Goal: Transaction & Acquisition: Download file/media

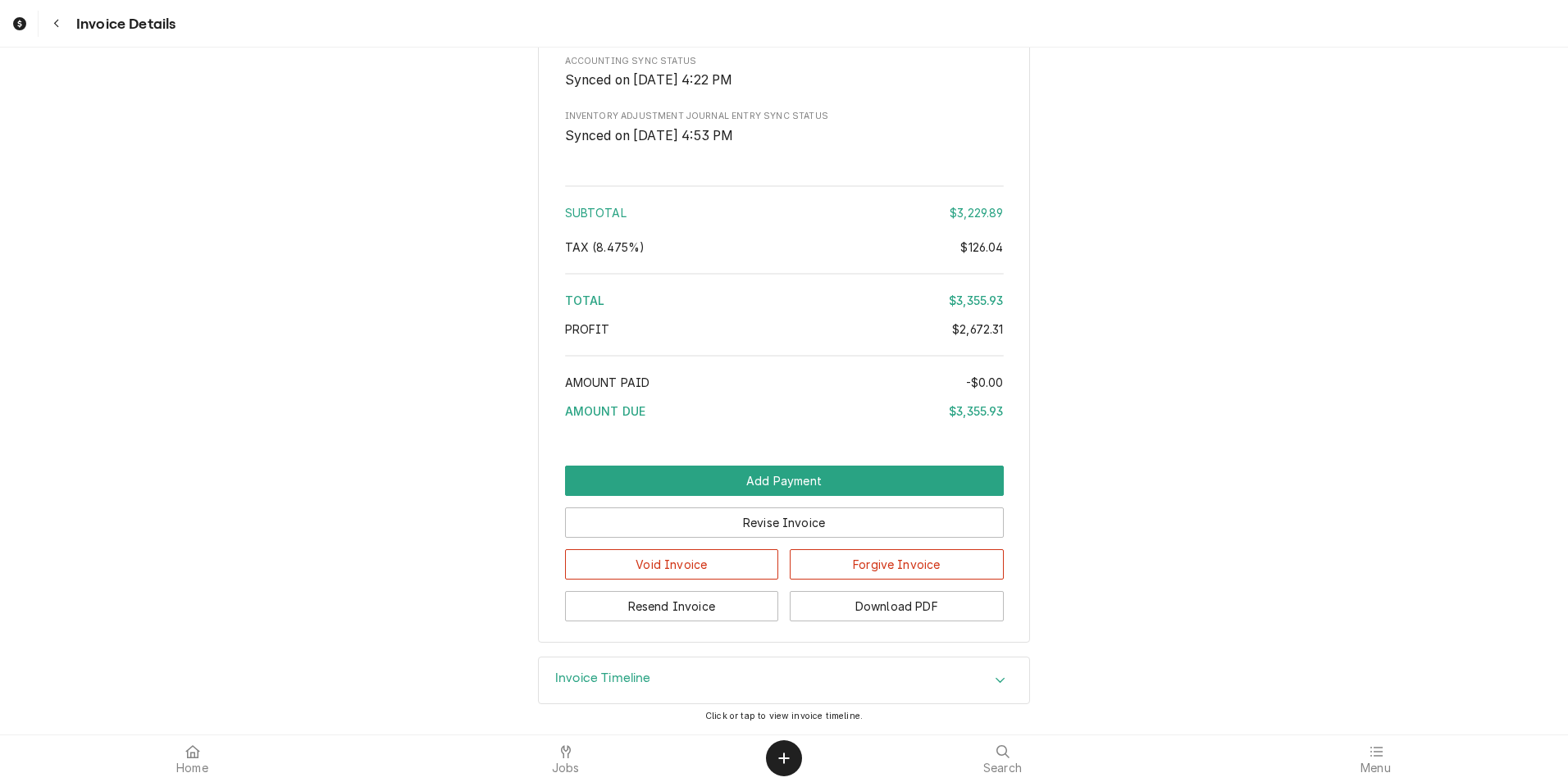
scroll to position [3940, 0]
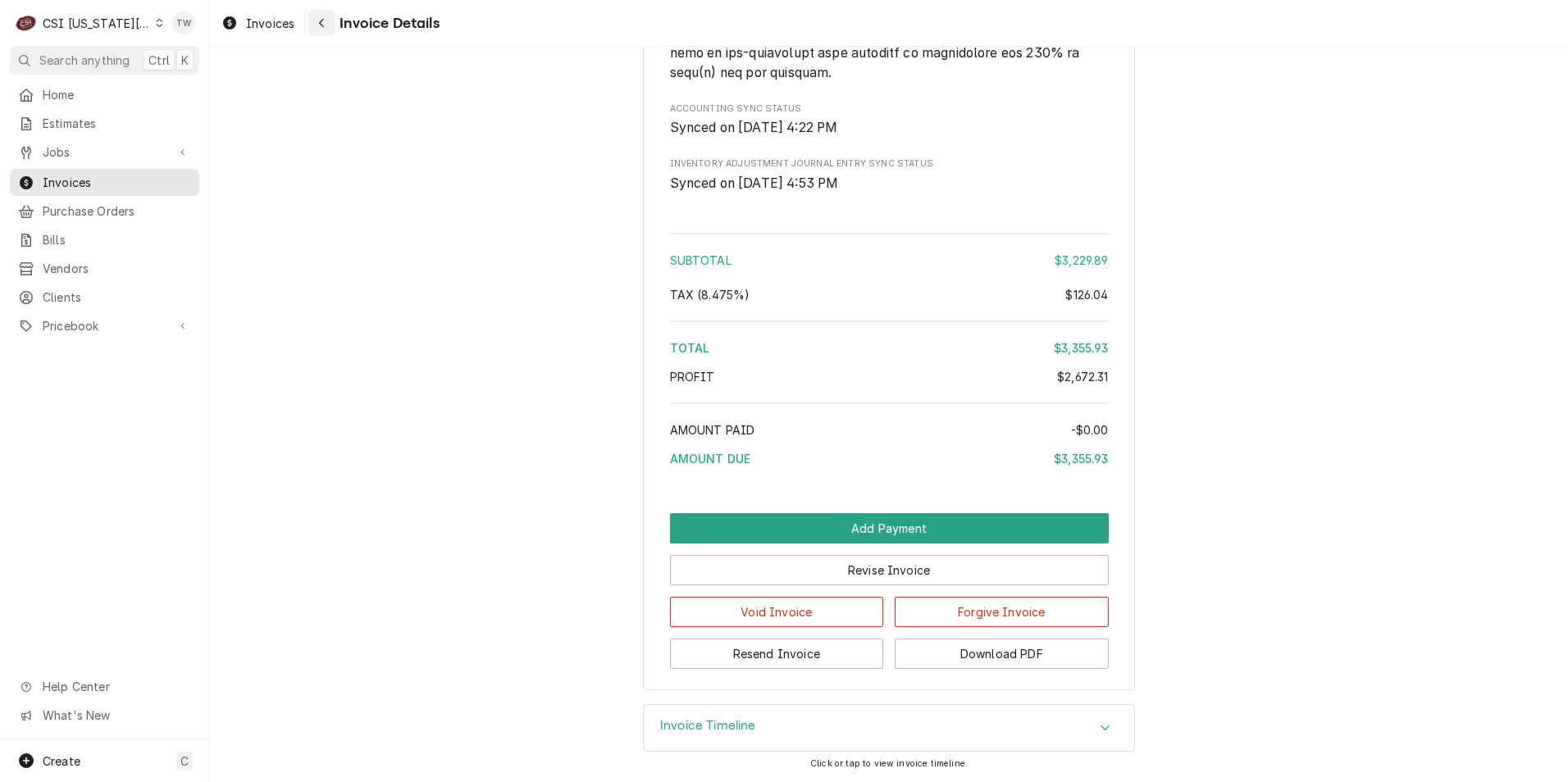
click at [328, 27] on div "Navigate back" at bounding box center [321, 23] width 16 height 16
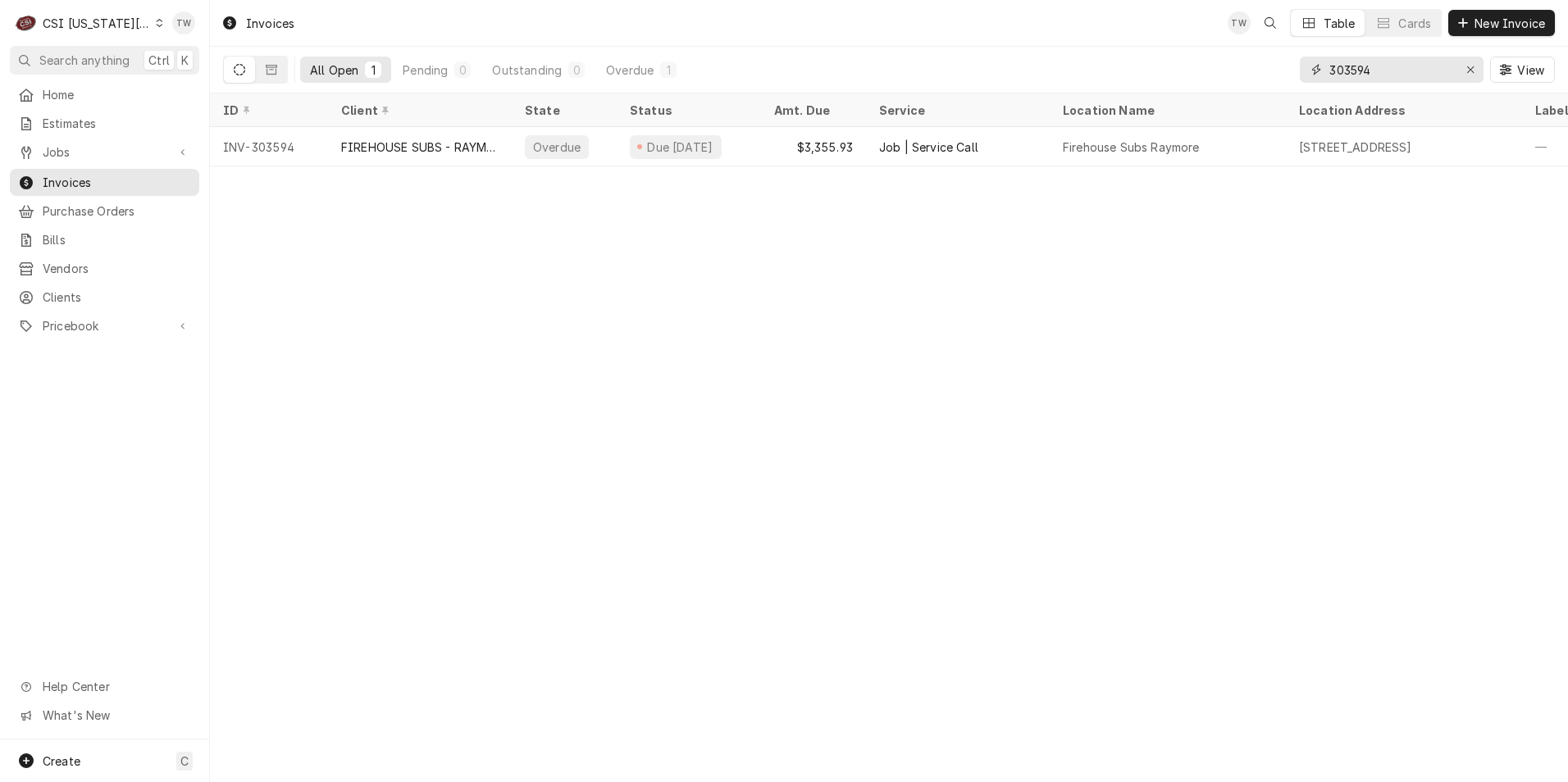
drag, startPoint x: 1389, startPoint y: 64, endPoint x: 819, endPoint y: 6, distance: 572.9
click at [819, 6] on div "Invoices TW Table Cards New Invoice All Open 1 Pending 0 Outstanding 0 Overdue …" at bounding box center [889, 47] width 1358 height 94
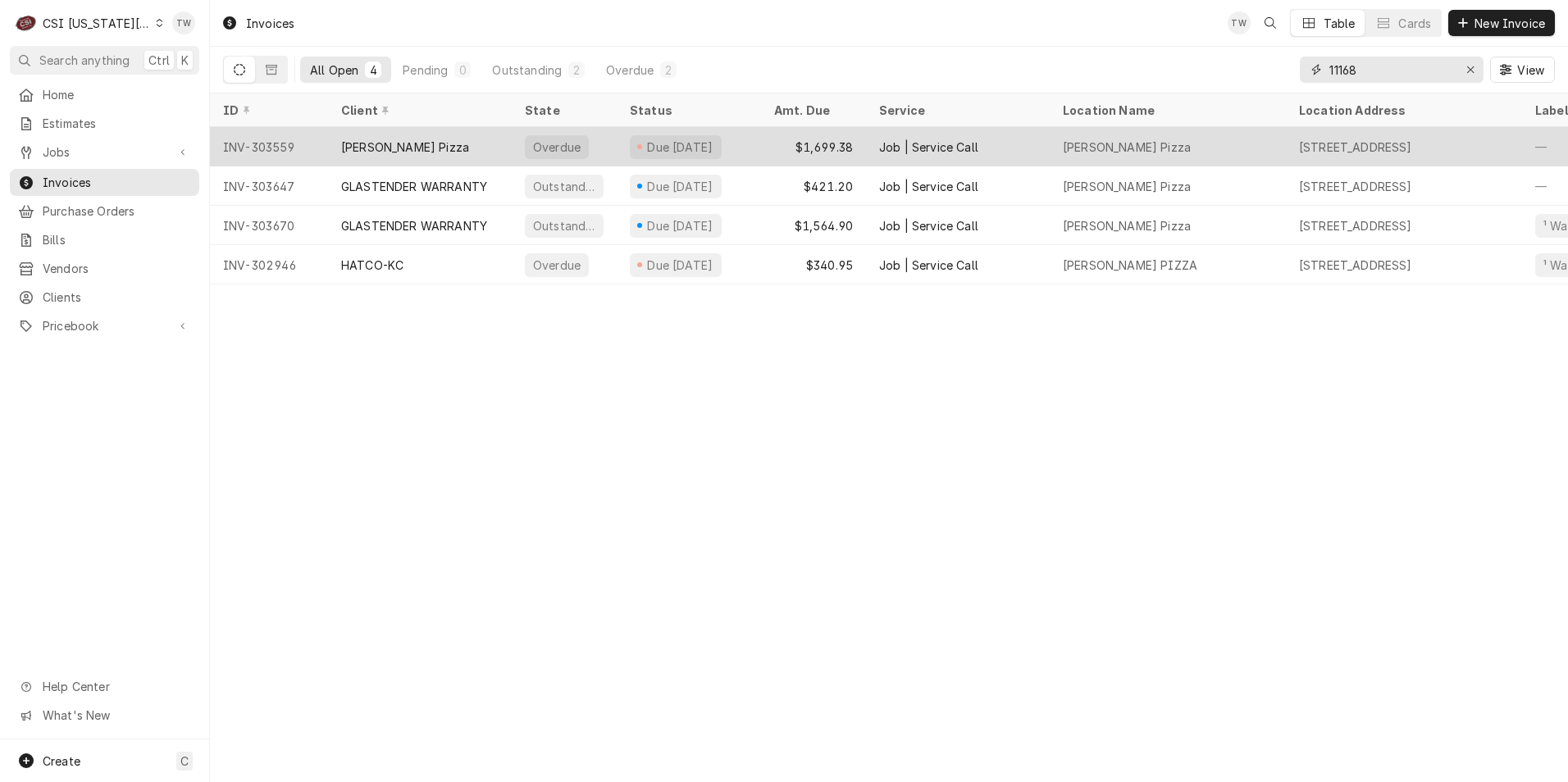
type input "11168"
click at [485, 143] on div "Ava Raes Pizza" at bounding box center [420, 147] width 184 height 40
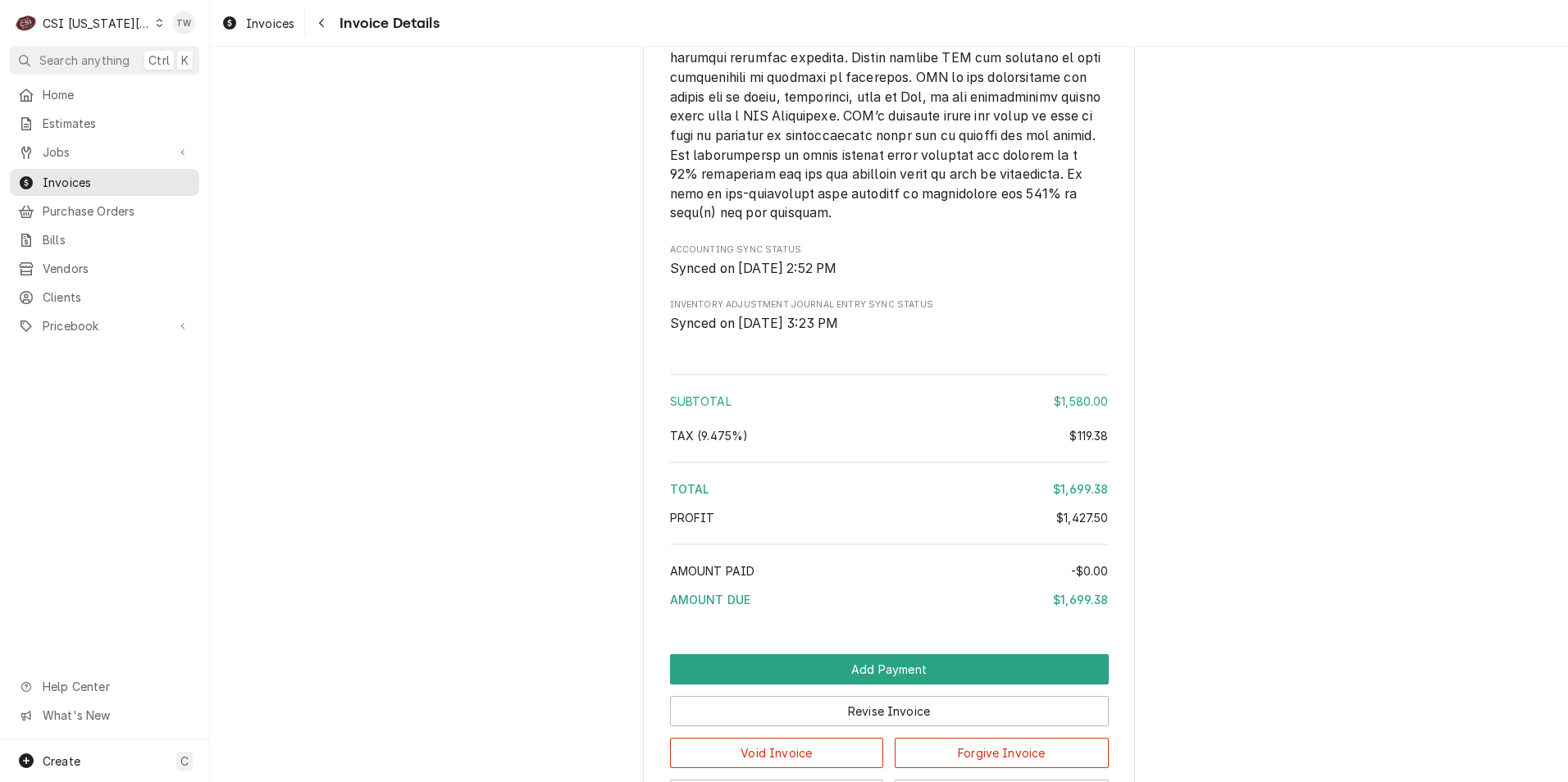
scroll to position [3600, 0]
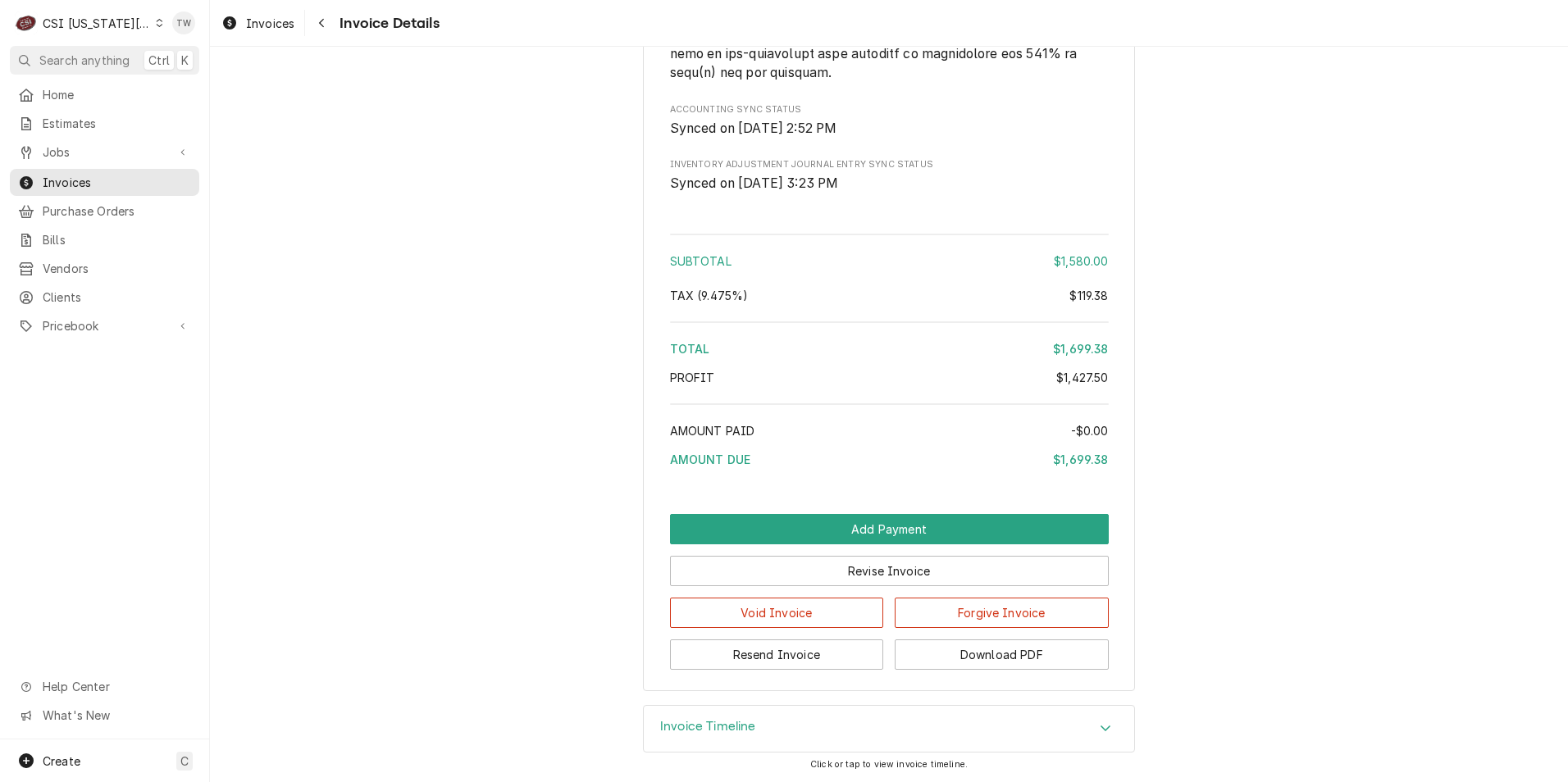
click at [680, 715] on div "Invoice Timeline" at bounding box center [888, 728] width 490 height 46
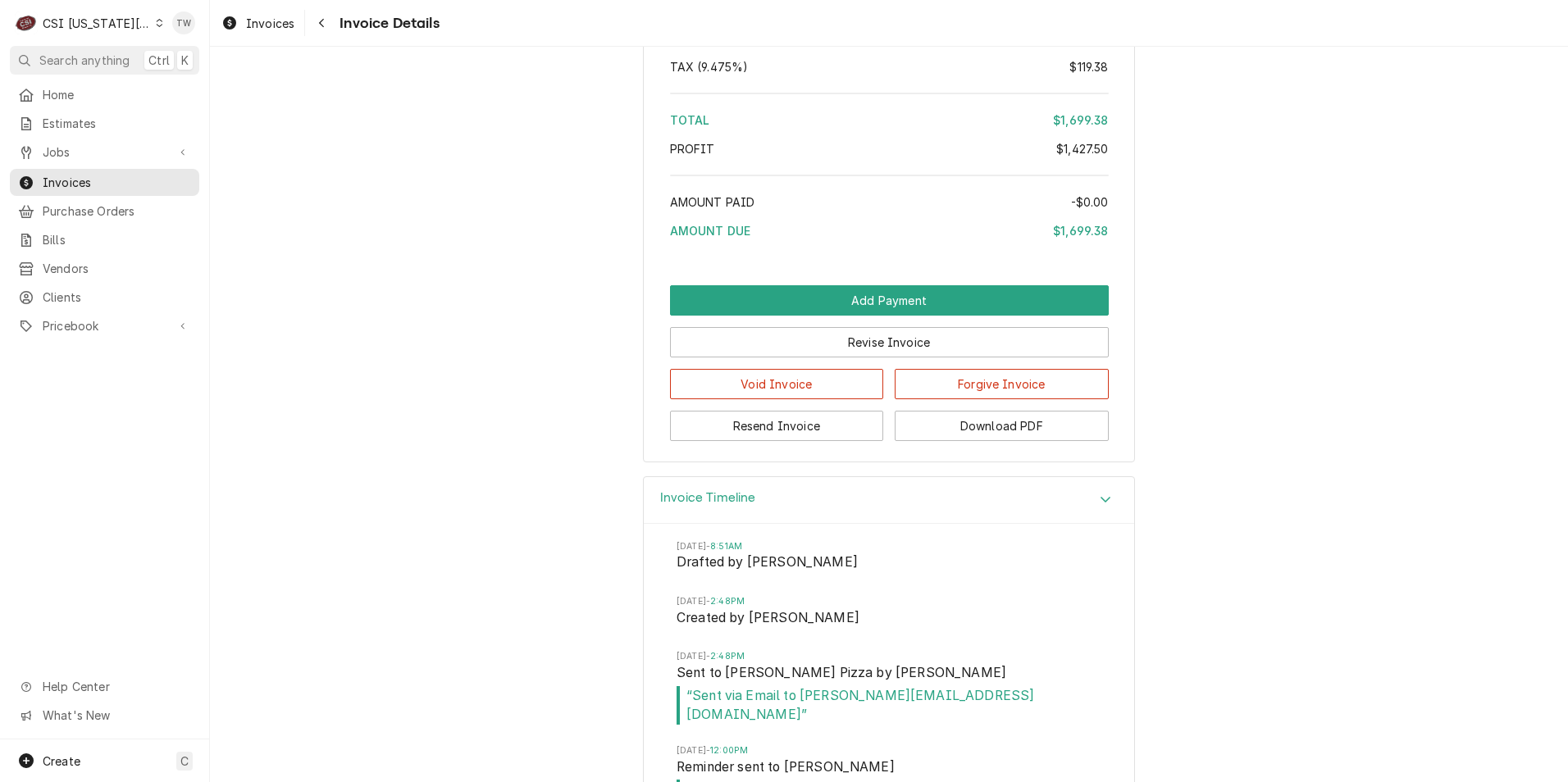
scroll to position [3938, 0]
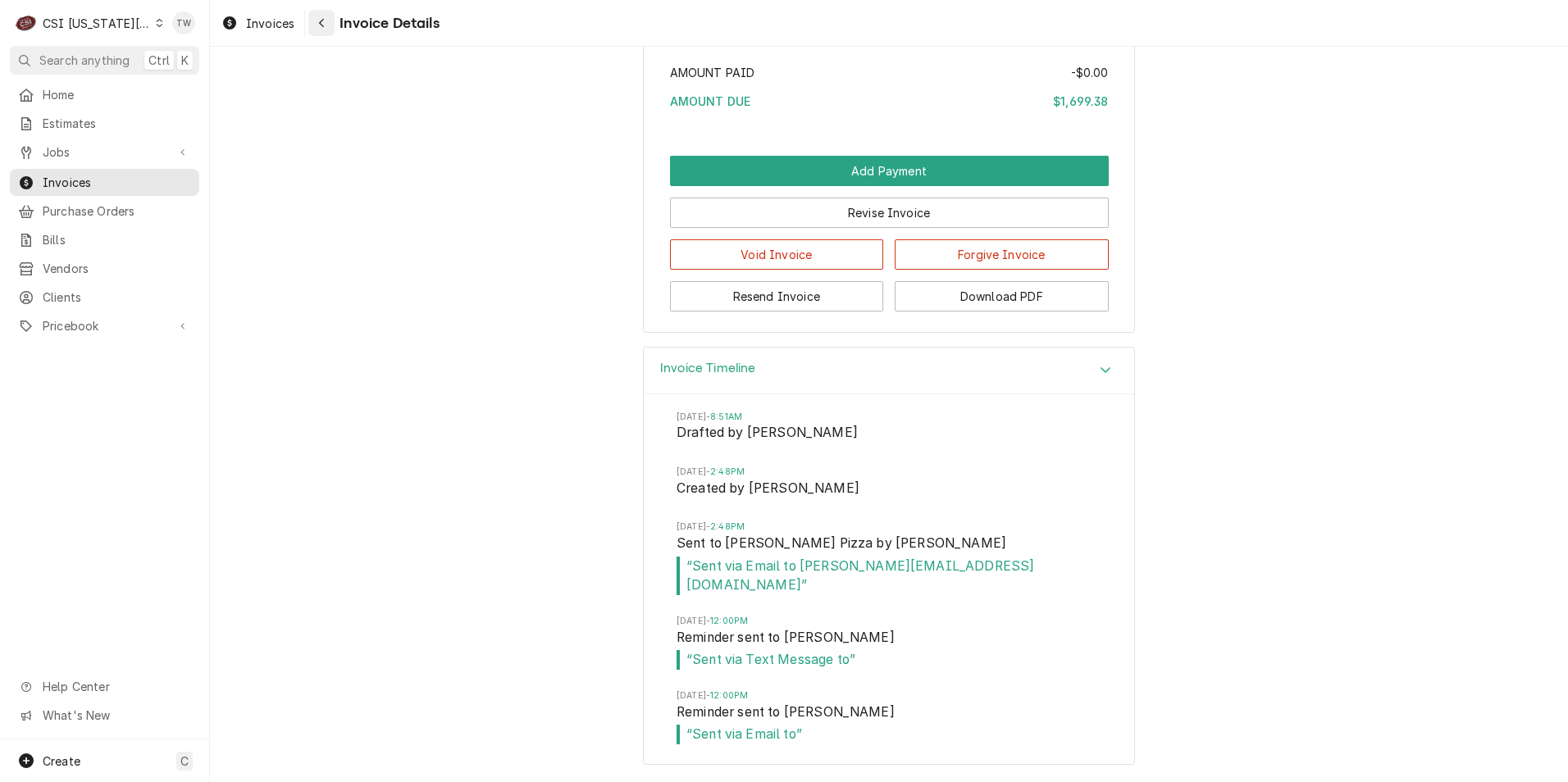
click at [322, 28] on icon "Navigate back" at bounding box center [322, 23] width 7 height 12
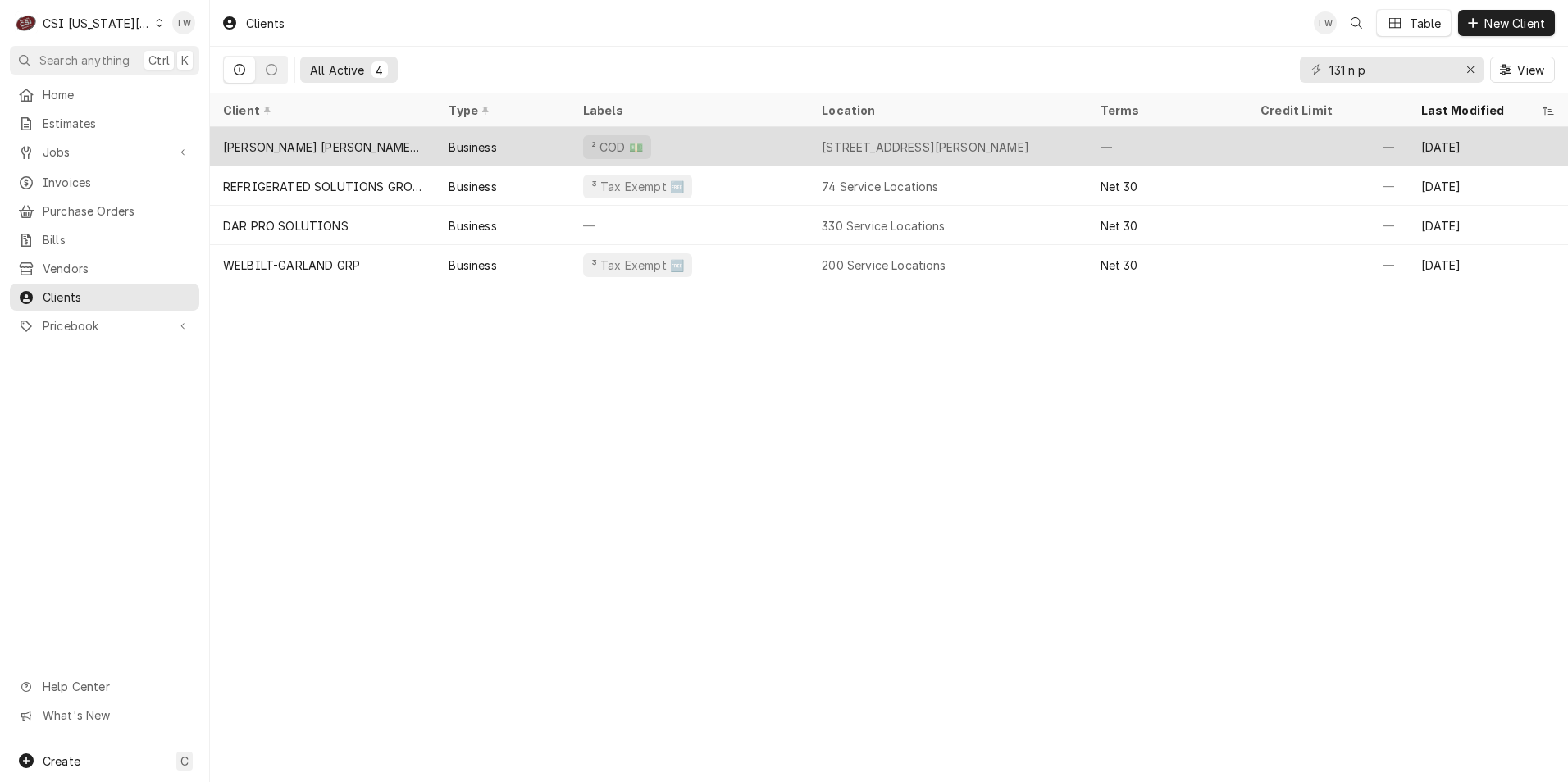
type input "131 n p"
click at [388, 150] on div "[PERSON_NAME] [PERSON_NAME]- OLATHE" at bounding box center [323, 147] width 226 height 40
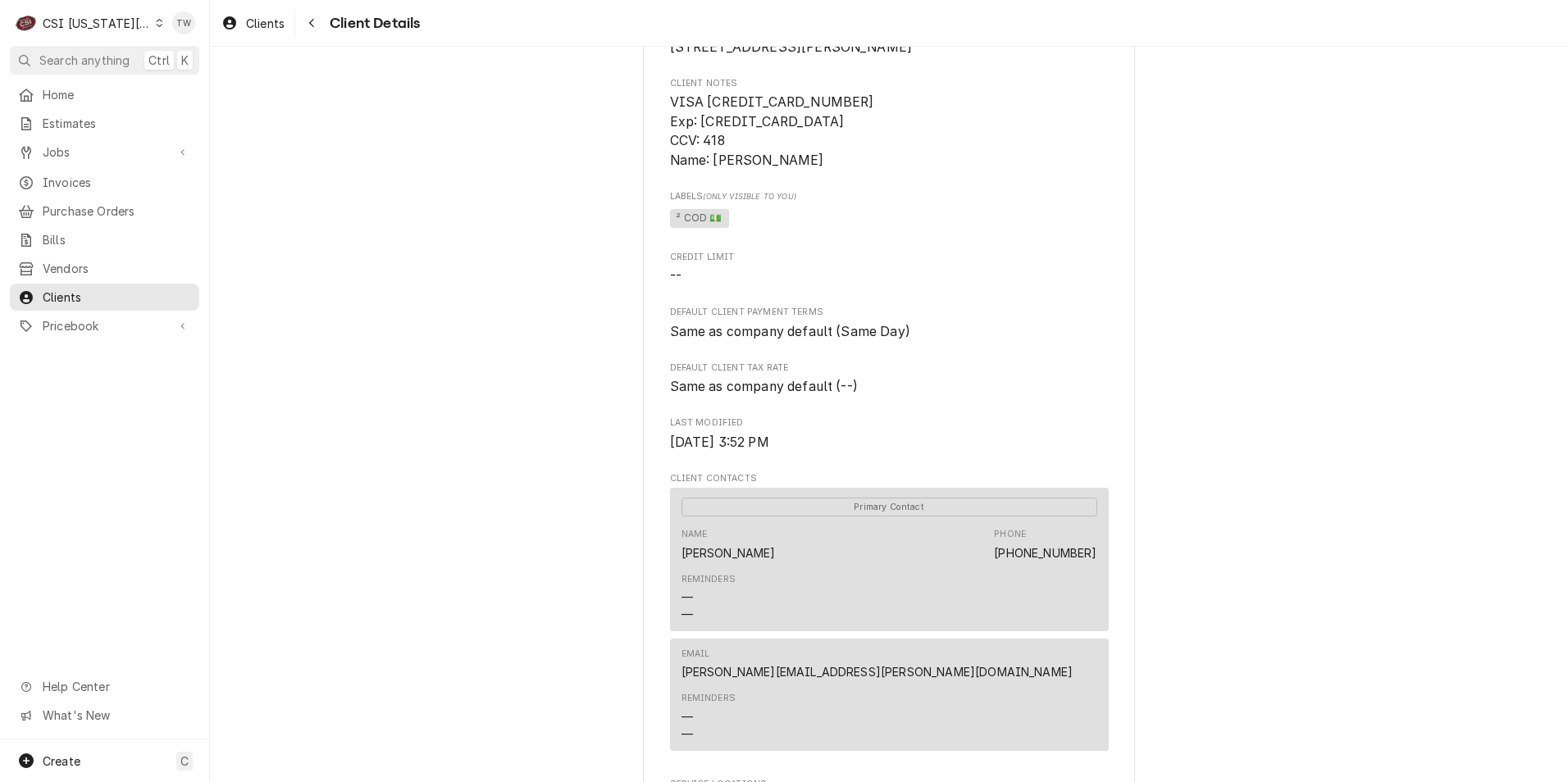
scroll to position [574, 0]
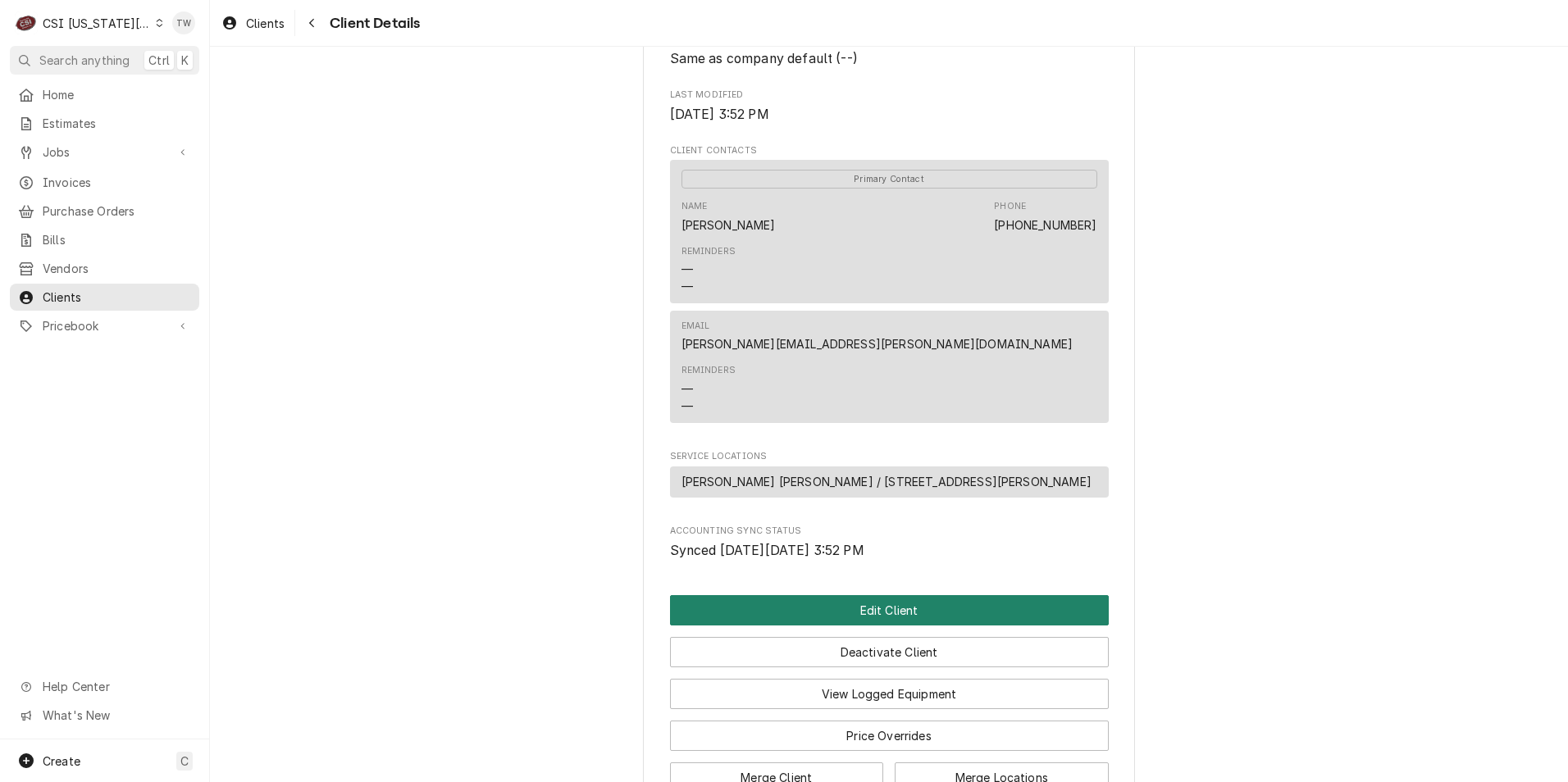
click at [863, 625] on button "Edit Client" at bounding box center [890, 611] width 438 height 31
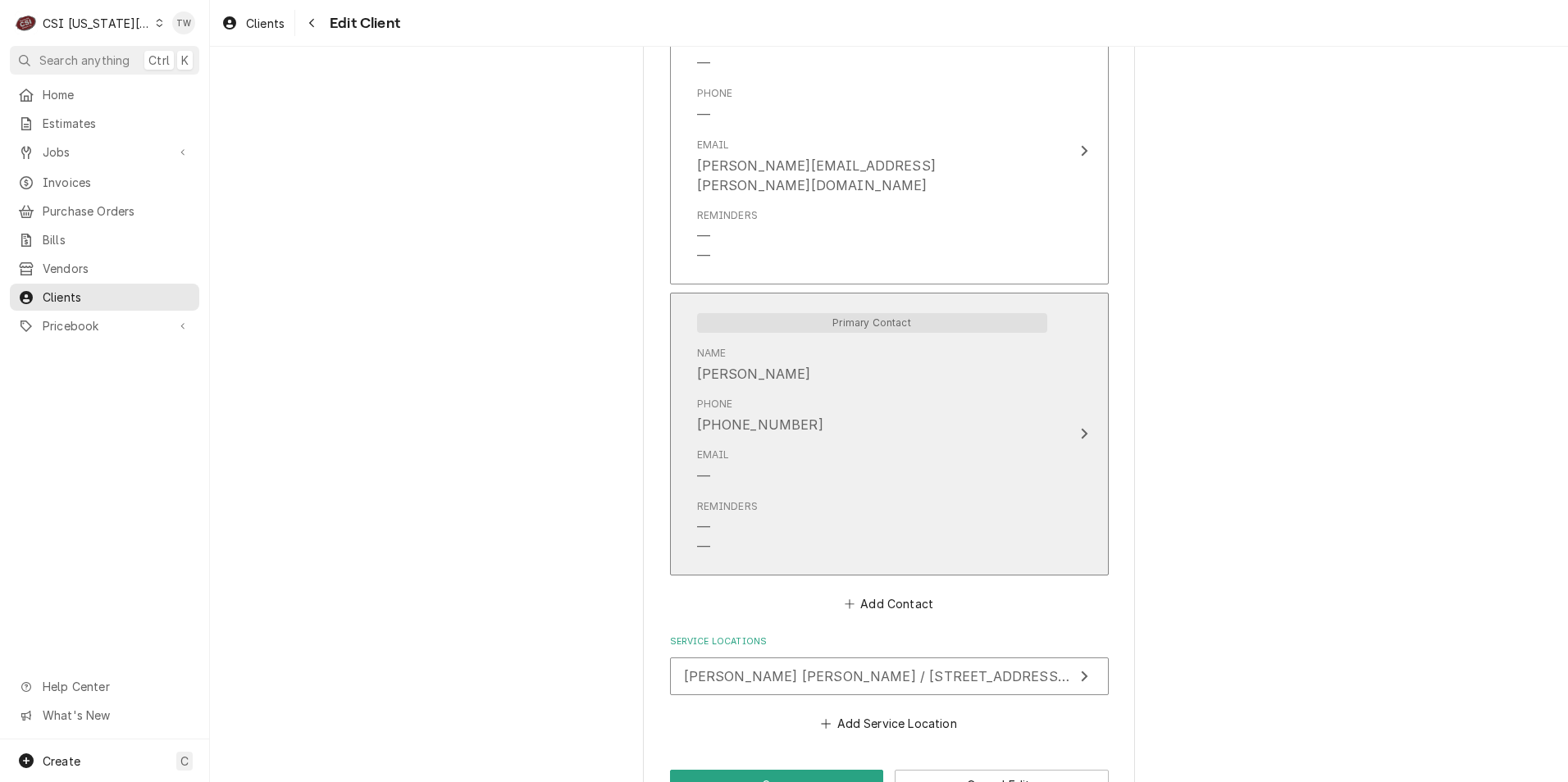
scroll to position [1282, 0]
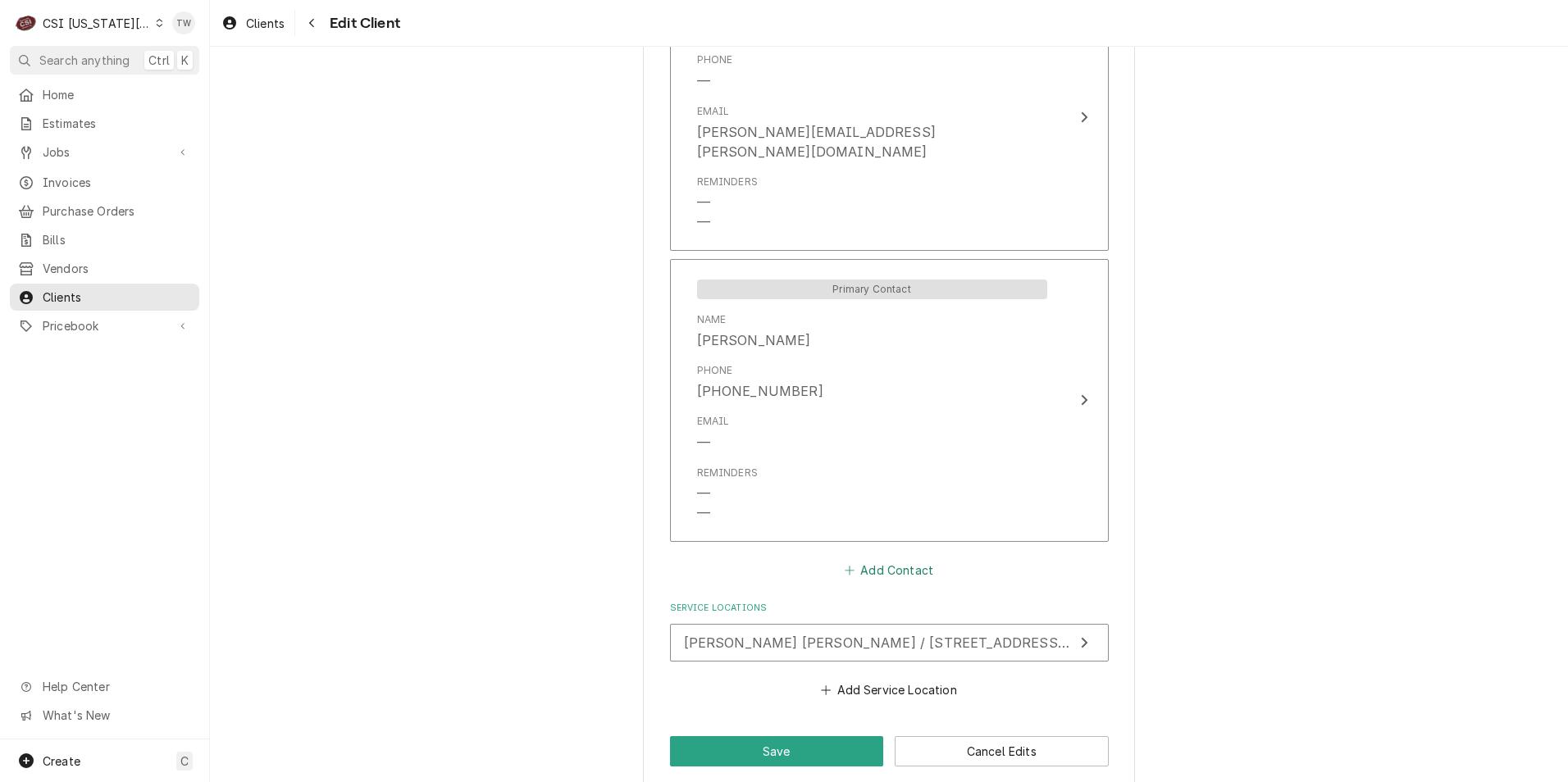
click at [859, 558] on button "Add Contact" at bounding box center [888, 569] width 95 height 23
type textarea "x"
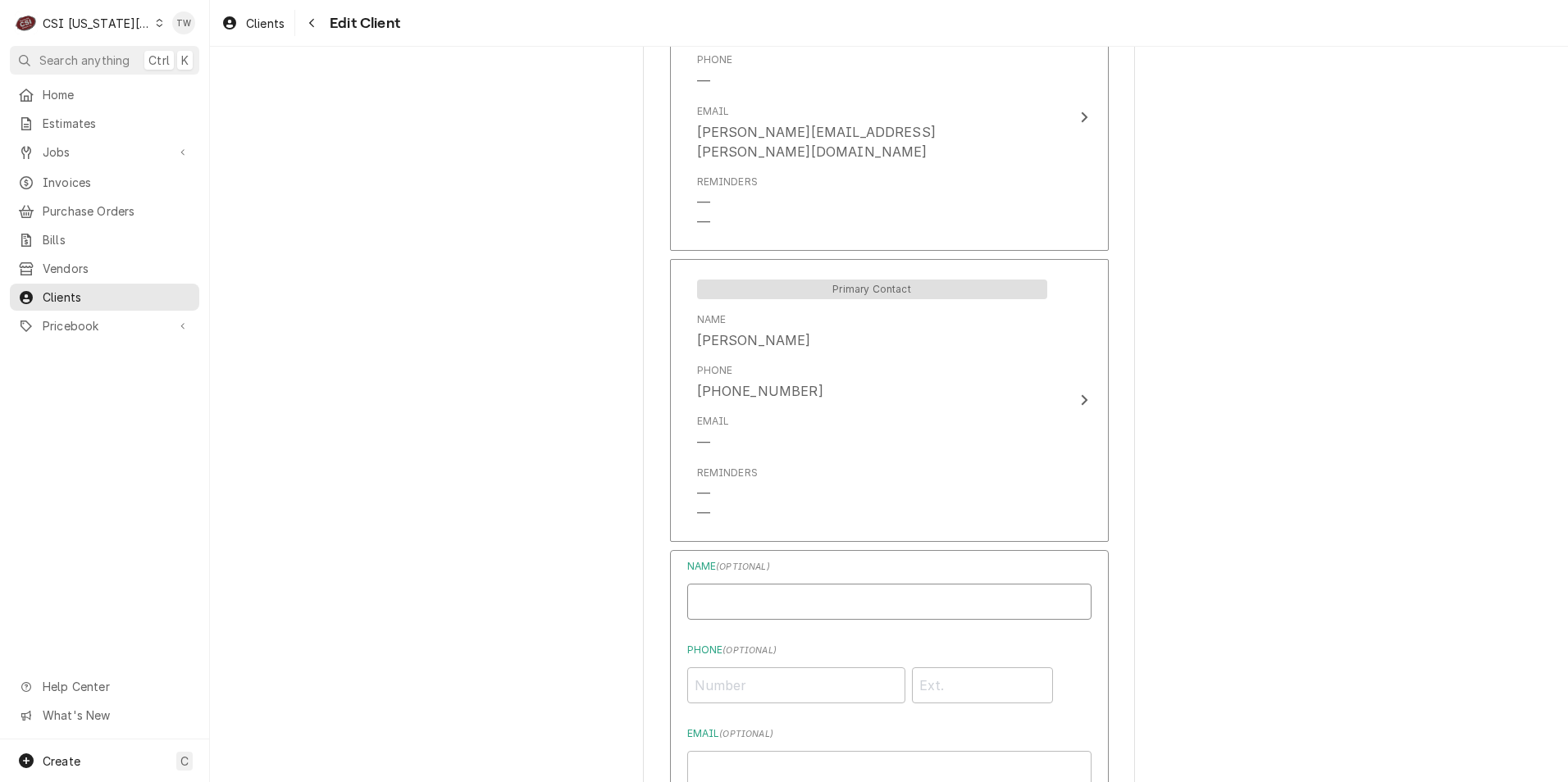
click at [699, 591] on input "Business Name" at bounding box center [890, 602] width 404 height 36
type input "owner- [PERSON_NAME]"
click at [780, 668] on input "Phone ( optional )" at bounding box center [797, 685] width 218 height 36
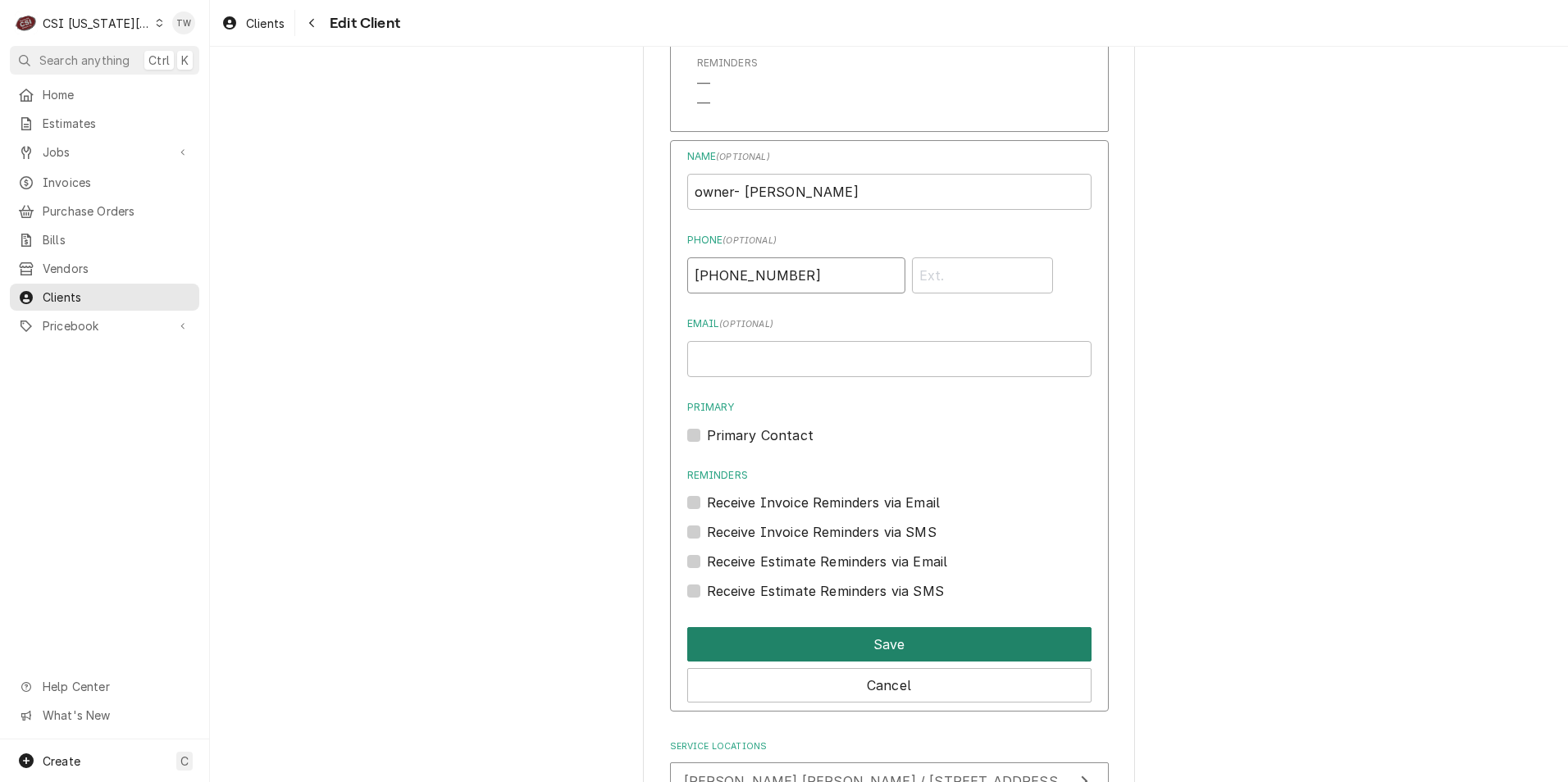
type input "[PHONE_NUMBER]"
click at [824, 627] on button "Save" at bounding box center [890, 644] width 404 height 34
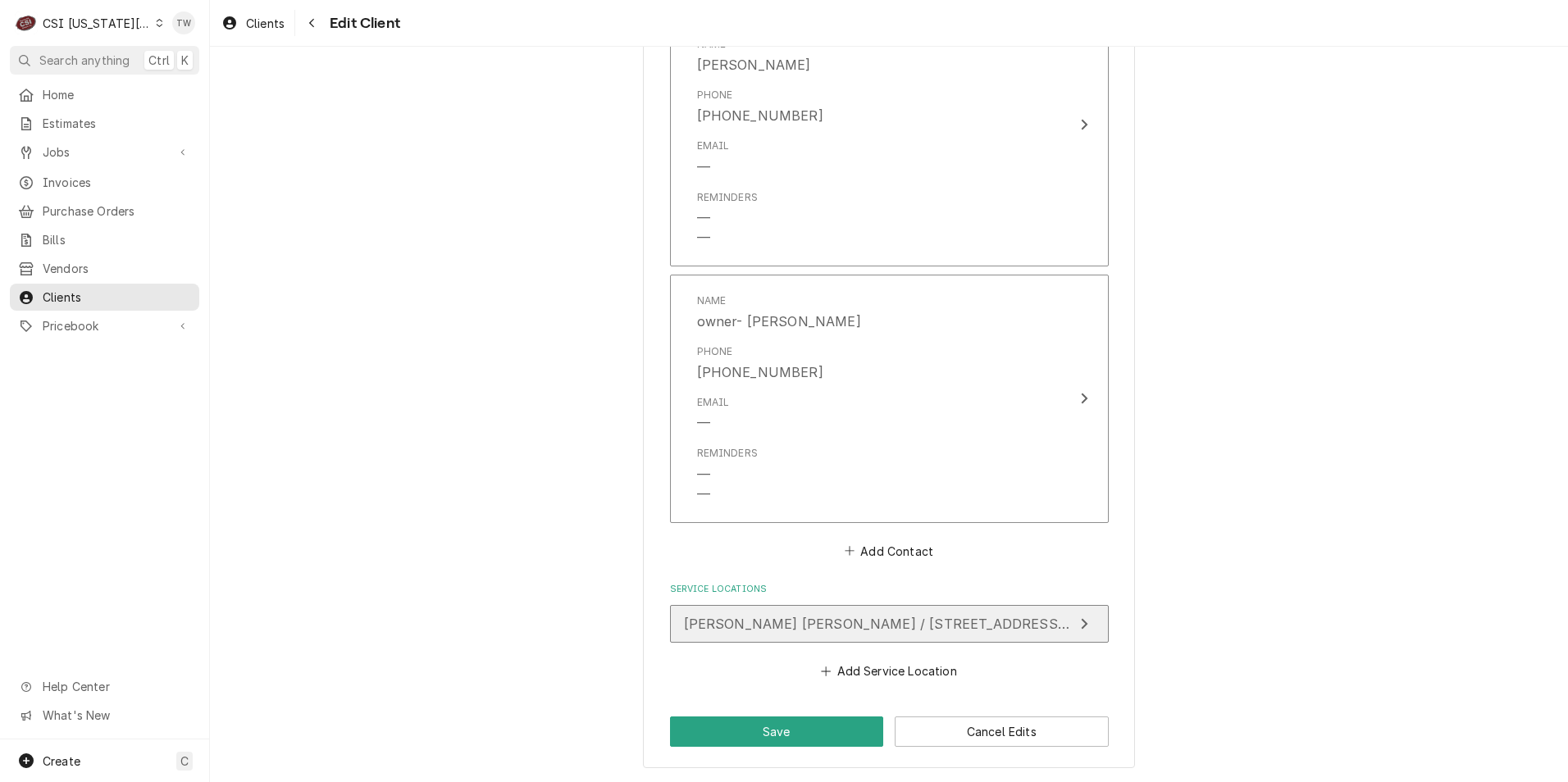
scroll to position [1538, 0]
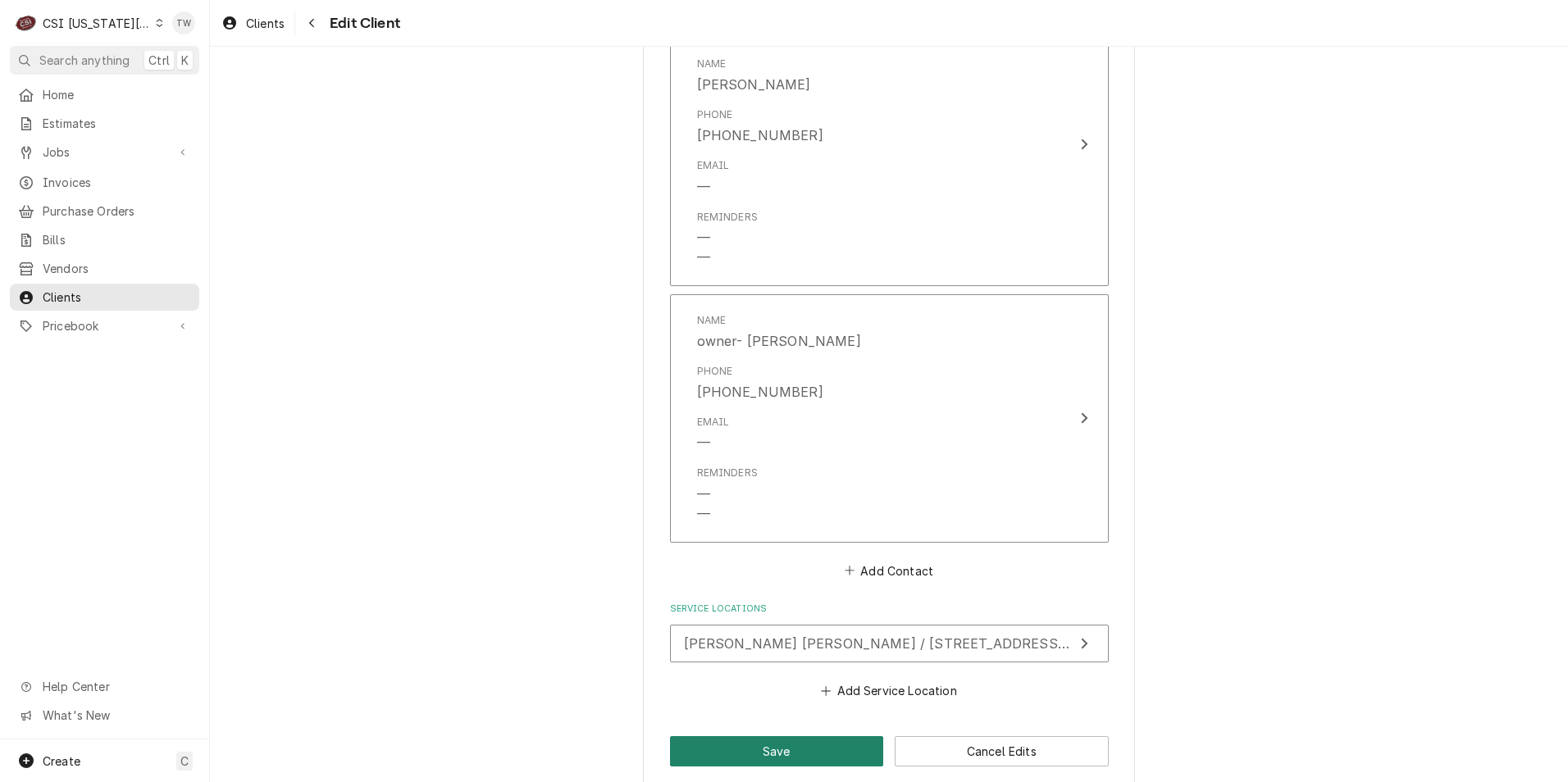
click at [703, 736] on button "Save" at bounding box center [777, 751] width 214 height 31
type textarea "x"
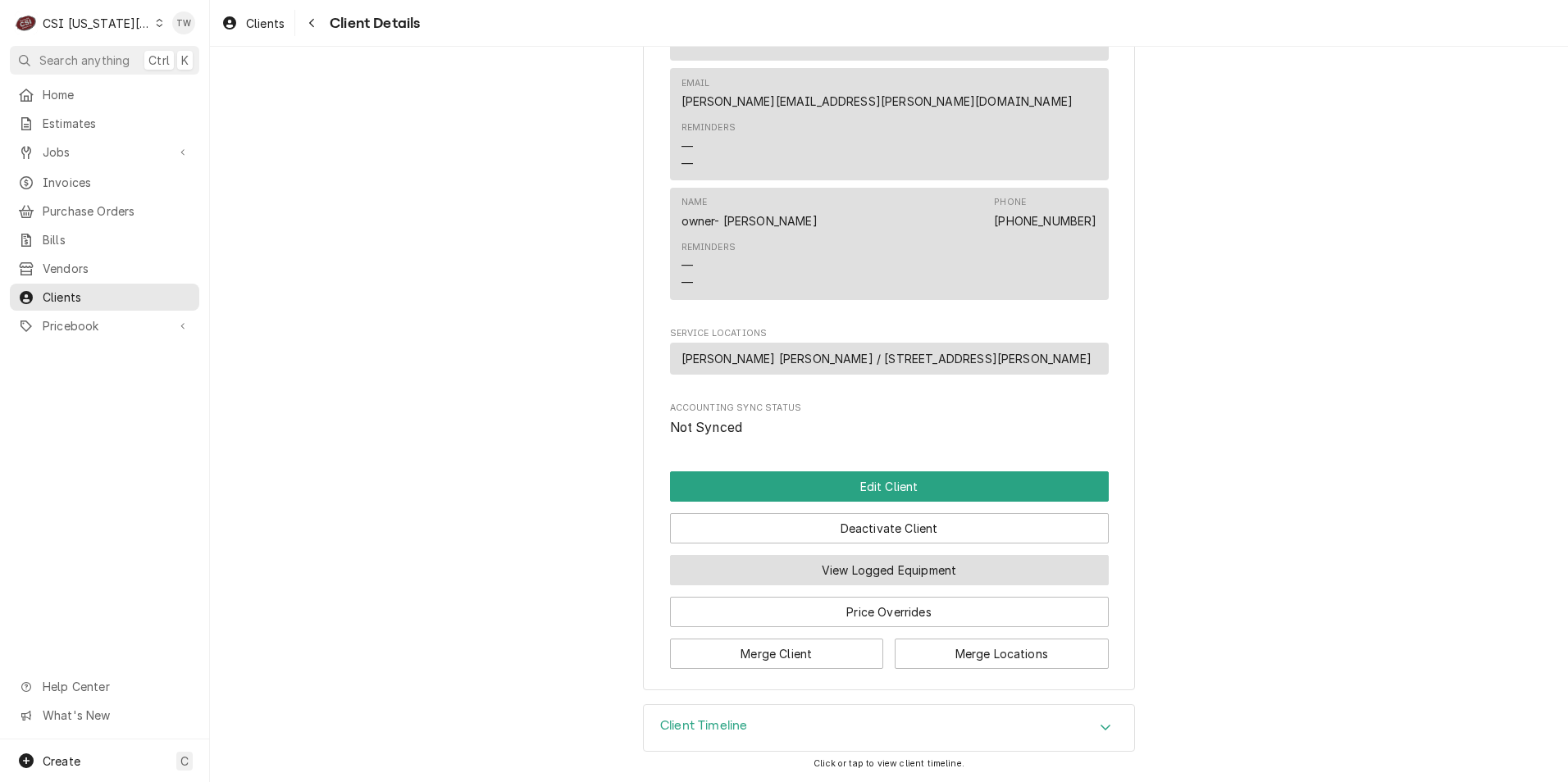
scroll to position [835, 0]
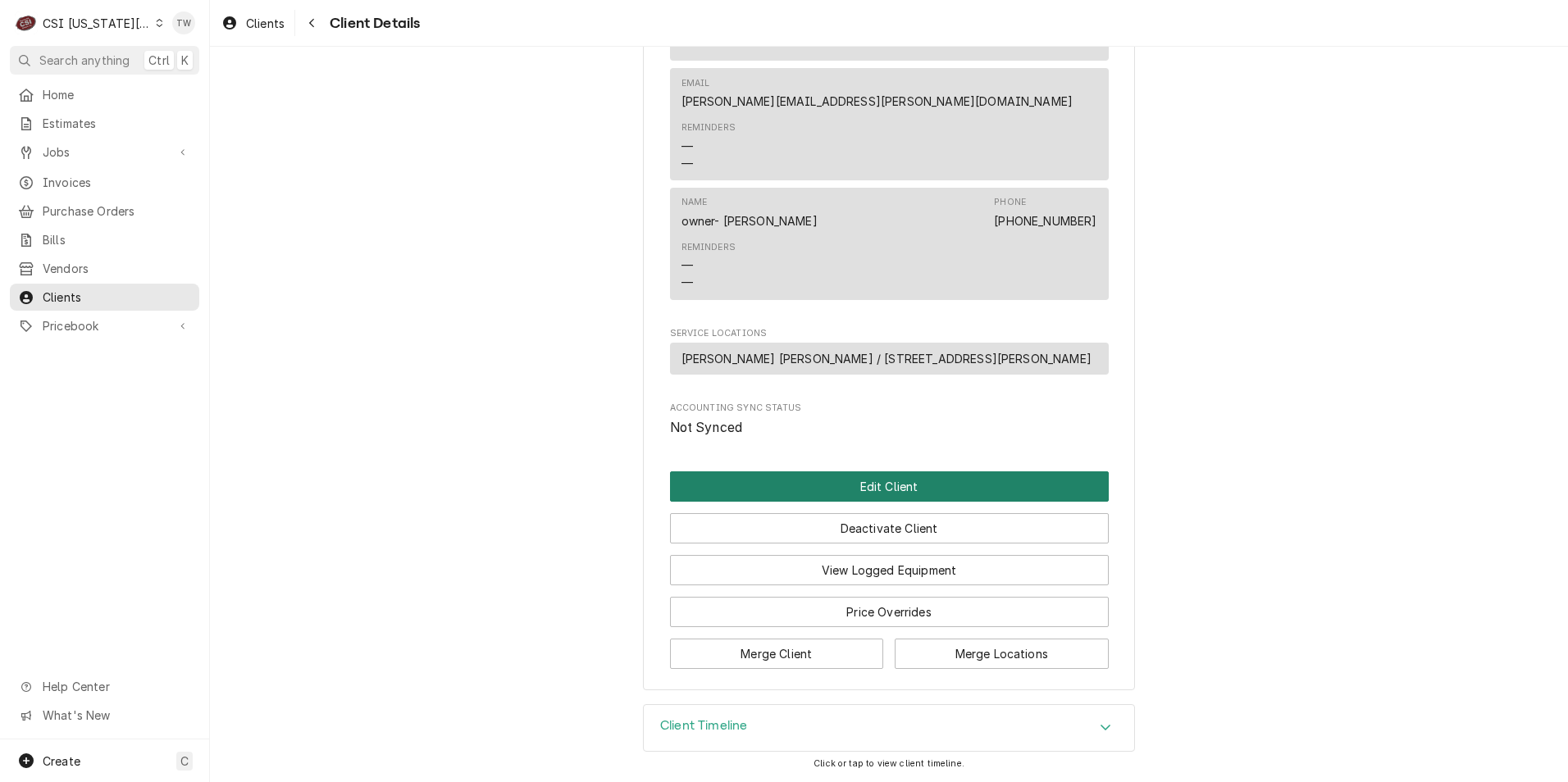
click at [875, 489] on button "Edit Client" at bounding box center [890, 487] width 438 height 31
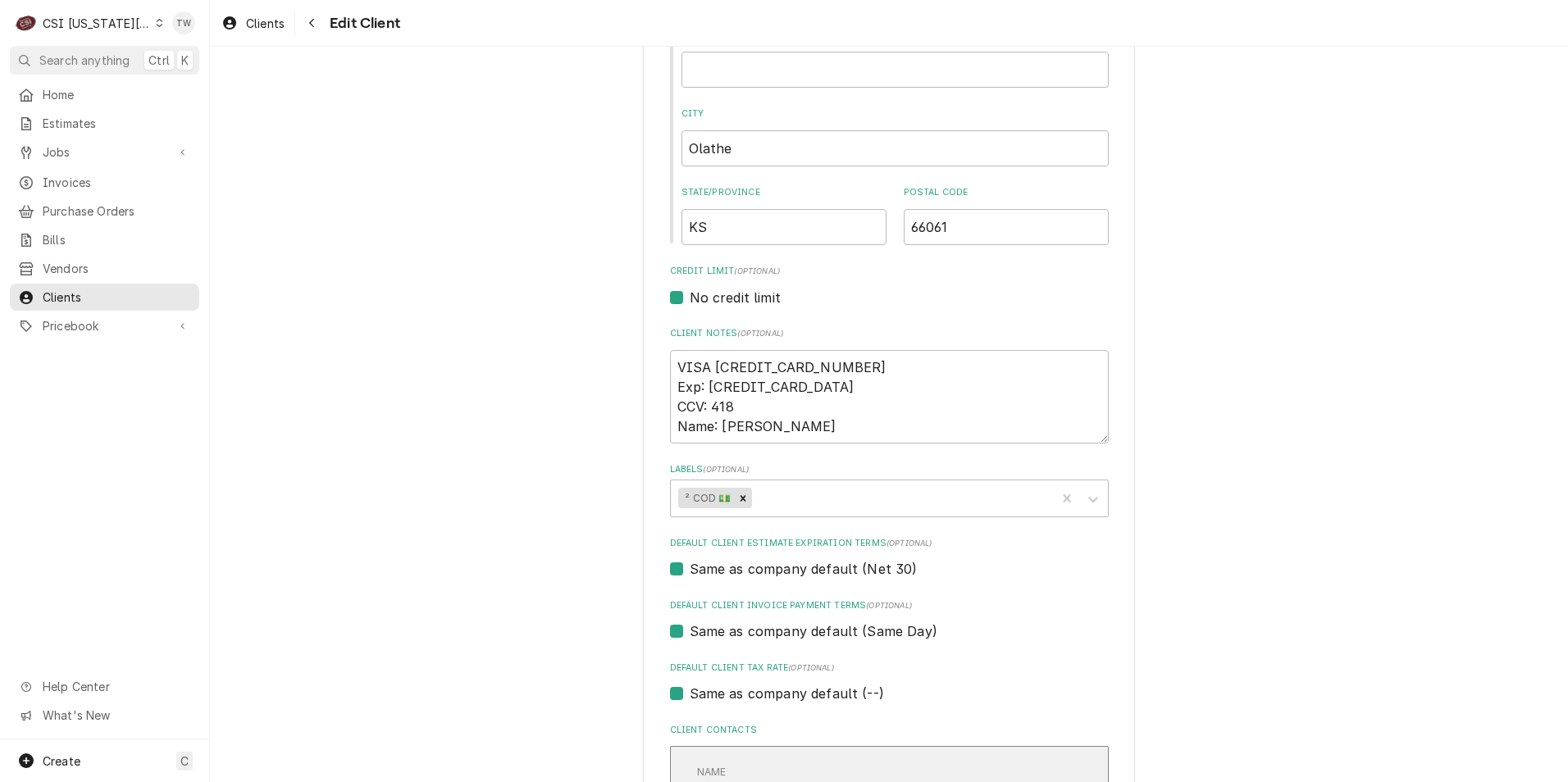
scroll to position [656, 0]
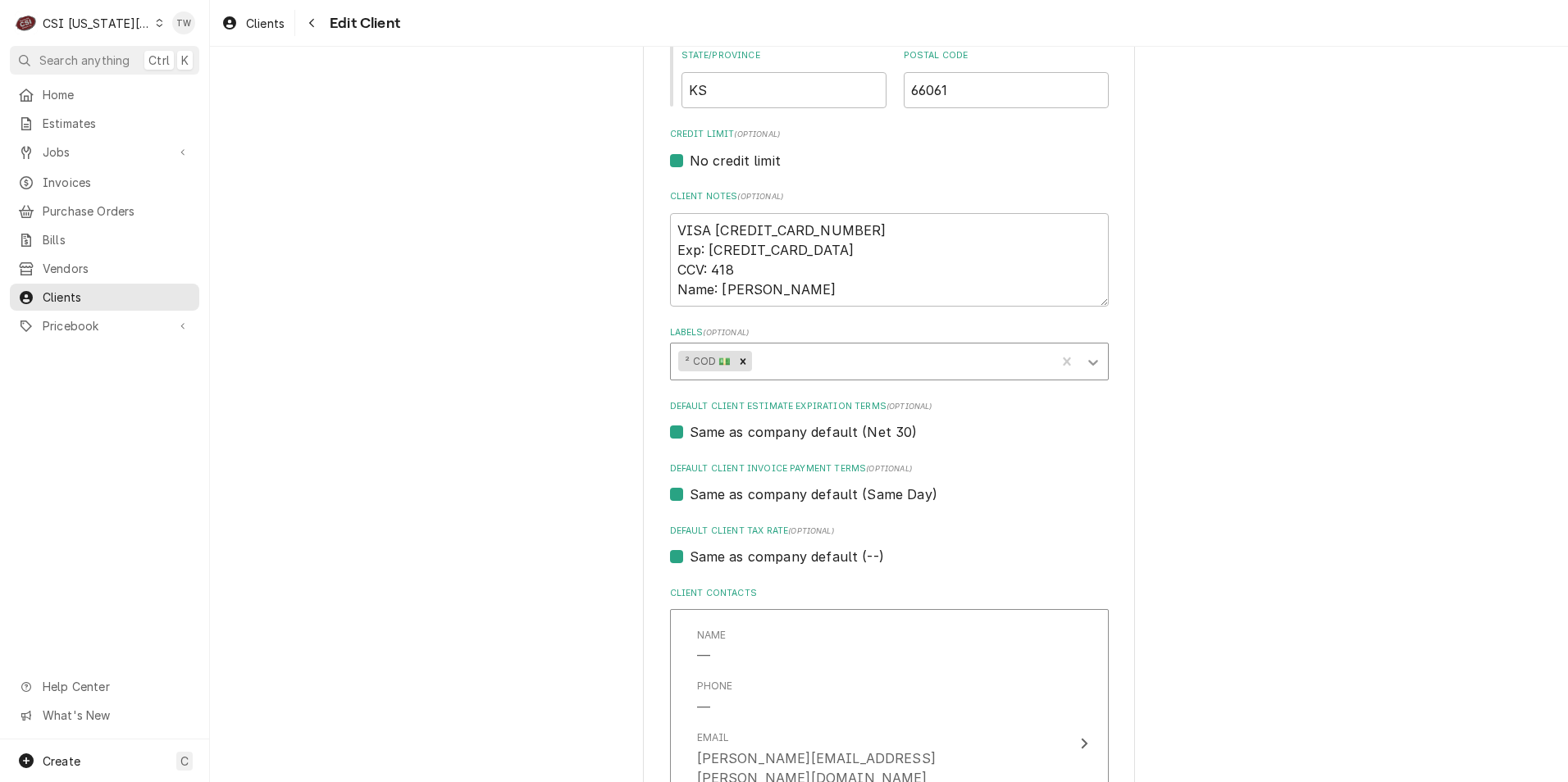
click at [1084, 364] on icon "Labels" at bounding box center [1093, 363] width 16 height 16
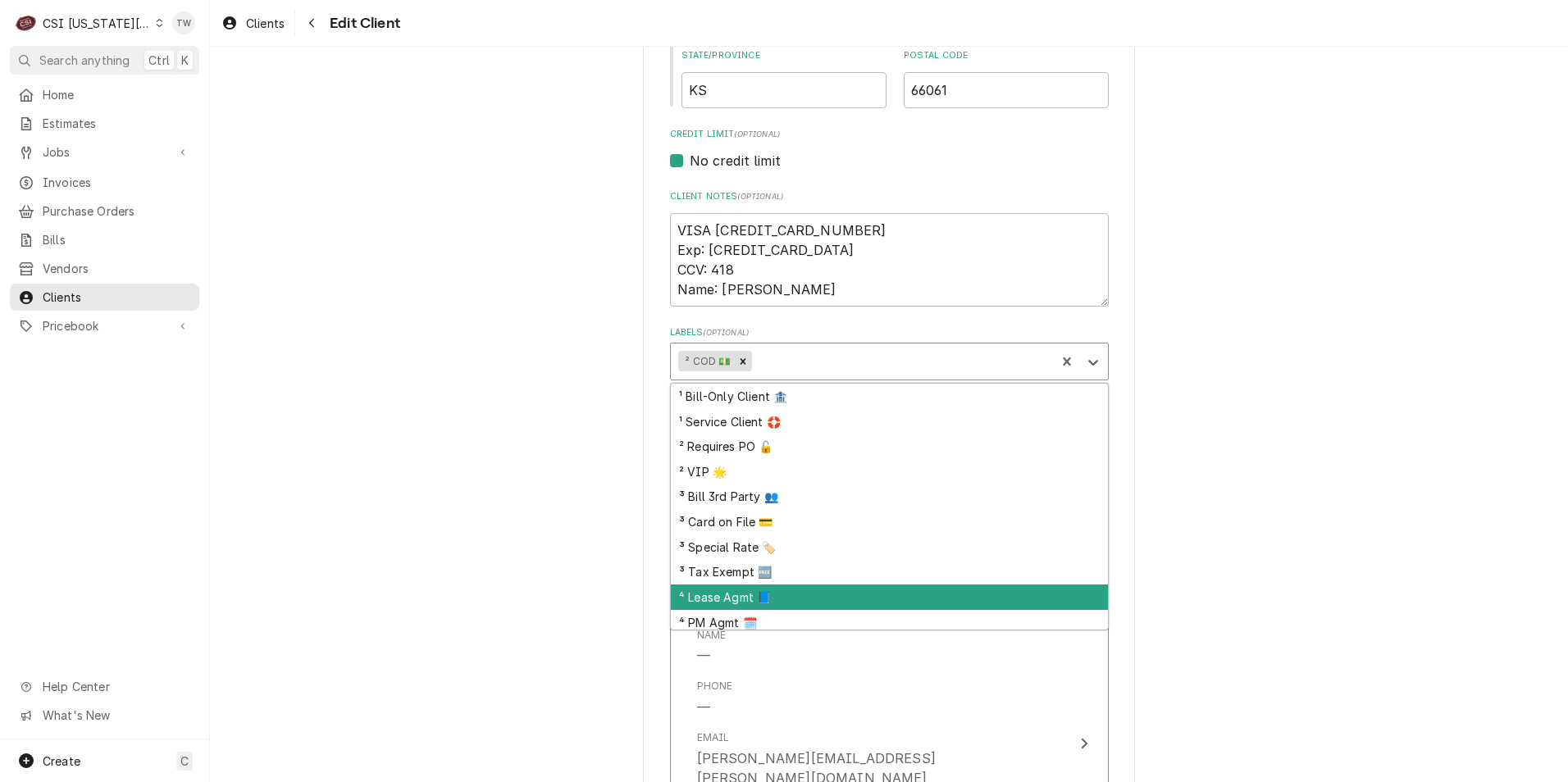
scroll to position [80, 0]
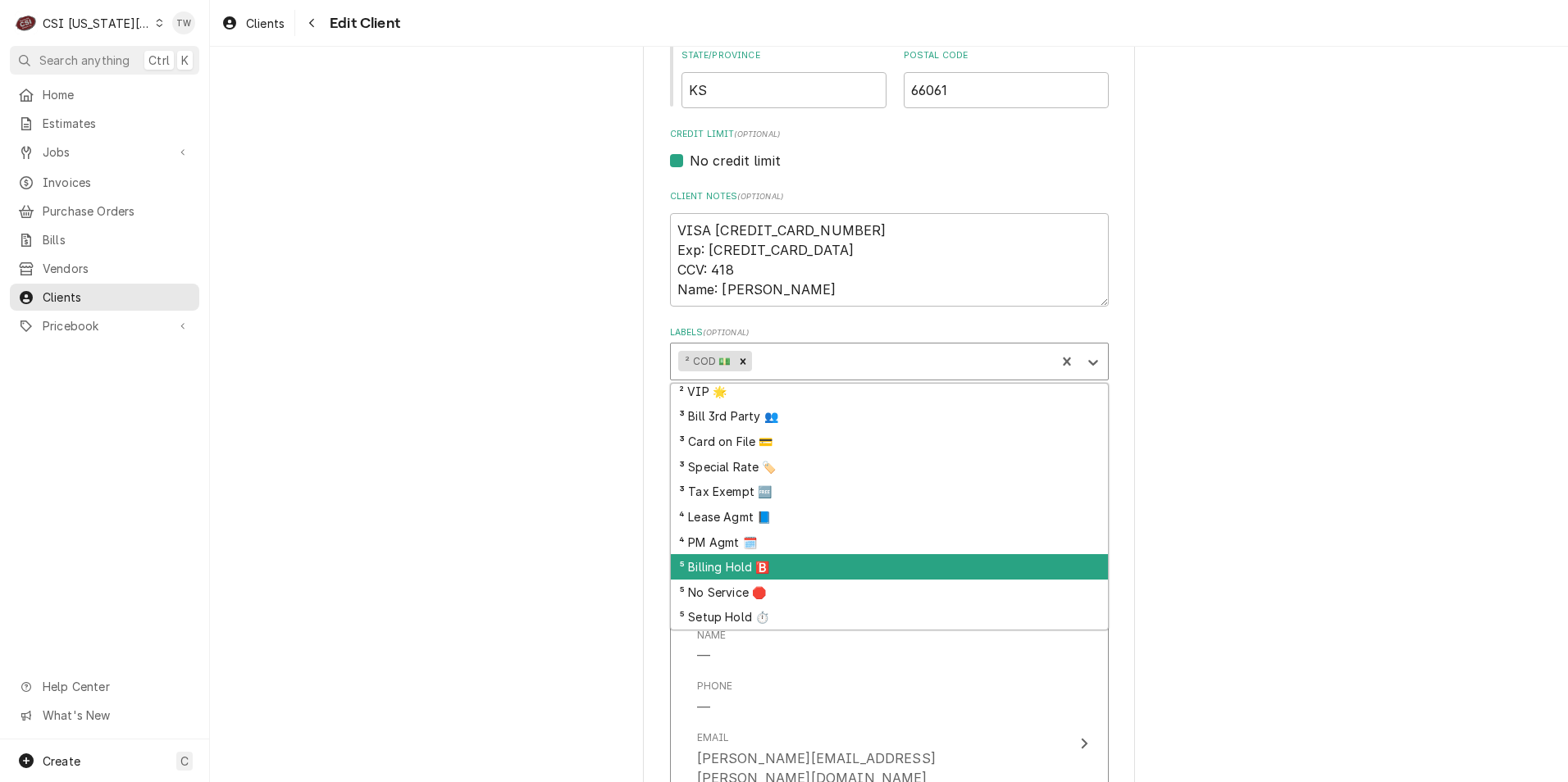
click at [795, 571] on div "⁵ Billing Hold 🅱️" at bounding box center [889, 566] width 437 height 25
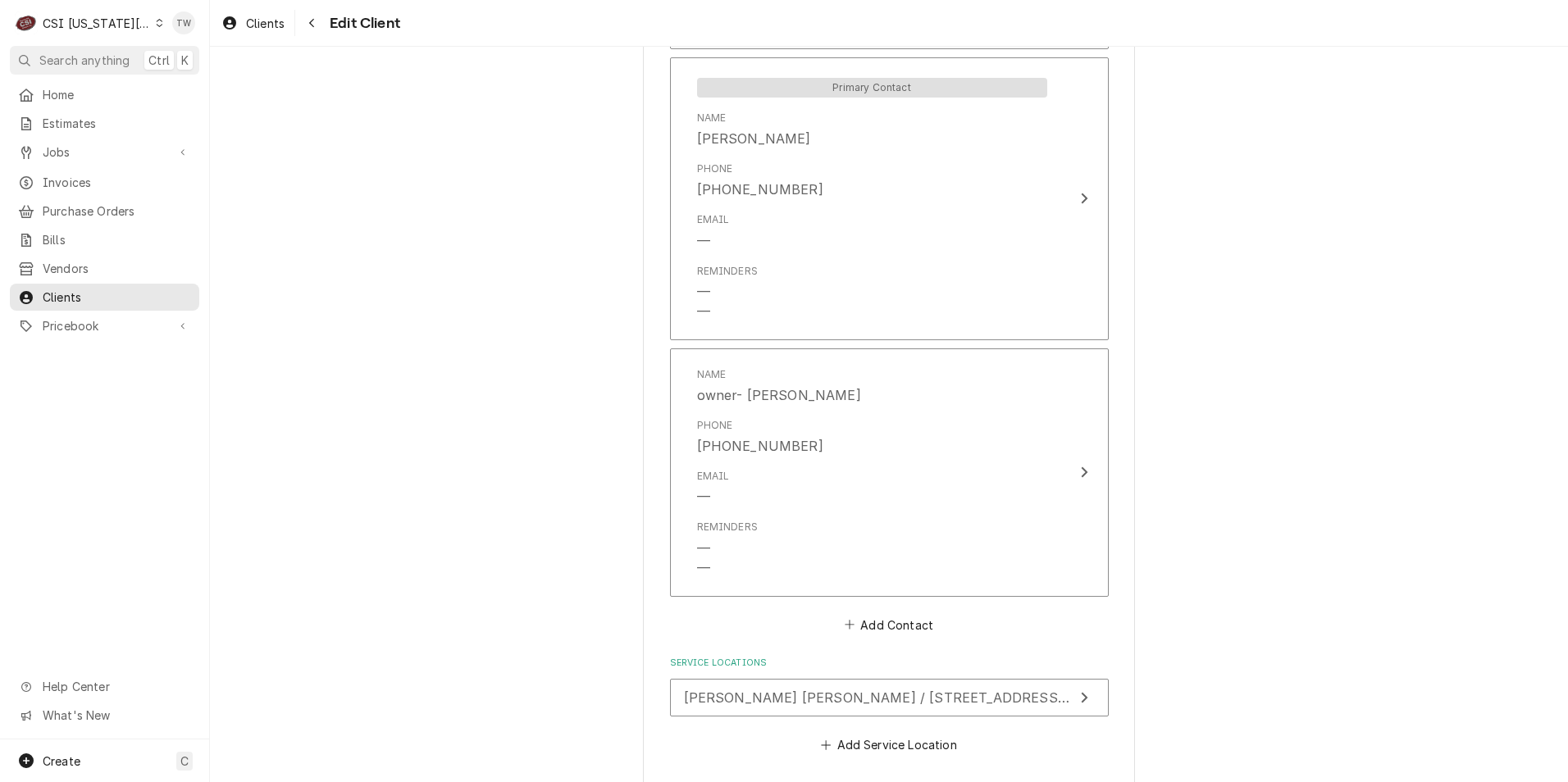
scroll to position [1538, 0]
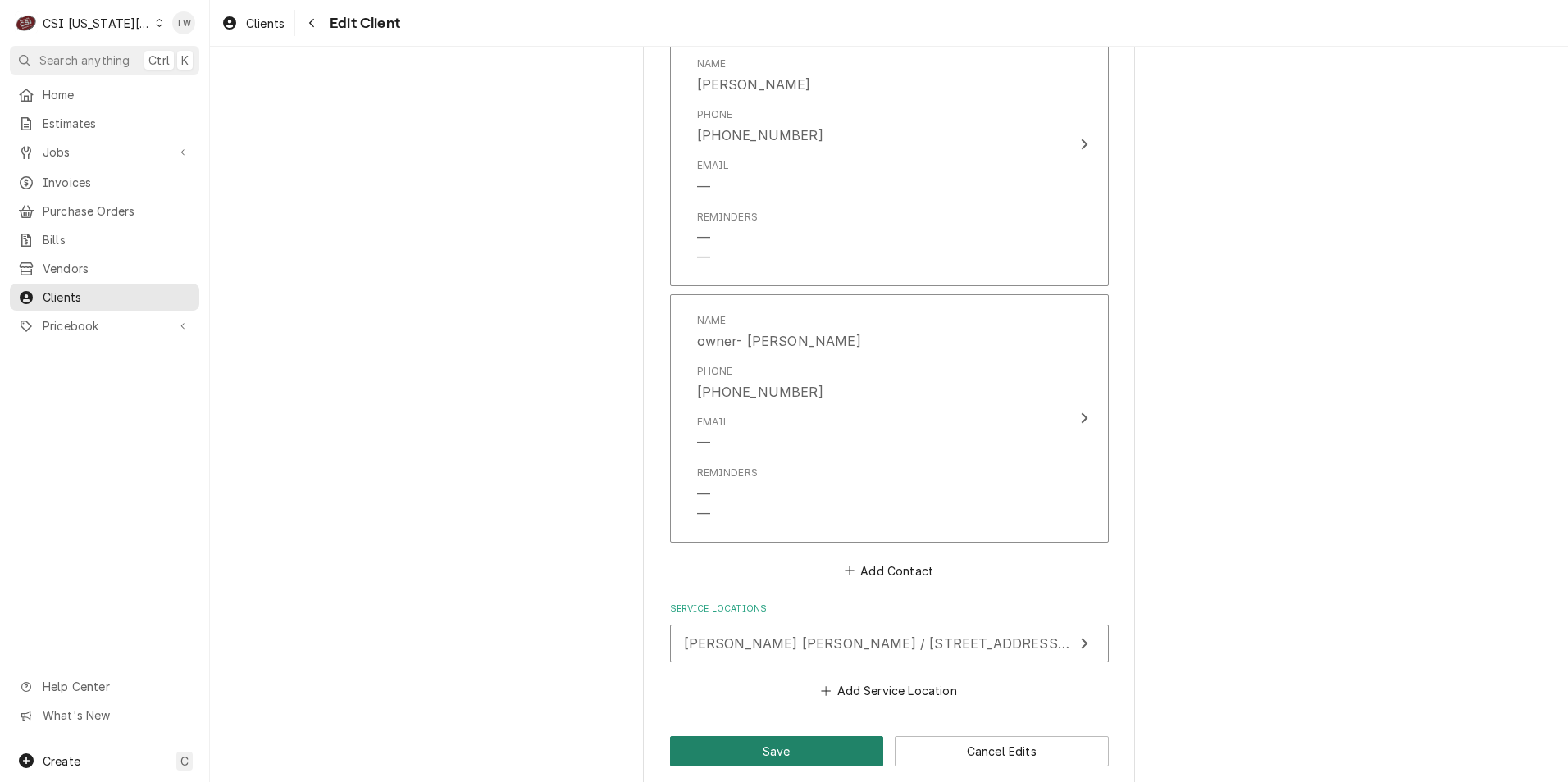
click at [720, 736] on button "Save" at bounding box center [777, 751] width 214 height 31
type textarea "x"
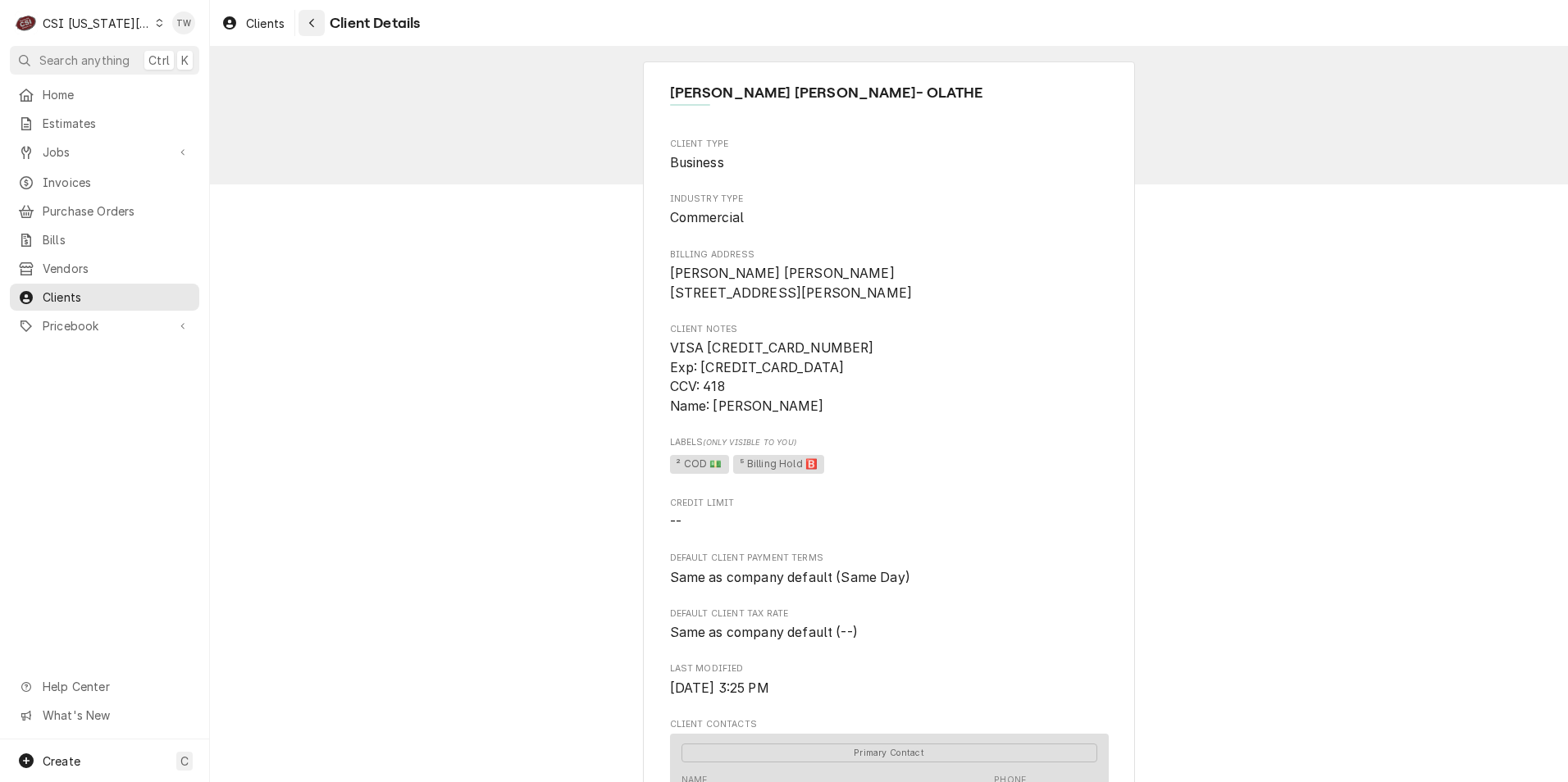
click at [310, 30] on div "Navigate back" at bounding box center [311, 23] width 16 height 16
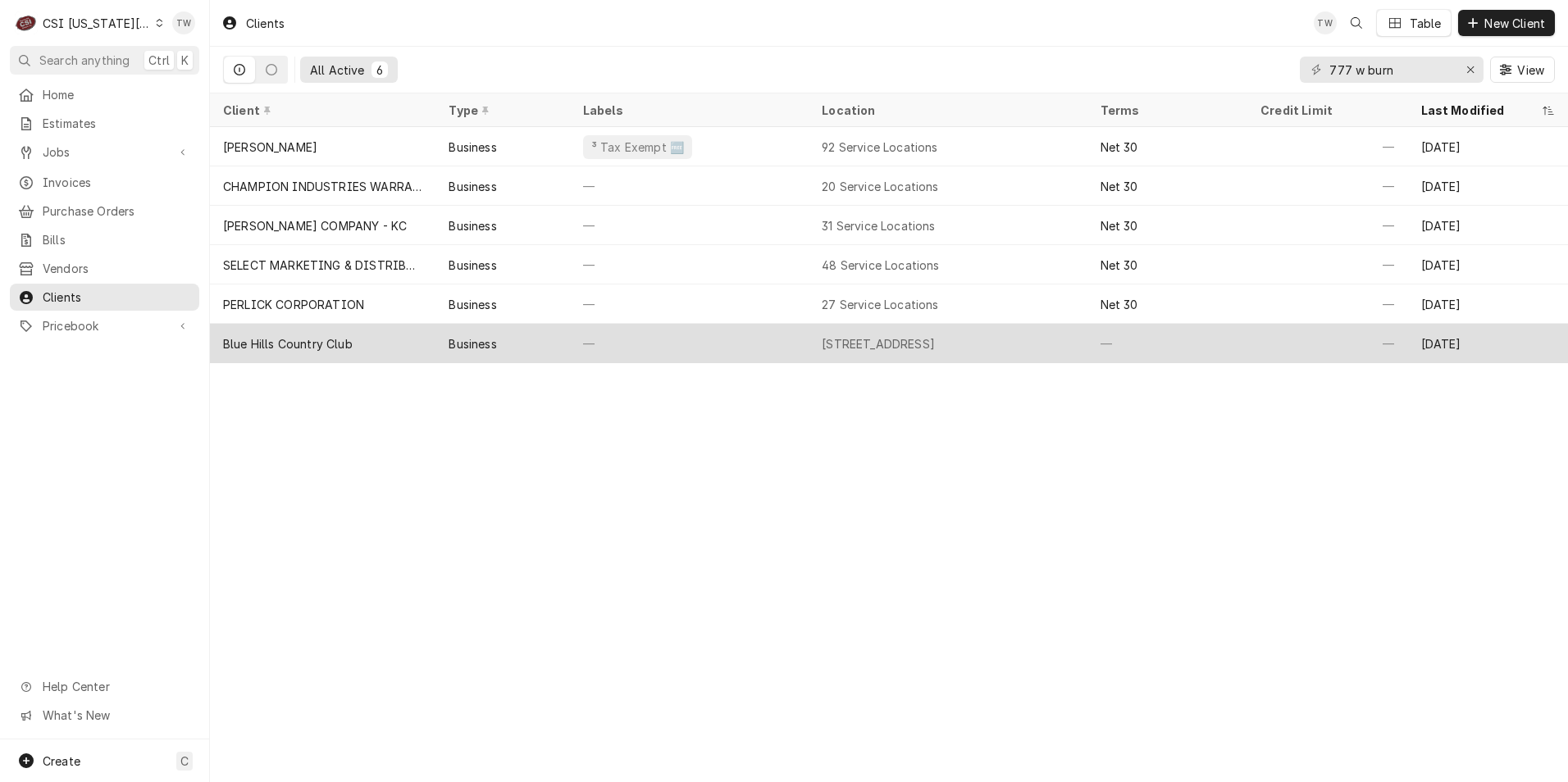
type input "777 w burn"
click at [338, 336] on div "Blue Hills Country Club" at bounding box center [288, 344] width 130 height 17
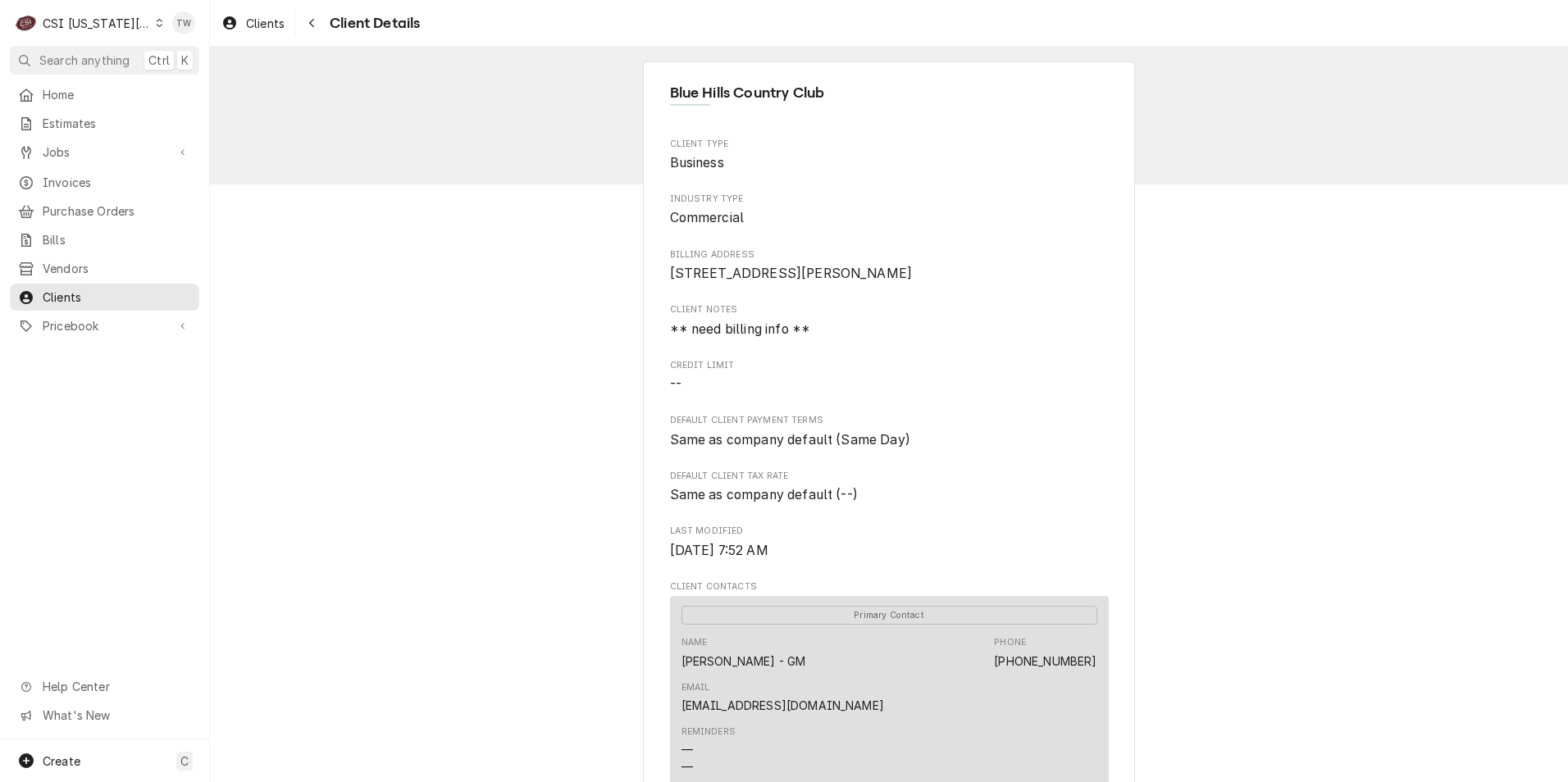
scroll to position [82, 0]
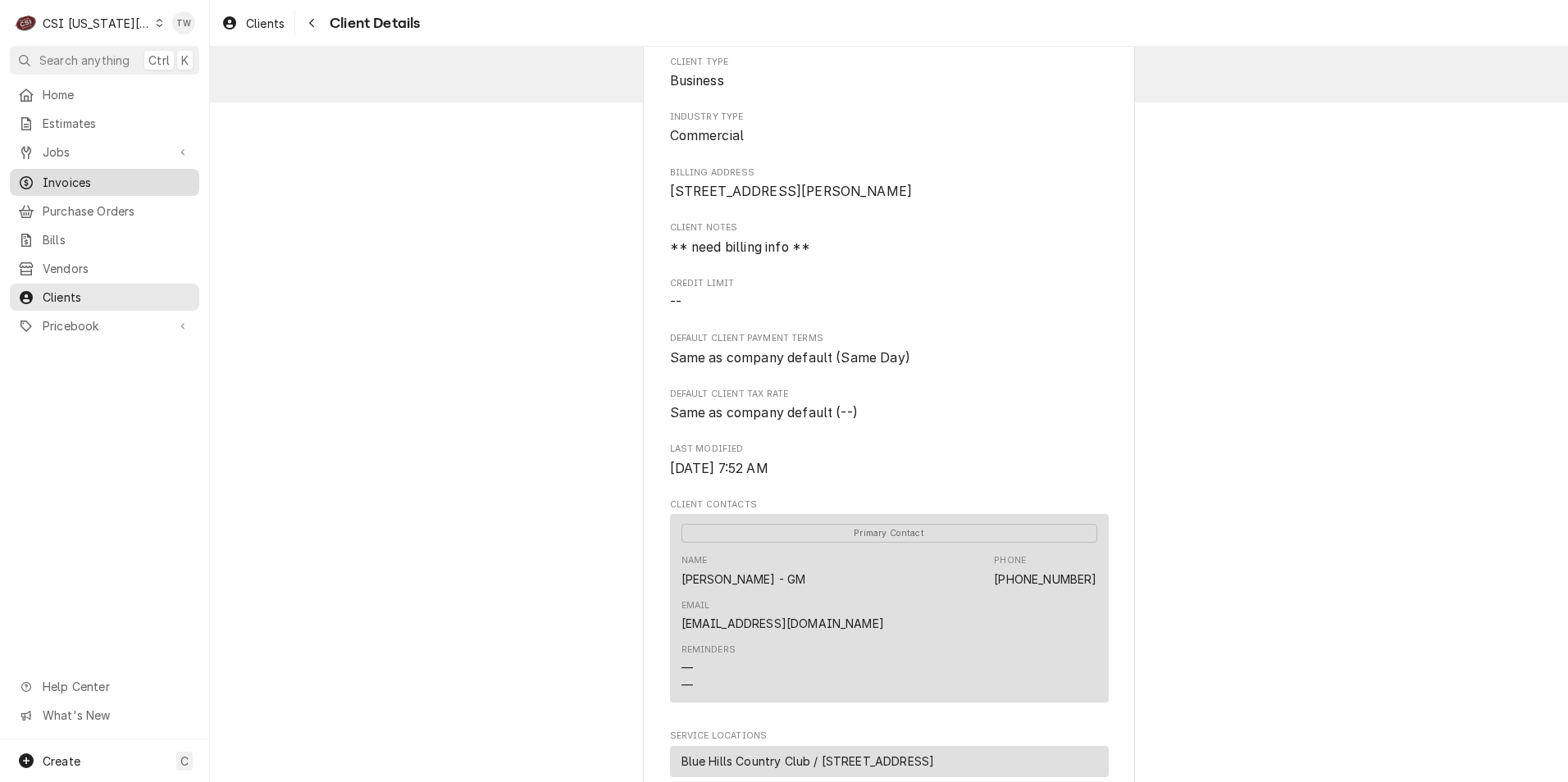
click at [95, 186] on div "Invoices" at bounding box center [105, 182] width 183 height 21
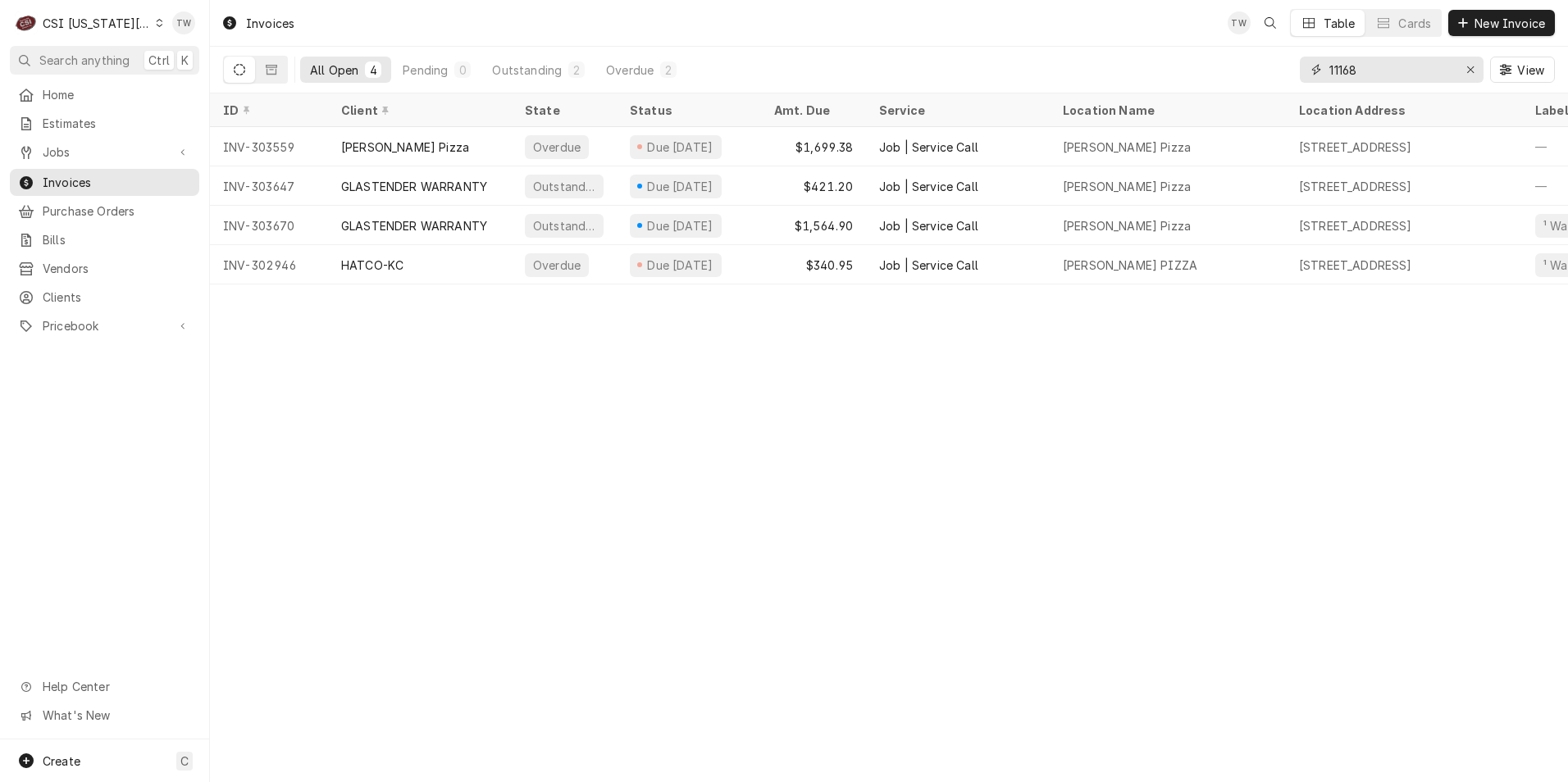
drag, startPoint x: 1396, startPoint y: 68, endPoint x: 1157, endPoint y: 53, distance: 239.5
click at [1157, 53] on div "All Open 4 Pending 0 Outstanding 2 Overdue 2 11168 View" at bounding box center [889, 69] width 1332 height 46
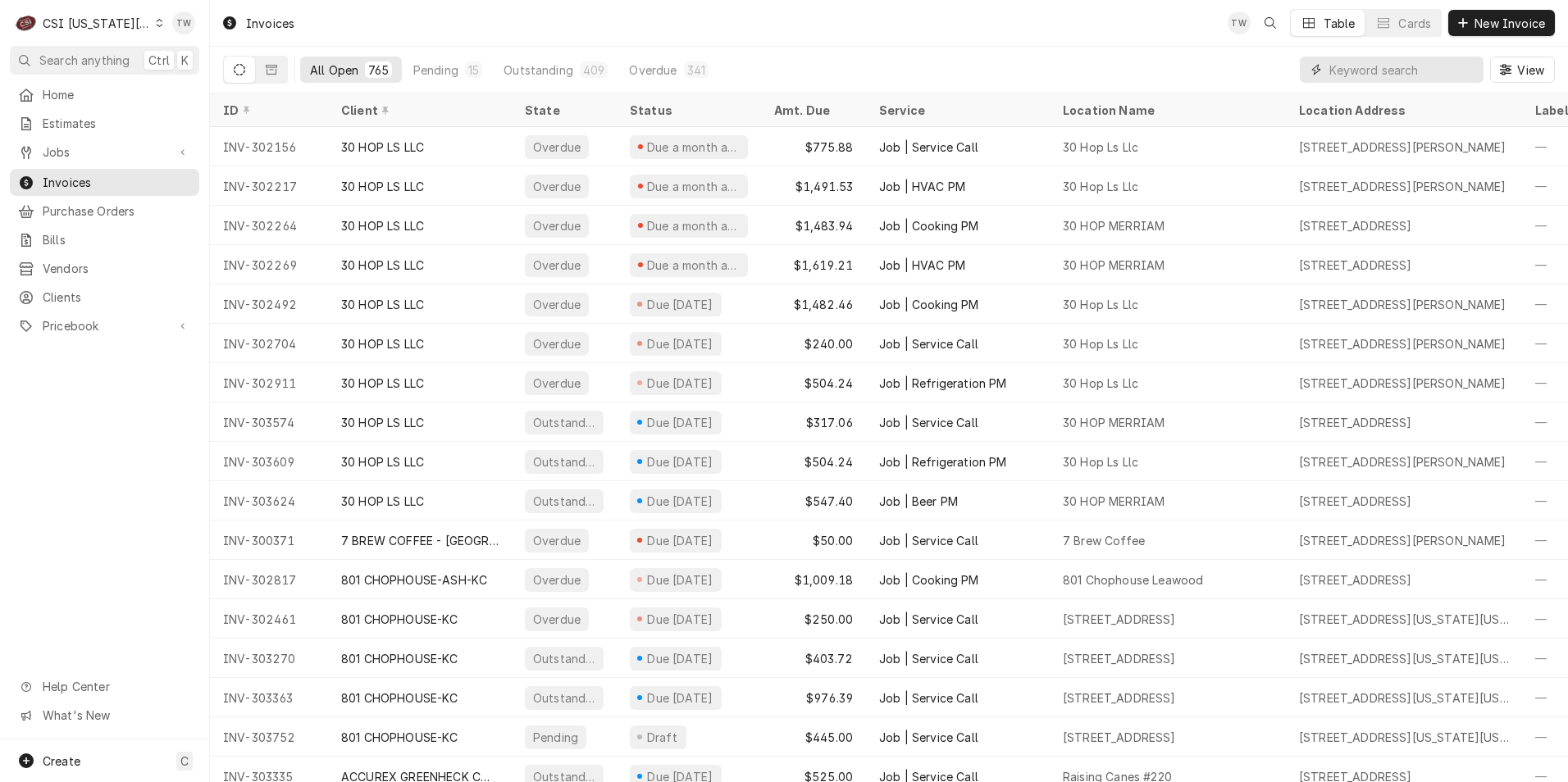
click at [1363, 69] on input "Dynamic Content Wrapper" at bounding box center [1402, 69] width 146 height 26
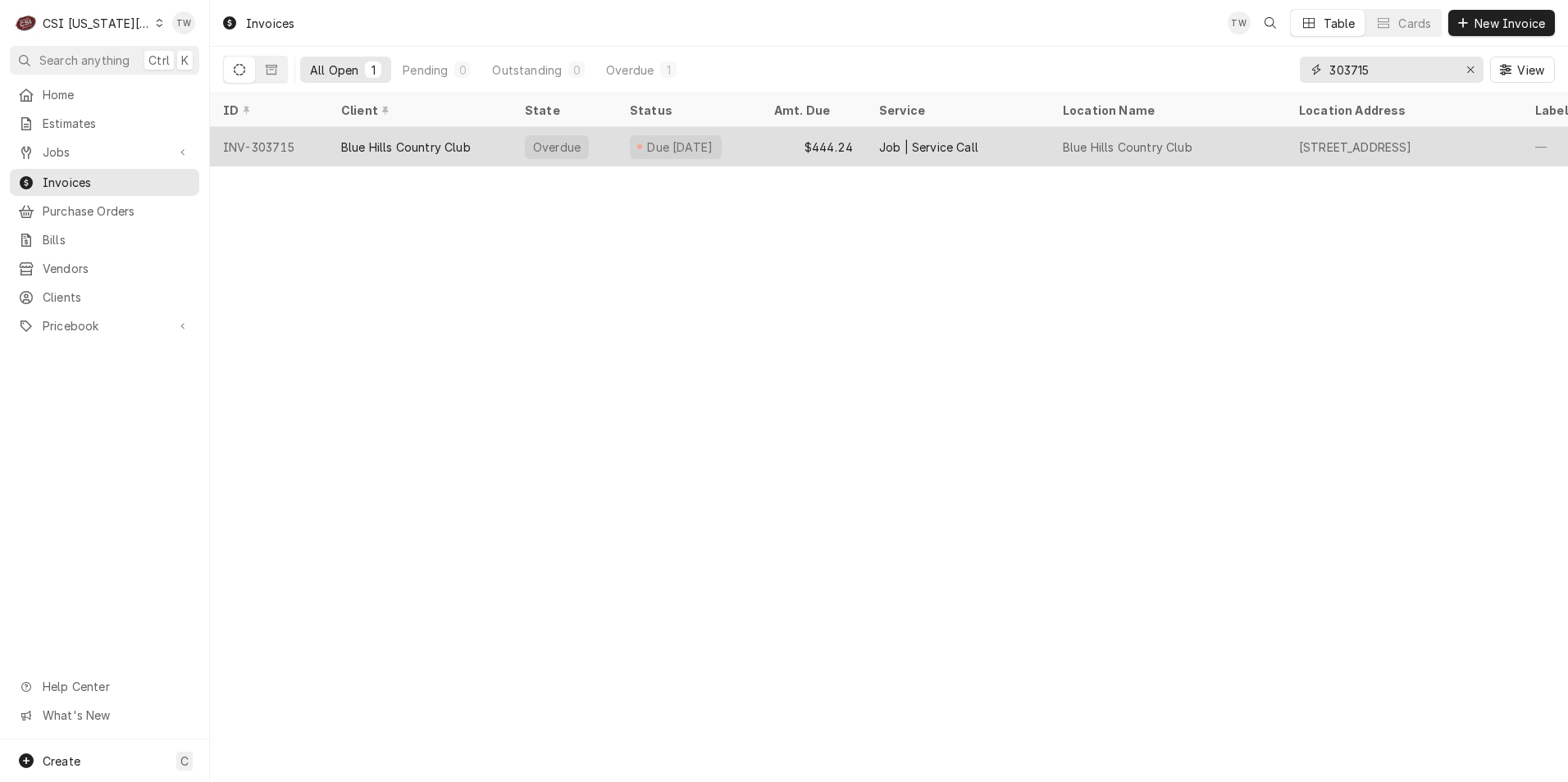
type input "303715"
click at [422, 151] on div "Blue Hills Country Club" at bounding box center [406, 147] width 130 height 17
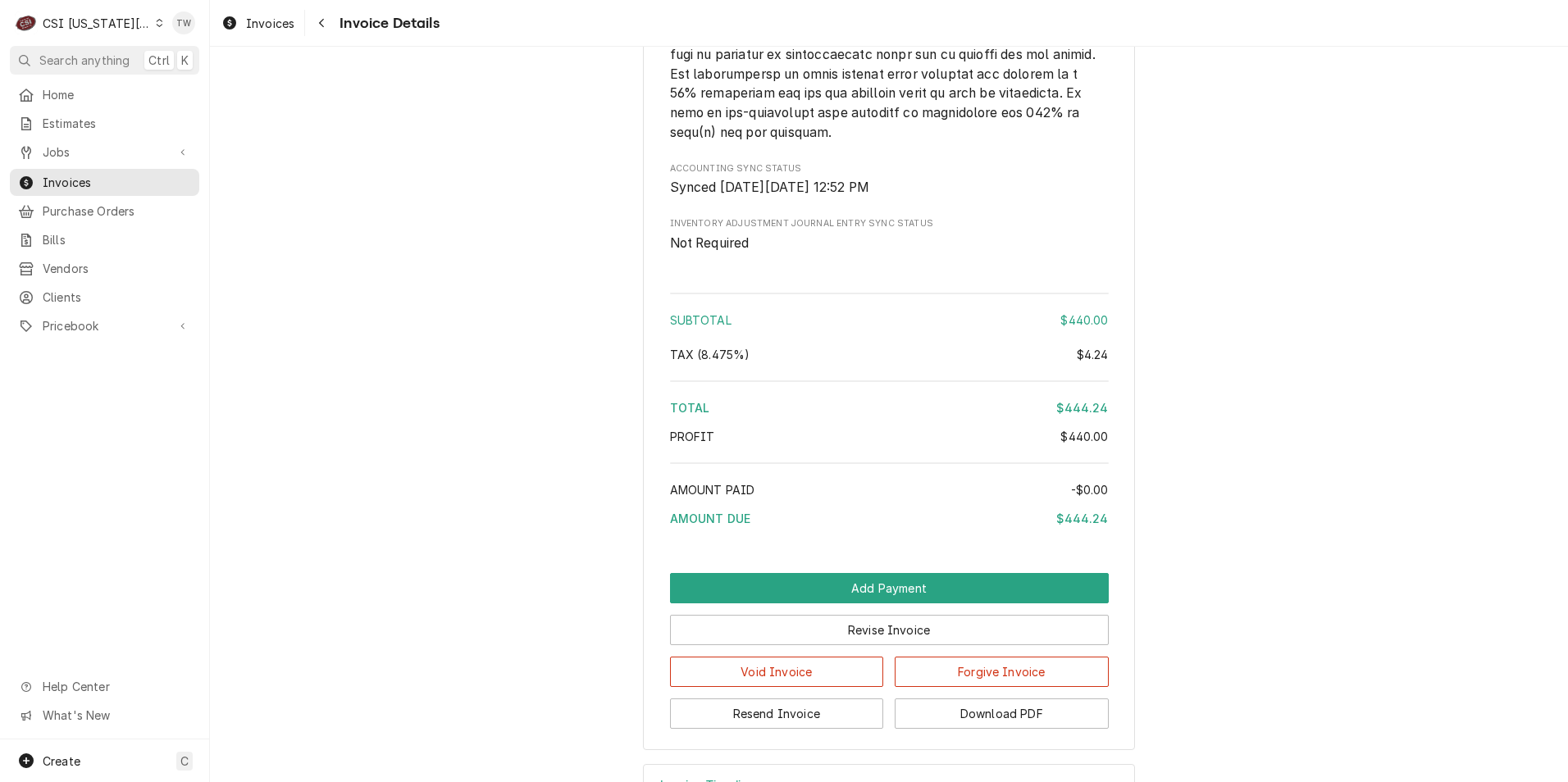
scroll to position [3062, 0]
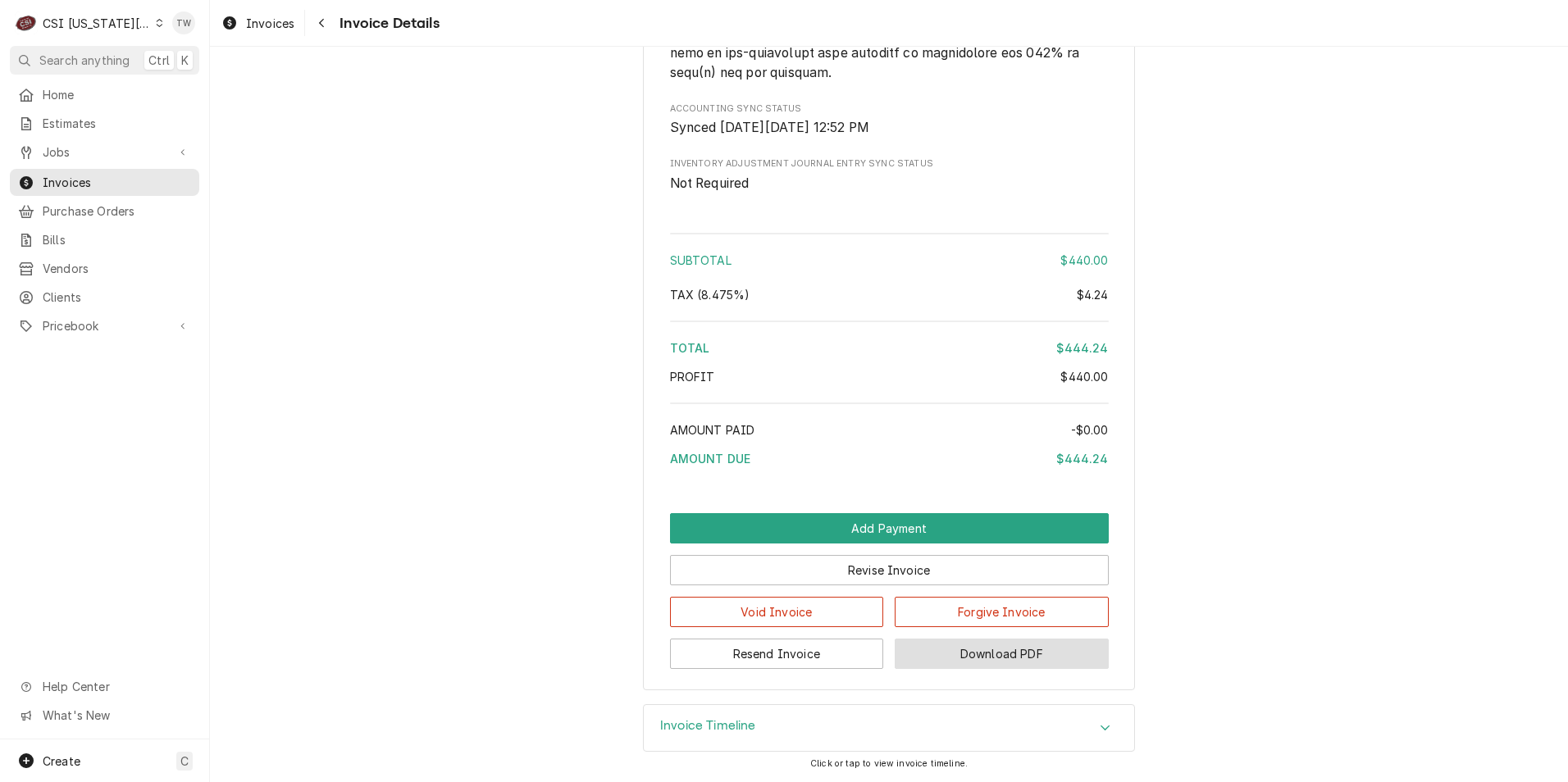
click at [1075, 664] on button "Download PDF" at bounding box center [1001, 654] width 214 height 31
click at [328, 28] on div "Navigate back" at bounding box center [321, 23] width 16 height 16
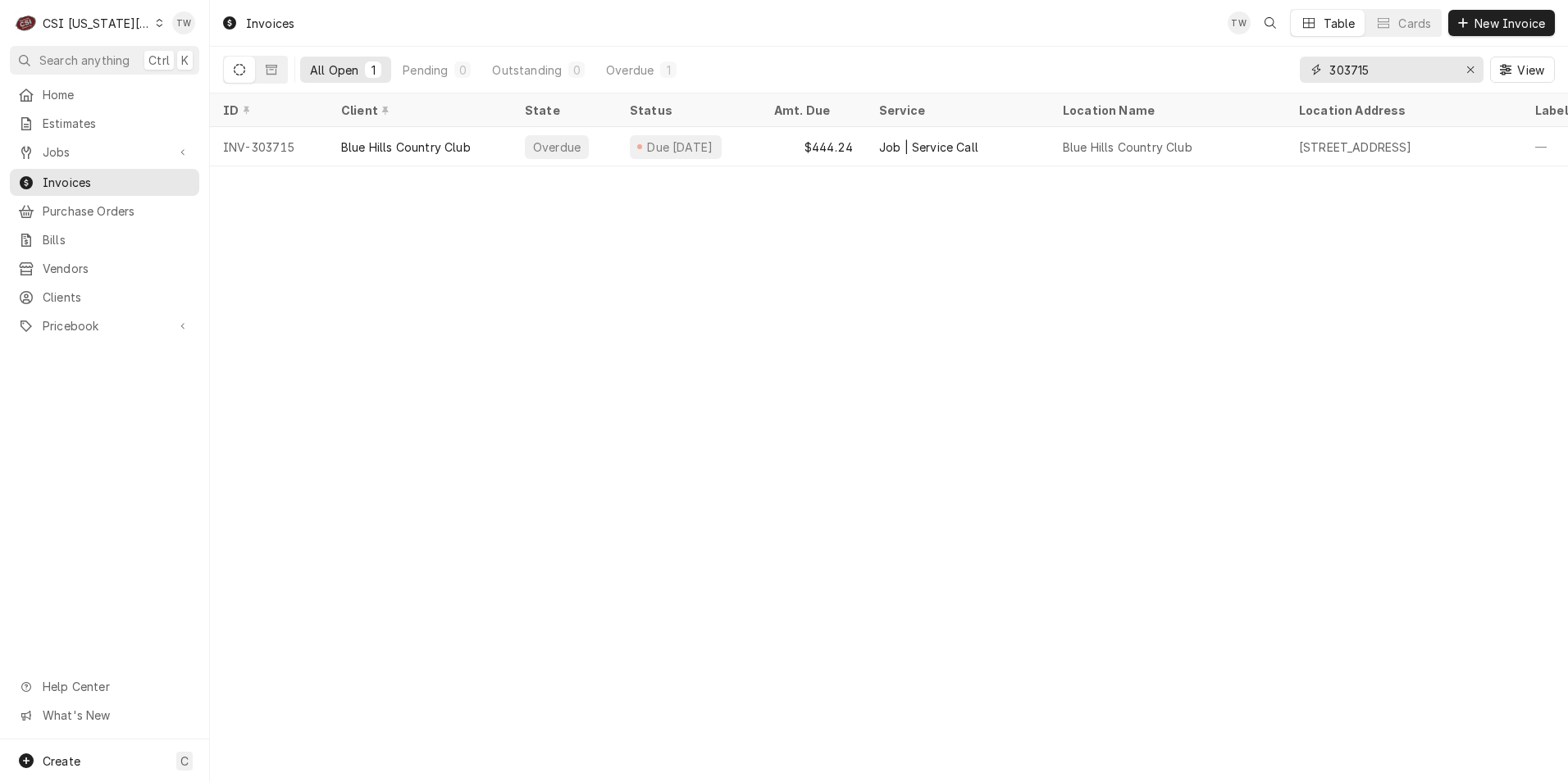
drag, startPoint x: 1387, startPoint y: 68, endPoint x: 995, endPoint y: 49, distance: 392.5
click at [995, 49] on div "All Open 1 Pending 0 Outstanding 0 Overdue 1 303715 View" at bounding box center [889, 69] width 1332 height 46
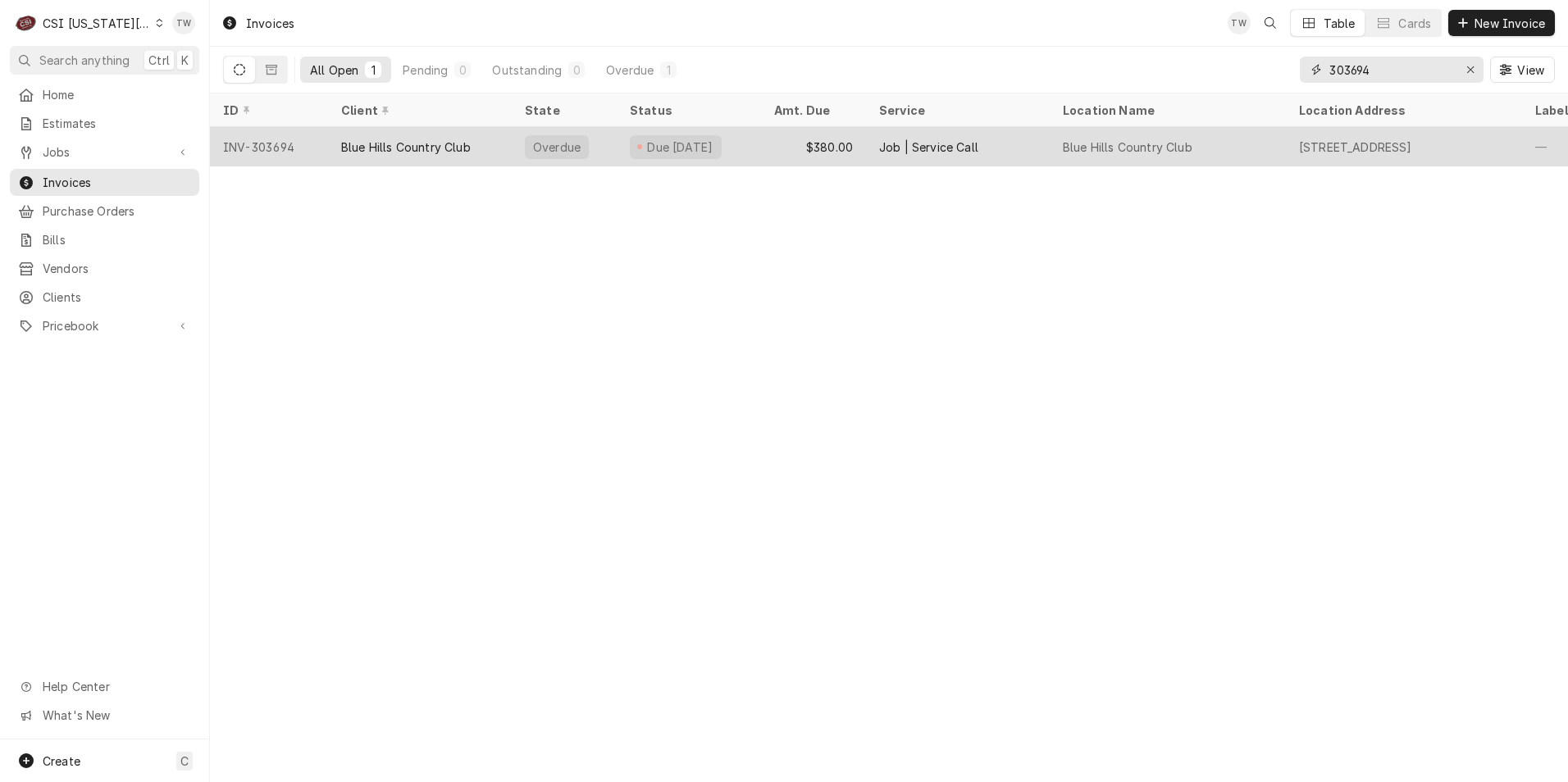
type input "303694"
click at [501, 148] on div "Blue Hills Country Club" at bounding box center [420, 147] width 184 height 40
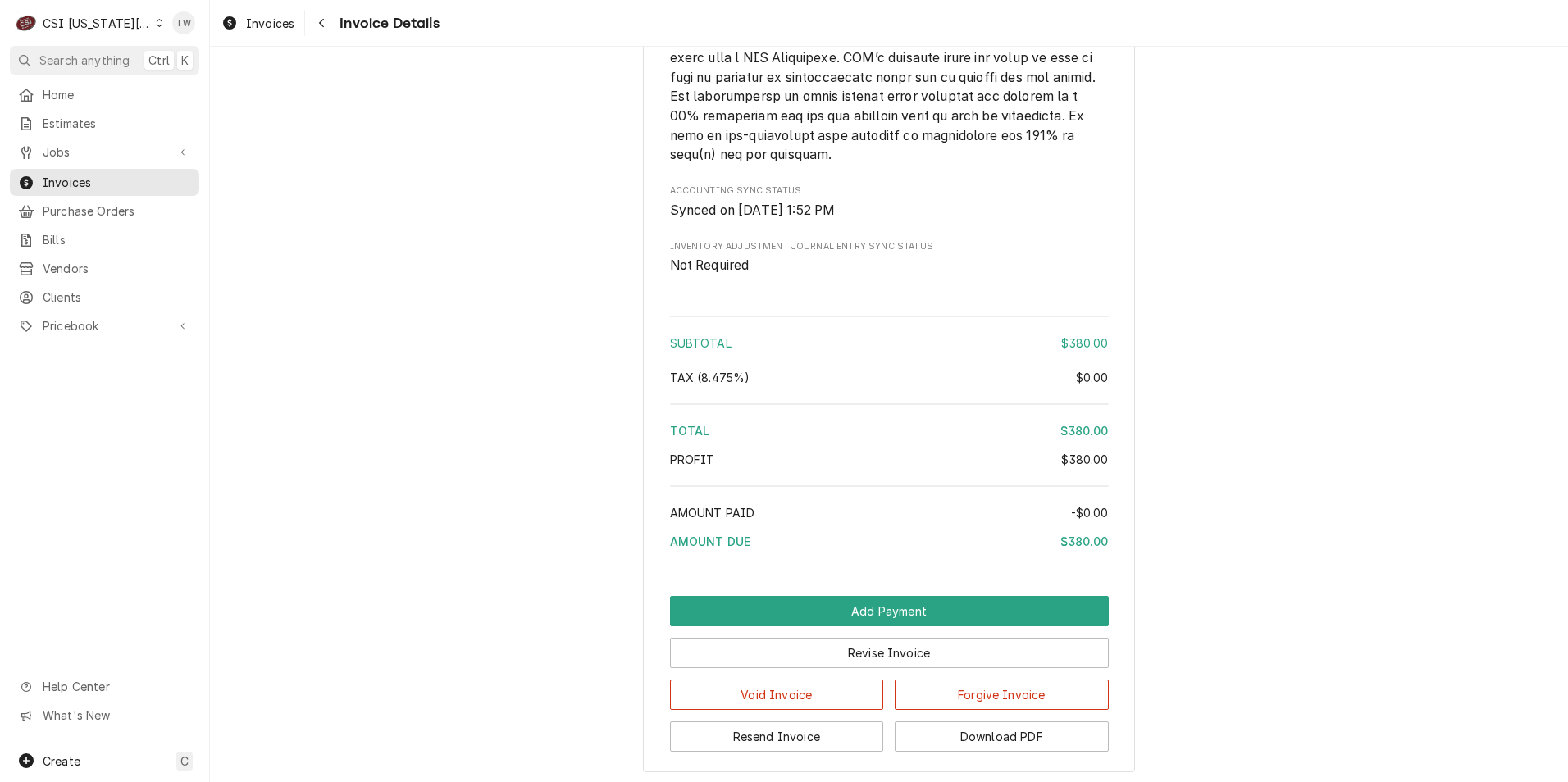
scroll to position [2660, 0]
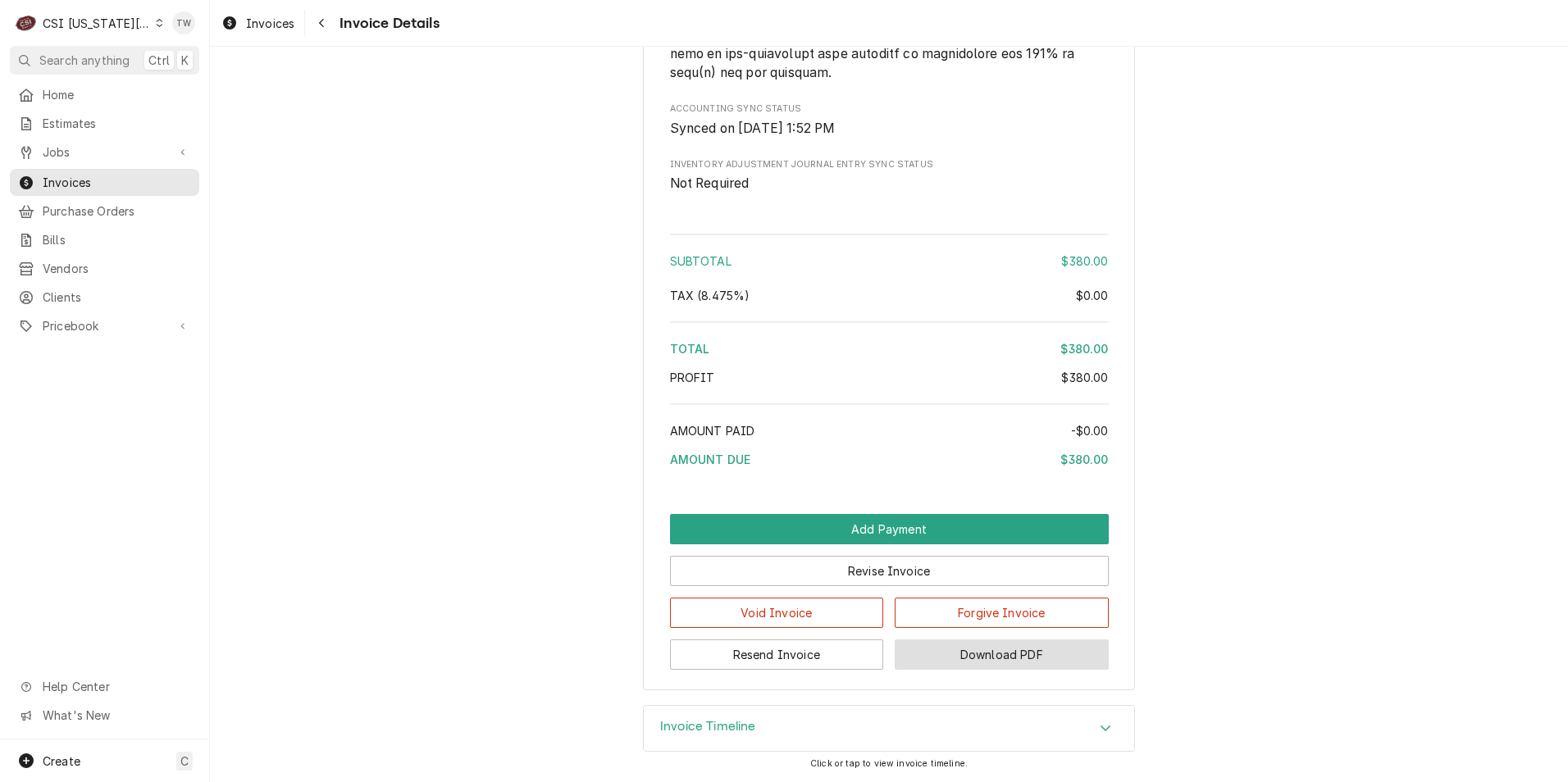
click at [962, 639] on button "Download PDF" at bounding box center [1001, 655] width 214 height 31
click at [1018, 653] on button "Download PDF" at bounding box center [1001, 655] width 214 height 31
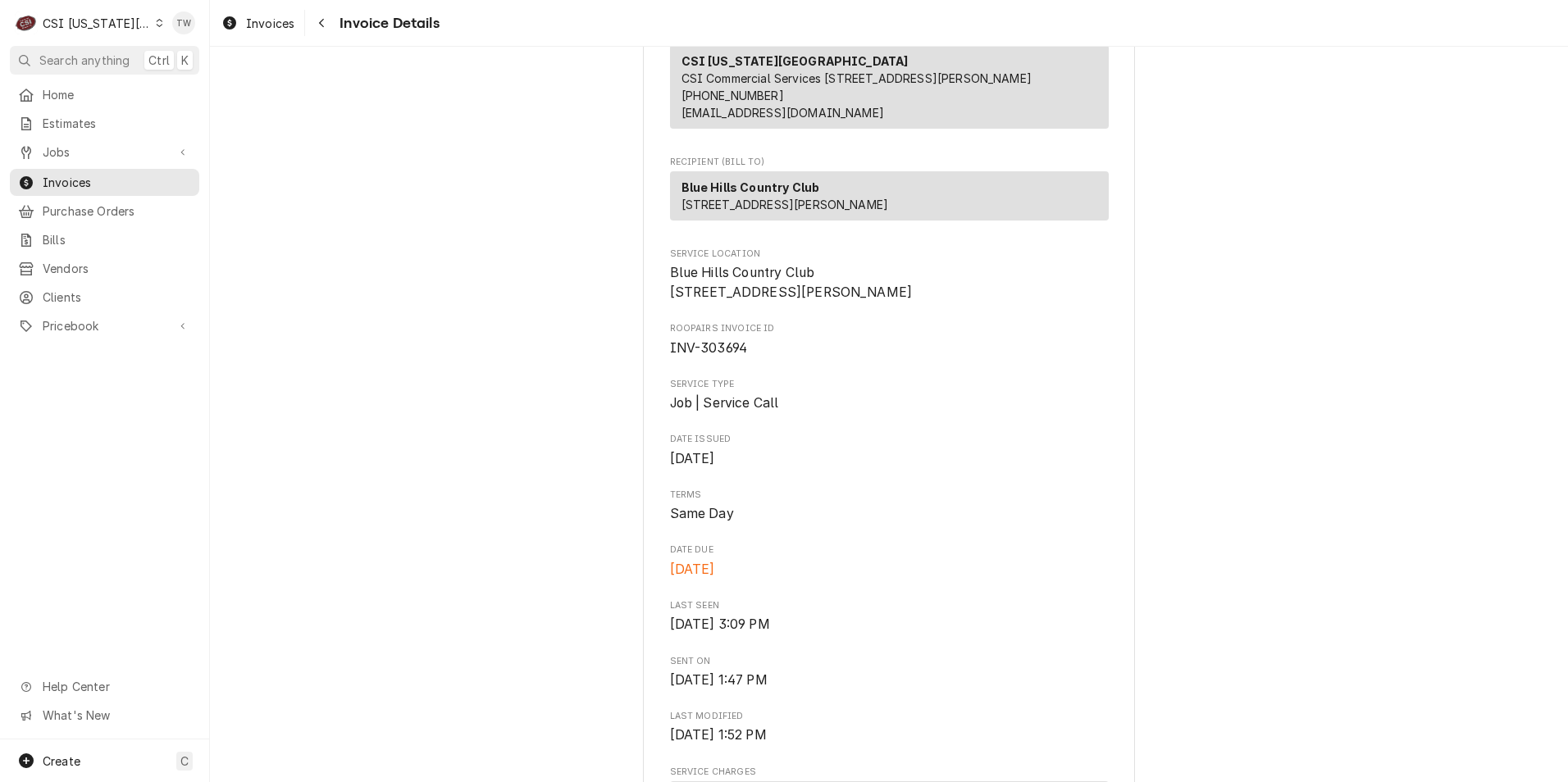
scroll to position [328, 0]
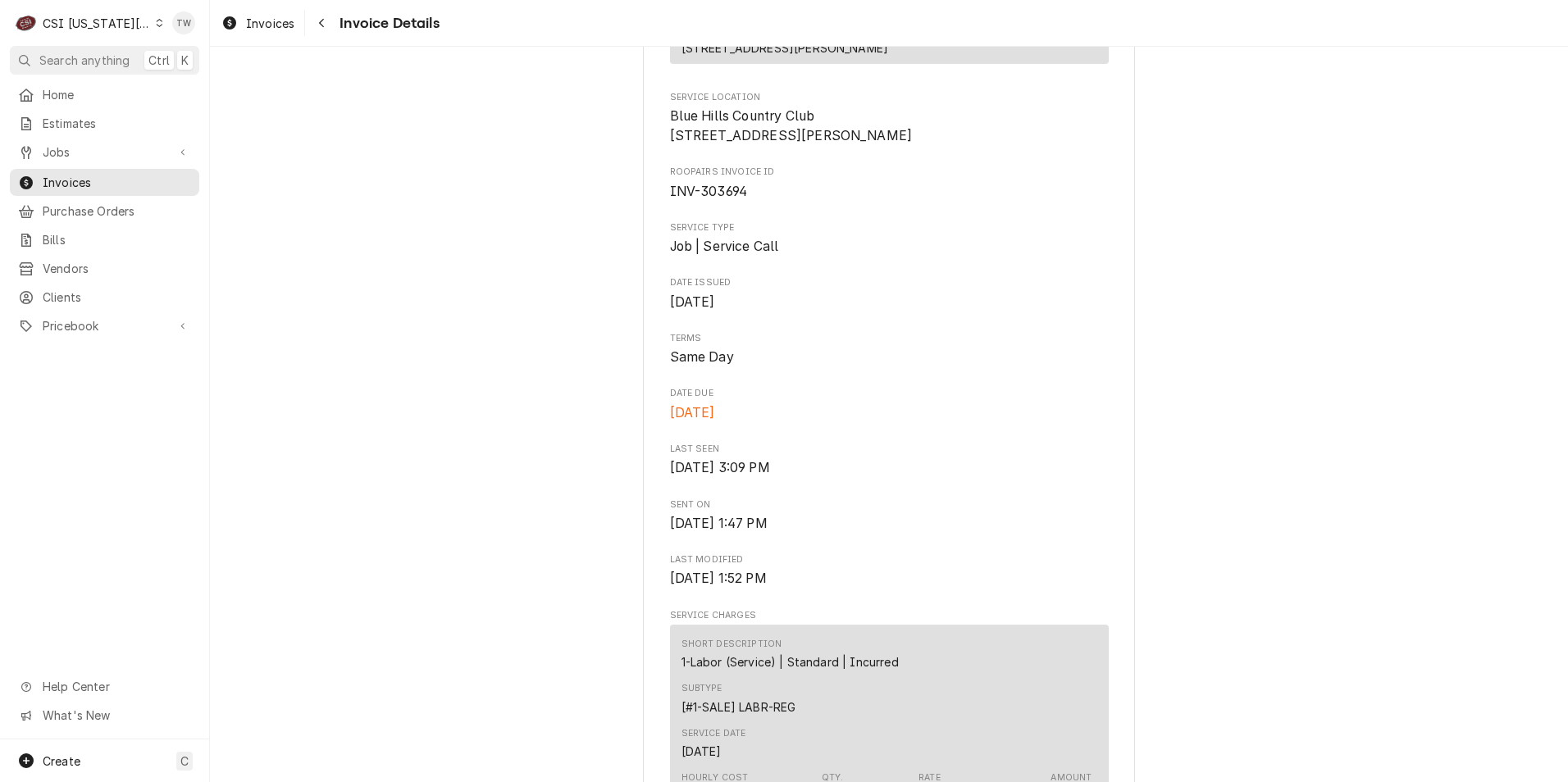
drag, startPoint x: 358, startPoint y: 251, endPoint x: 321, endPoint y: 22, distance: 232.0
click at [321, 22] on icon "Navigate back" at bounding box center [321, 23] width 5 height 9
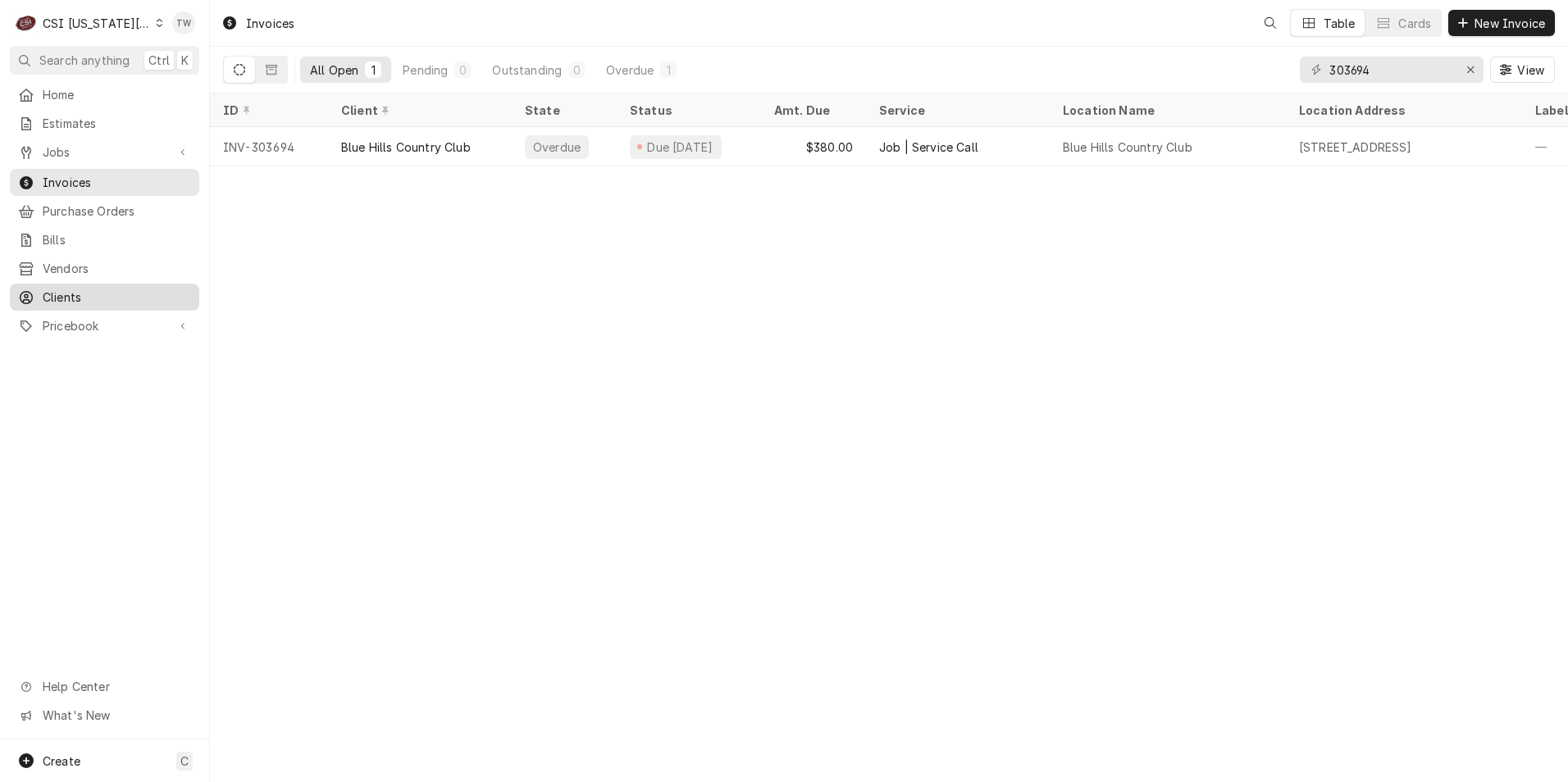
click at [88, 289] on span "Clients" at bounding box center [116, 297] width 148 height 17
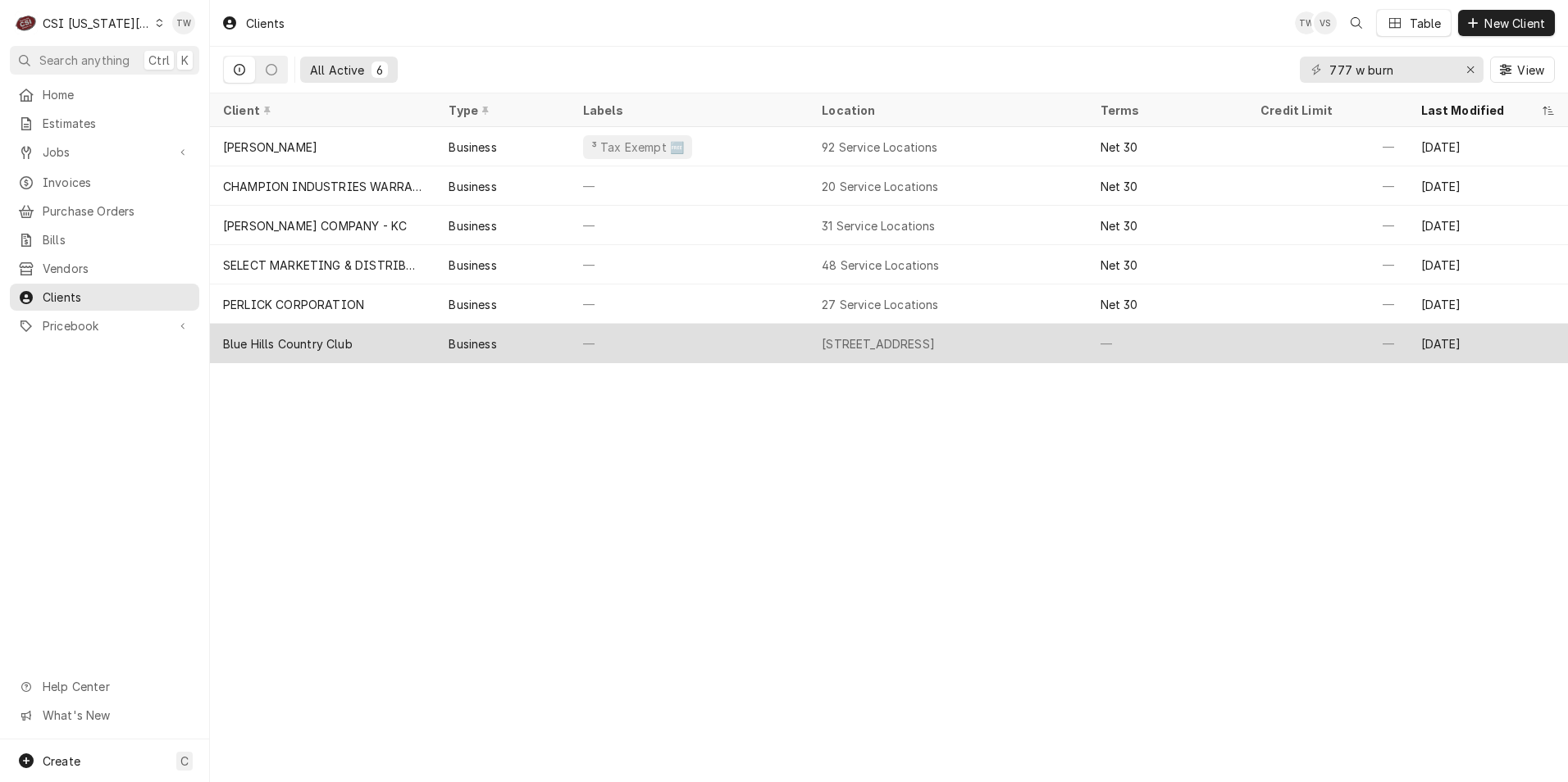
click at [383, 353] on div "Blue Hills Country Club" at bounding box center [323, 344] width 226 height 40
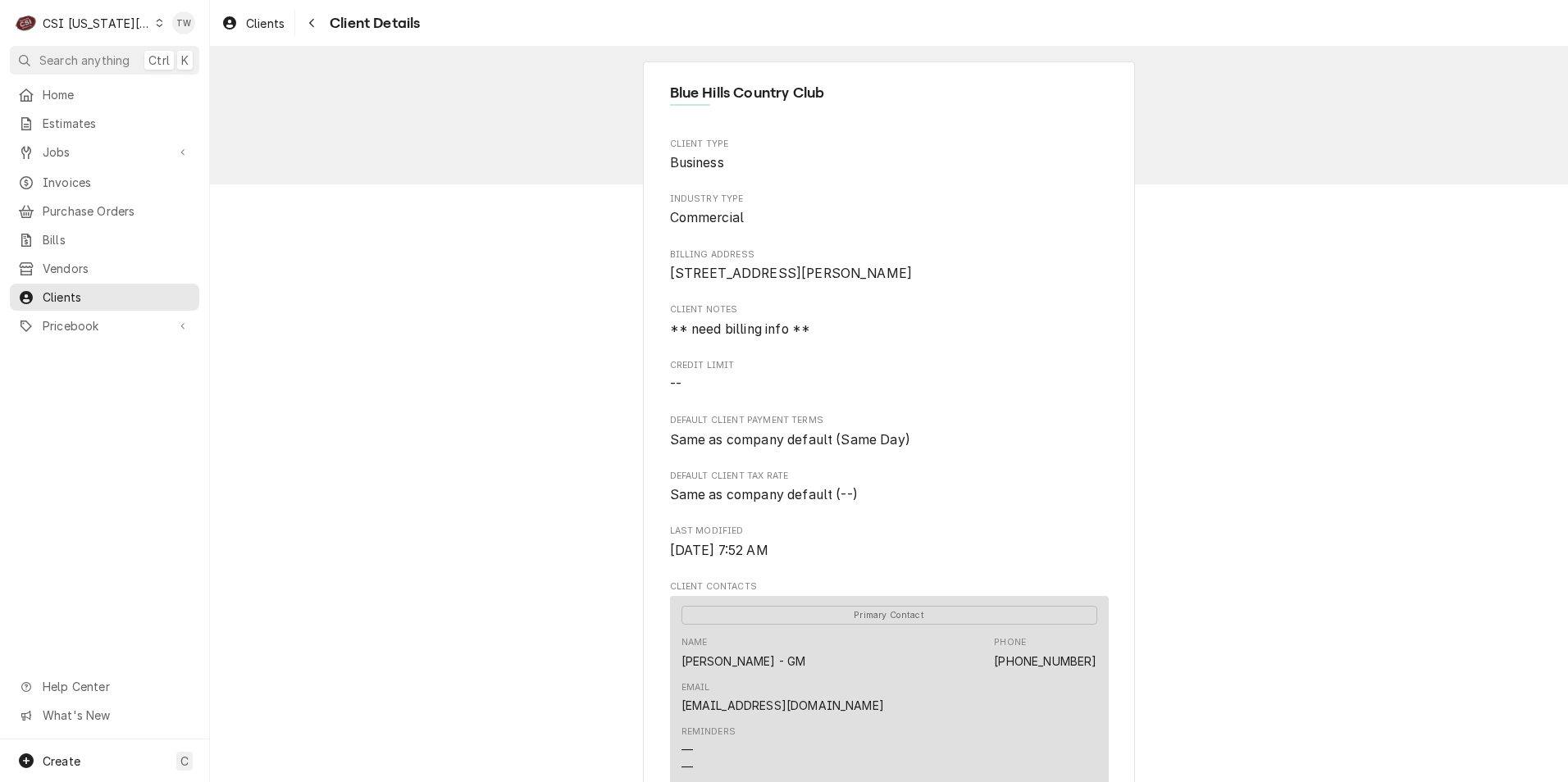
scroll to position [82, 0]
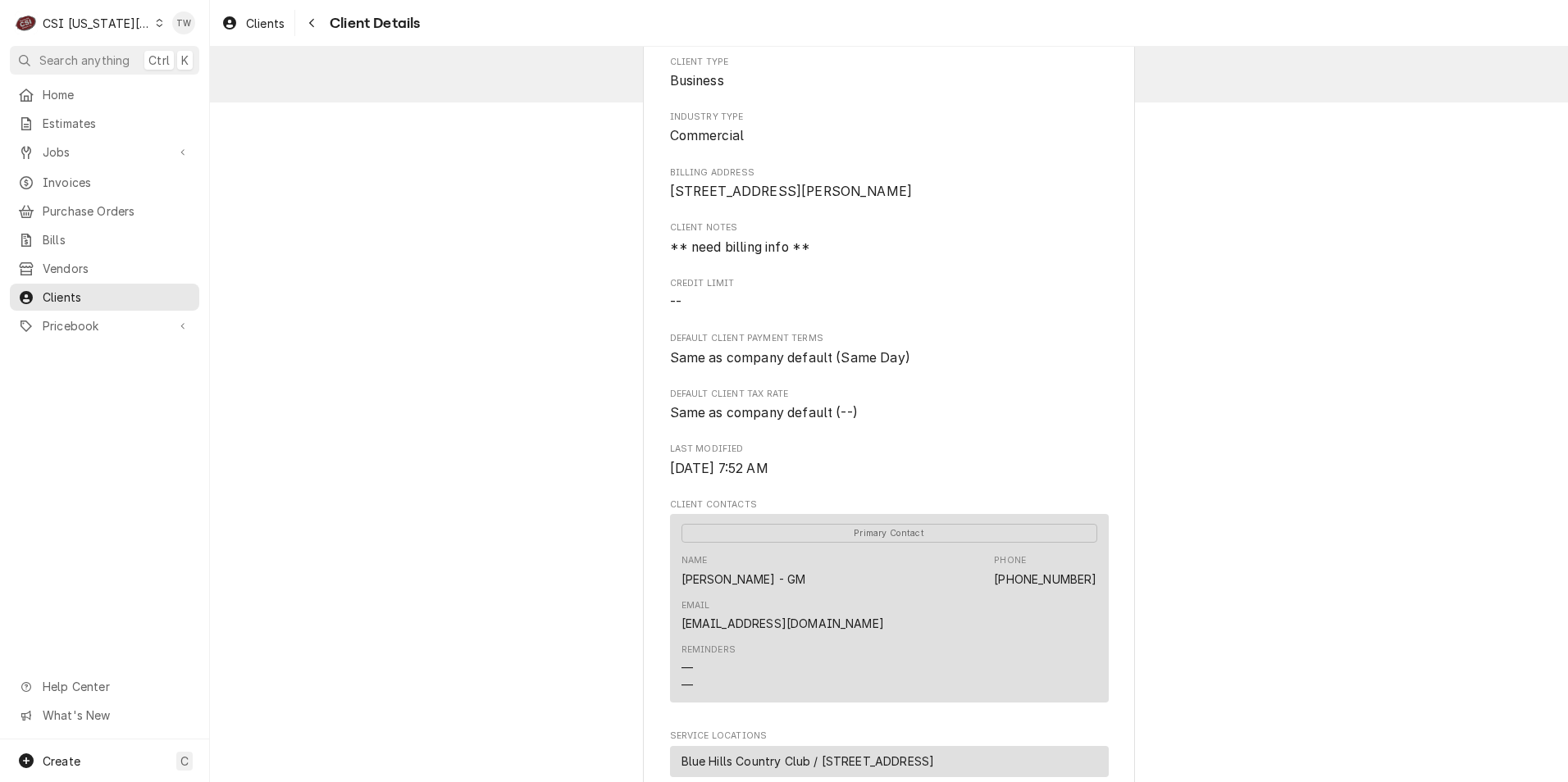
click at [353, 21] on span "Client Details" at bounding box center [372, 23] width 95 height 23
click at [327, 28] on span "Client Details" at bounding box center [372, 23] width 95 height 23
click at [322, 26] on button "Navigate back" at bounding box center [311, 23] width 26 height 26
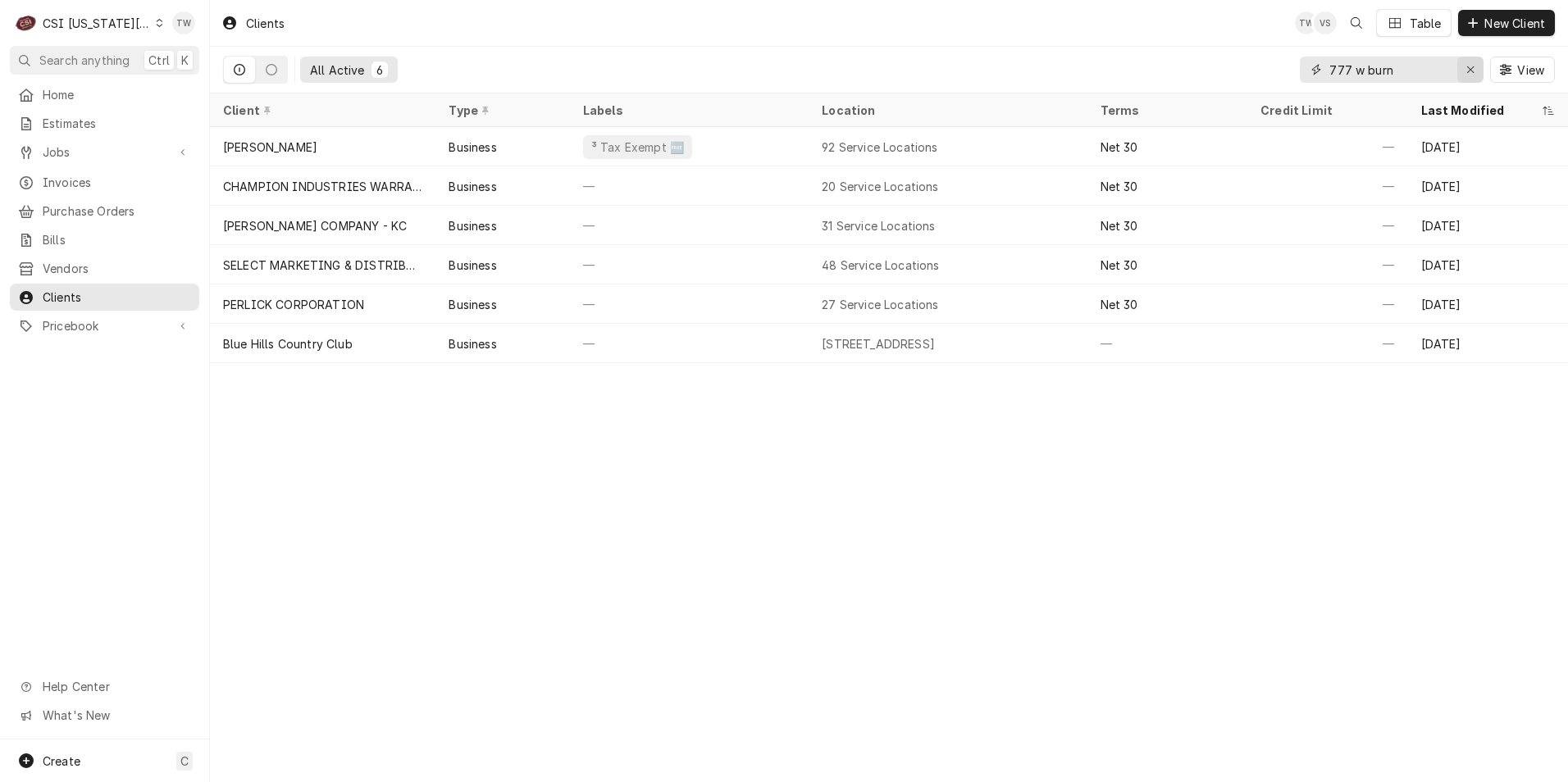
click at [1472, 75] on icon "Erase input" at bounding box center [1471, 69] width 9 height 12
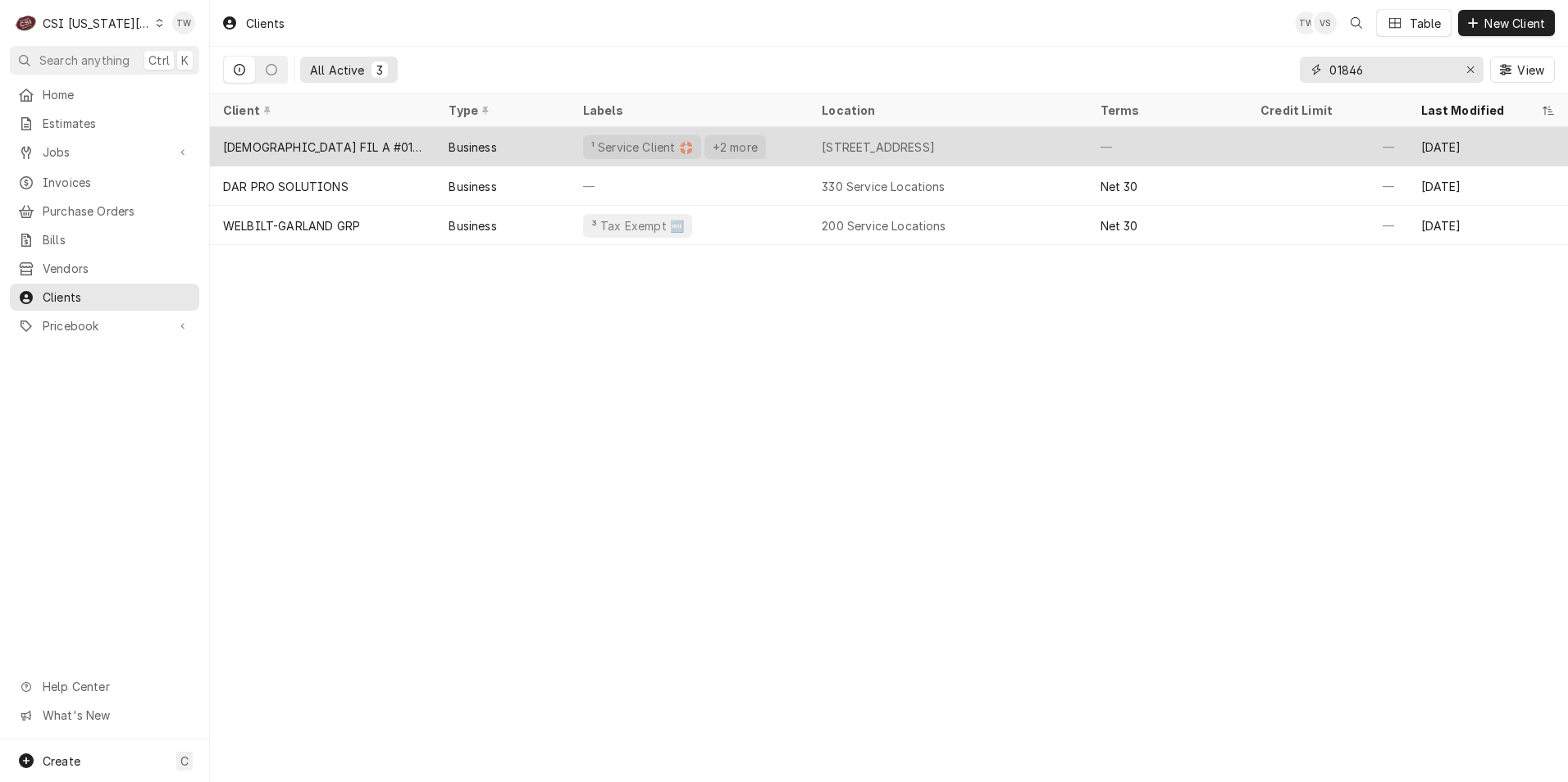
type input "01846"
click at [416, 153] on div "CHICK FIL A #01846" at bounding box center [323, 147] width 226 height 40
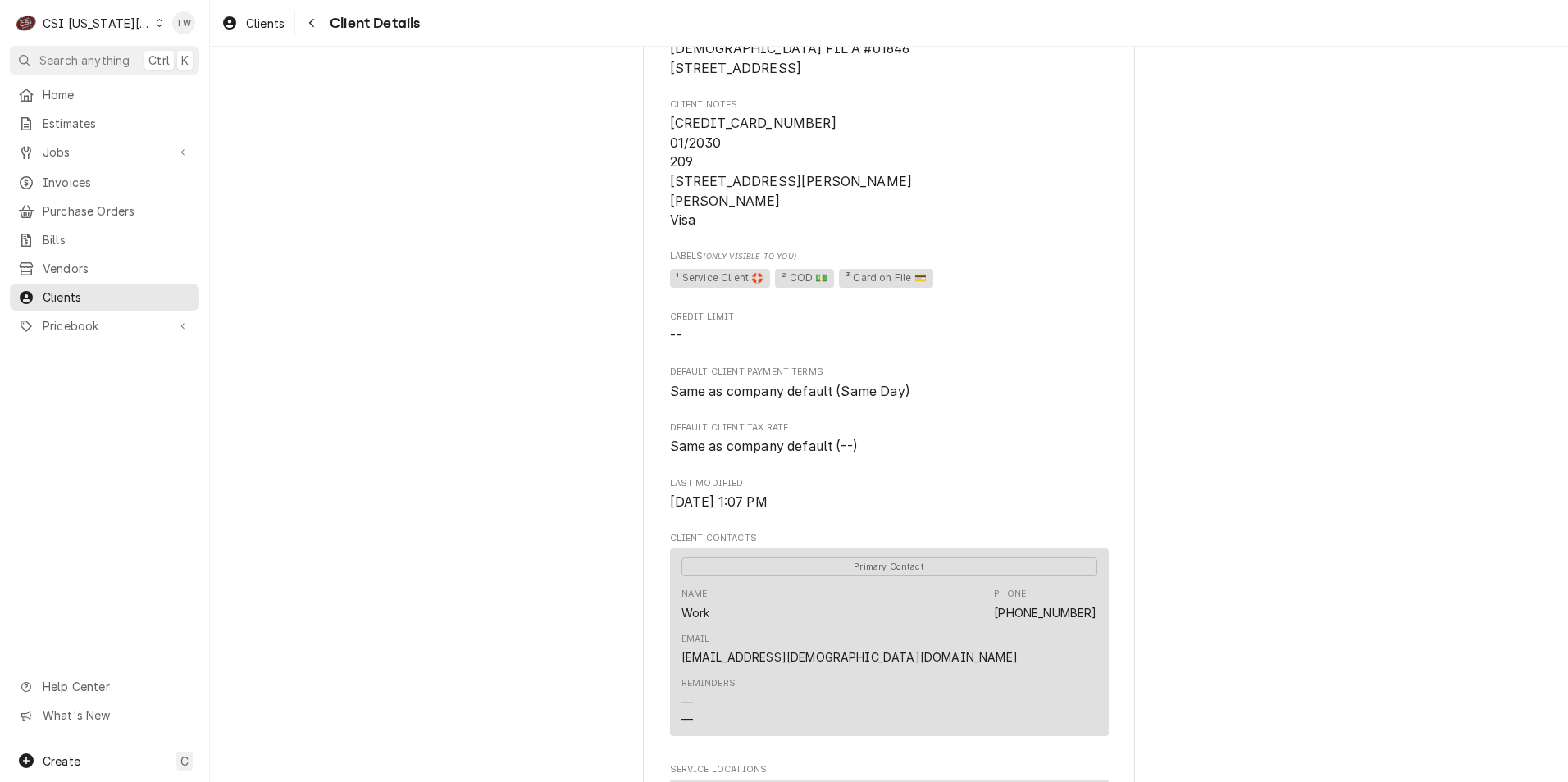
scroll to position [82, 0]
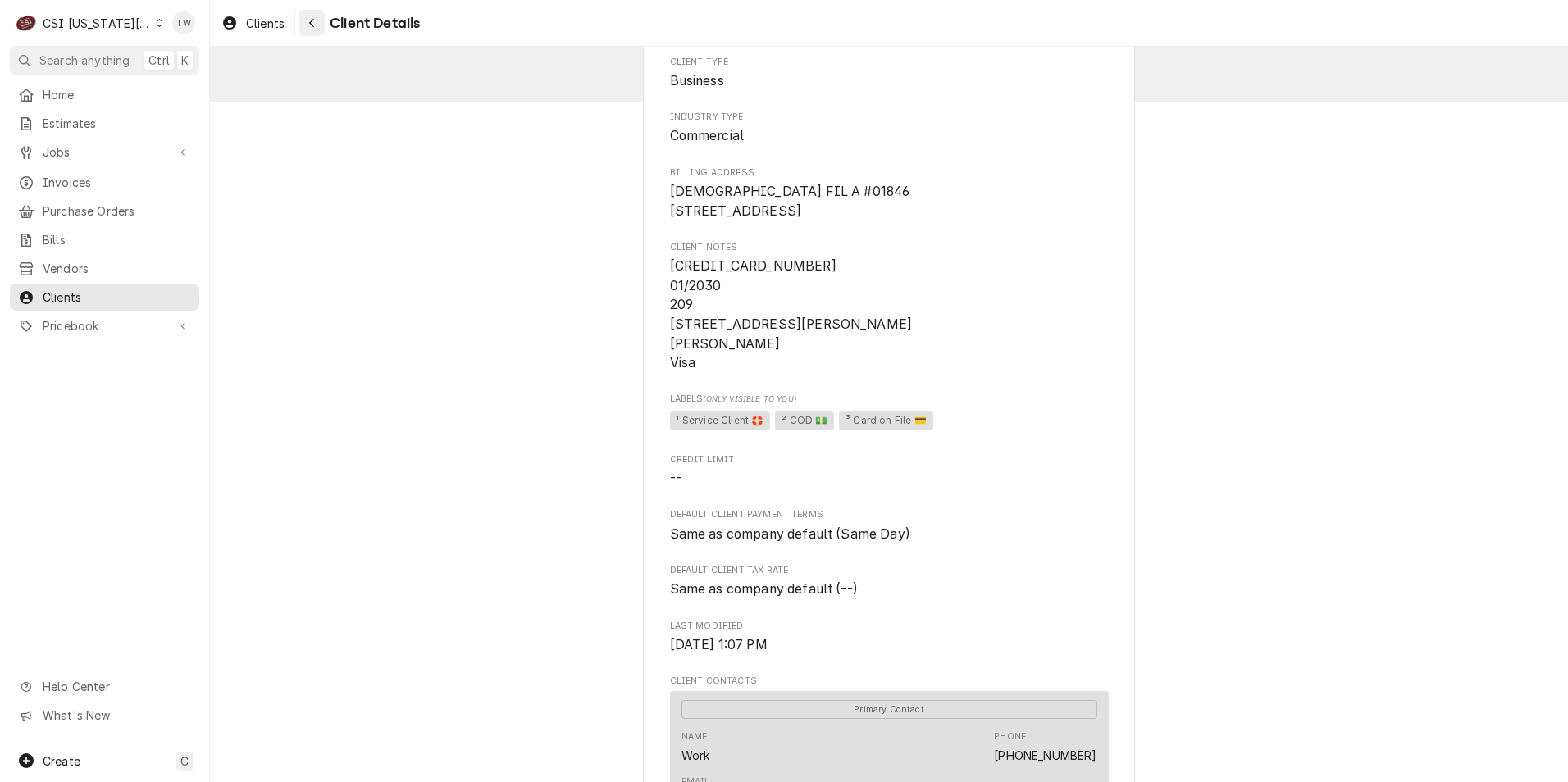
click at [309, 25] on icon "Navigate back" at bounding box center [312, 23] width 7 height 12
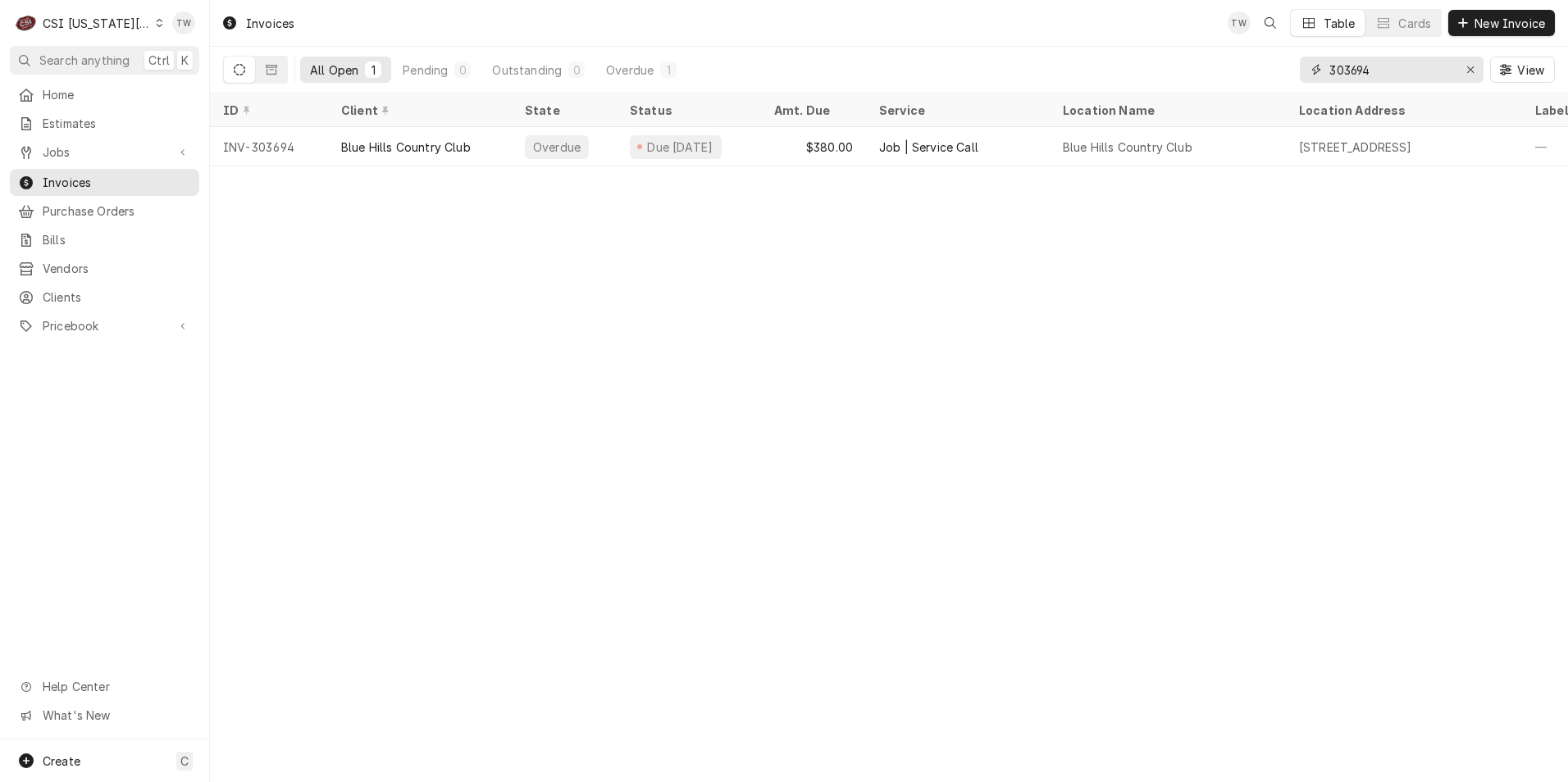
drag, startPoint x: 1385, startPoint y: 64, endPoint x: 1079, endPoint y: 38, distance: 307.1
click at [1079, 38] on div "Invoices TW Table Cards New Invoice All Open 1 Pending 0 Outstanding 0 Overdue …" at bounding box center [889, 47] width 1358 height 94
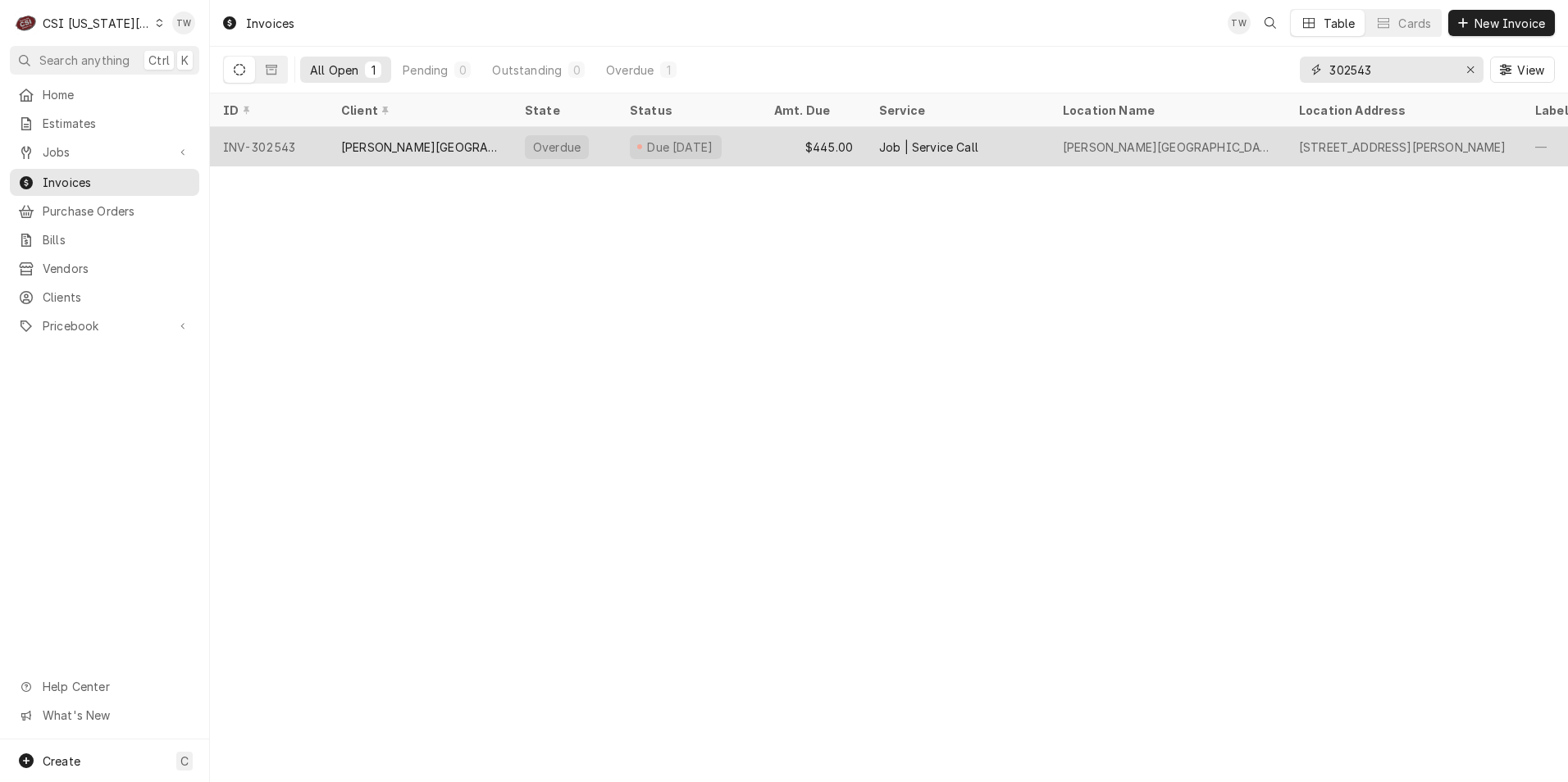
type input "302543"
click at [410, 140] on div "GARDNER EDGERTON SCHOOL DISTRICT" at bounding box center [420, 147] width 157 height 17
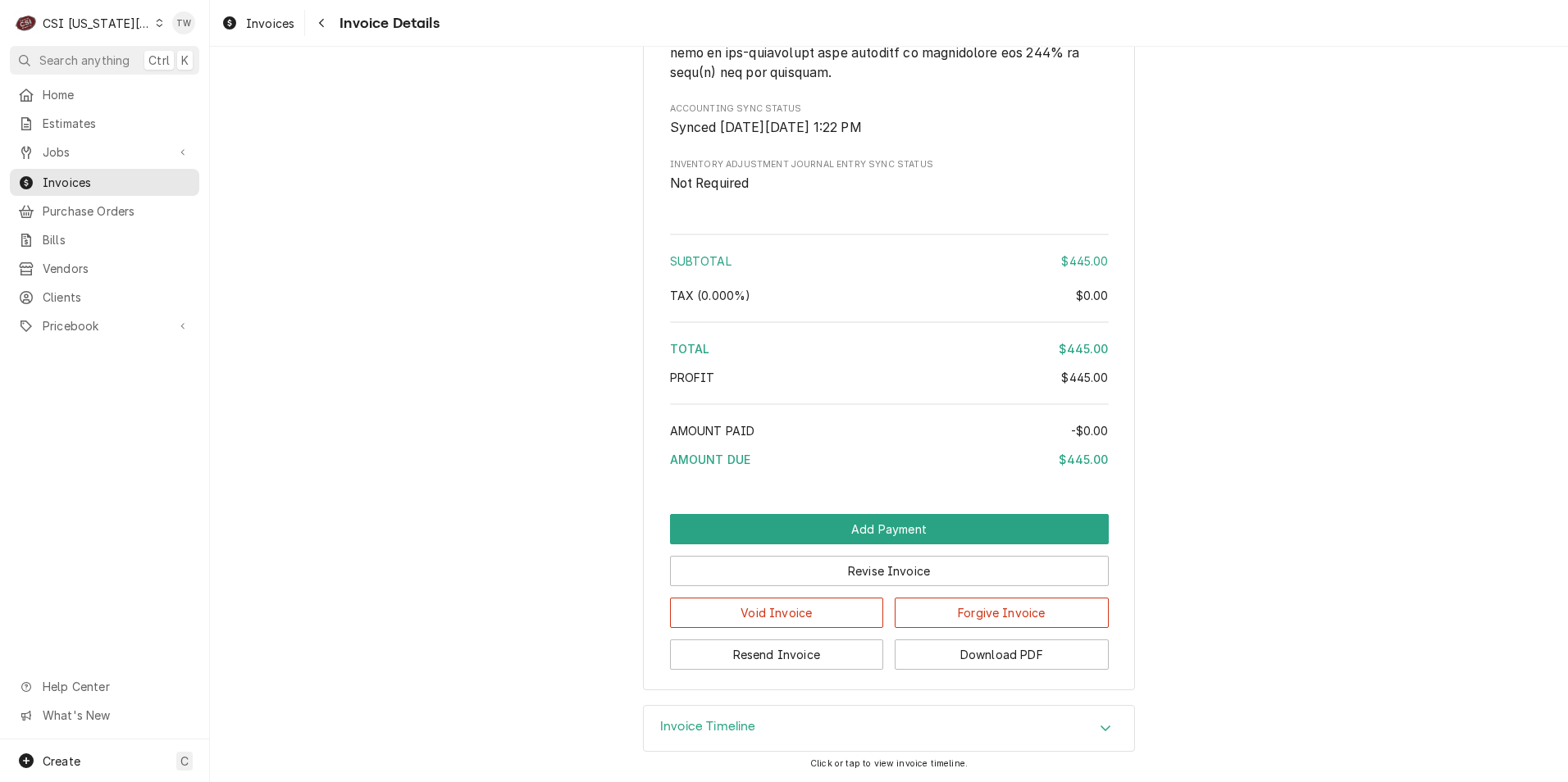
scroll to position [2638, 0]
click at [978, 647] on button "Download PDF" at bounding box center [1001, 655] width 214 height 31
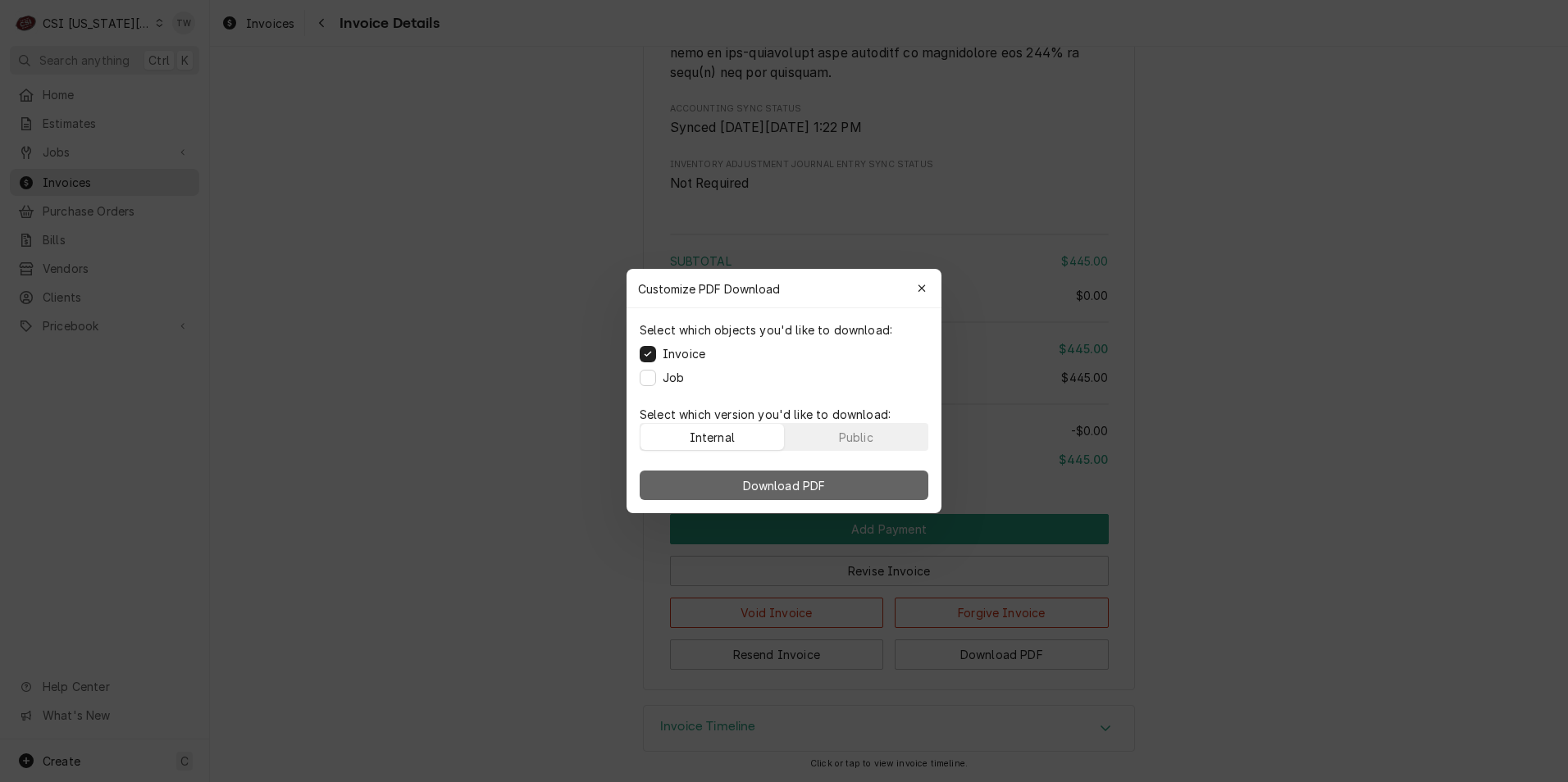
drag, startPoint x: 842, startPoint y: 443, endPoint x: 831, endPoint y: 476, distance: 34.8
click at [843, 437] on div "Public" at bounding box center [856, 437] width 34 height 17
click at [828, 482] on span "Download PDF" at bounding box center [784, 485] width 89 height 17
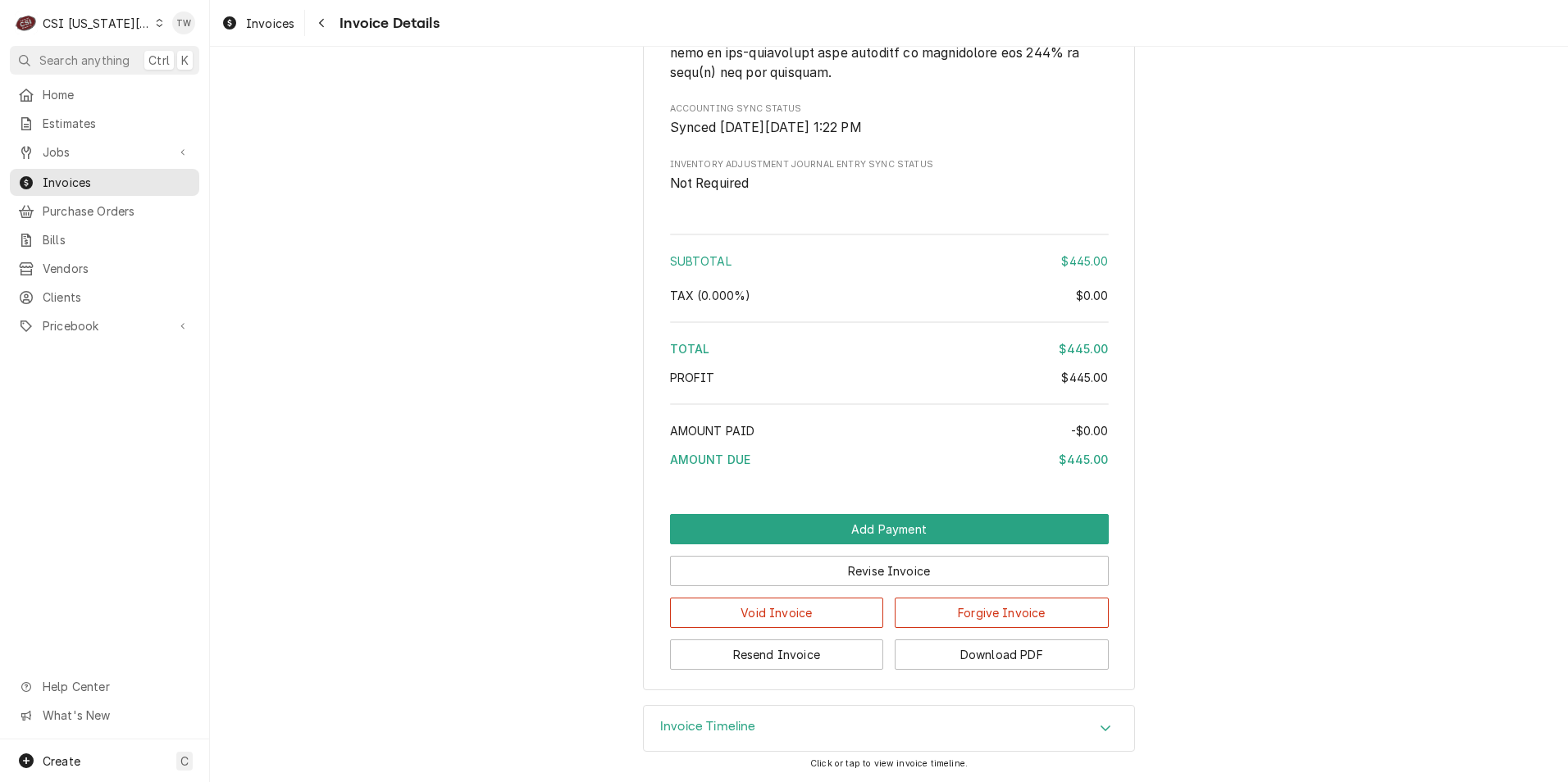
drag, startPoint x: 327, startPoint y: 32, endPoint x: 364, endPoint y: 27, distance: 37.3
click at [327, 32] on button "Navigate back" at bounding box center [321, 23] width 26 height 26
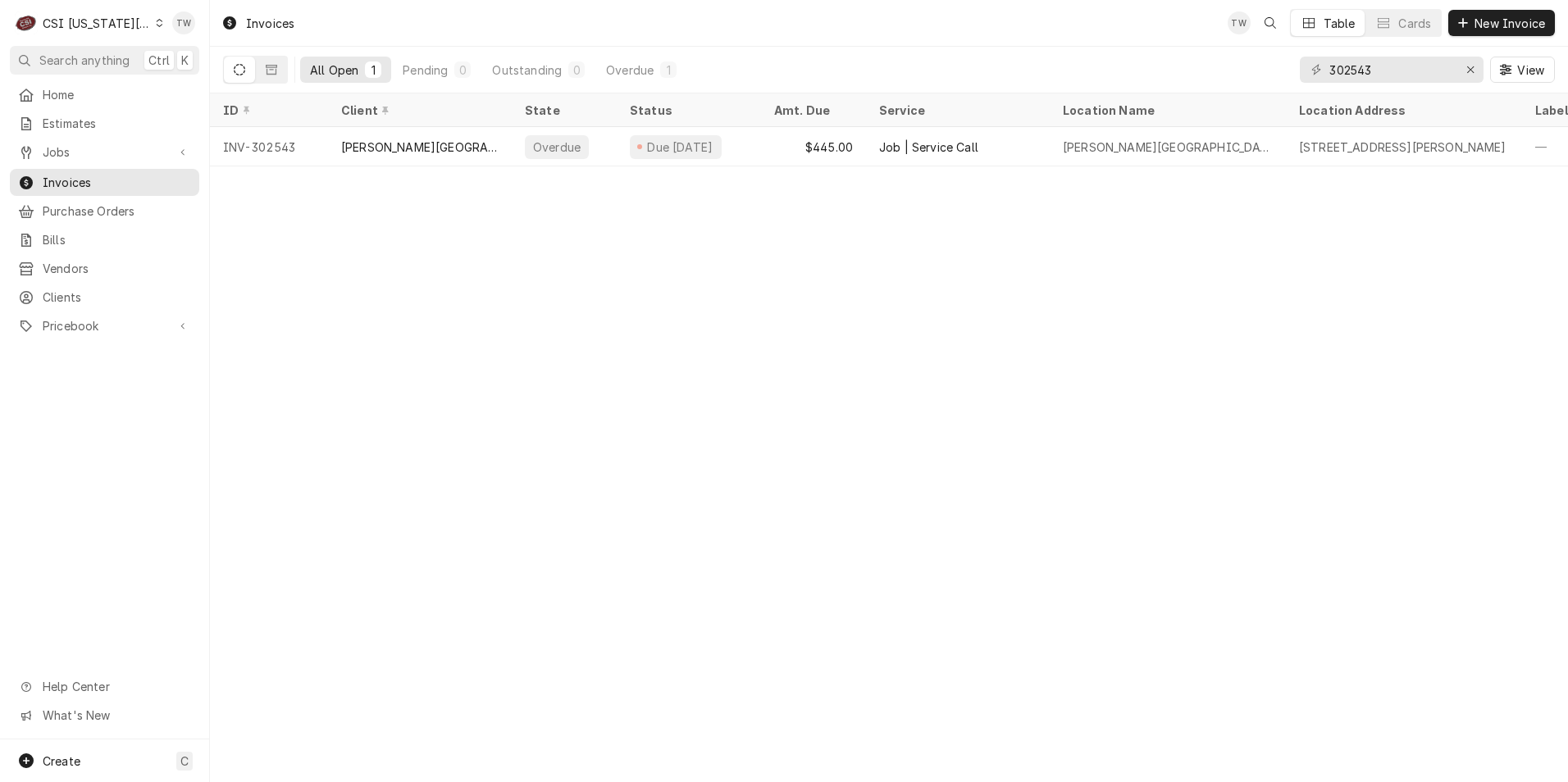
click at [1093, 69] on div "All Open 1 Pending 0 Outstanding 0 Overdue 1 302543 View" at bounding box center [889, 69] width 1332 height 46
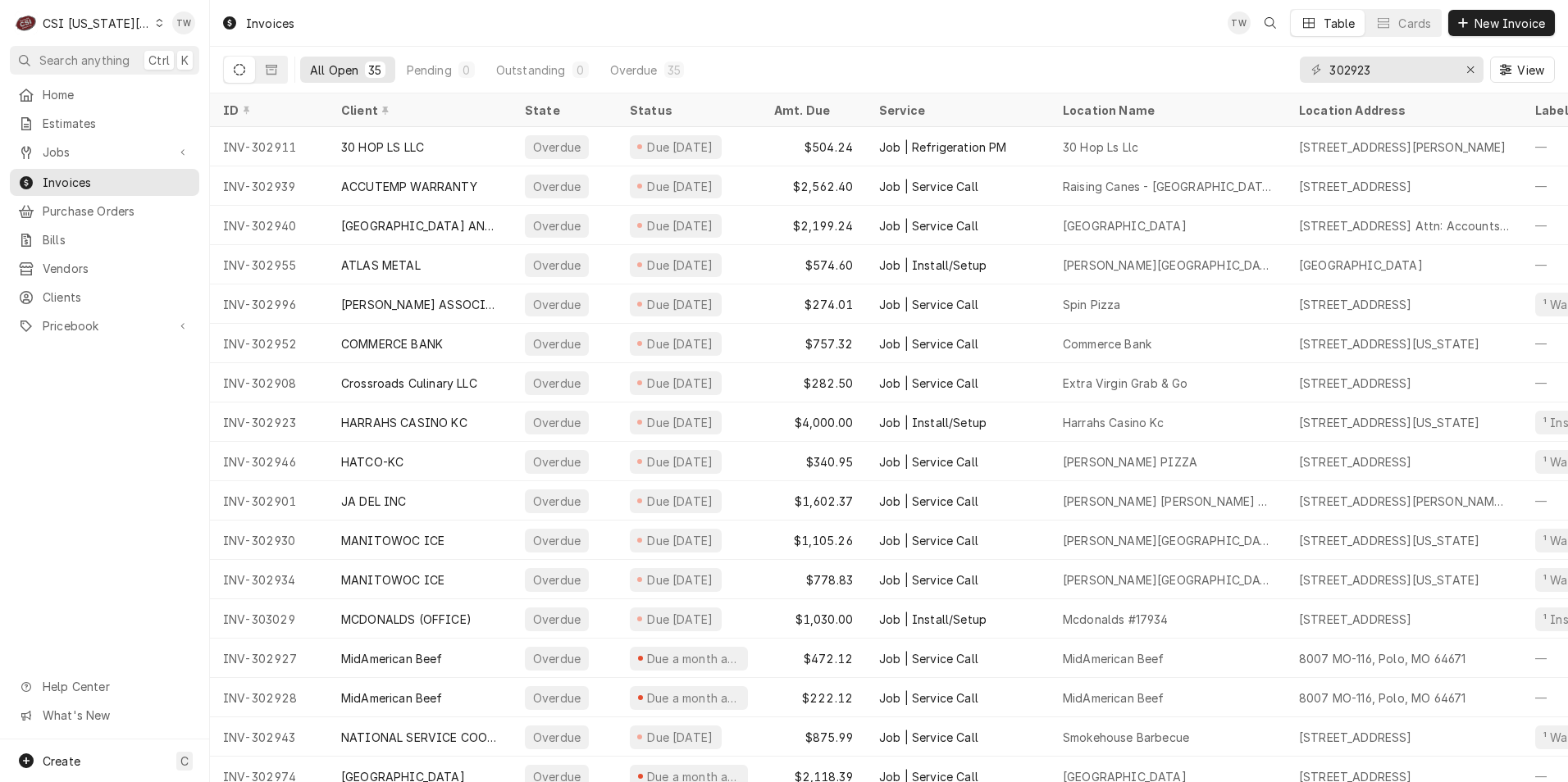
type input "302923"
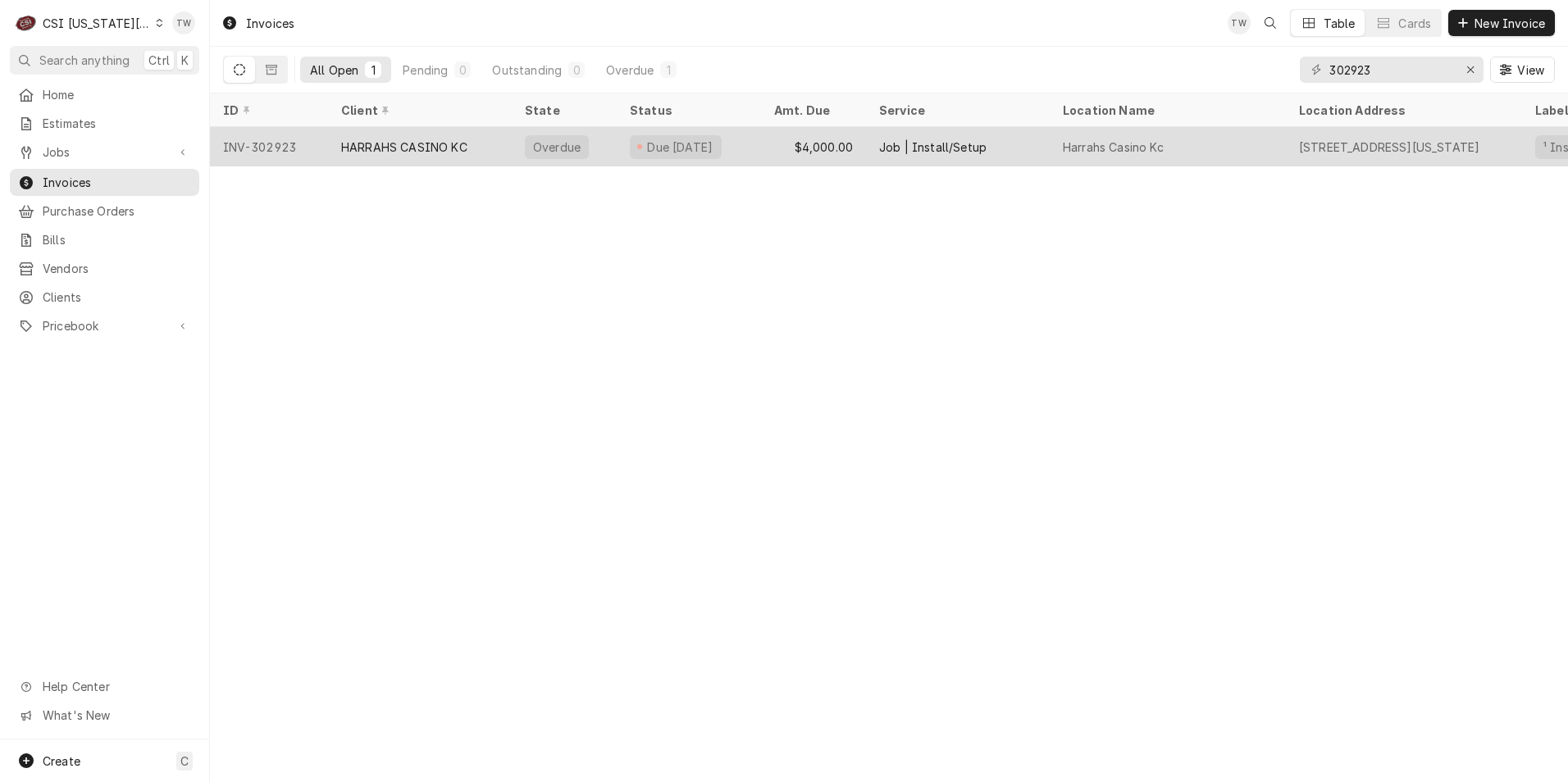
click at [459, 148] on div "HARRAHS CASINO KC" at bounding box center [404, 147] width 126 height 17
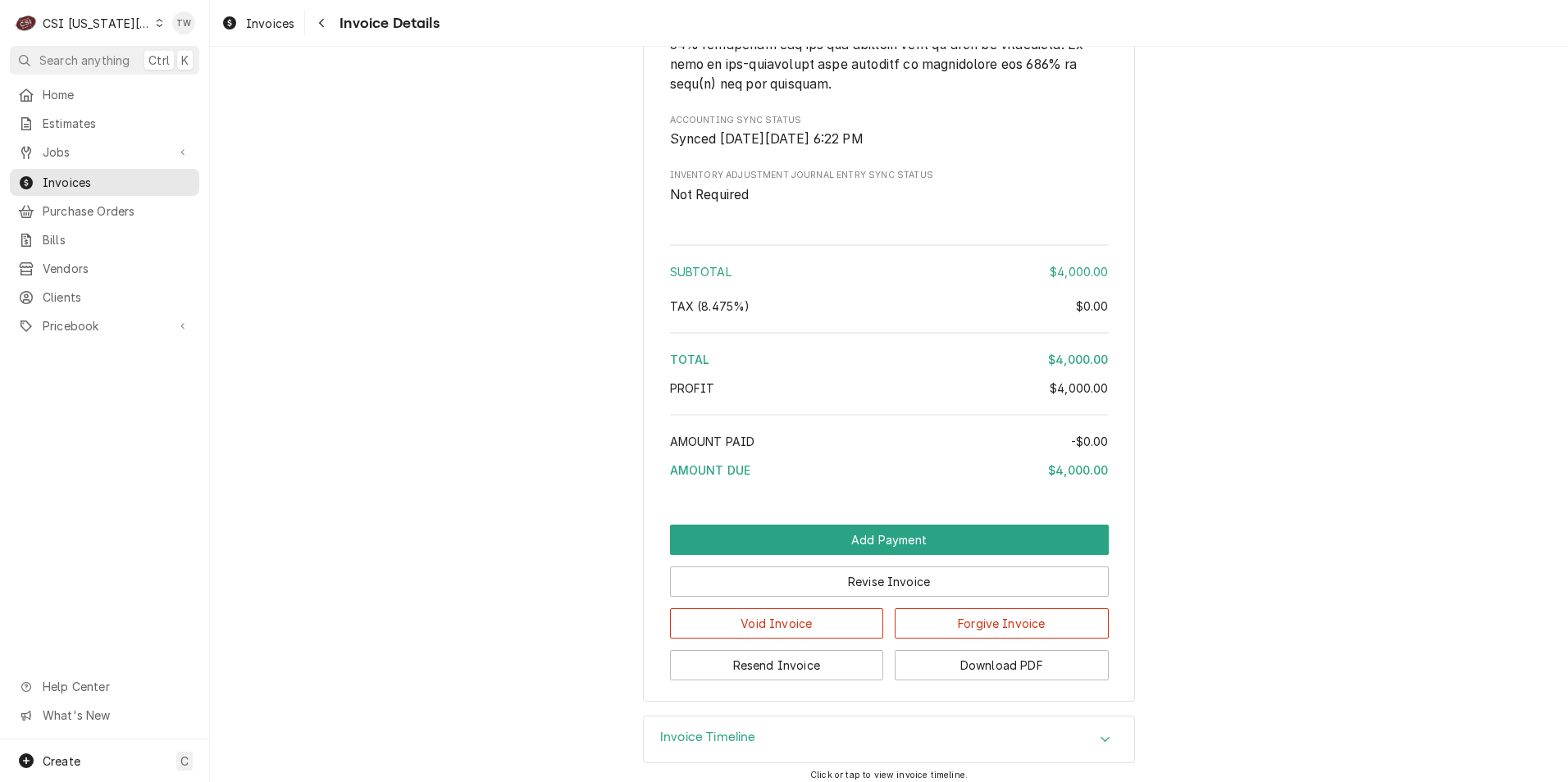
scroll to position [2295, 0]
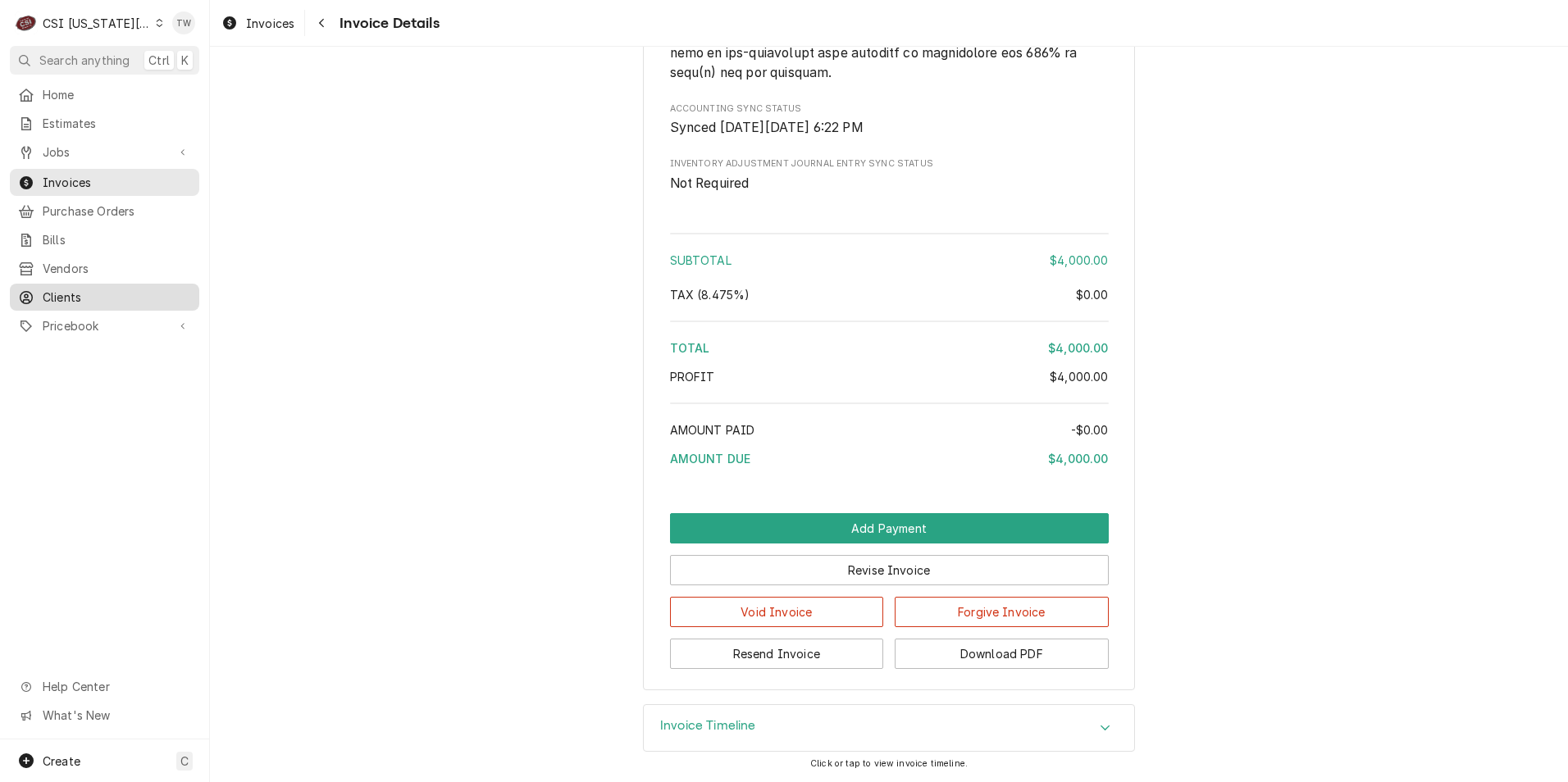
click at [76, 289] on span "Clients" at bounding box center [116, 297] width 148 height 17
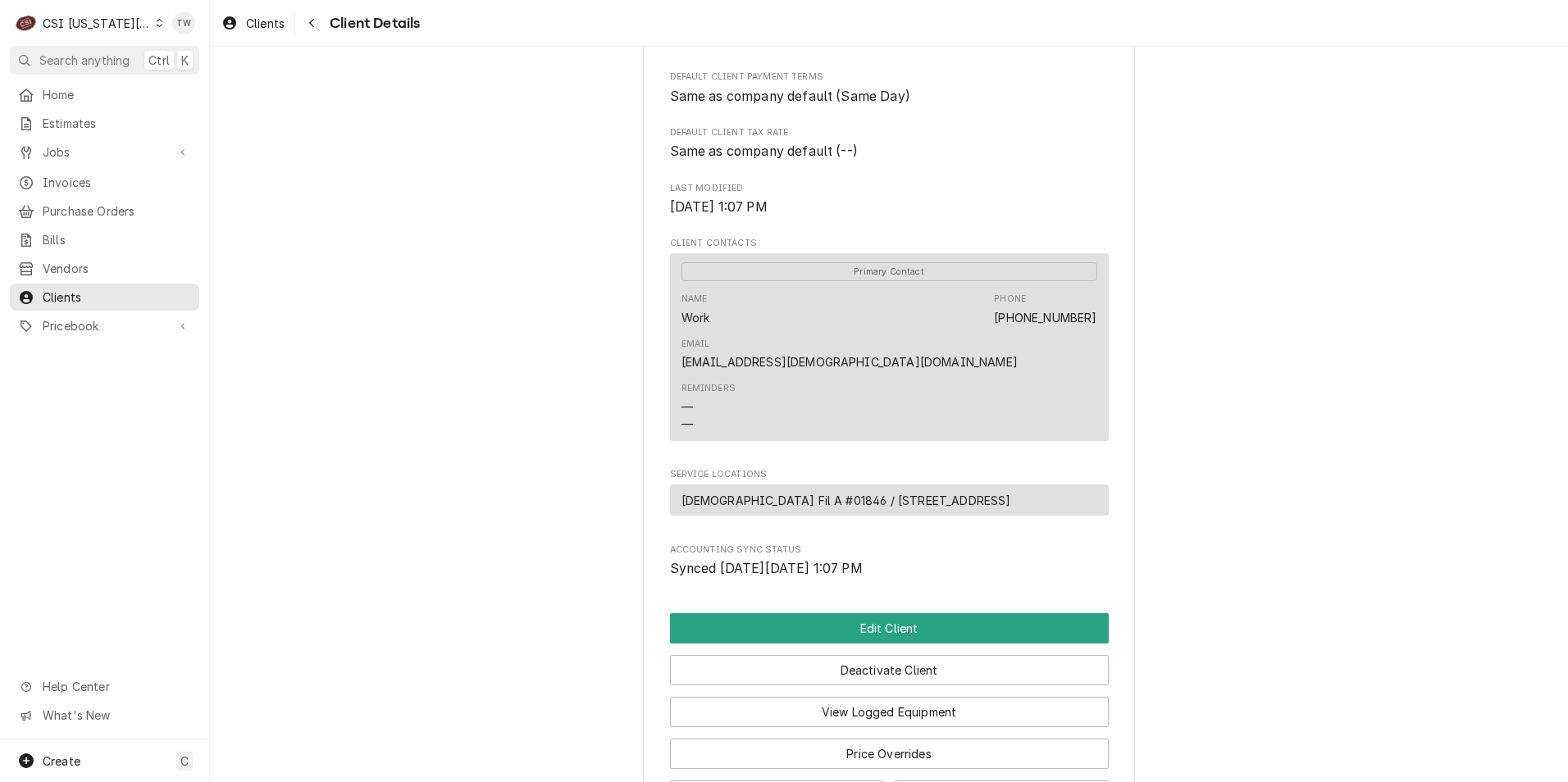
scroll to position [655, 0]
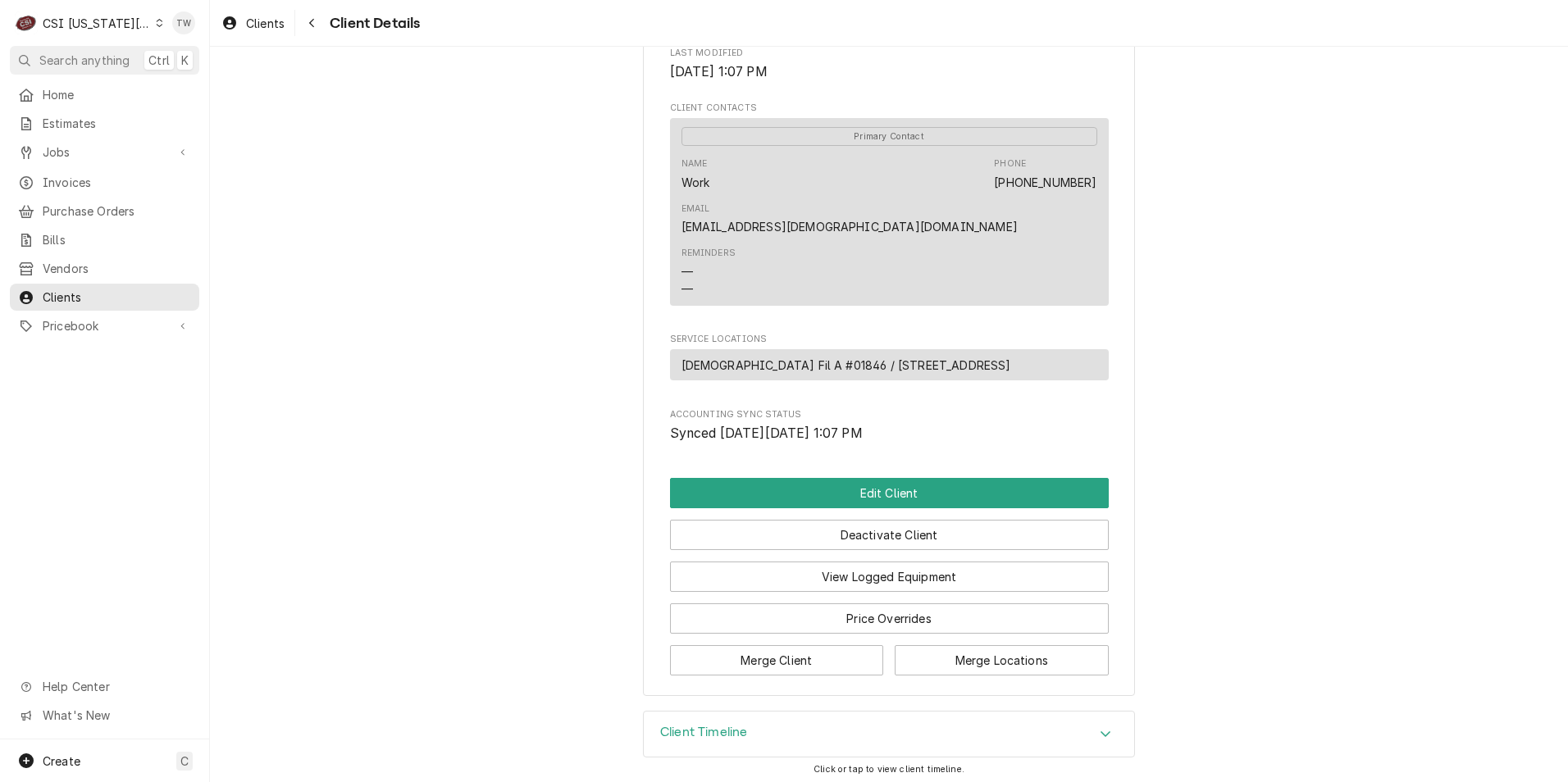
click at [700, 724] on h3 "Client Timeline" at bounding box center [704, 731] width 87 height 15
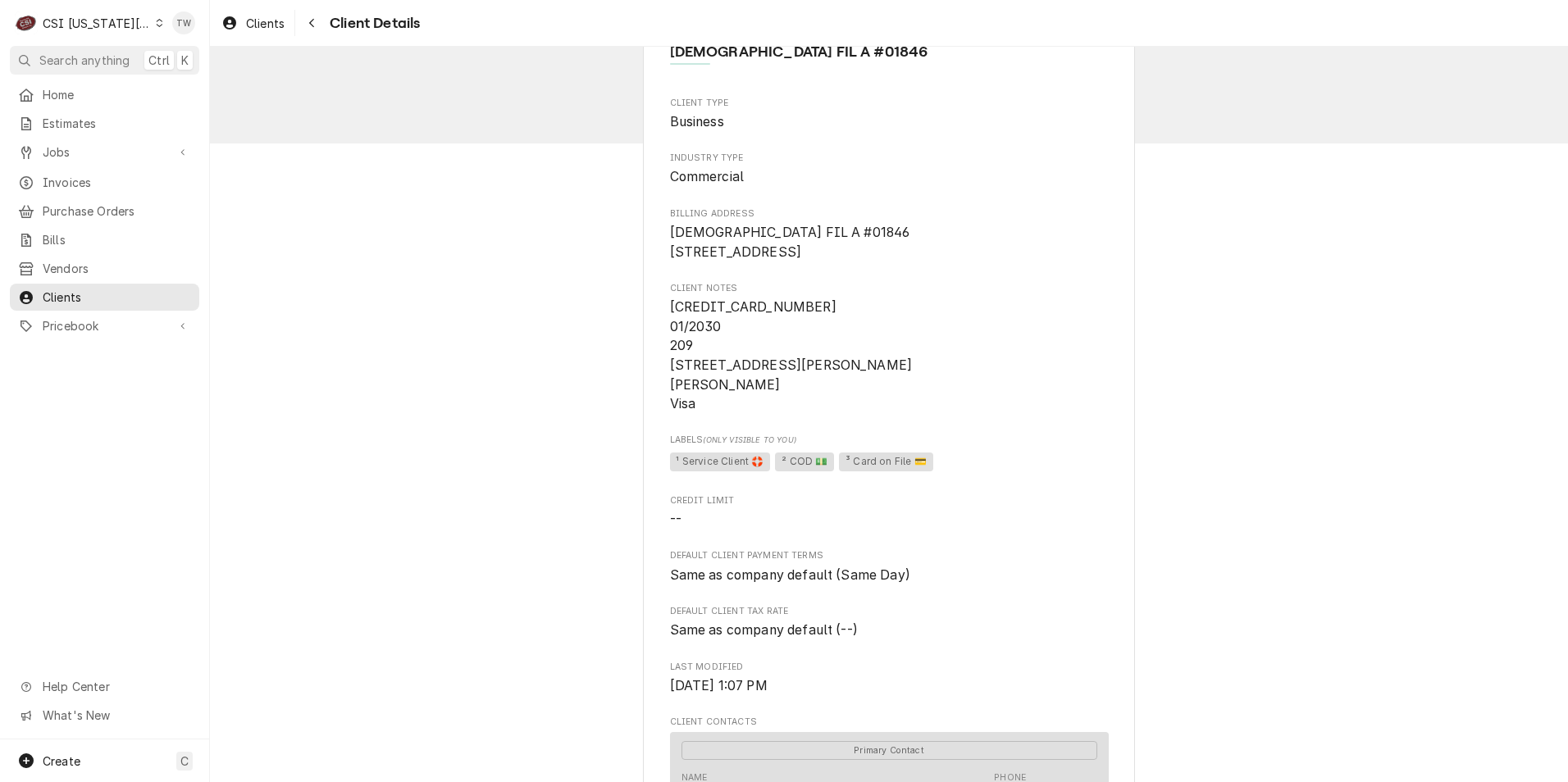
scroll to position [0, 0]
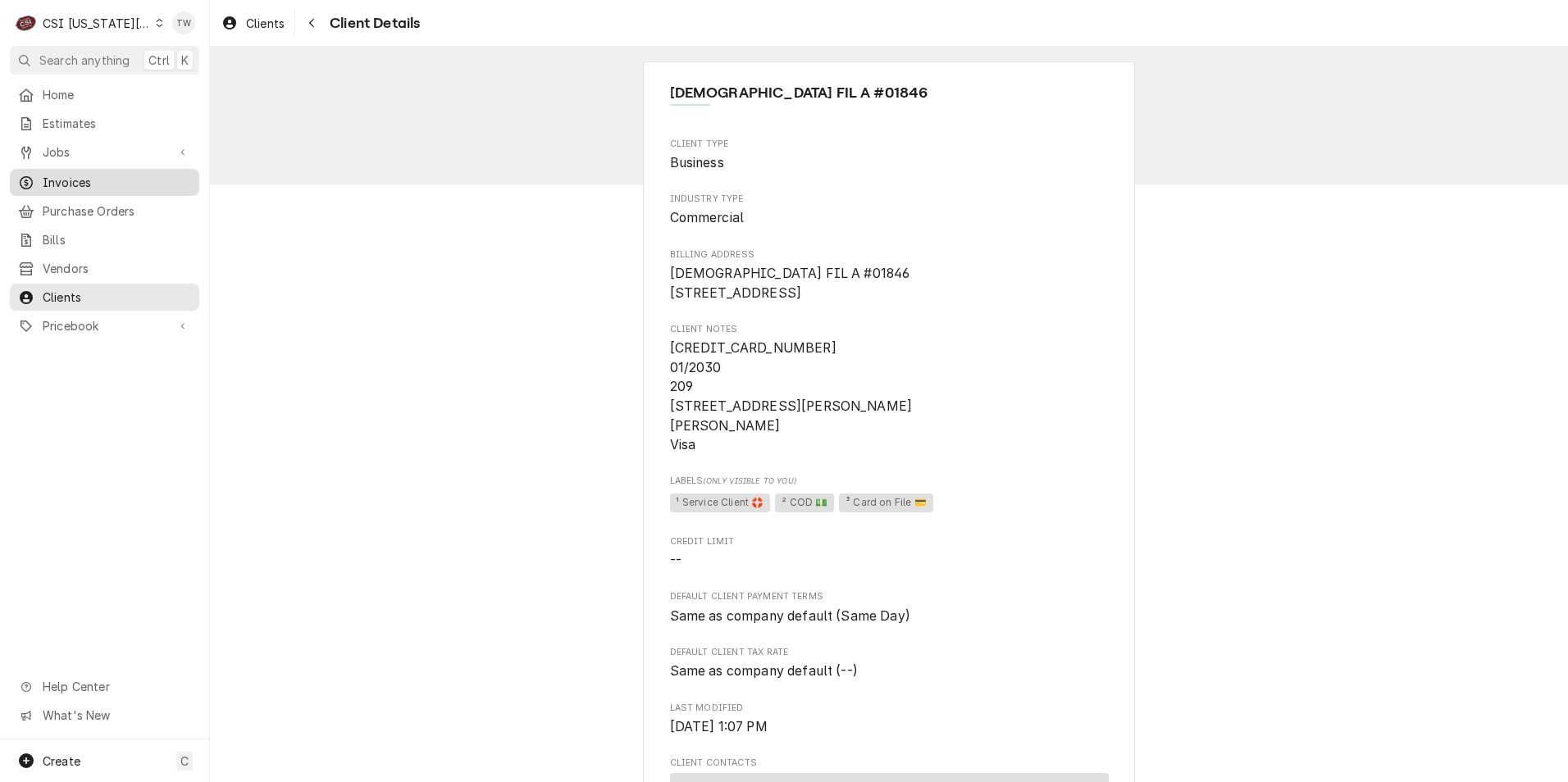
click at [76, 182] on span "Invoices" at bounding box center [116, 182] width 148 height 17
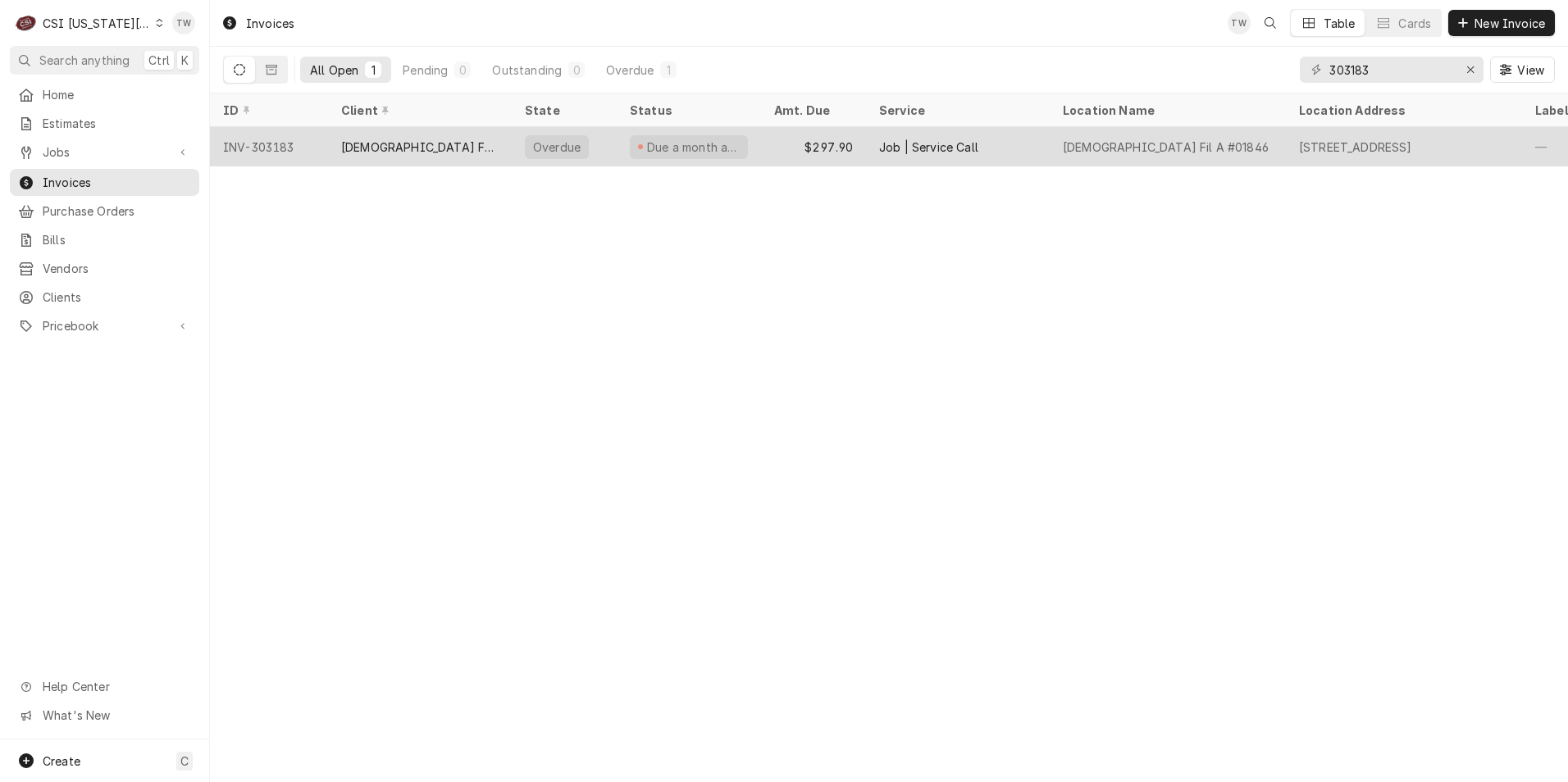
type input "303183"
click at [457, 139] on div "[DEMOGRAPHIC_DATA] FIL A #01846" at bounding box center [420, 147] width 157 height 17
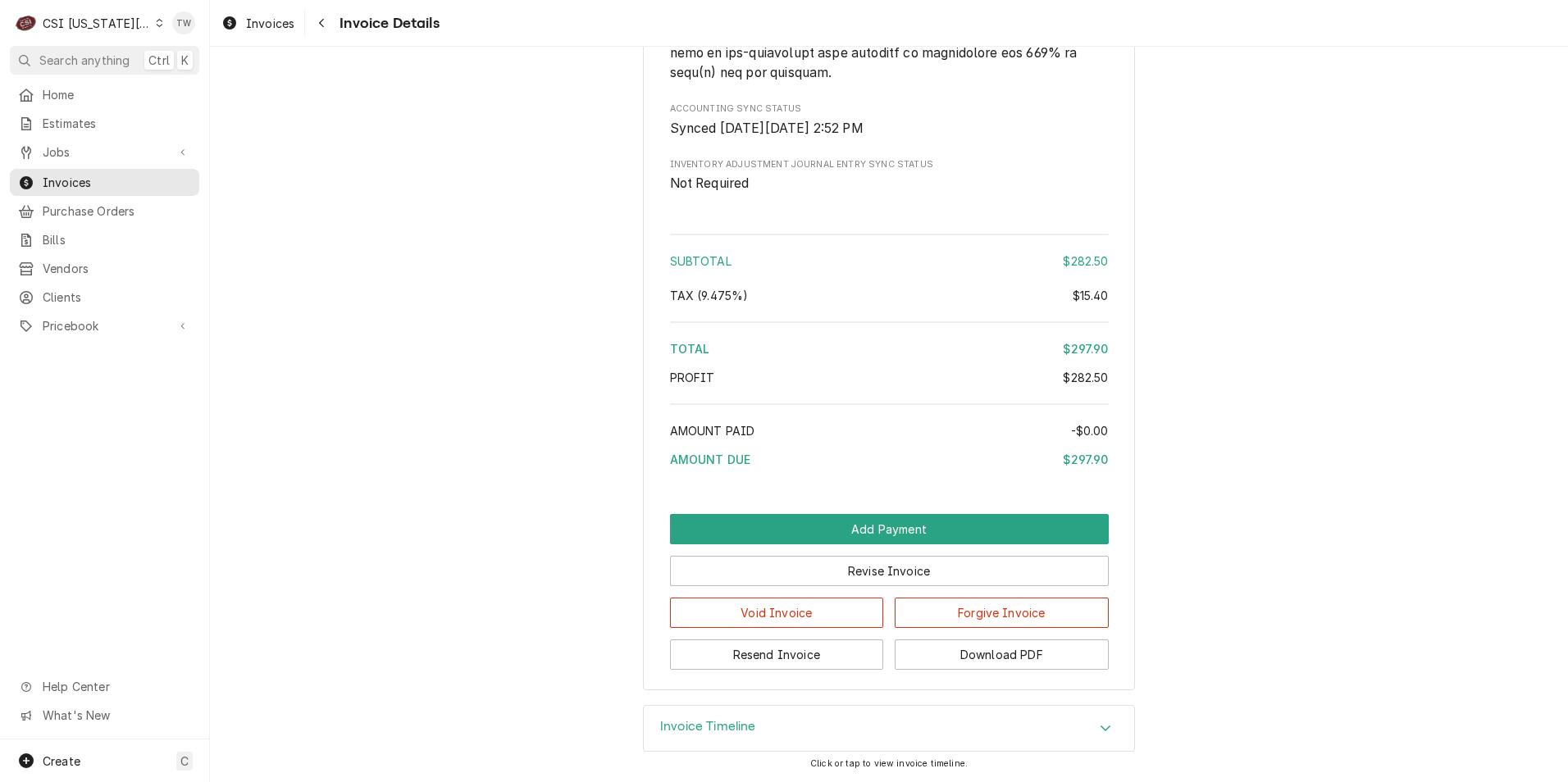
scroll to position [2714, 0]
click at [997, 663] on button "Download PDF" at bounding box center [1001, 655] width 214 height 31
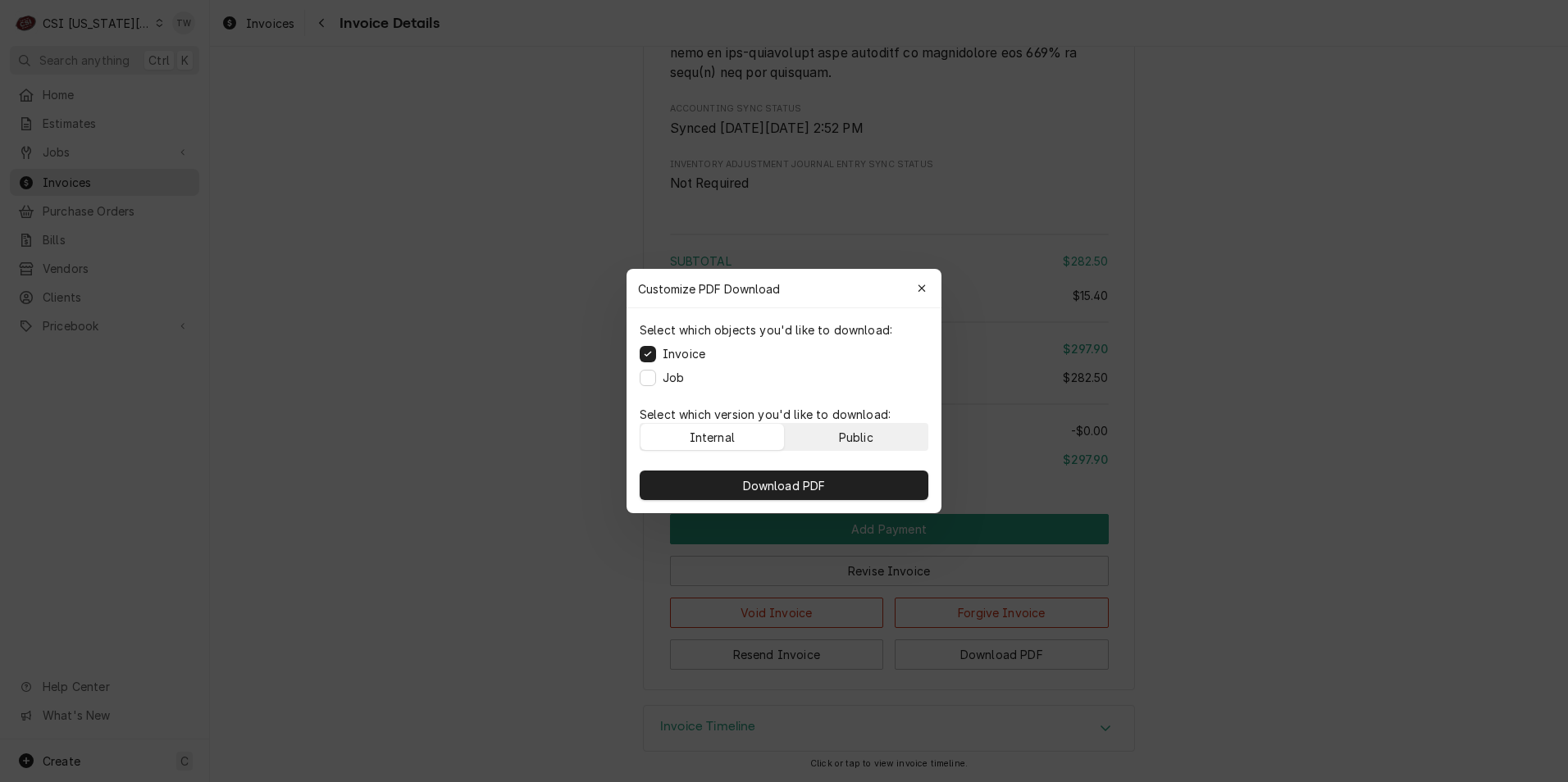
click at [880, 434] on button "Public" at bounding box center [856, 437] width 143 height 26
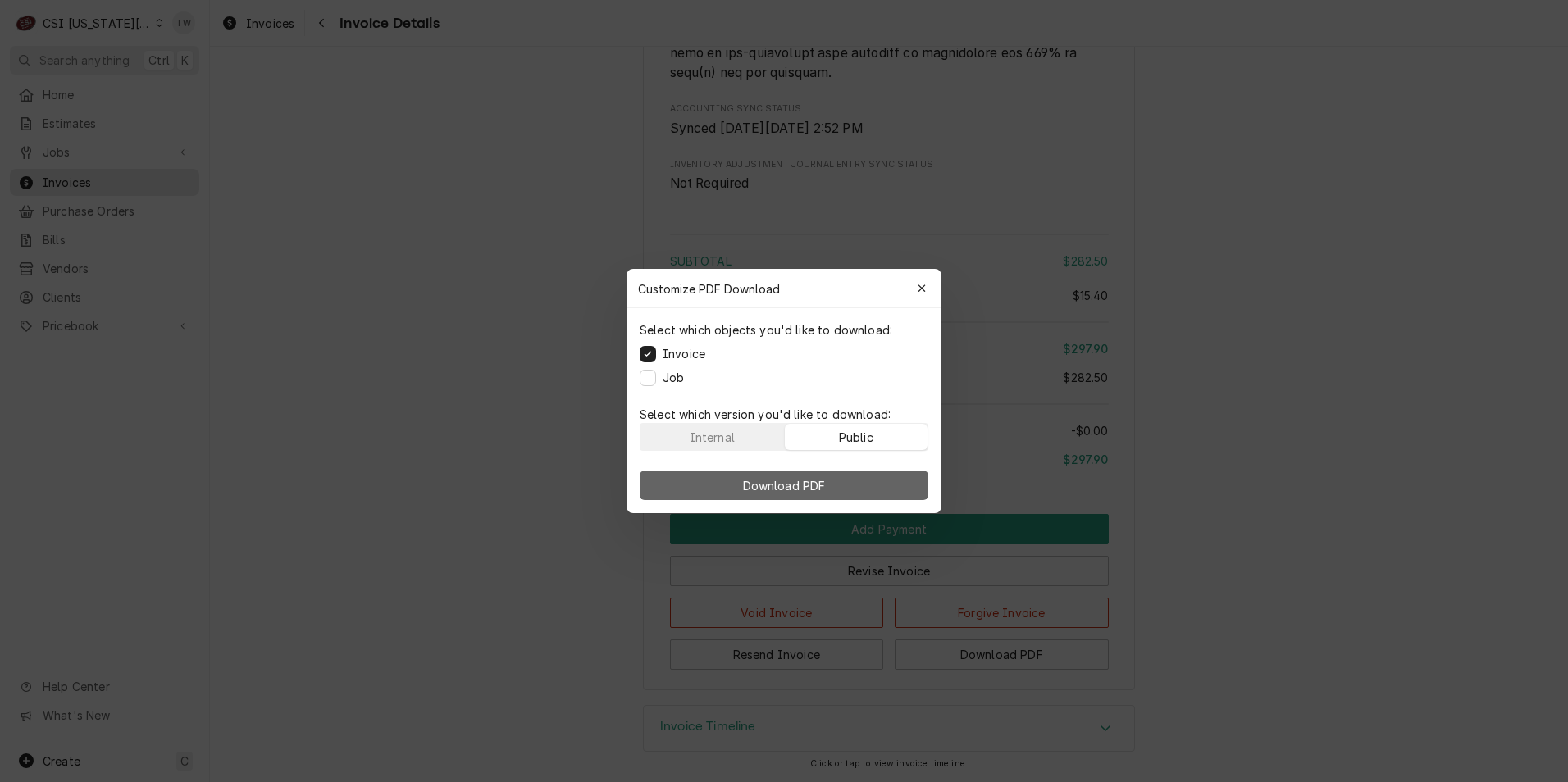
click at [863, 477] on button "Download PDF" at bounding box center [784, 485] width 289 height 30
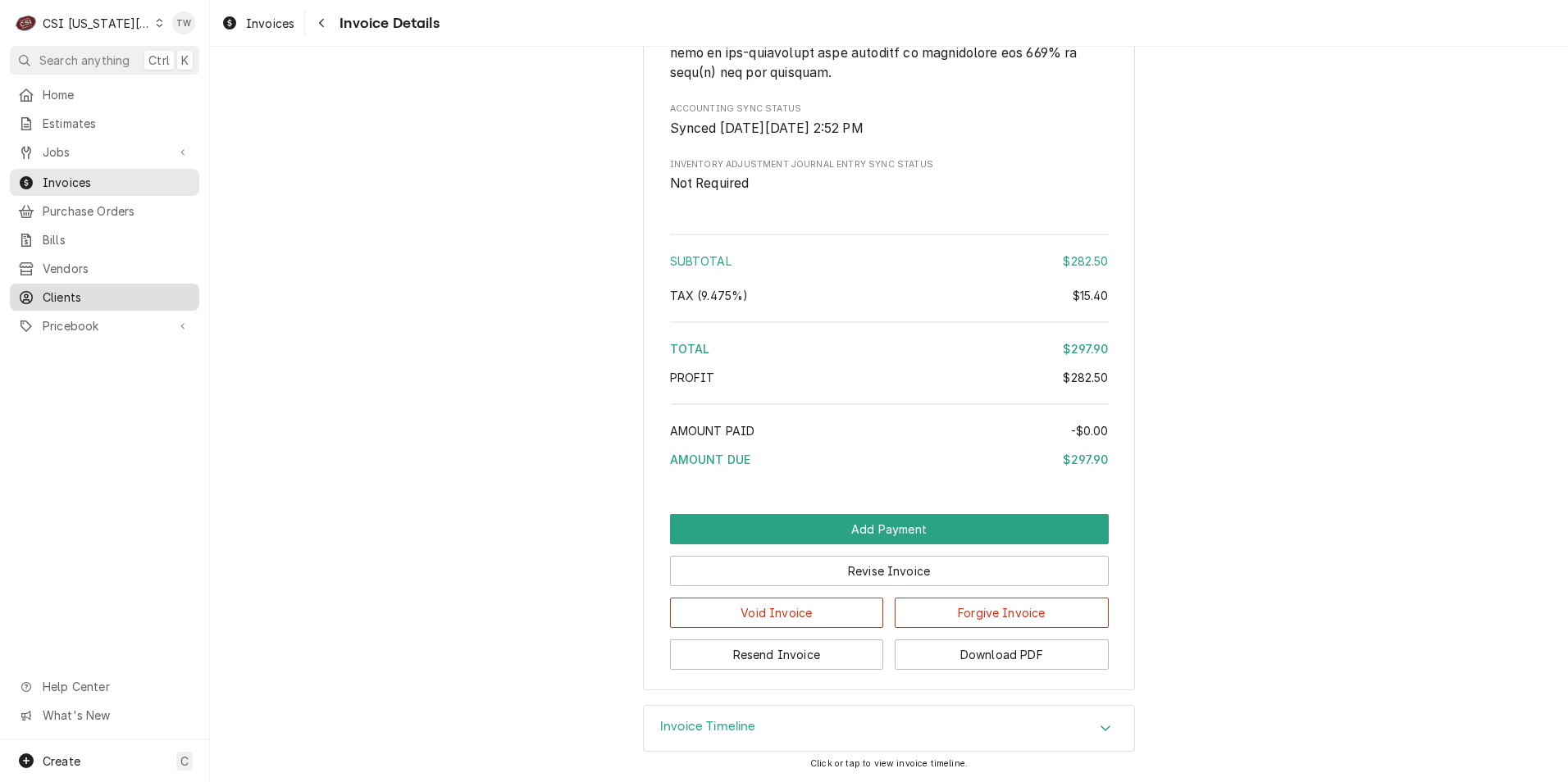
click at [93, 292] on span "Clients" at bounding box center [116, 297] width 148 height 17
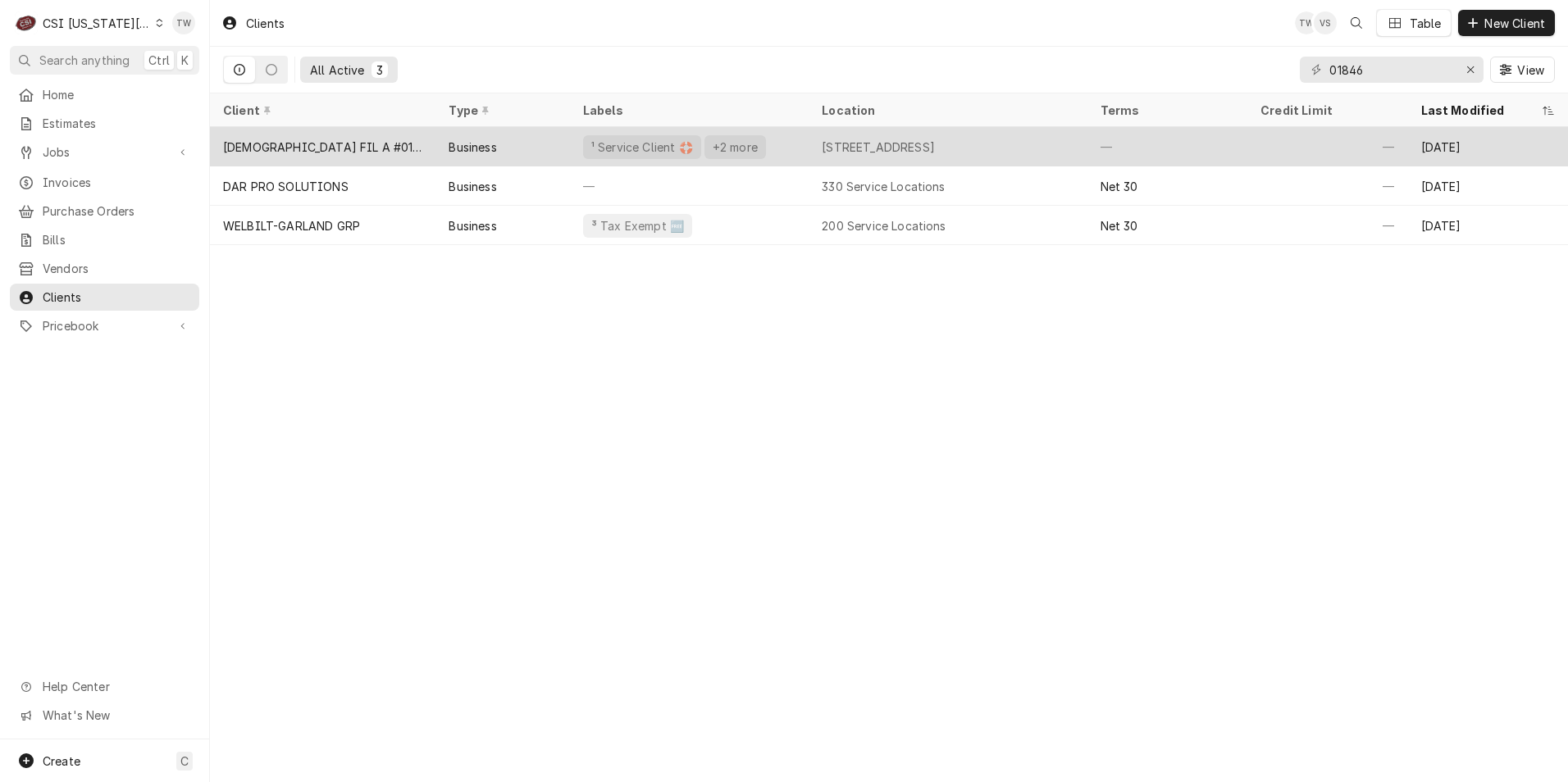
click at [417, 138] on div "[DEMOGRAPHIC_DATA] FIL A #01846" at bounding box center [323, 147] width 226 height 40
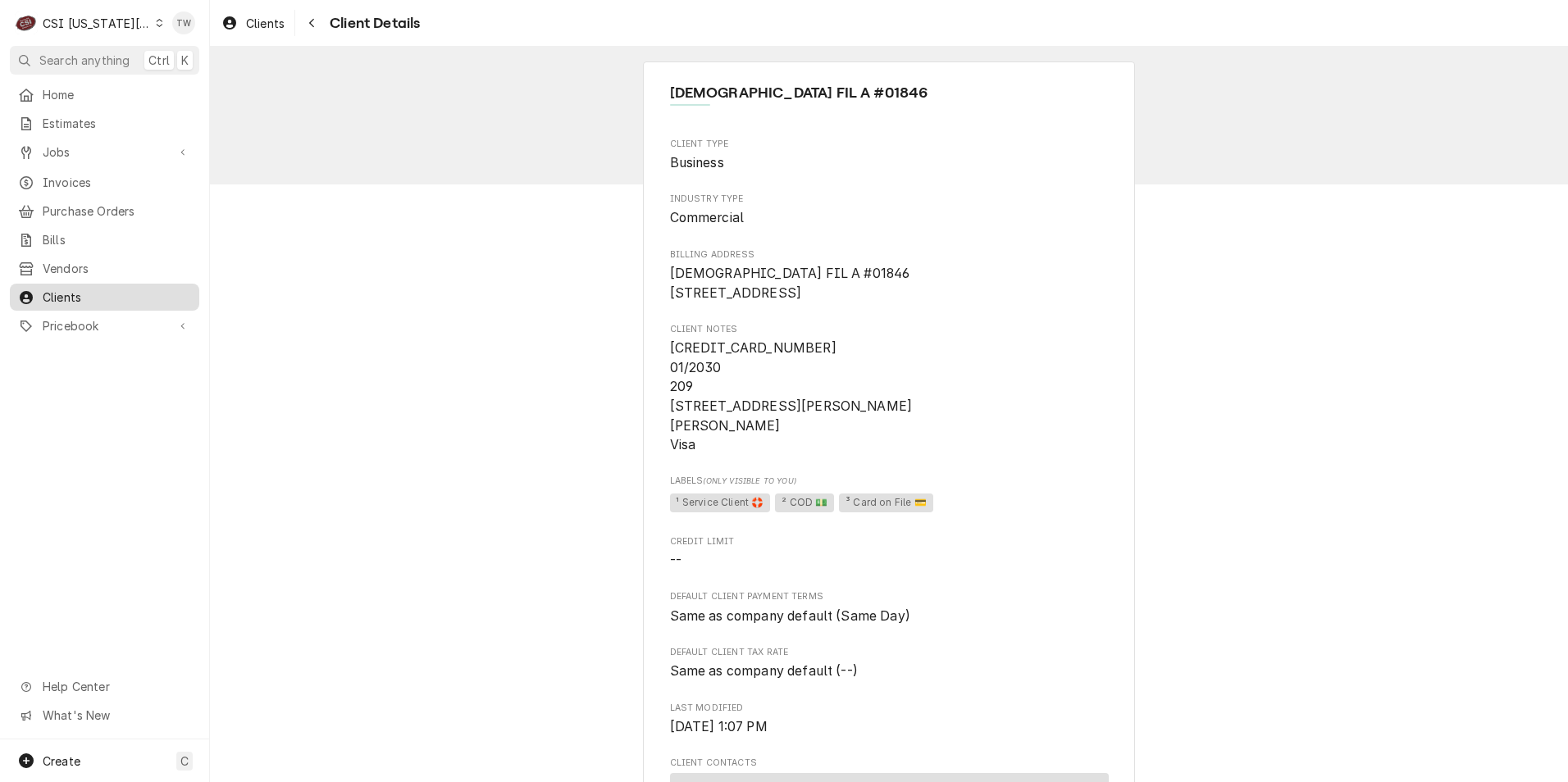
click at [73, 289] on span "Clients" at bounding box center [116, 297] width 148 height 17
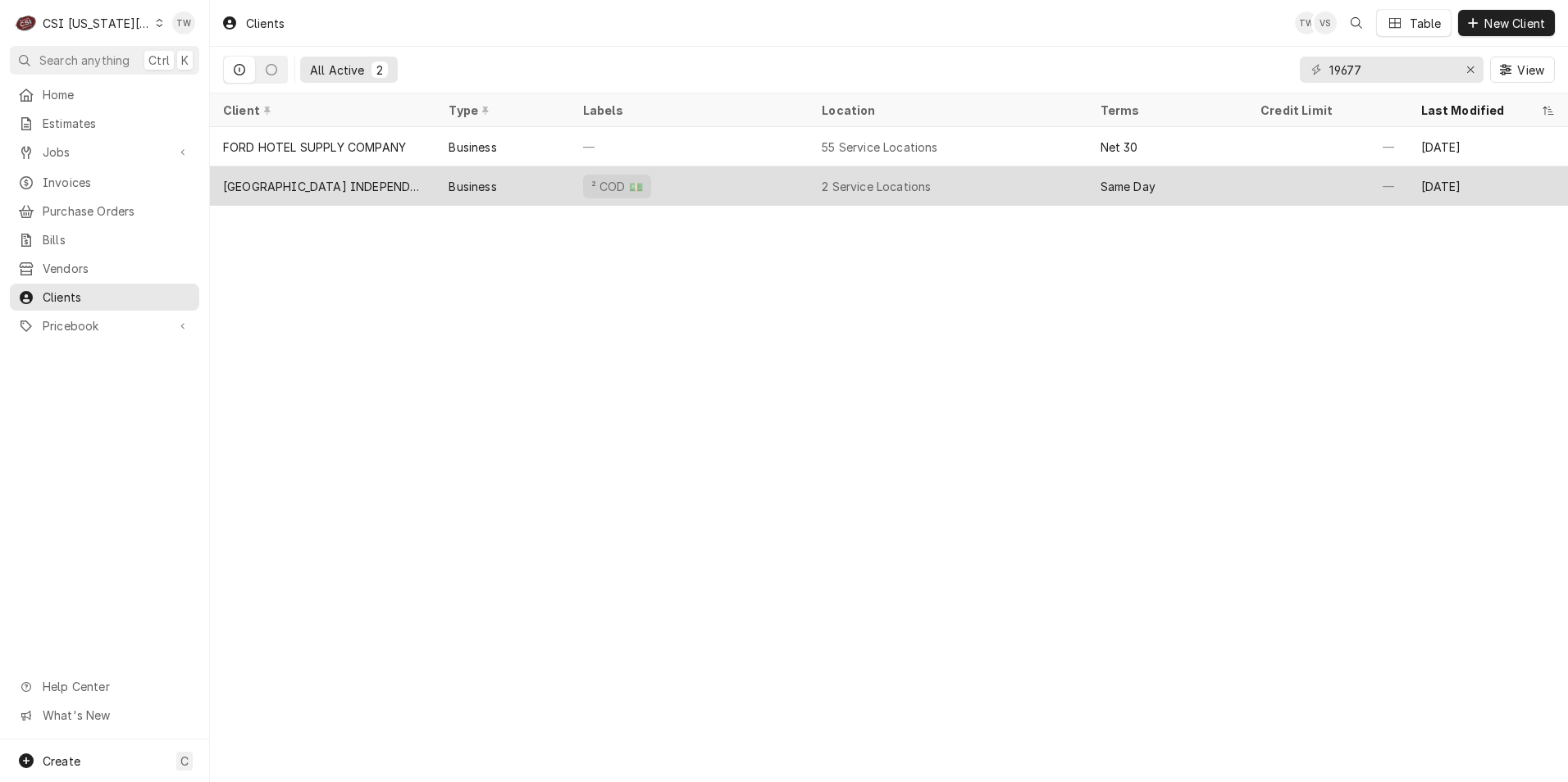
type input "19677"
click at [531, 186] on div "Business" at bounding box center [503, 186] width 134 height 40
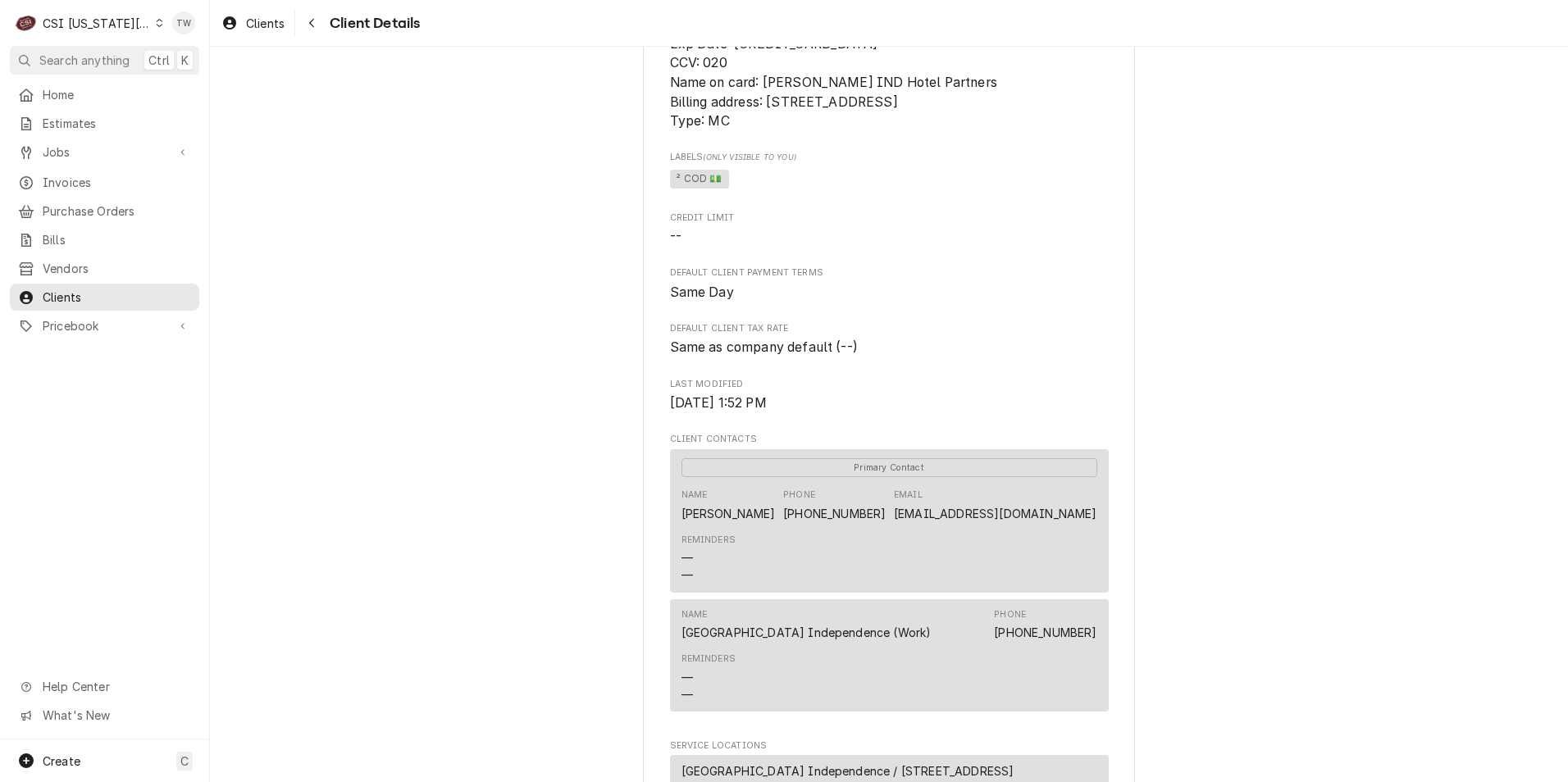
scroll to position [82, 0]
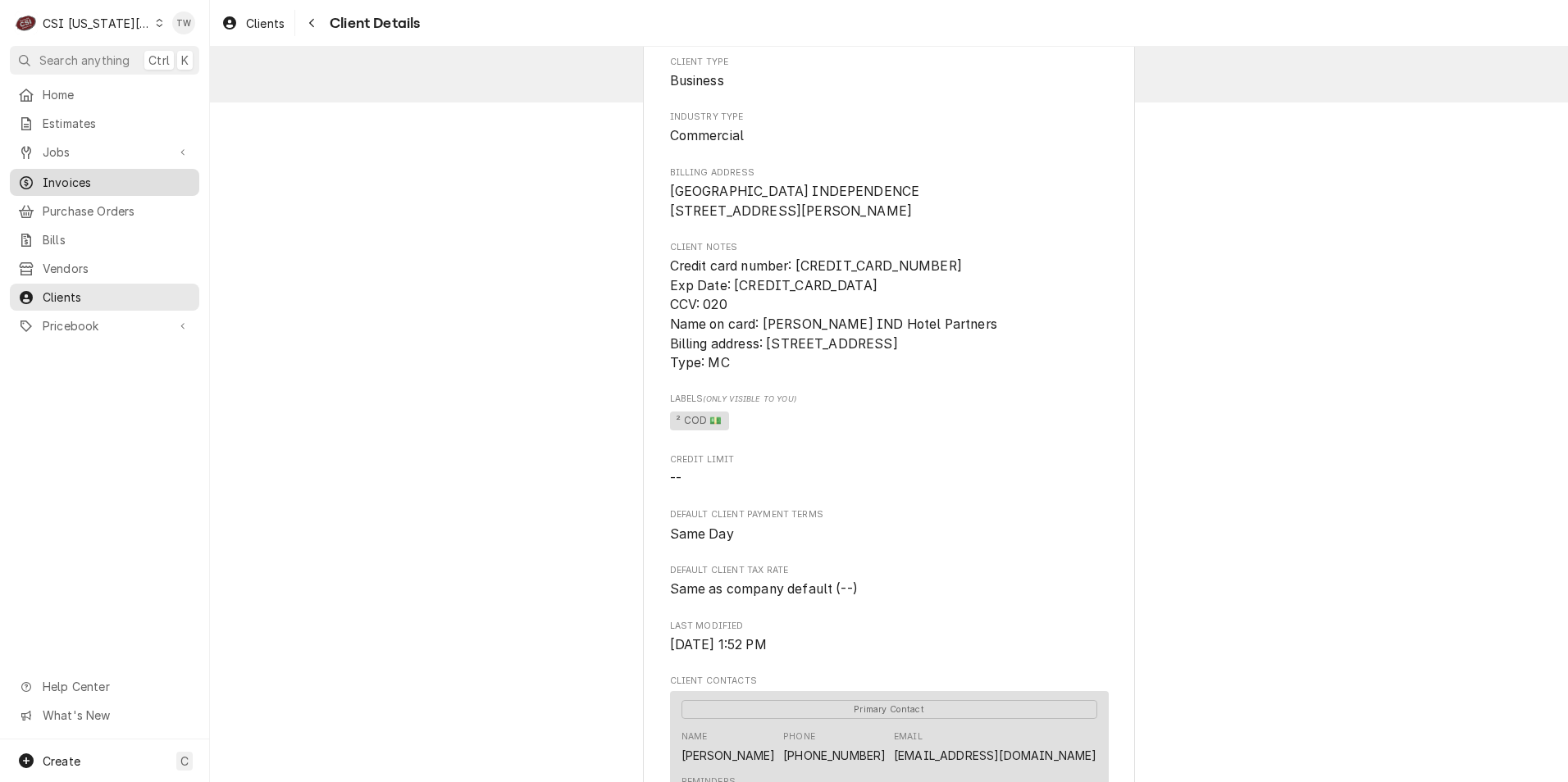
click at [88, 184] on span "Invoices" at bounding box center [116, 182] width 148 height 17
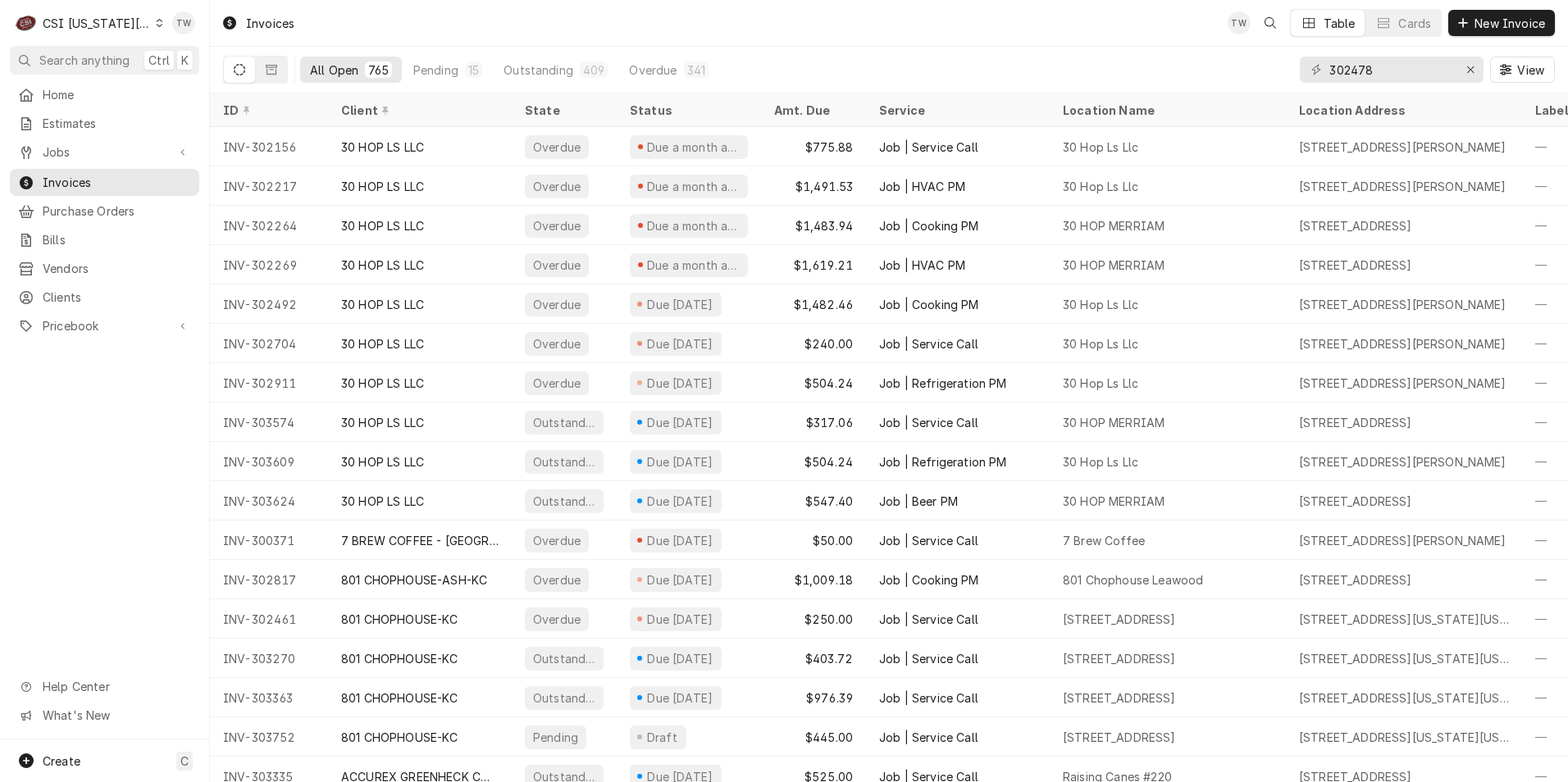
type input "302478"
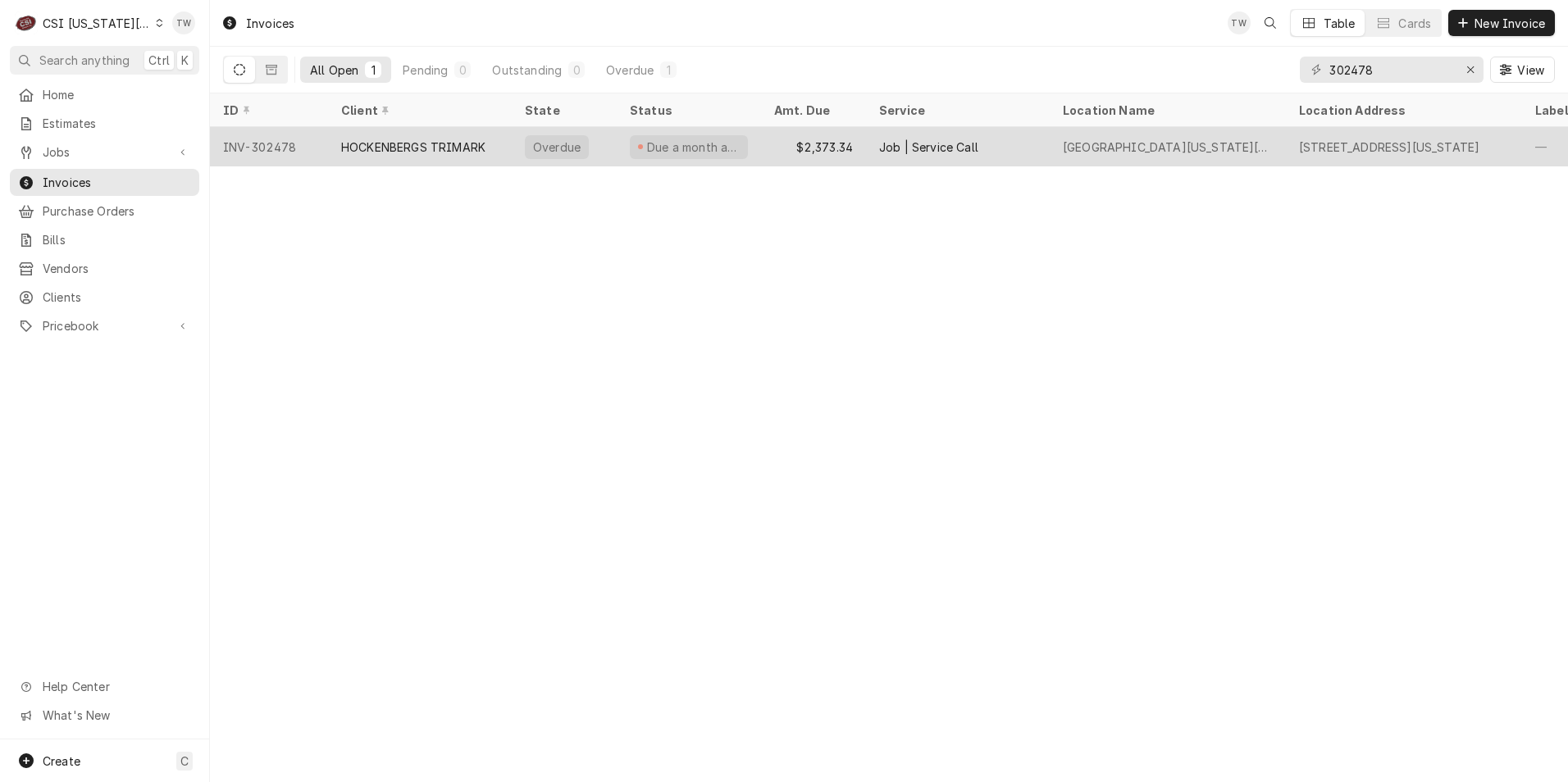
click at [429, 139] on div "HOCKENBERGS TRIMARK" at bounding box center [413, 147] width 144 height 17
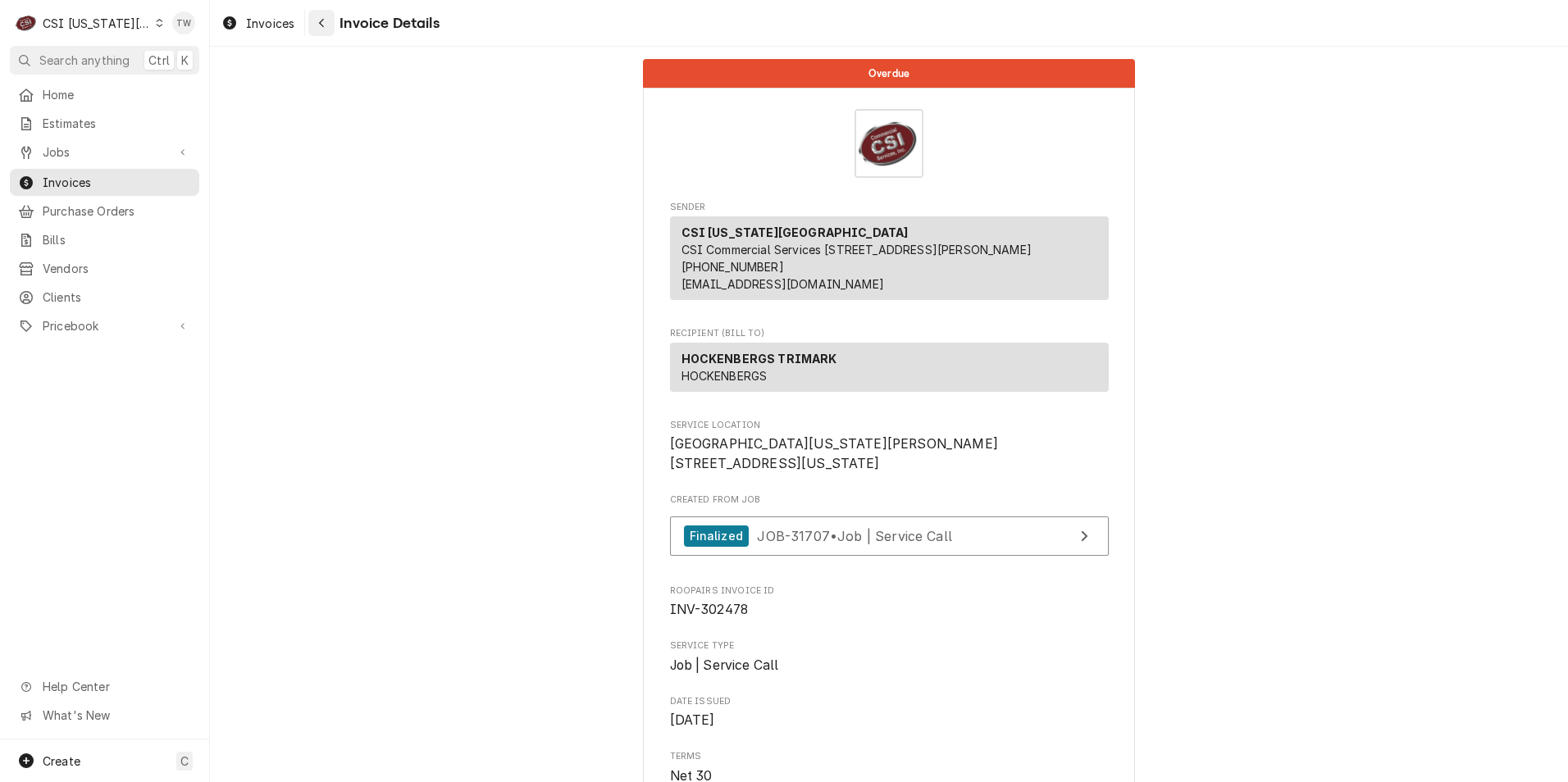
click at [321, 23] on icon "Navigate back" at bounding box center [322, 23] width 7 height 12
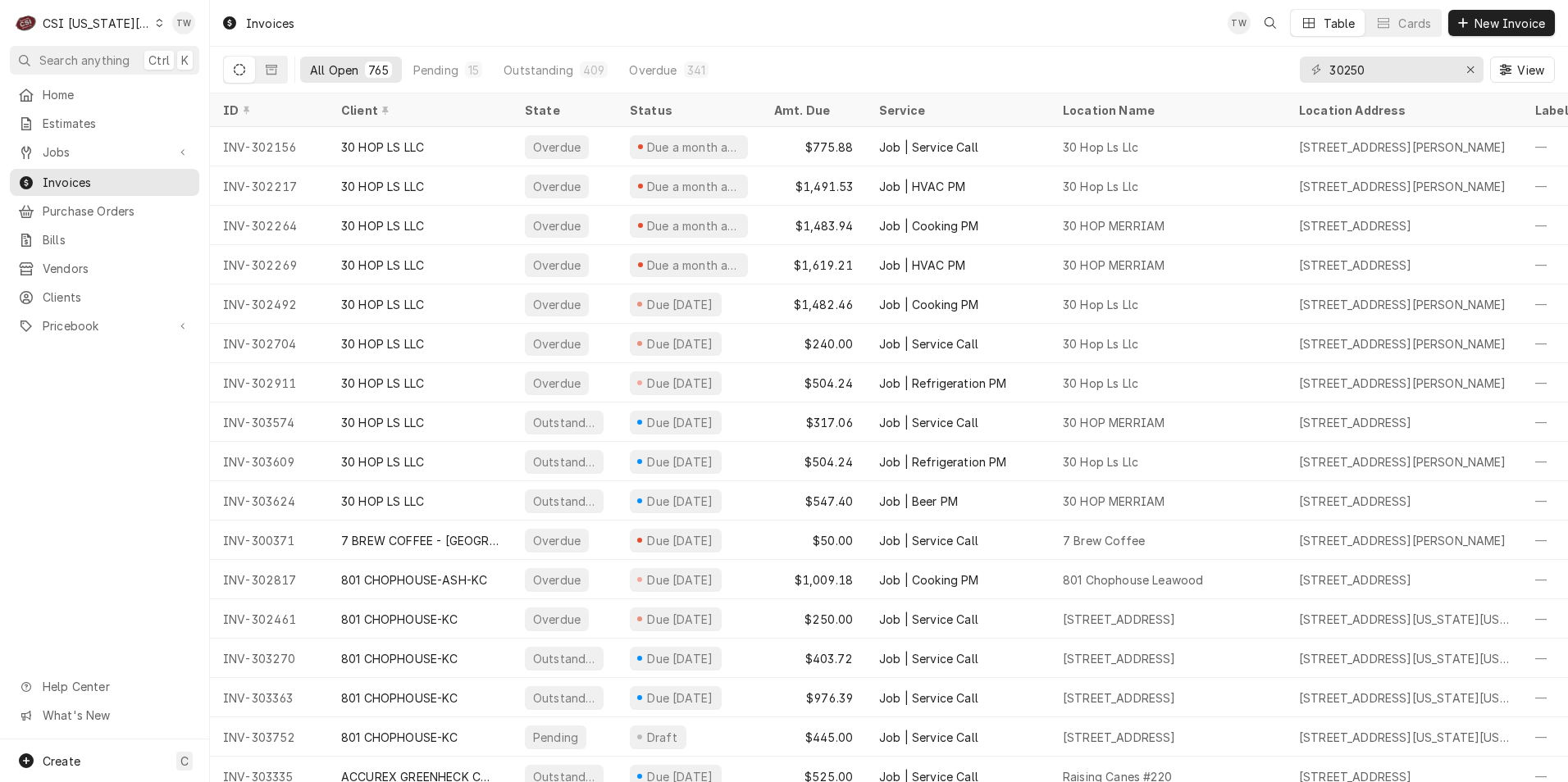
type input "302503"
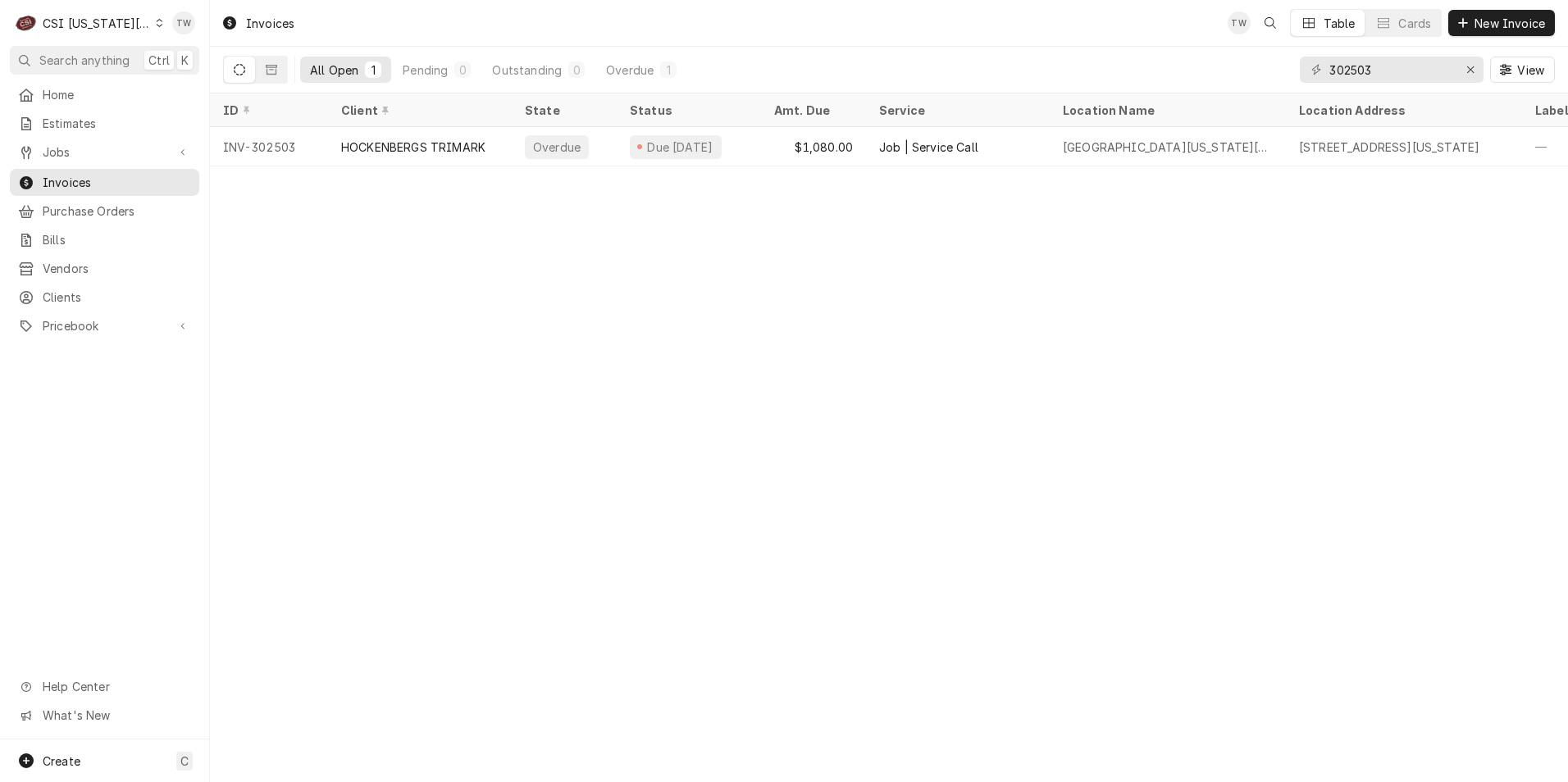
drag, startPoint x: 1379, startPoint y: 75, endPoint x: 1287, endPoint y: 59, distance: 93.4
click at [1292, 59] on div "All Open 1 Pending 0 Outstanding 0 Overdue 1 302503 View" at bounding box center [889, 69] width 1332 height 46
type input "3"
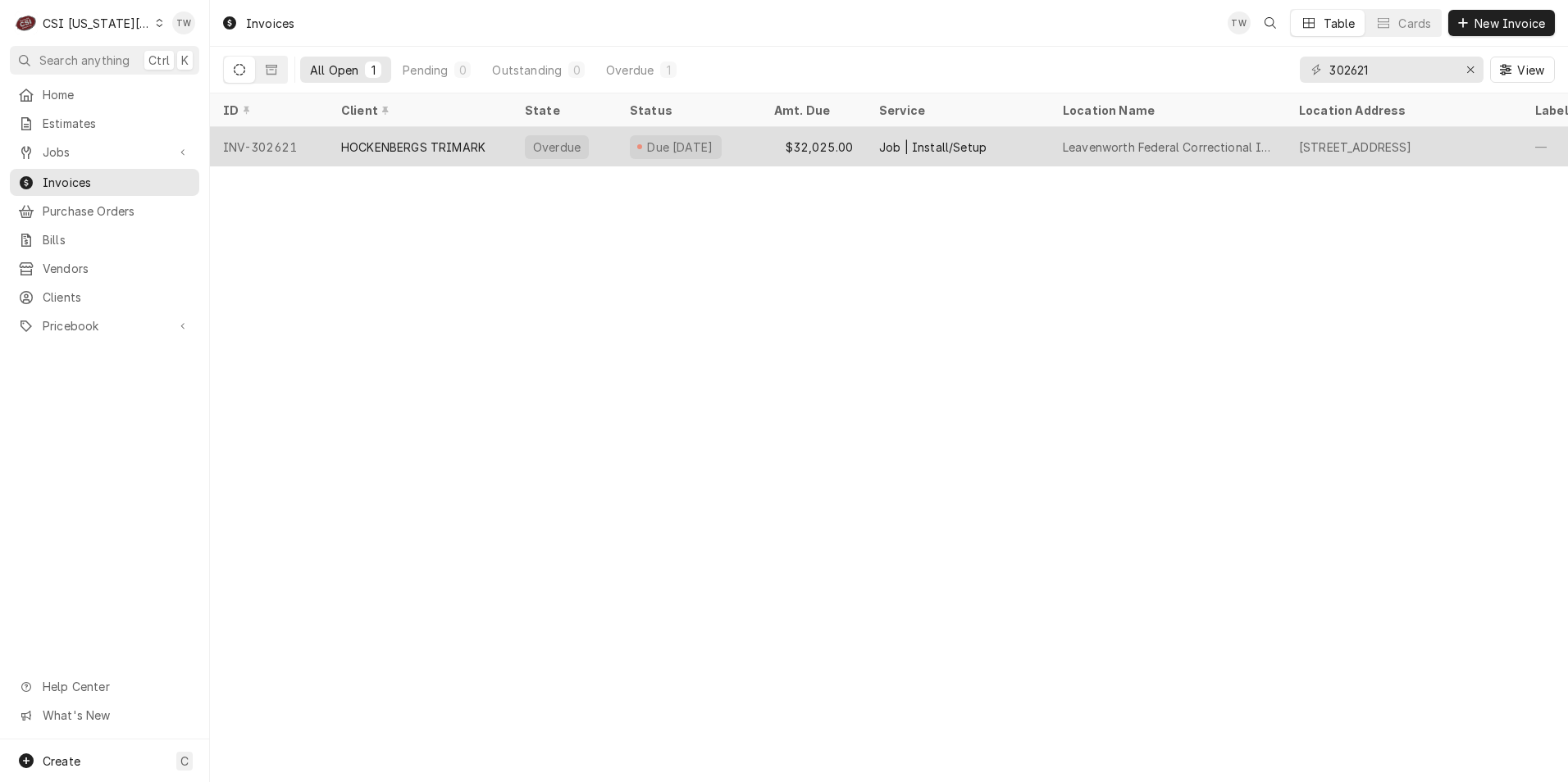
type input "302621"
click at [1156, 140] on div "Leavenworth Federal Correctional Institution" at bounding box center [1167, 147] width 210 height 17
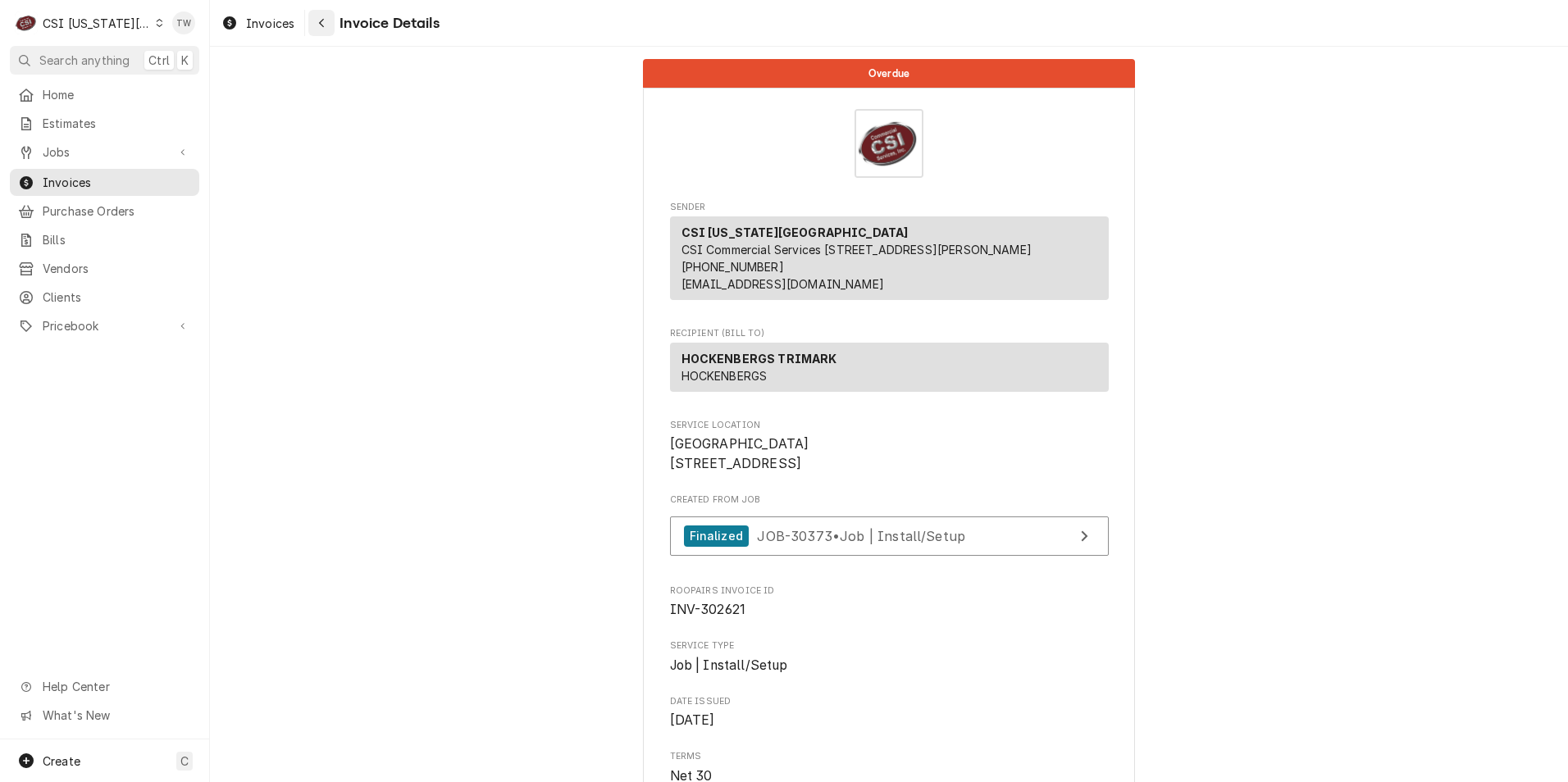
click at [323, 23] on icon "Navigate back" at bounding box center [322, 23] width 7 height 12
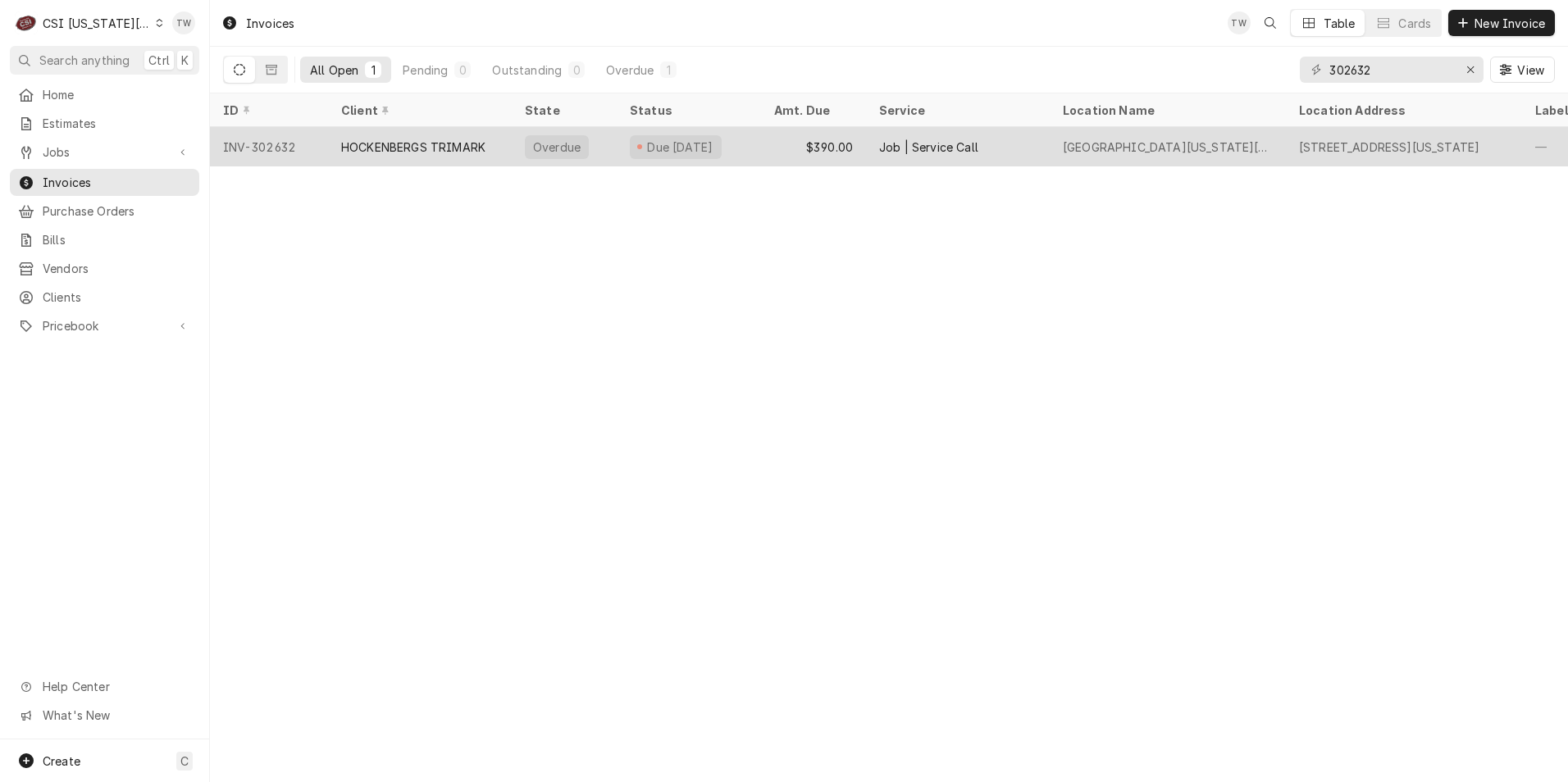
type input "302632"
click at [484, 143] on div "HOCKENBERGS TRIMARK" at bounding box center [413, 147] width 144 height 17
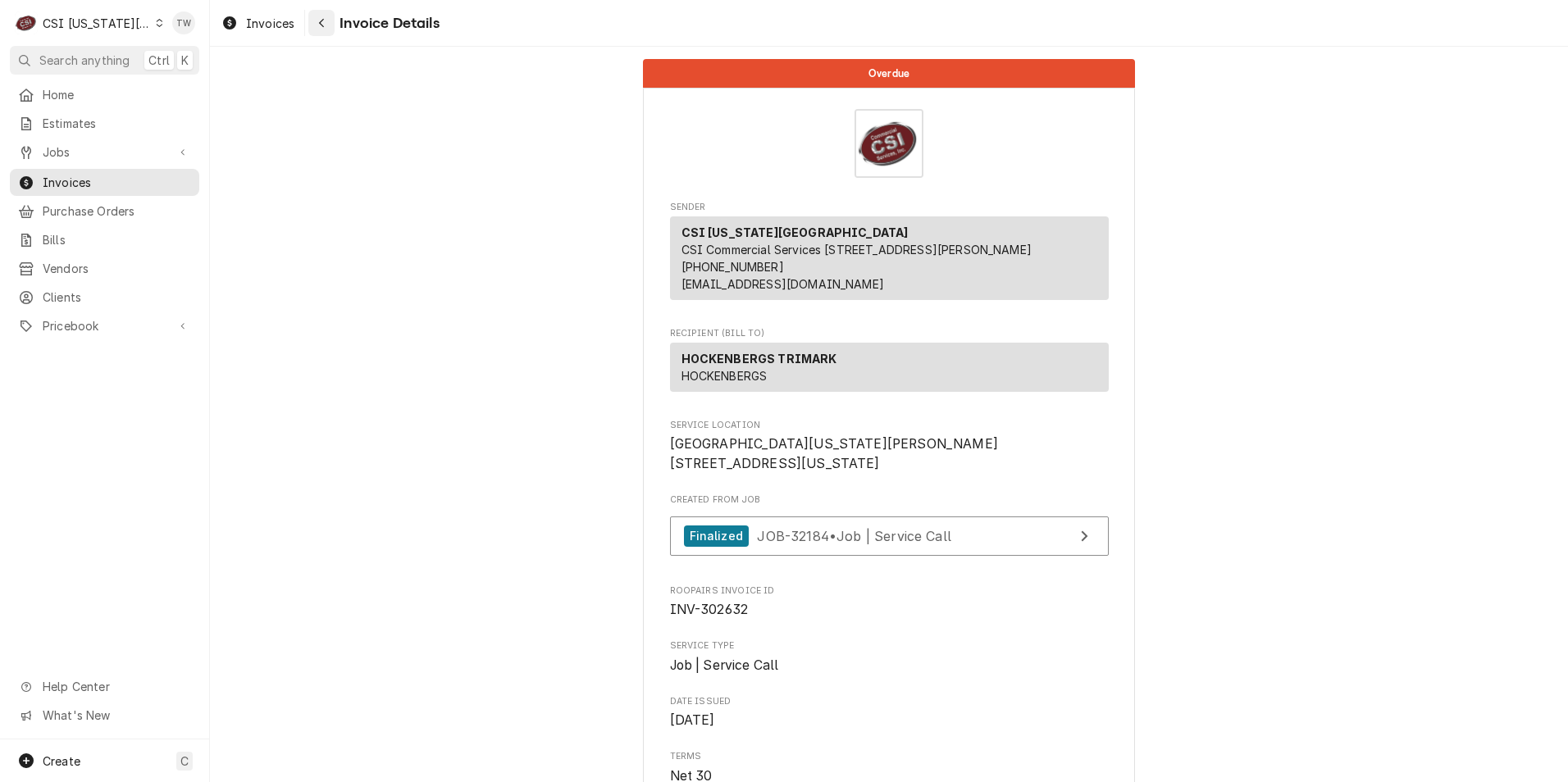
click at [314, 28] on div "Navigate back" at bounding box center [321, 23] width 16 height 16
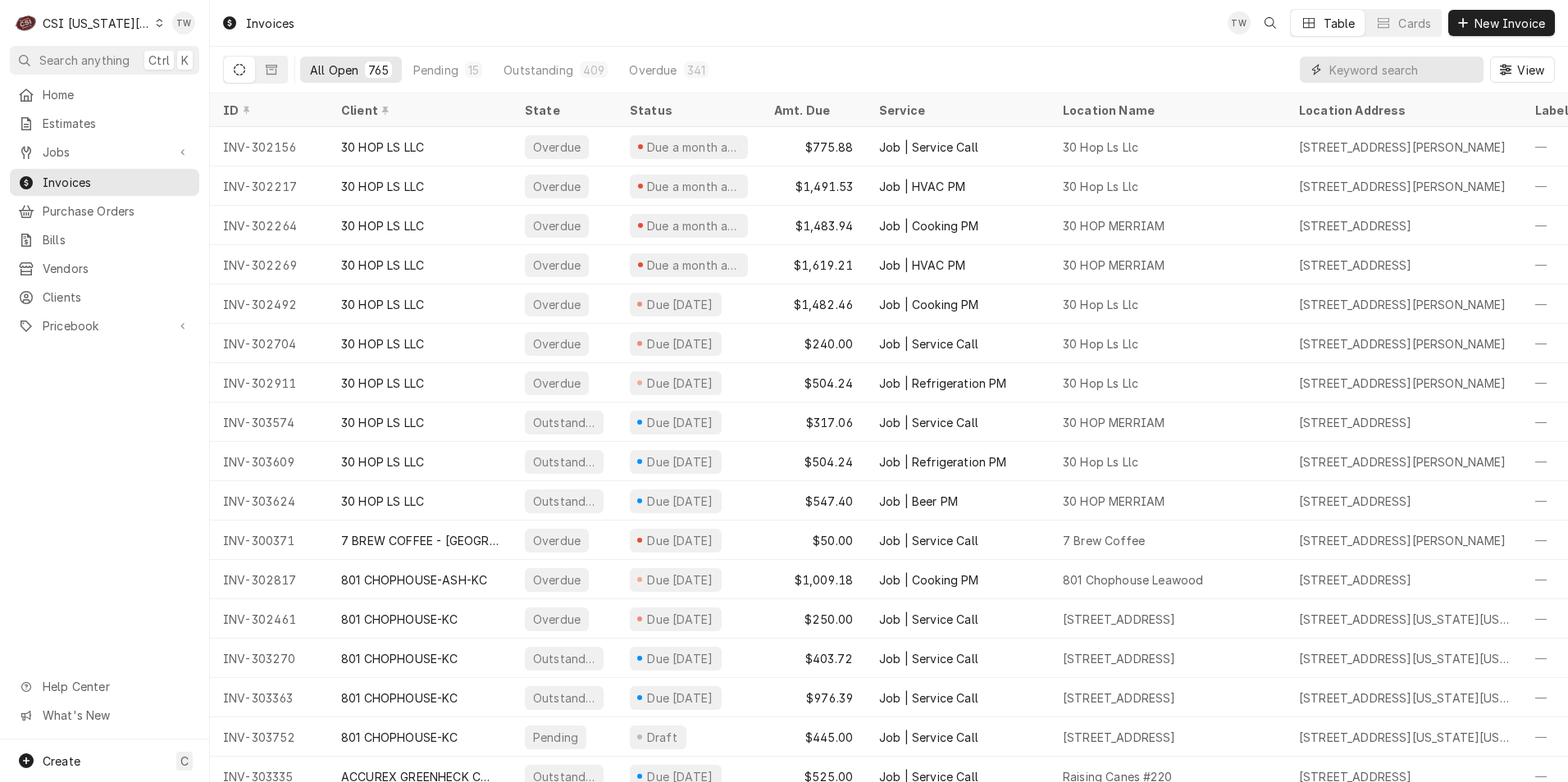
click at [1342, 64] on input "Dynamic Content Wrapper" at bounding box center [1402, 69] width 146 height 26
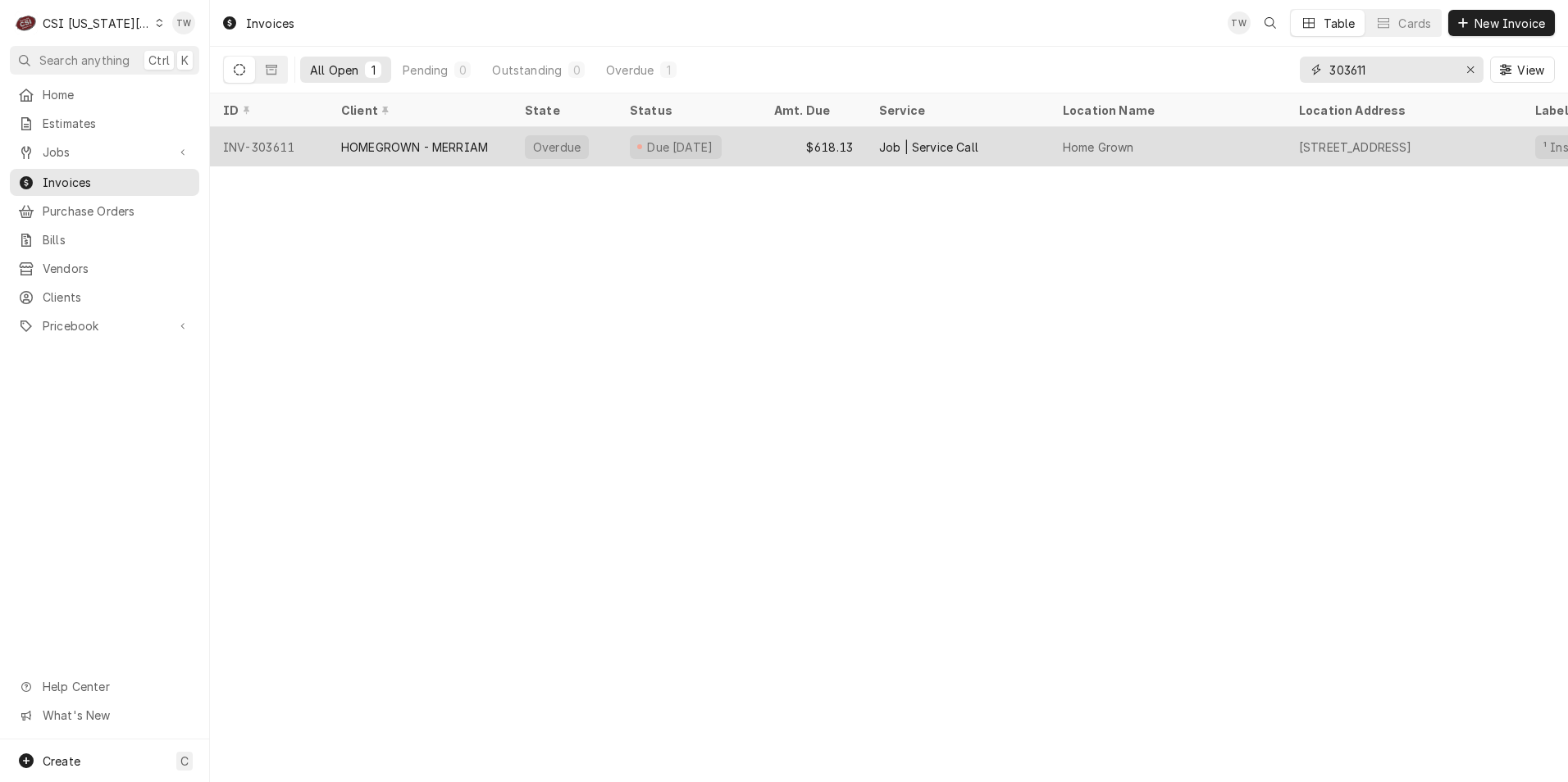
type input "303611"
click at [362, 146] on div "HOMEGROWN - MERRIAM" at bounding box center [414, 147] width 147 height 17
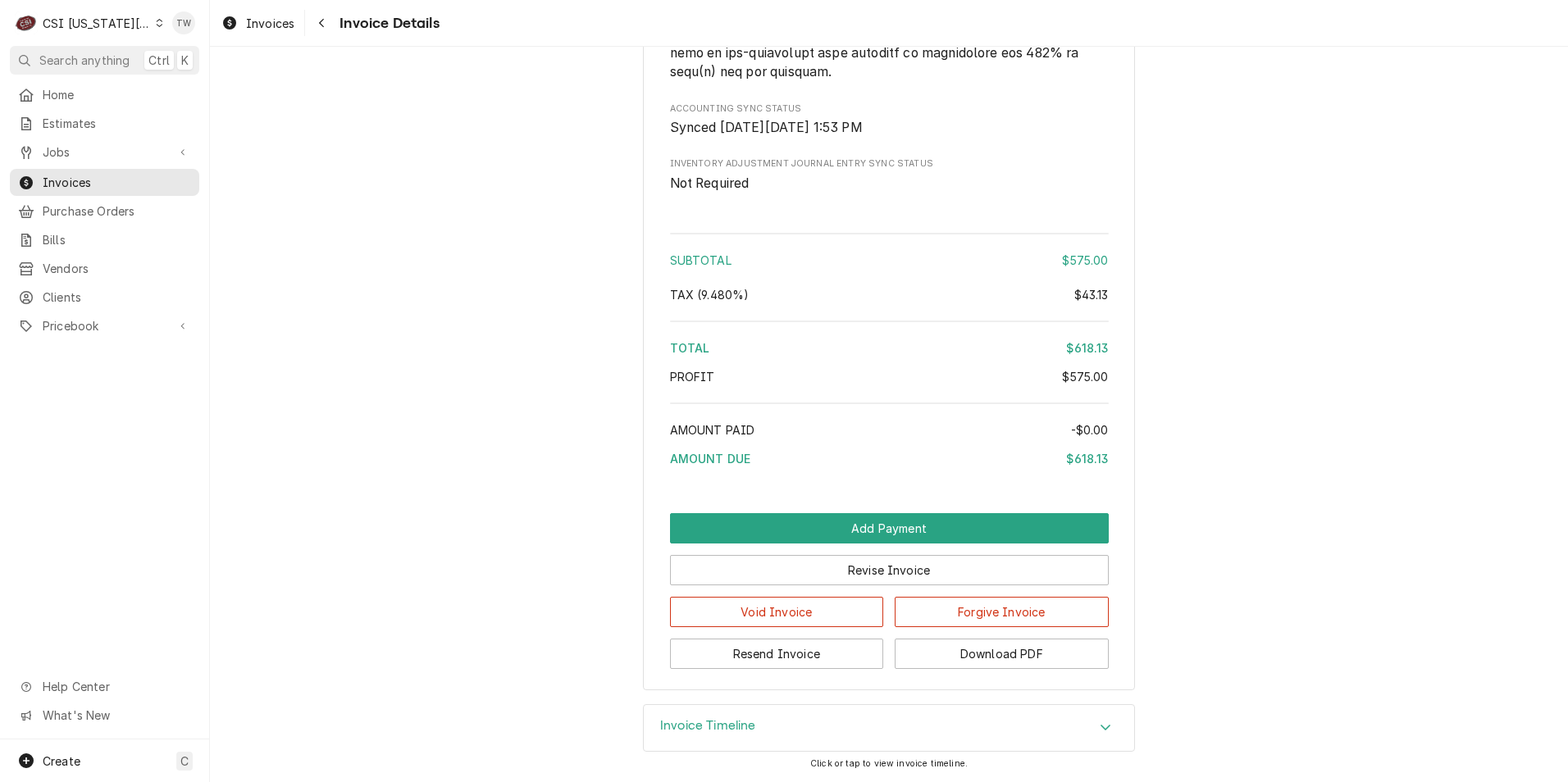
scroll to position [2748, 0]
click at [978, 660] on button "Download PDF" at bounding box center [1001, 654] width 214 height 31
click at [71, 289] on span "Clients" at bounding box center [116, 297] width 148 height 17
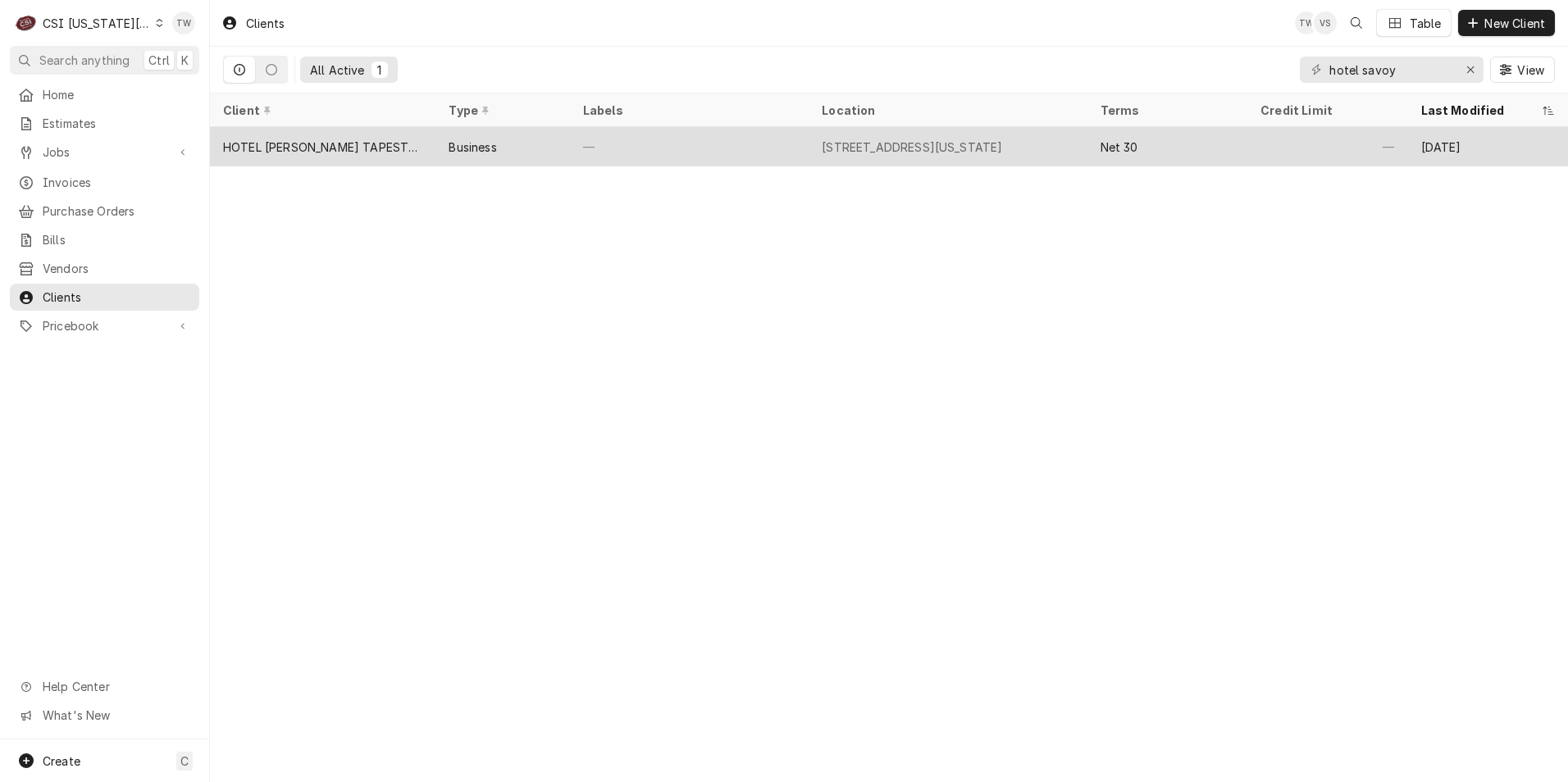
type input "hotel savoy"
click at [404, 155] on div "HOTEL [PERSON_NAME] TAPESTRY COLLECTION HILTON" at bounding box center [323, 147] width 226 height 40
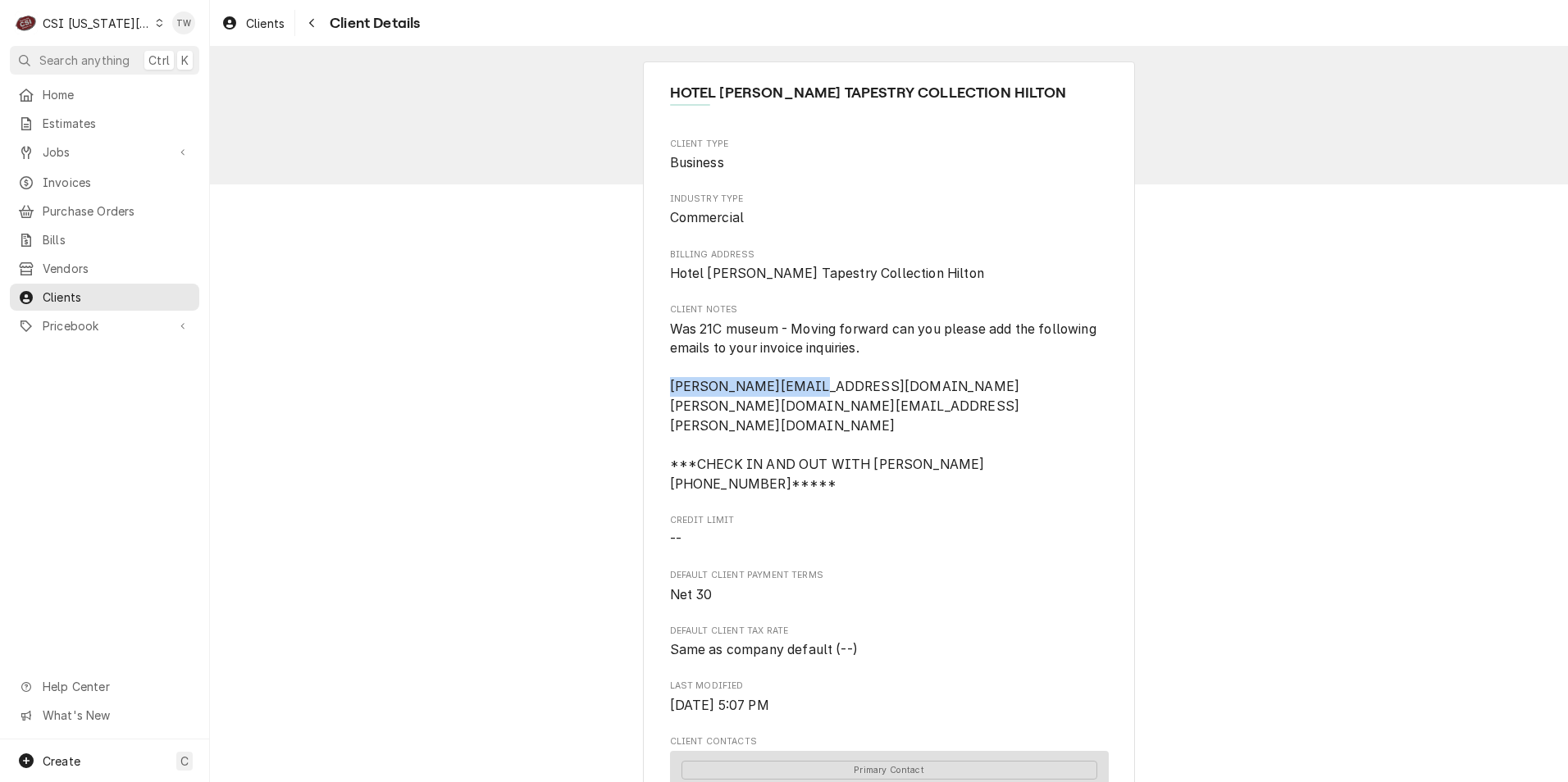
drag, startPoint x: 807, startPoint y: 386, endPoint x: 659, endPoint y: 387, distance: 148.0
copy span "zarr@thesavoykc.com"
drag, startPoint x: 841, startPoint y: 409, endPoint x: 639, endPoint y: 410, distance: 202.0
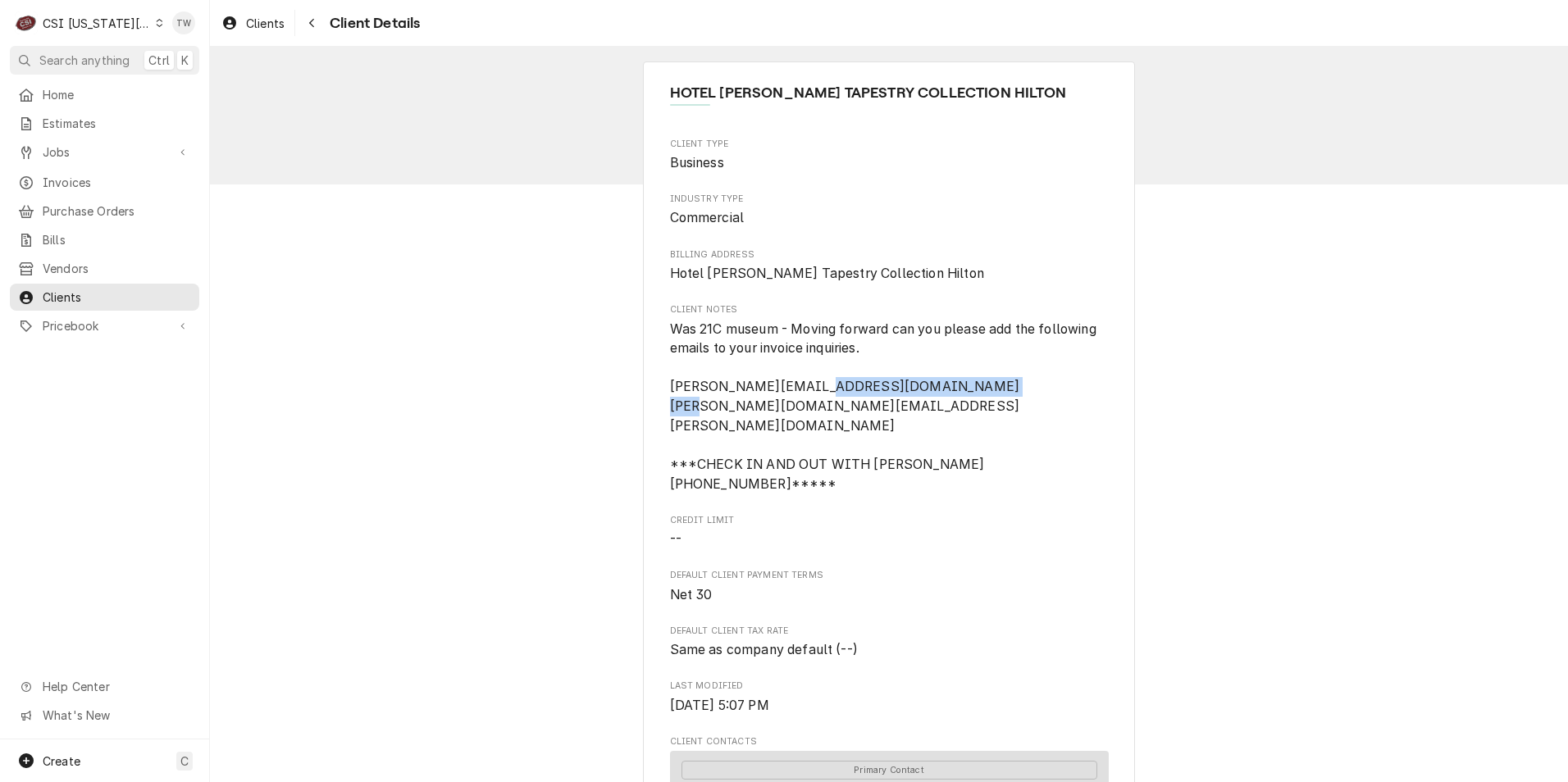
copy span "donald.davis@21chotels.com"
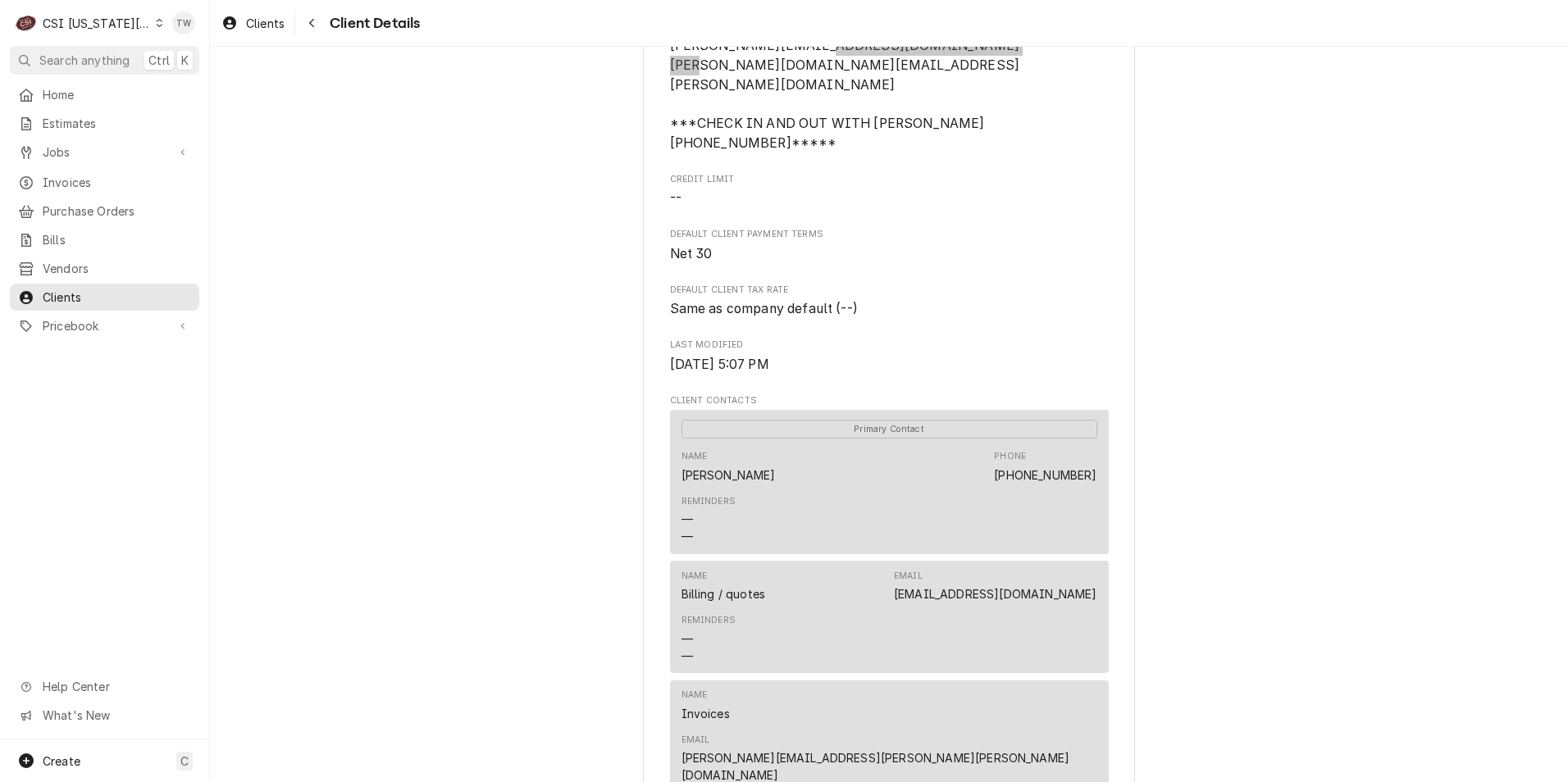
scroll to position [328, 0]
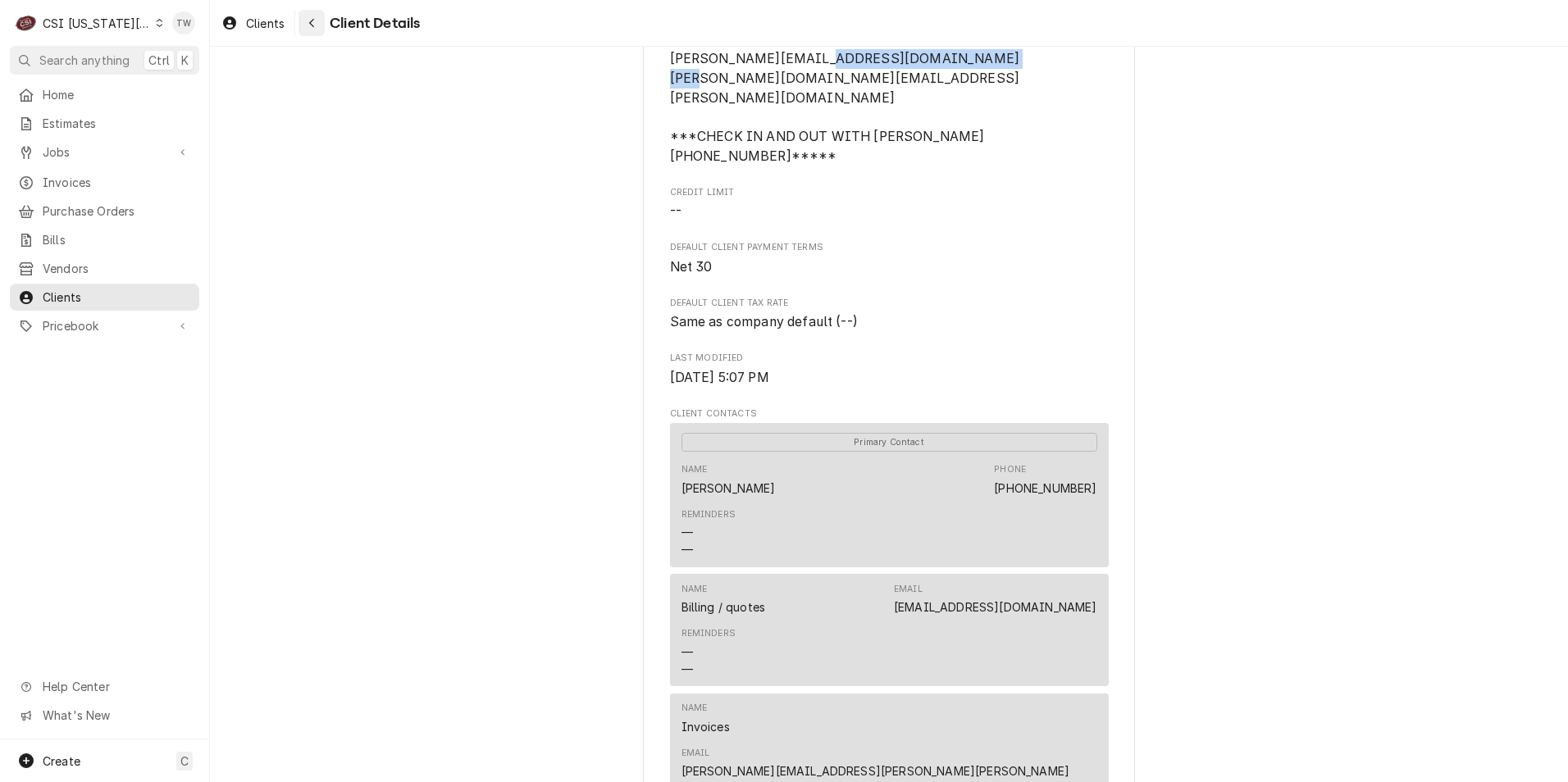
click at [305, 23] on div "Navigate back" at bounding box center [311, 23] width 16 height 16
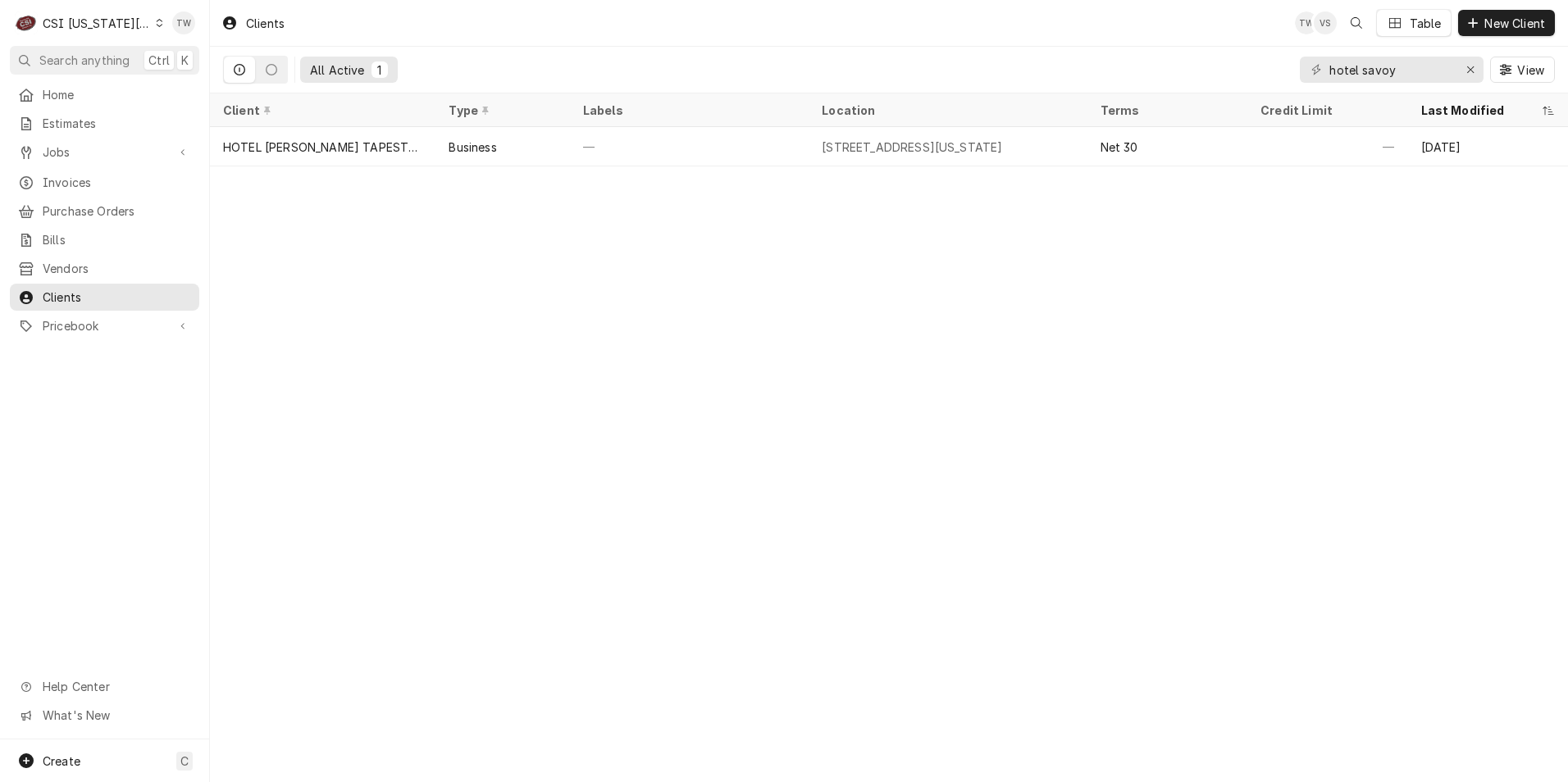
click at [61, 172] on div "Invoices" at bounding box center [105, 182] width 183 height 21
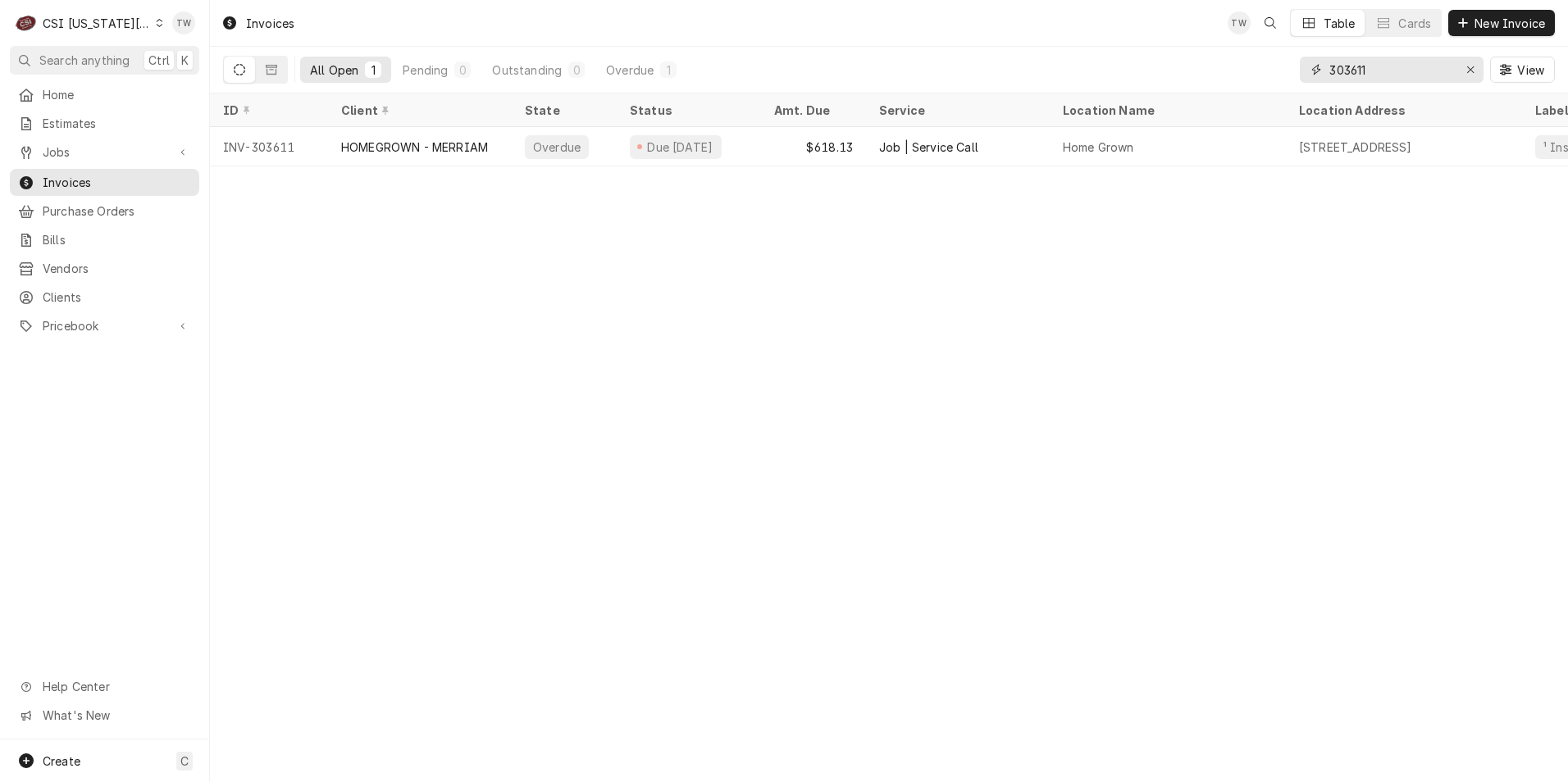
drag, startPoint x: 1373, startPoint y: 64, endPoint x: 1176, endPoint y: 56, distance: 197.2
click at [1172, 56] on div "All Open 1 Pending 0 Outstanding 0 Overdue 1 303611 View" at bounding box center [889, 69] width 1332 height 46
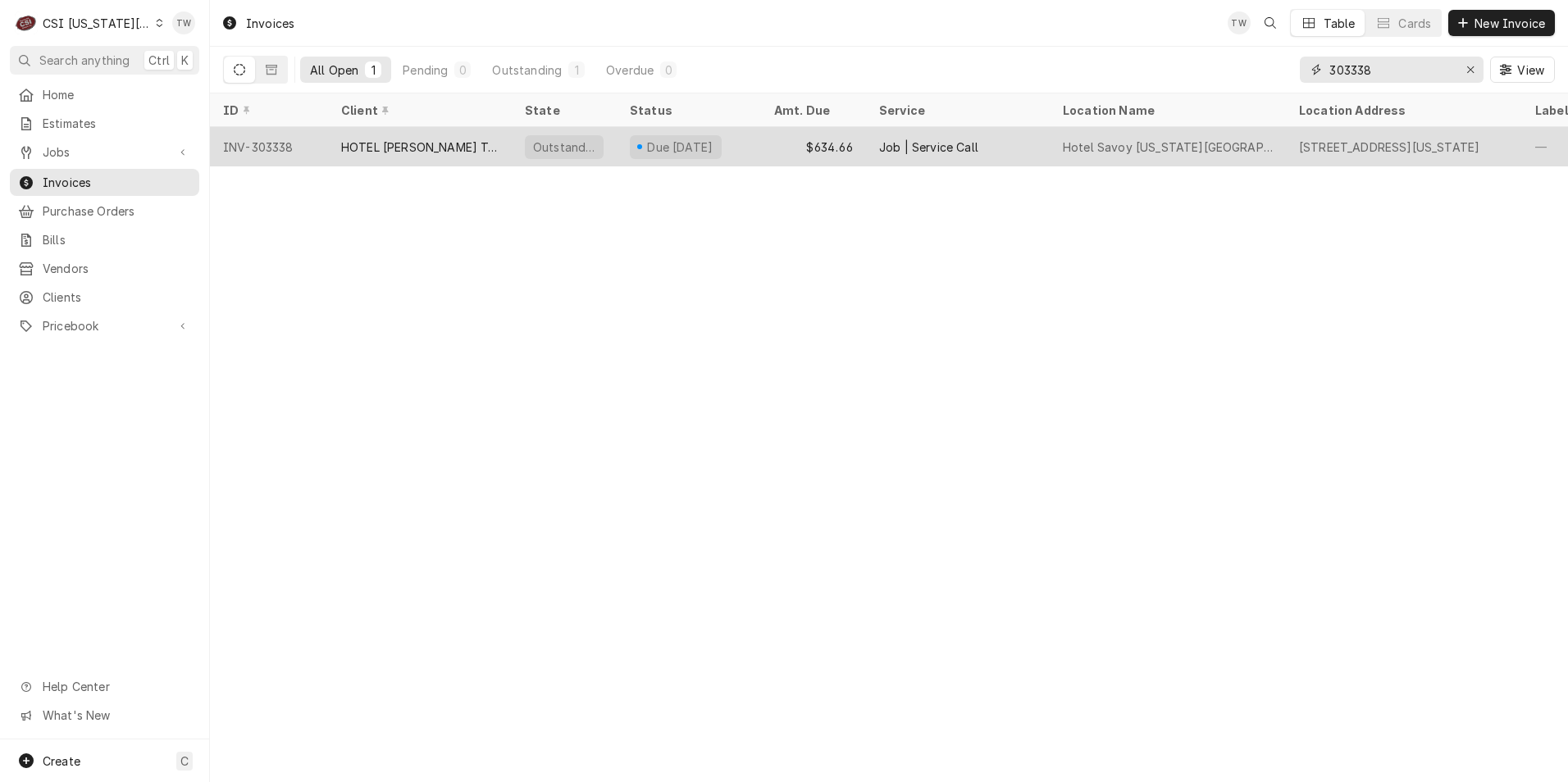
type input "303338"
click at [466, 128] on div "HOTEL [PERSON_NAME] TAPESTRY COLLECTION HILTON" at bounding box center [420, 147] width 184 height 40
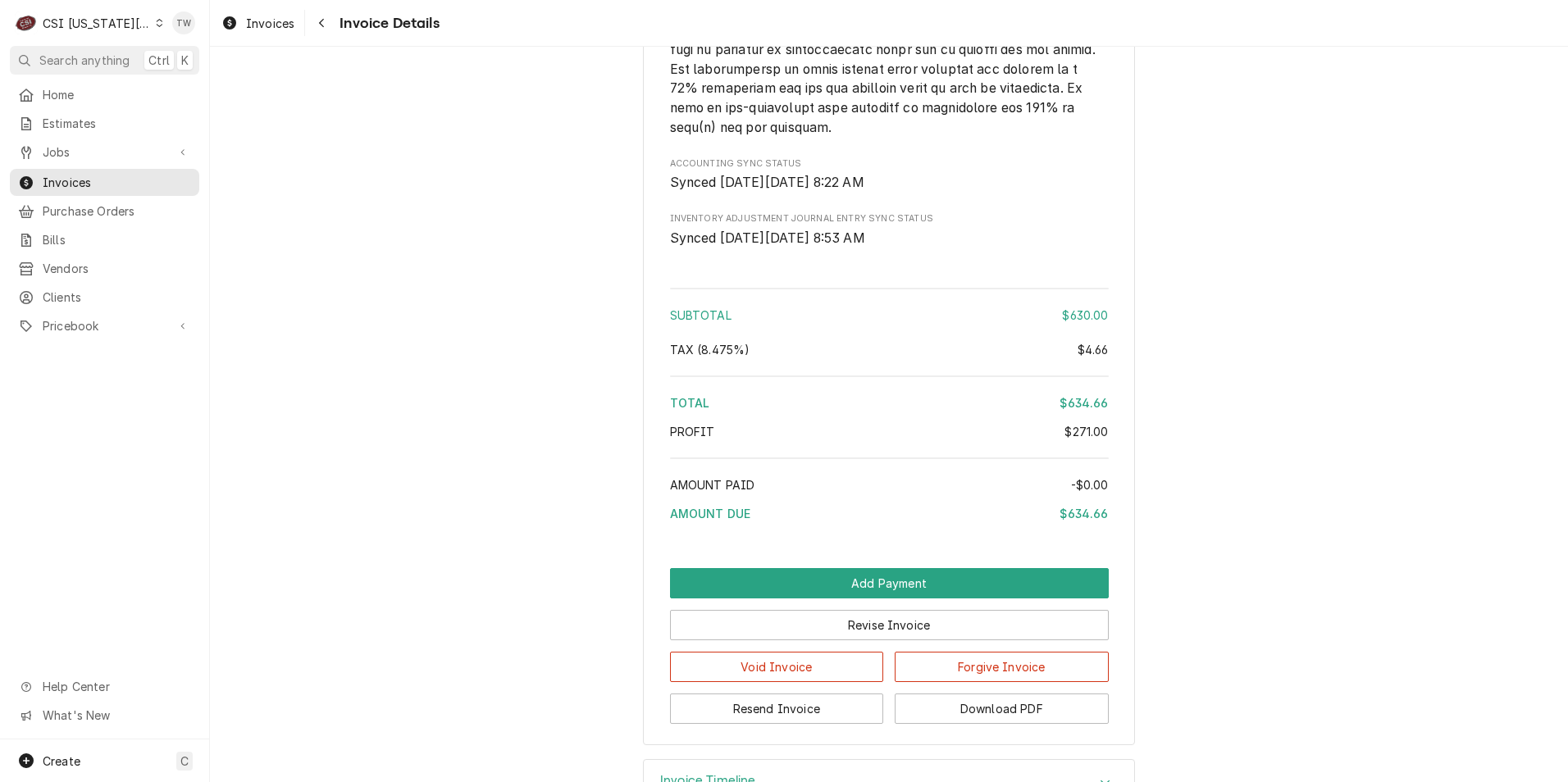
scroll to position [2981, 0]
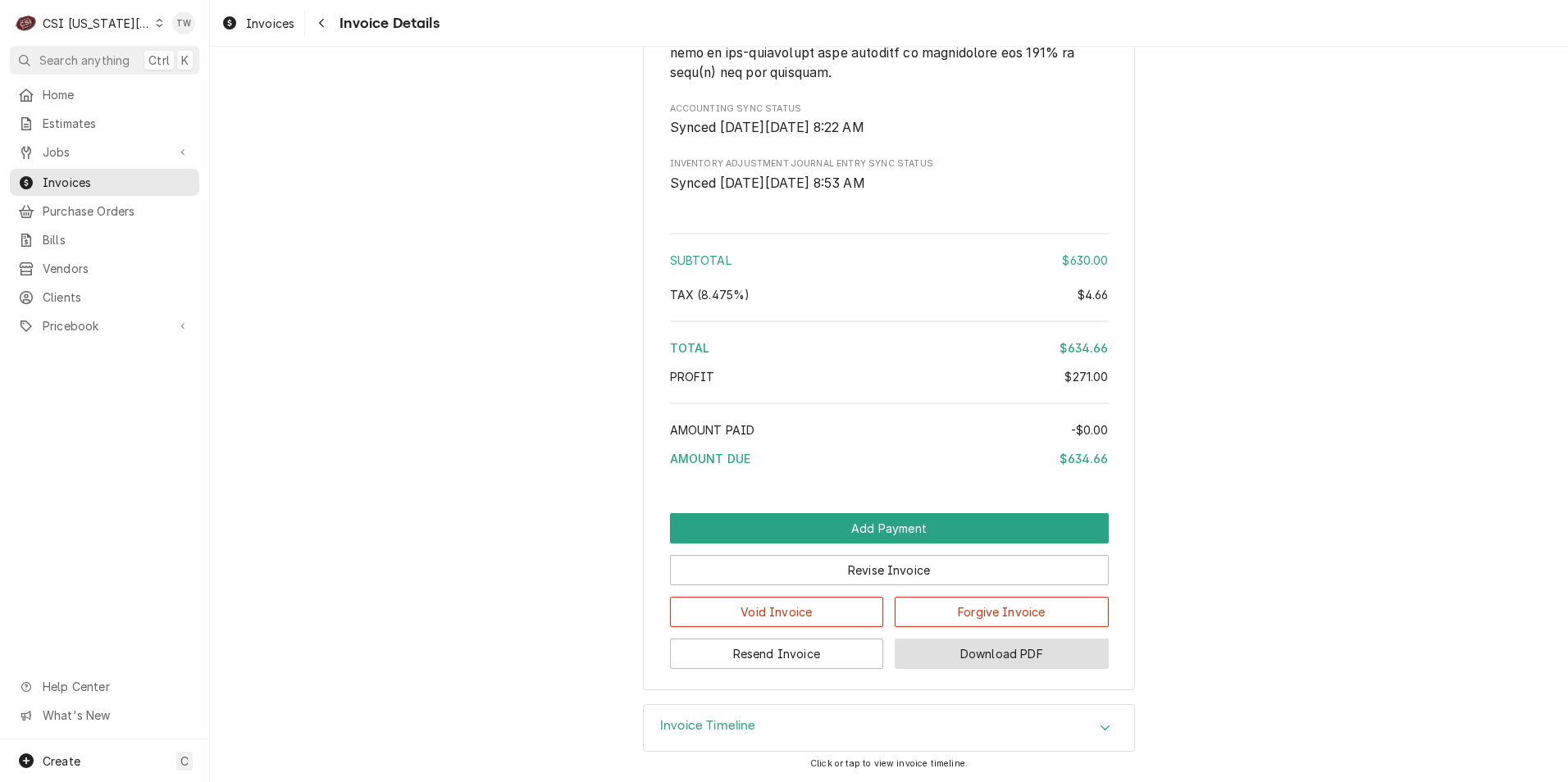
click at [948, 660] on button "Download PDF" at bounding box center [1001, 654] width 214 height 31
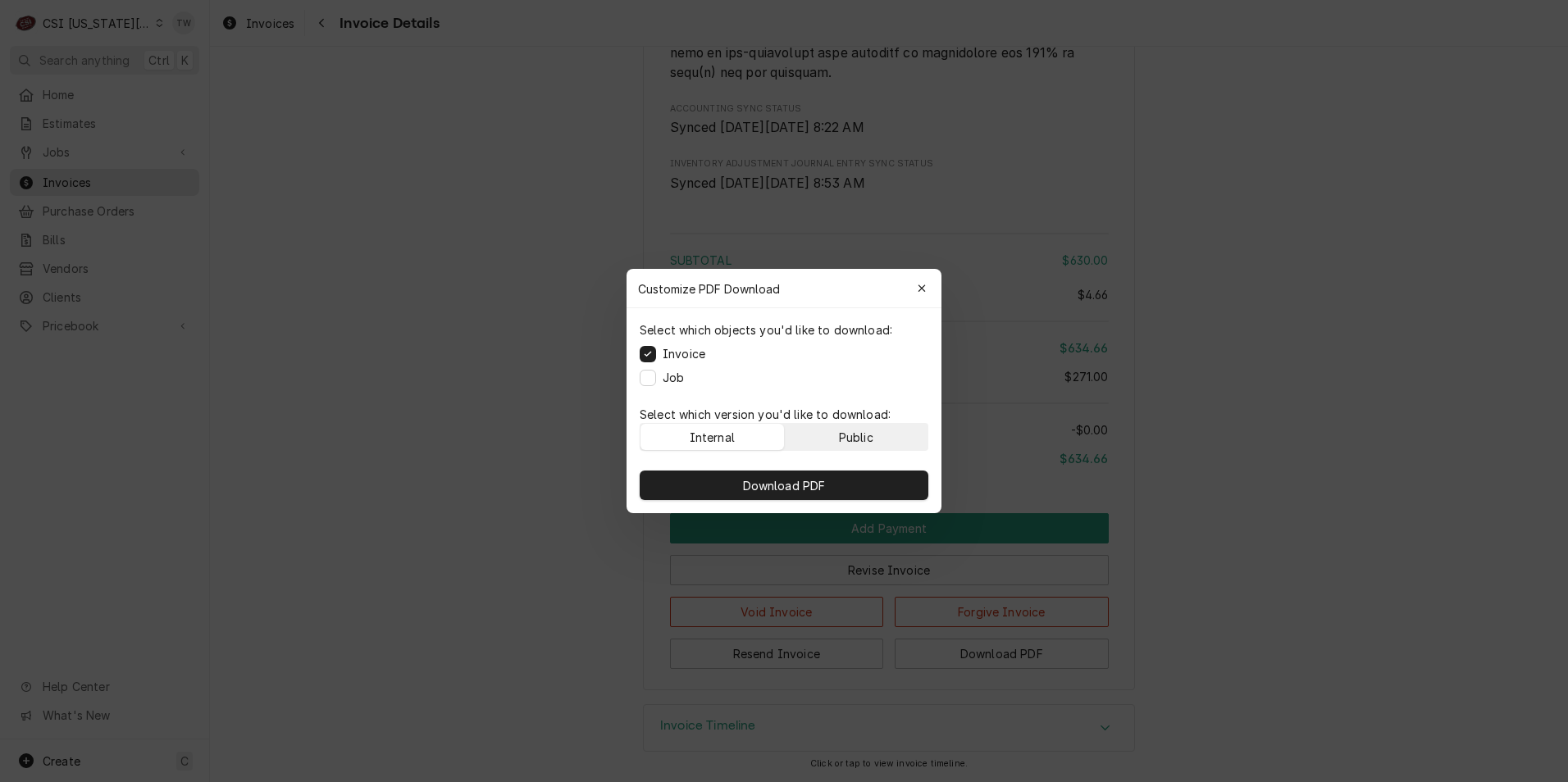
click at [856, 443] on div "Public" at bounding box center [856, 437] width 34 height 17
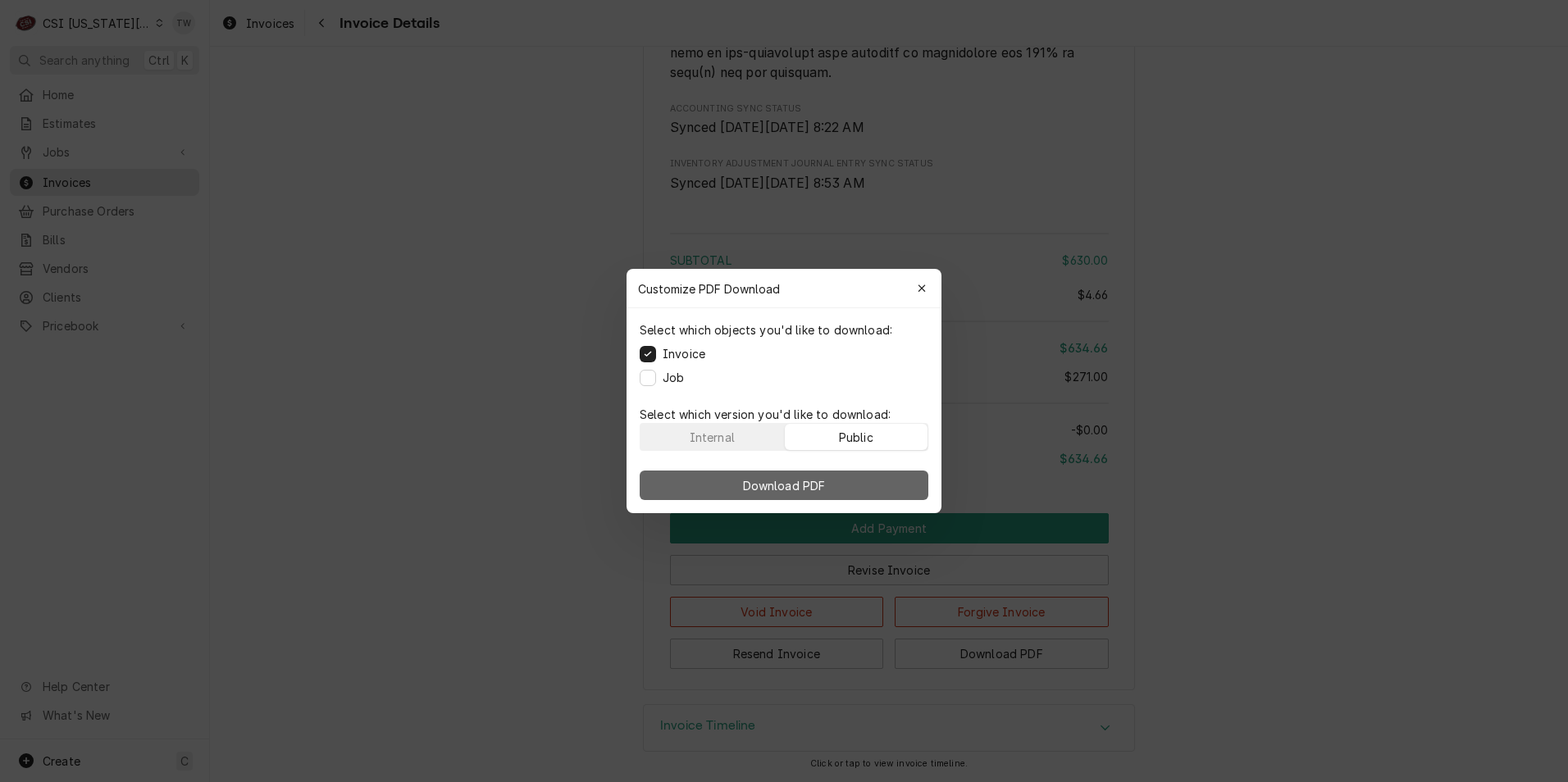
click at [832, 488] on button "Download PDF" at bounding box center [784, 485] width 289 height 30
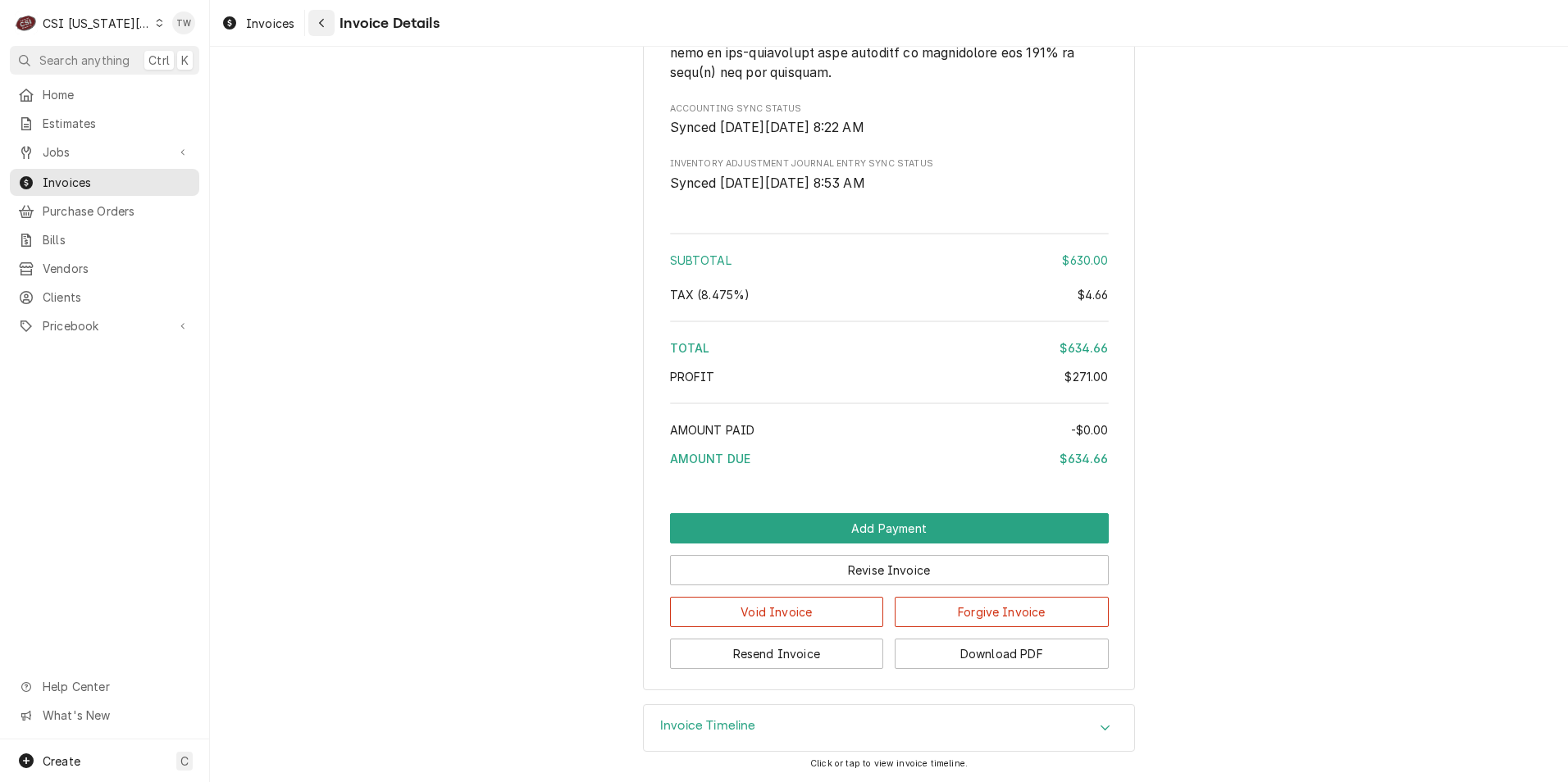
click at [319, 23] on icon "Navigate back" at bounding box center [321, 23] width 5 height 9
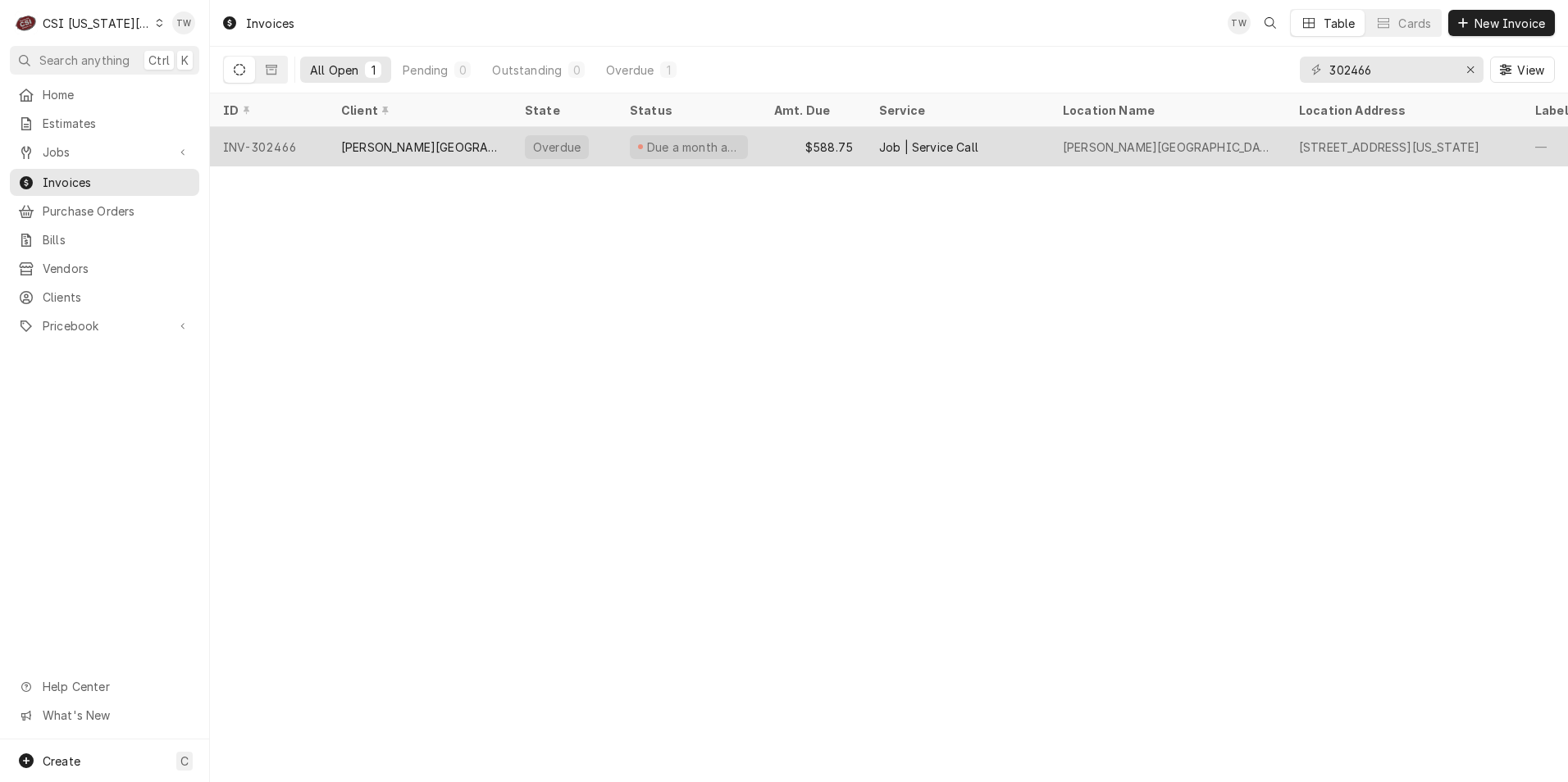
type input "302466"
click at [462, 141] on div "[PERSON_NAME][GEOGRAPHIC_DATA][PERSON_NAME]" at bounding box center [420, 147] width 157 height 17
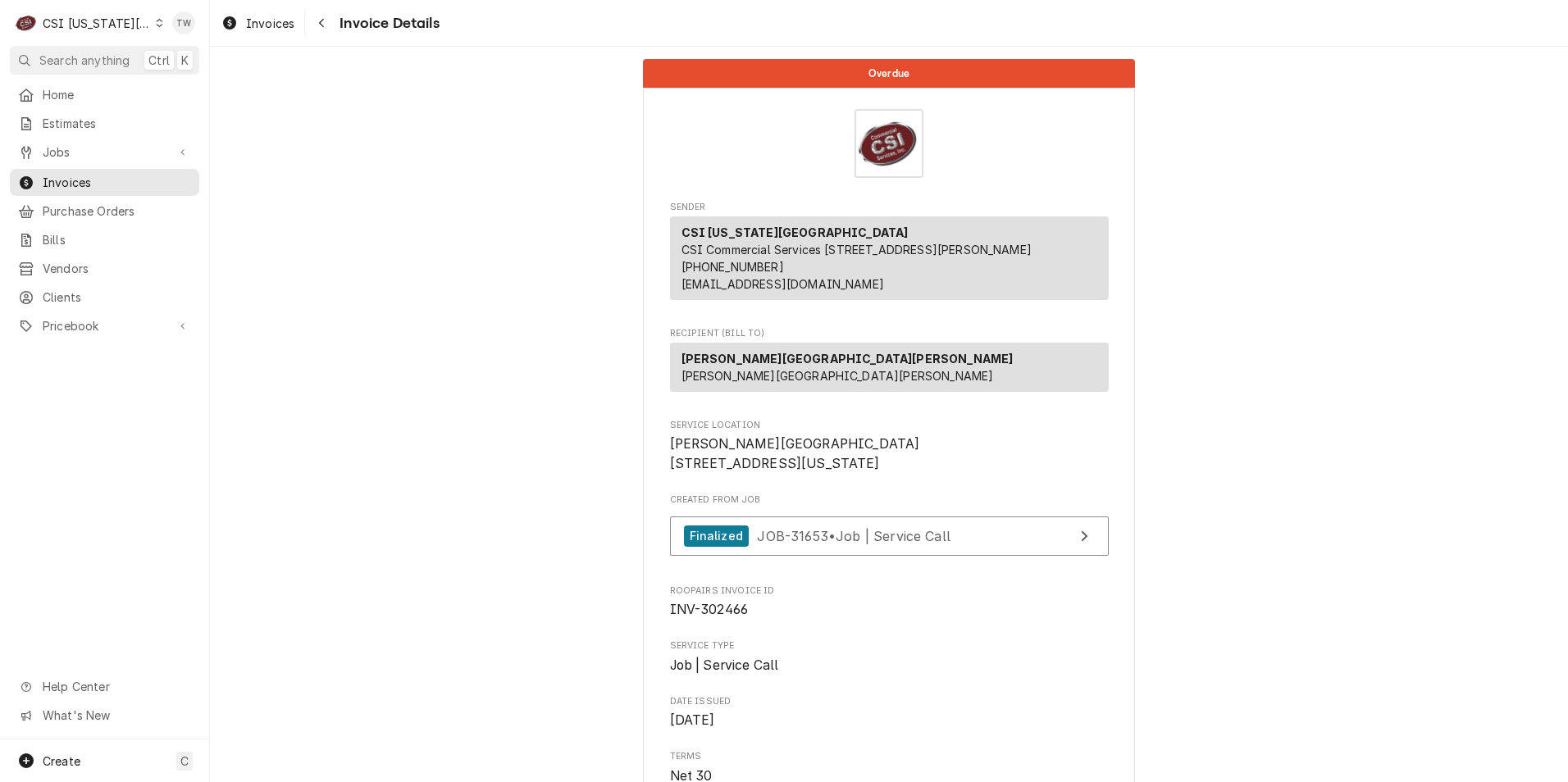
scroll to position [2852, 0]
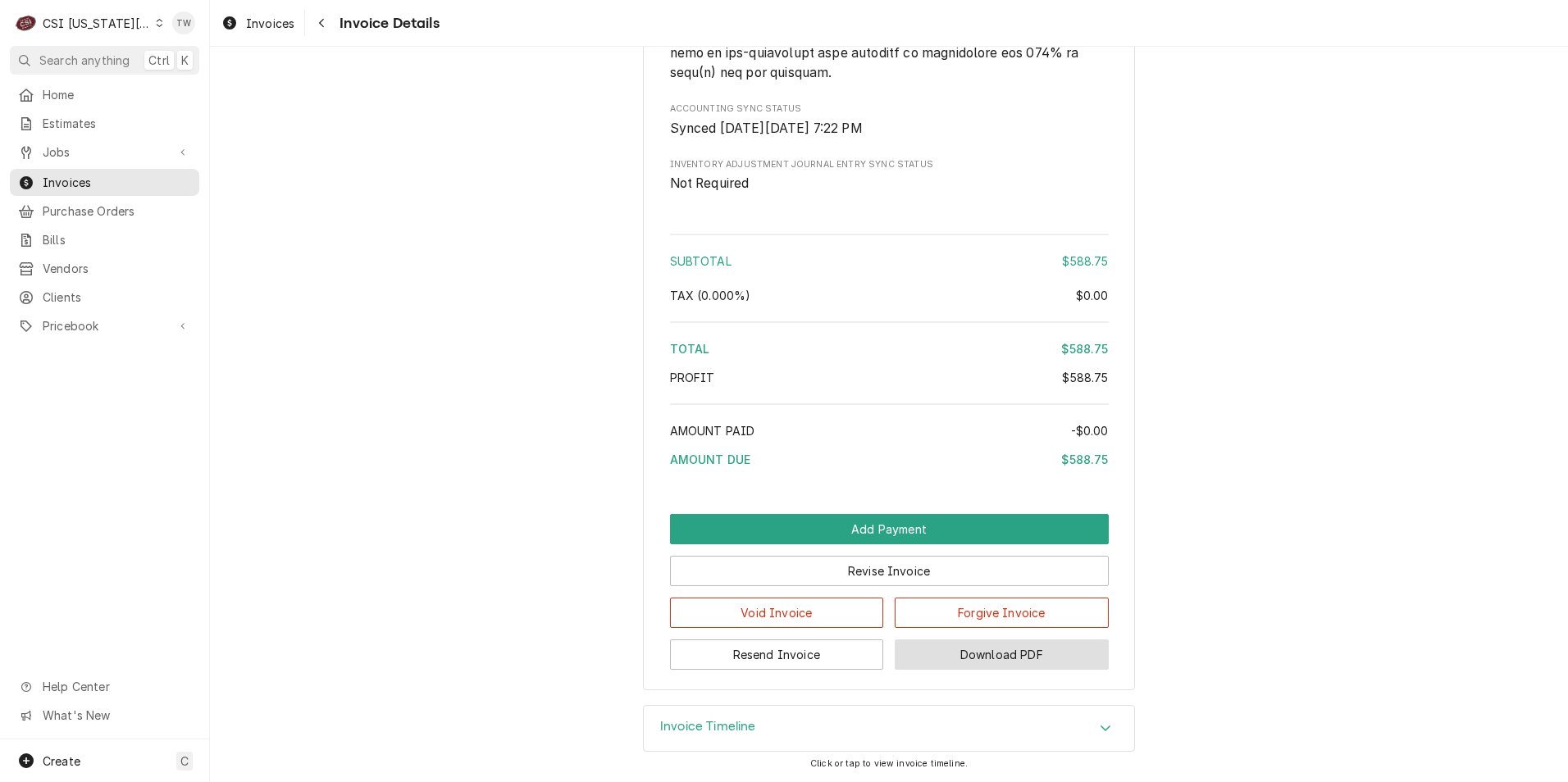
click at [1014, 660] on button "Download PDF" at bounding box center [1001, 655] width 214 height 31
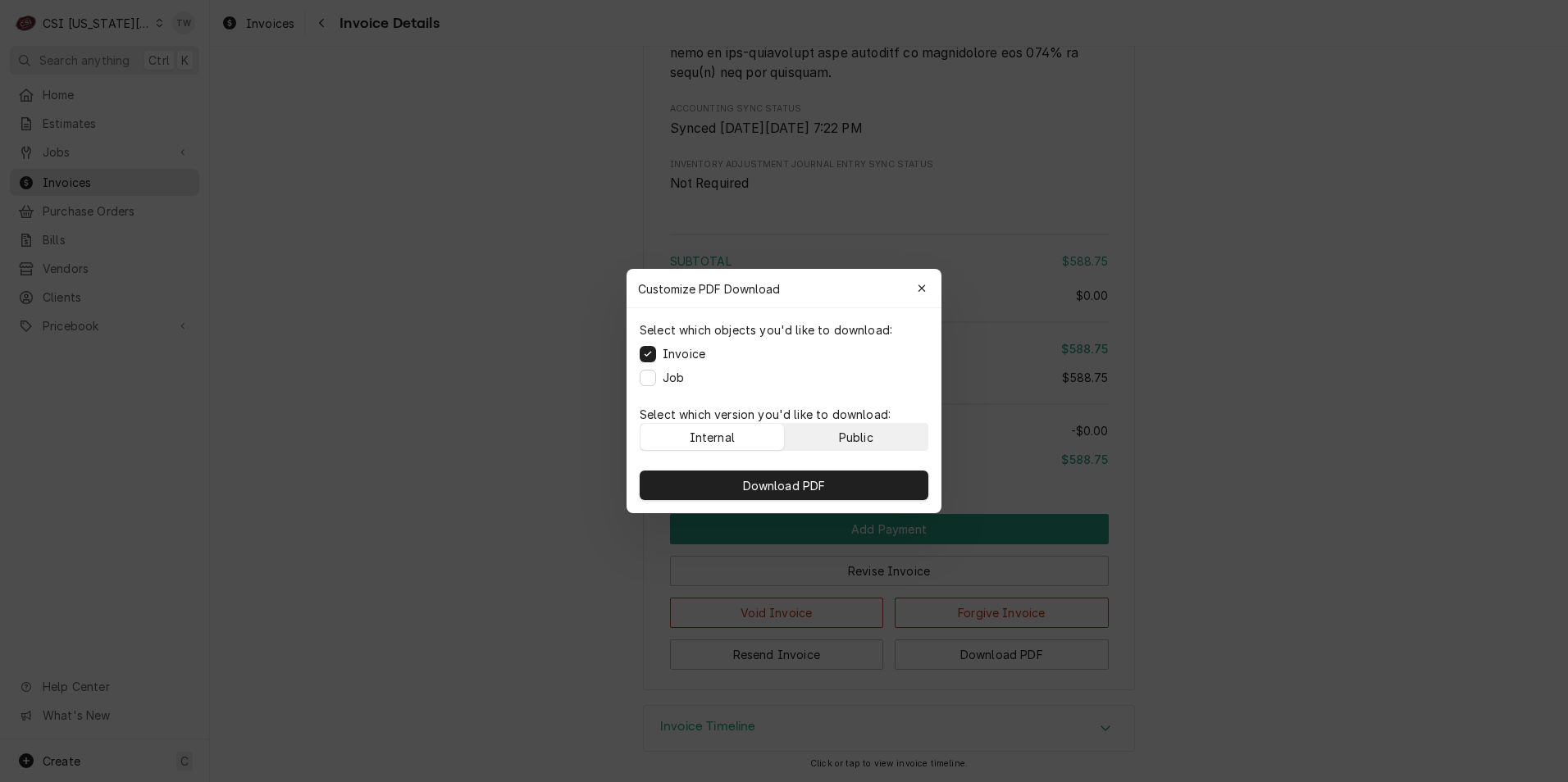
click at [862, 434] on div "Public" at bounding box center [856, 437] width 34 height 17
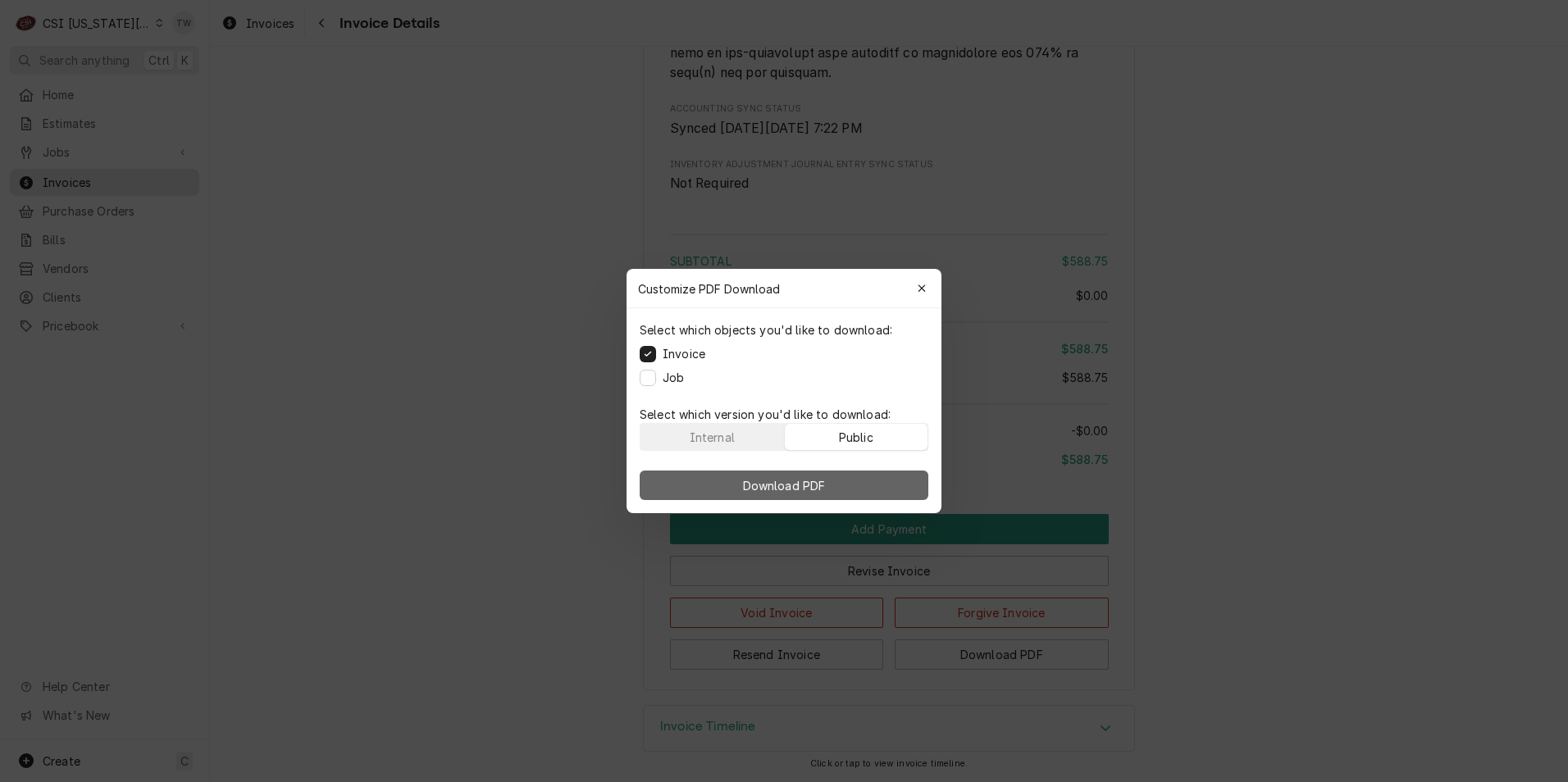
click at [856, 480] on button "Download PDF" at bounding box center [784, 485] width 289 height 30
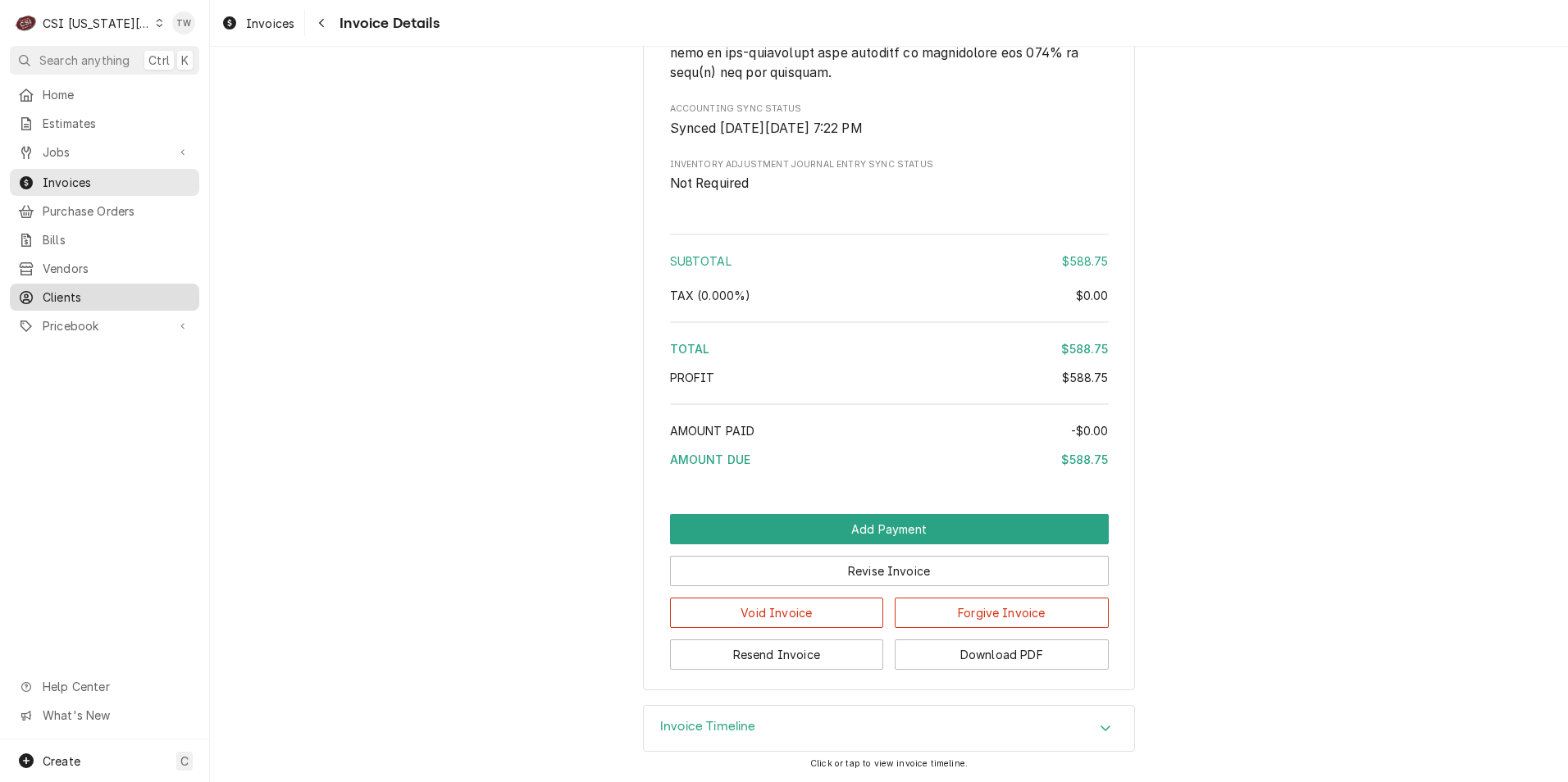
click at [89, 289] on span "Clients" at bounding box center [116, 297] width 148 height 17
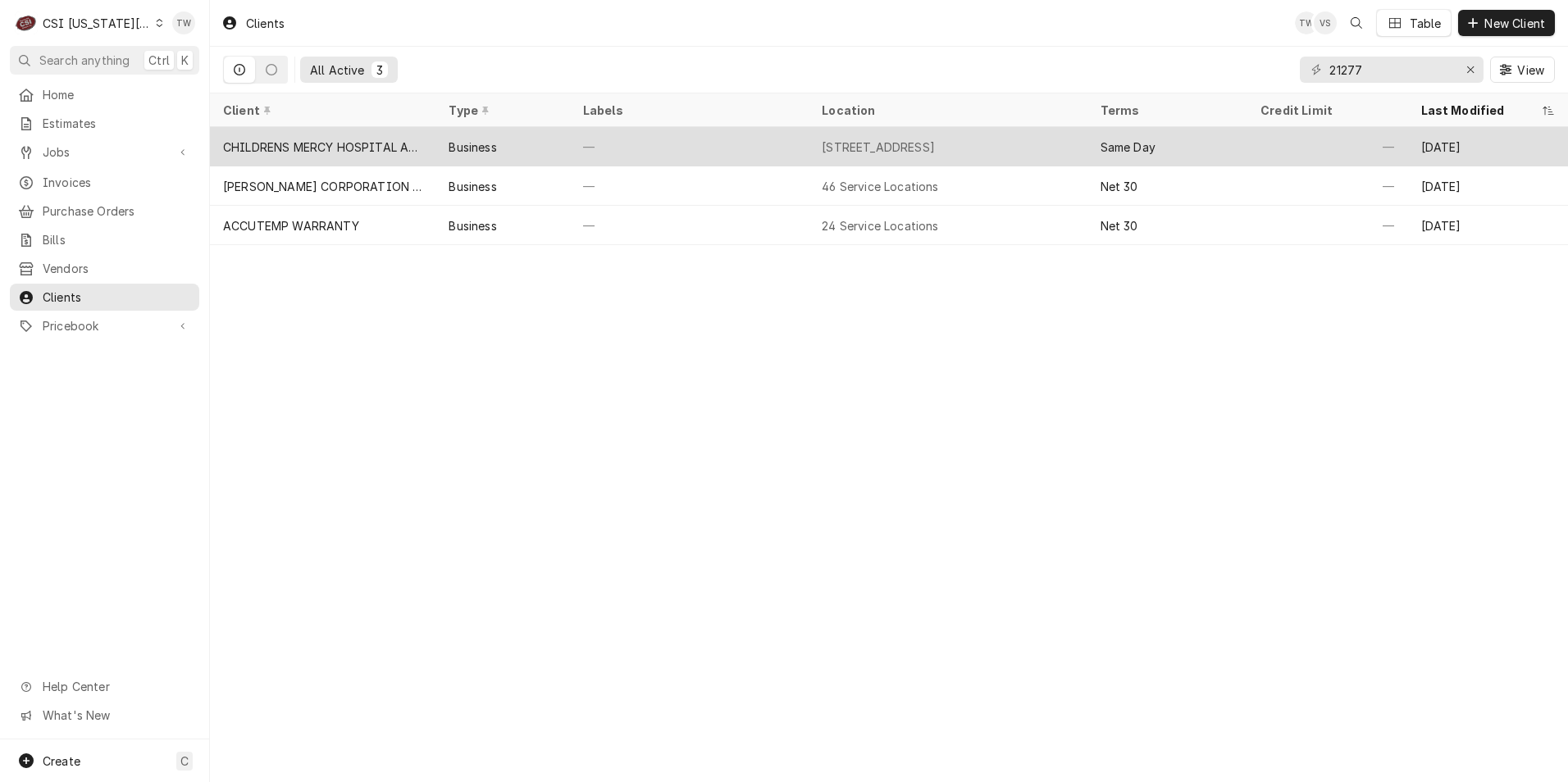
type input "21277"
click at [645, 158] on div "—" at bounding box center [689, 147] width 238 height 40
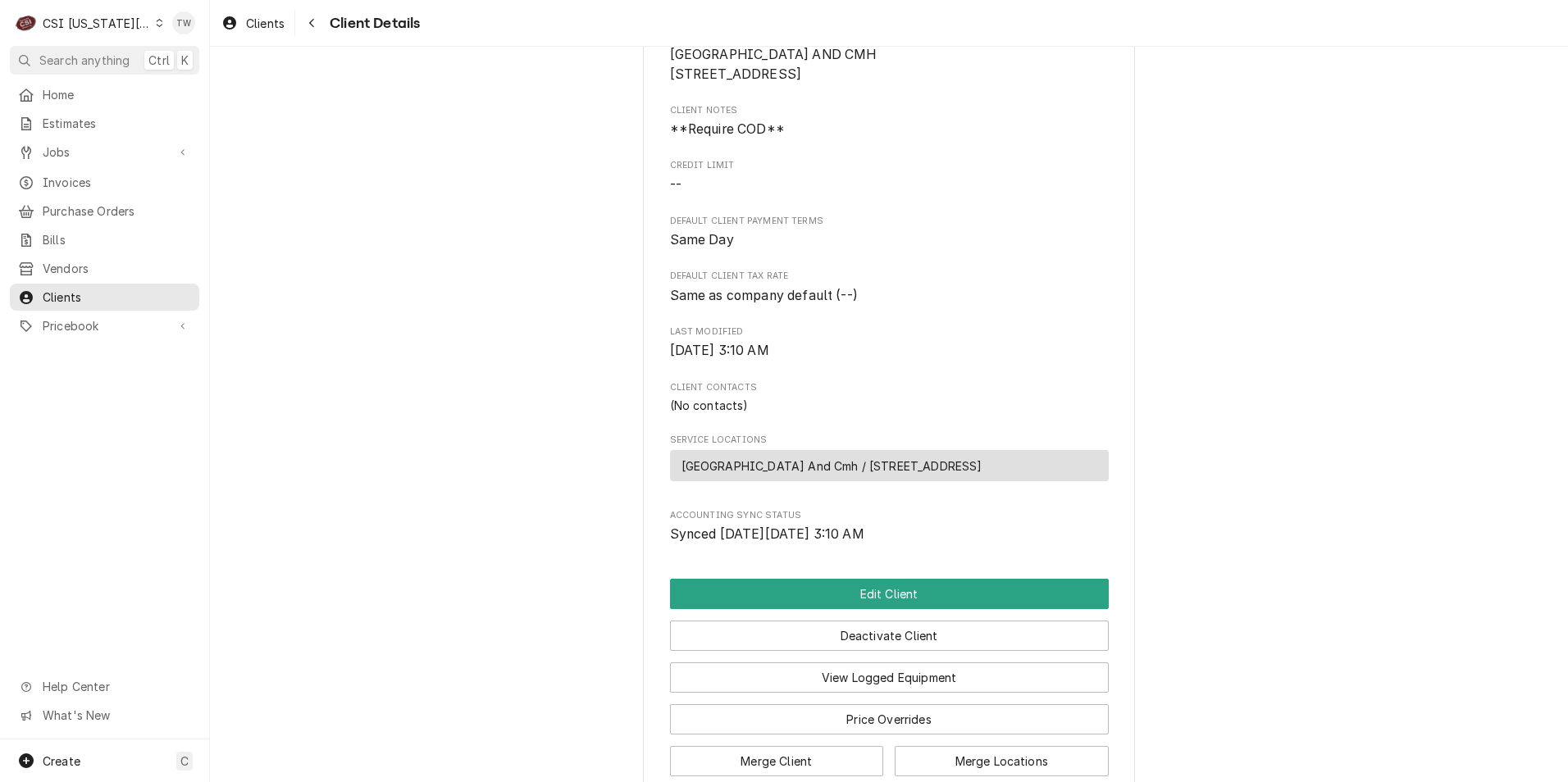
scroll to position [345, 0]
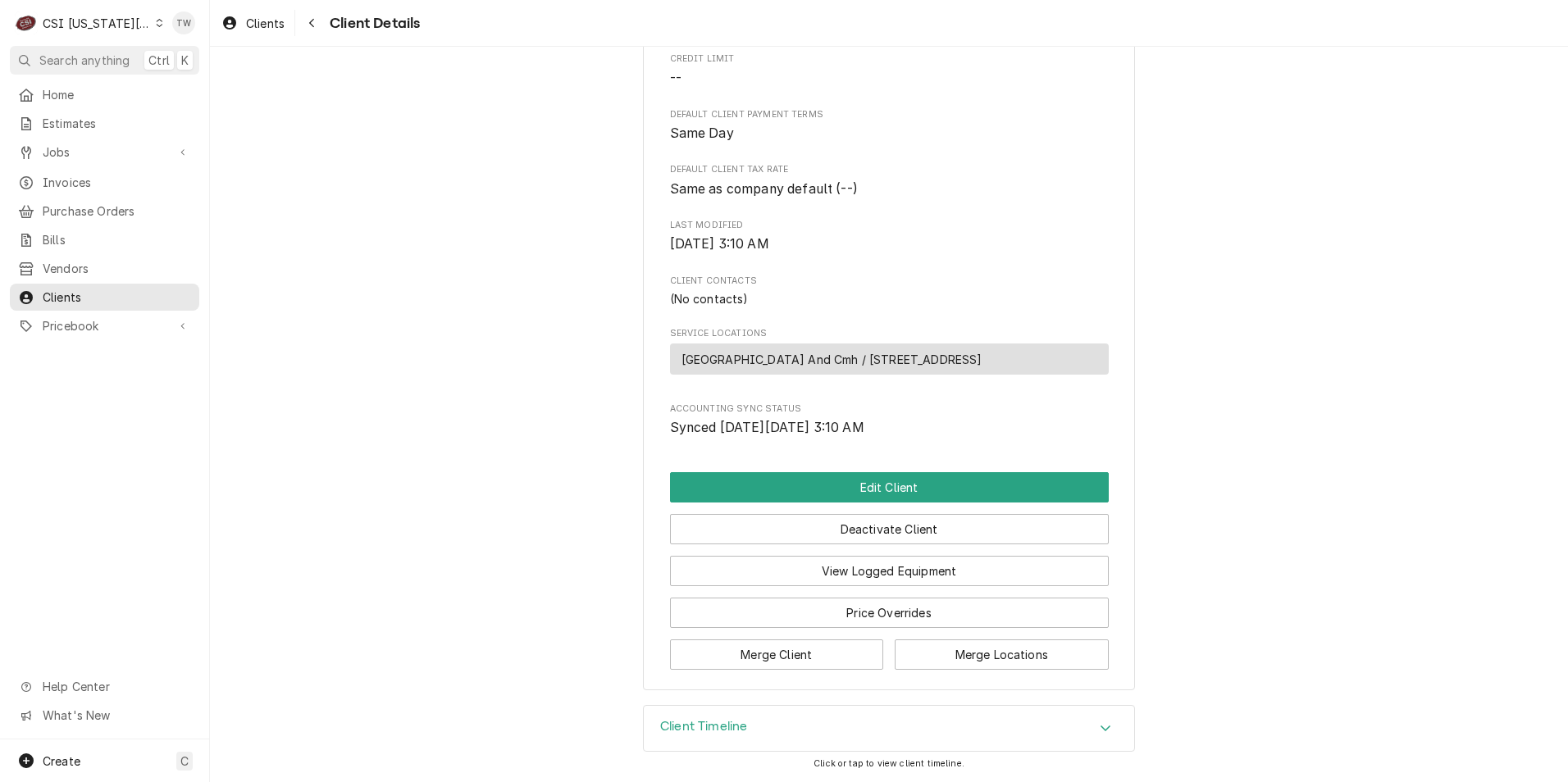
click at [750, 717] on div "Client Timeline" at bounding box center [888, 728] width 490 height 46
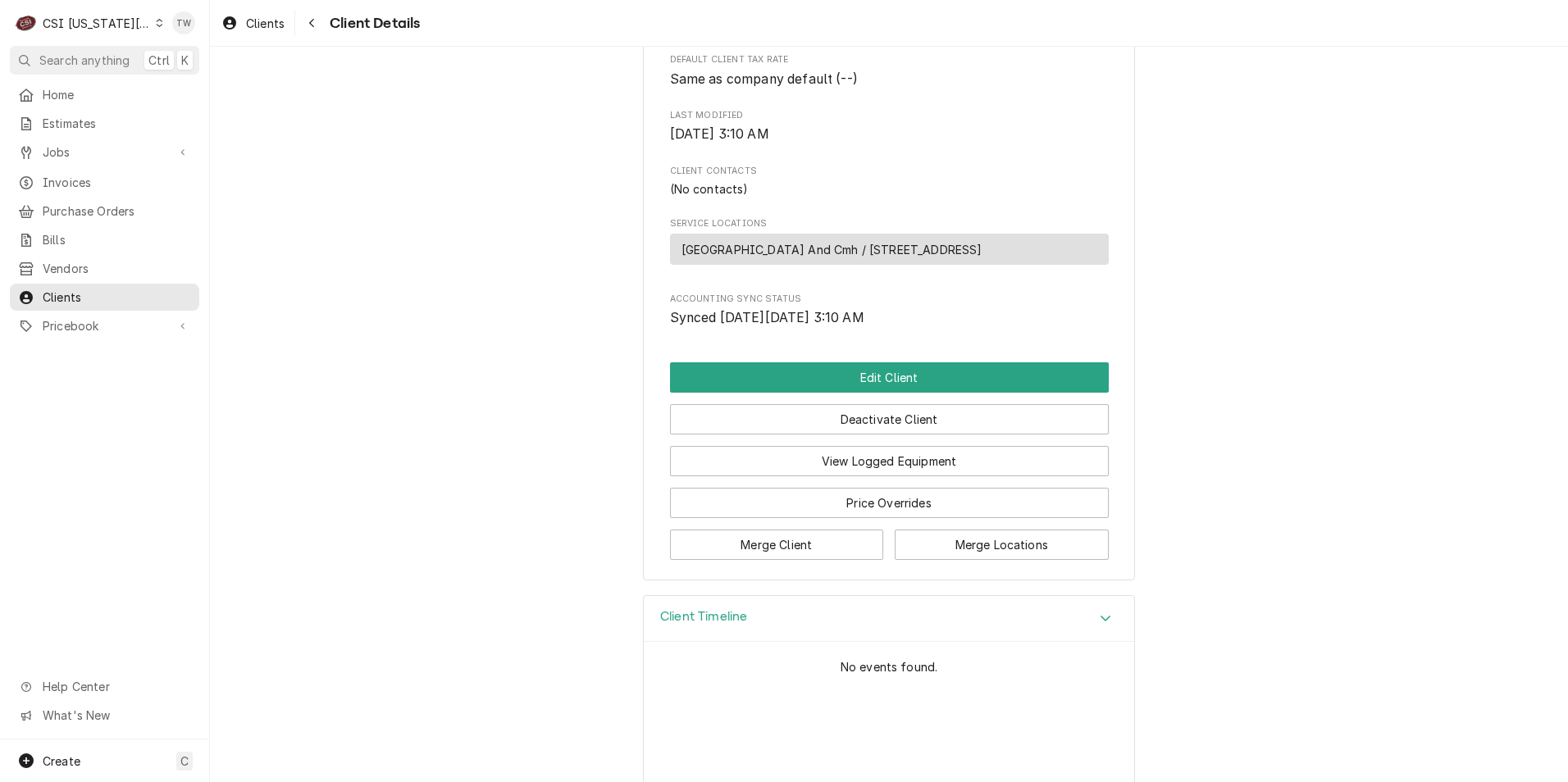
scroll to position [497, 0]
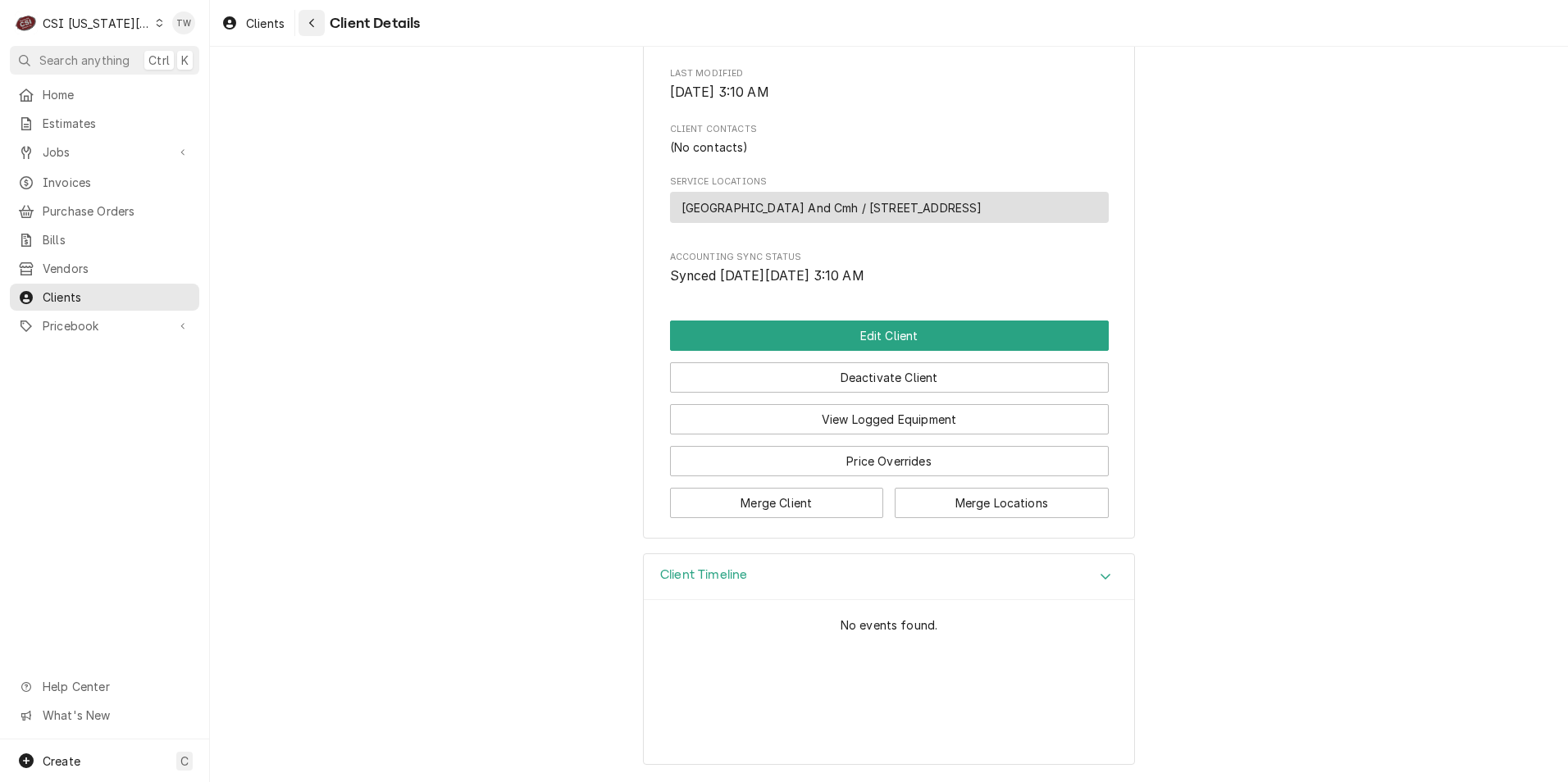
click at [312, 24] on icon "Navigate back" at bounding box center [311, 23] width 5 height 9
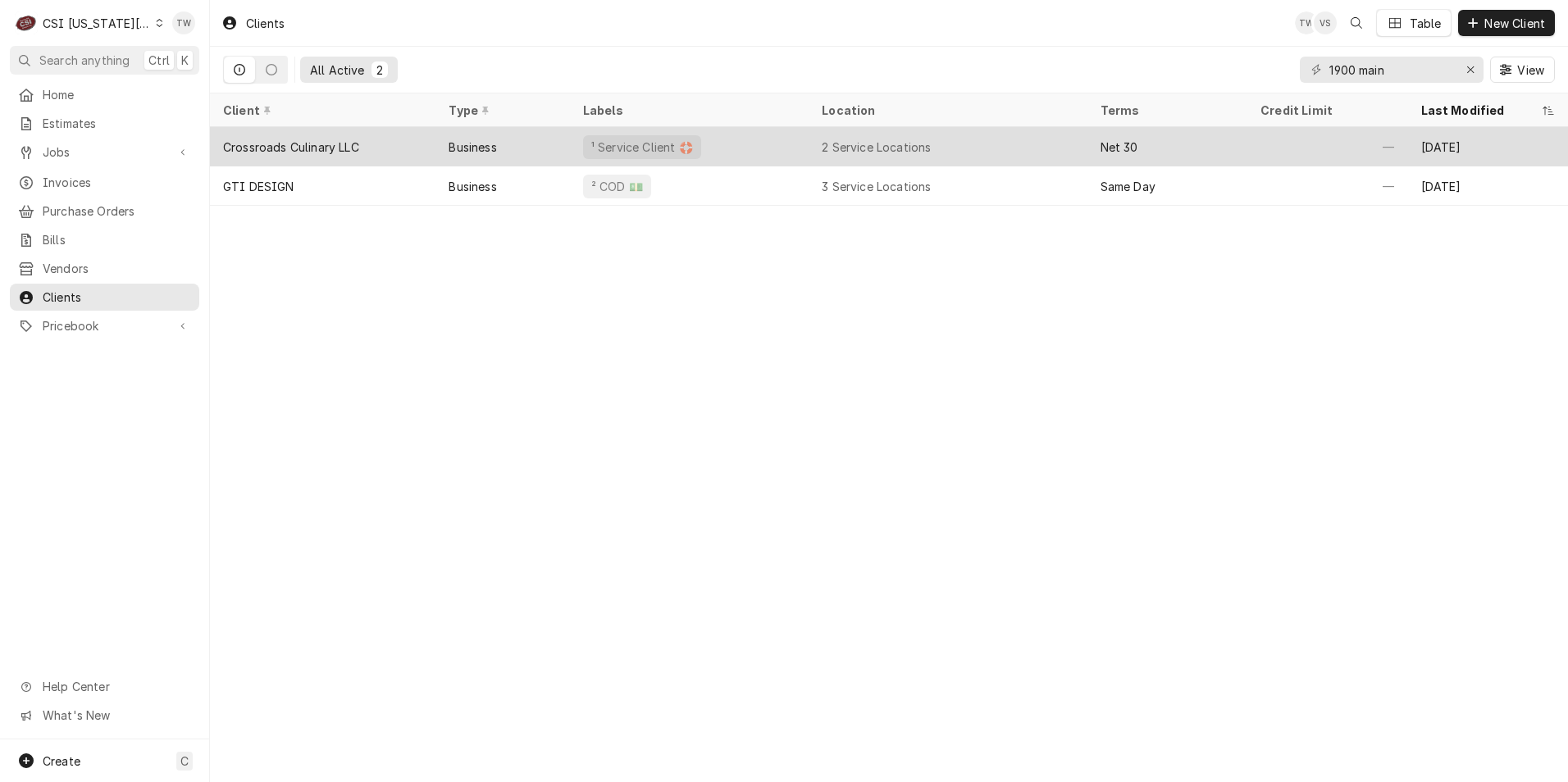
type input "1900 main"
click at [768, 138] on div "¹ Service Client 🛟" at bounding box center [689, 147] width 238 height 40
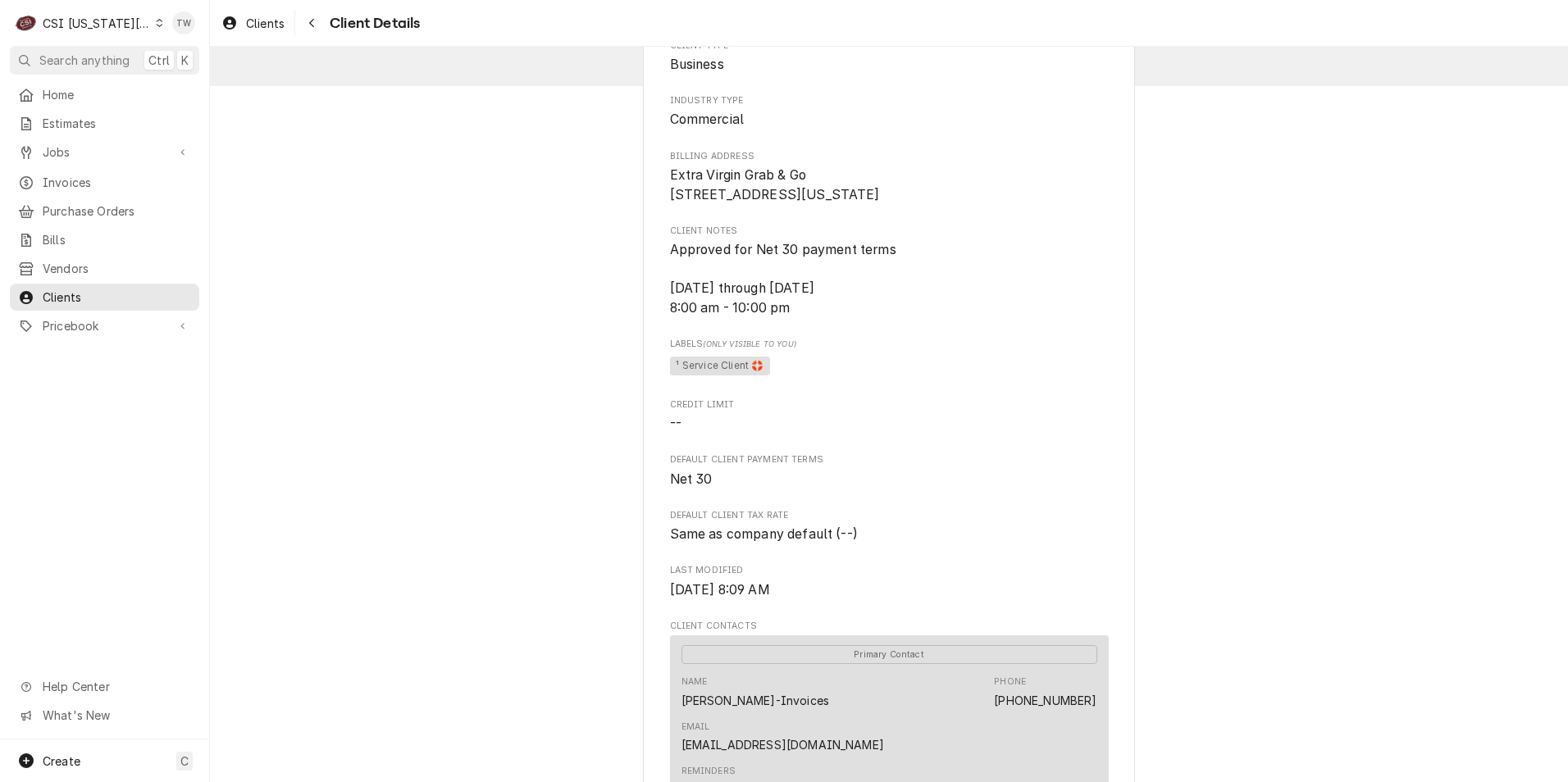
scroll to position [328, 0]
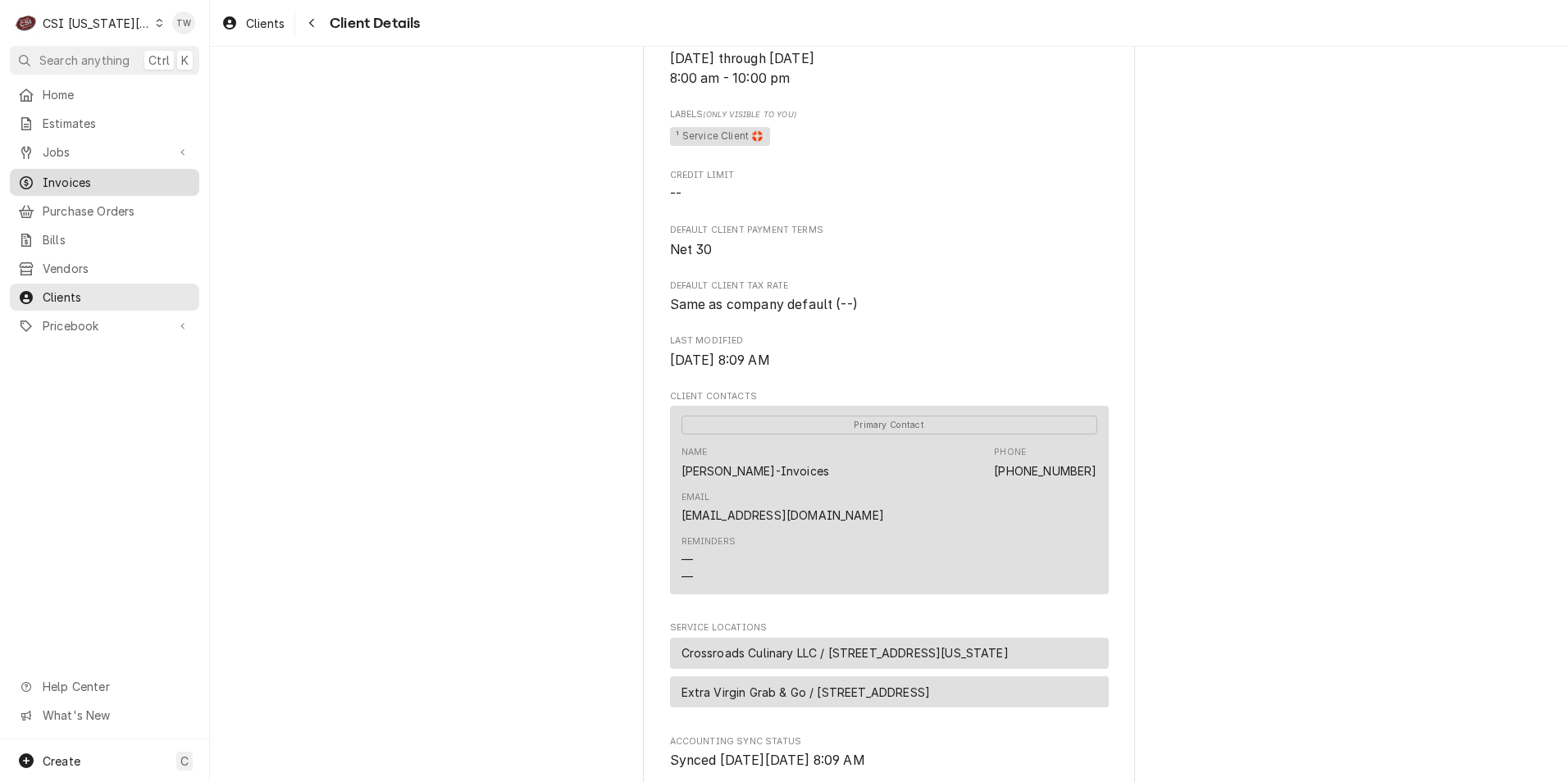
click at [86, 179] on span "Invoices" at bounding box center [116, 182] width 148 height 17
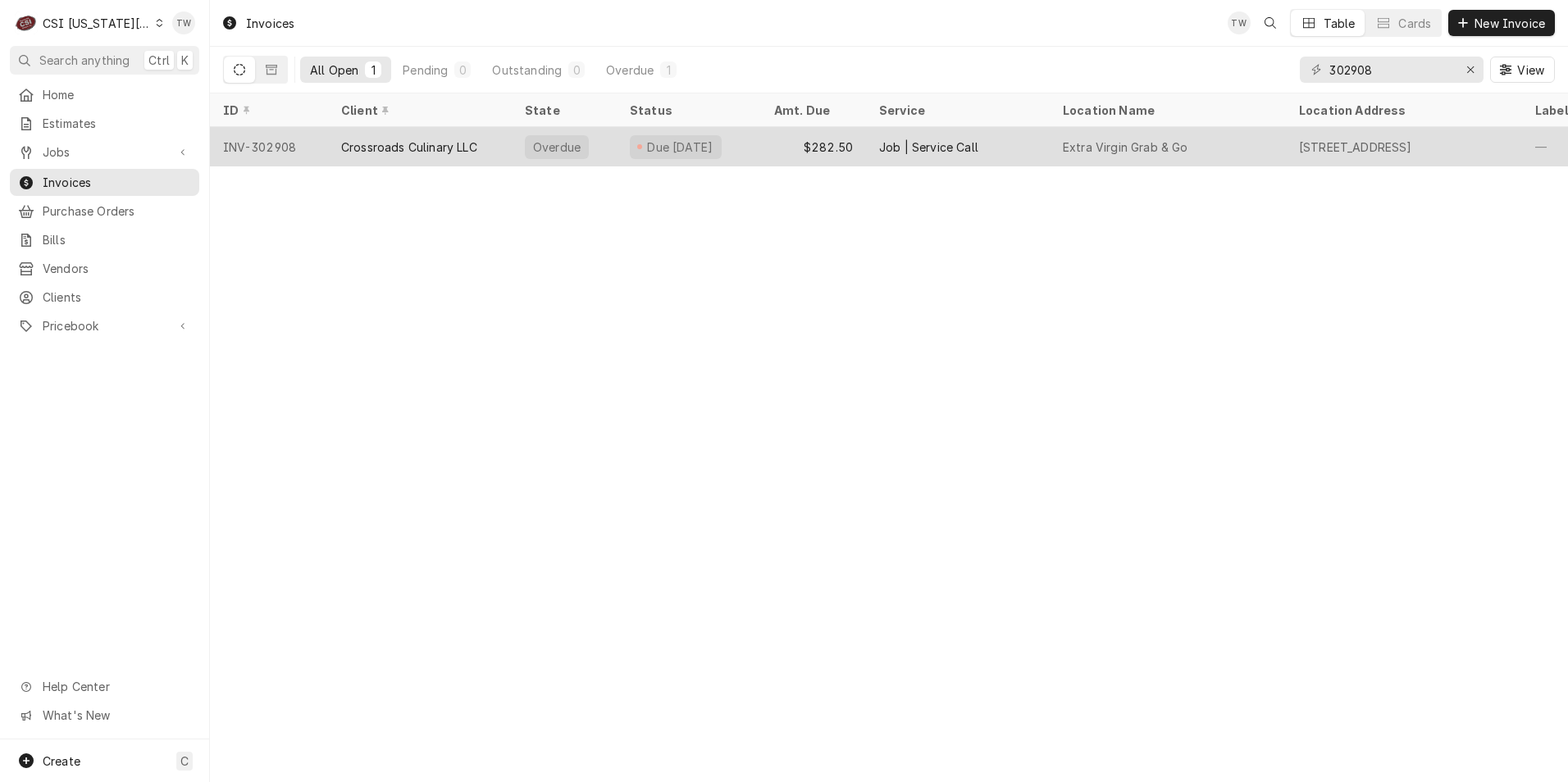
type input "302908"
click at [481, 154] on div "Crossroads Culinary LLC" at bounding box center [420, 147] width 184 height 40
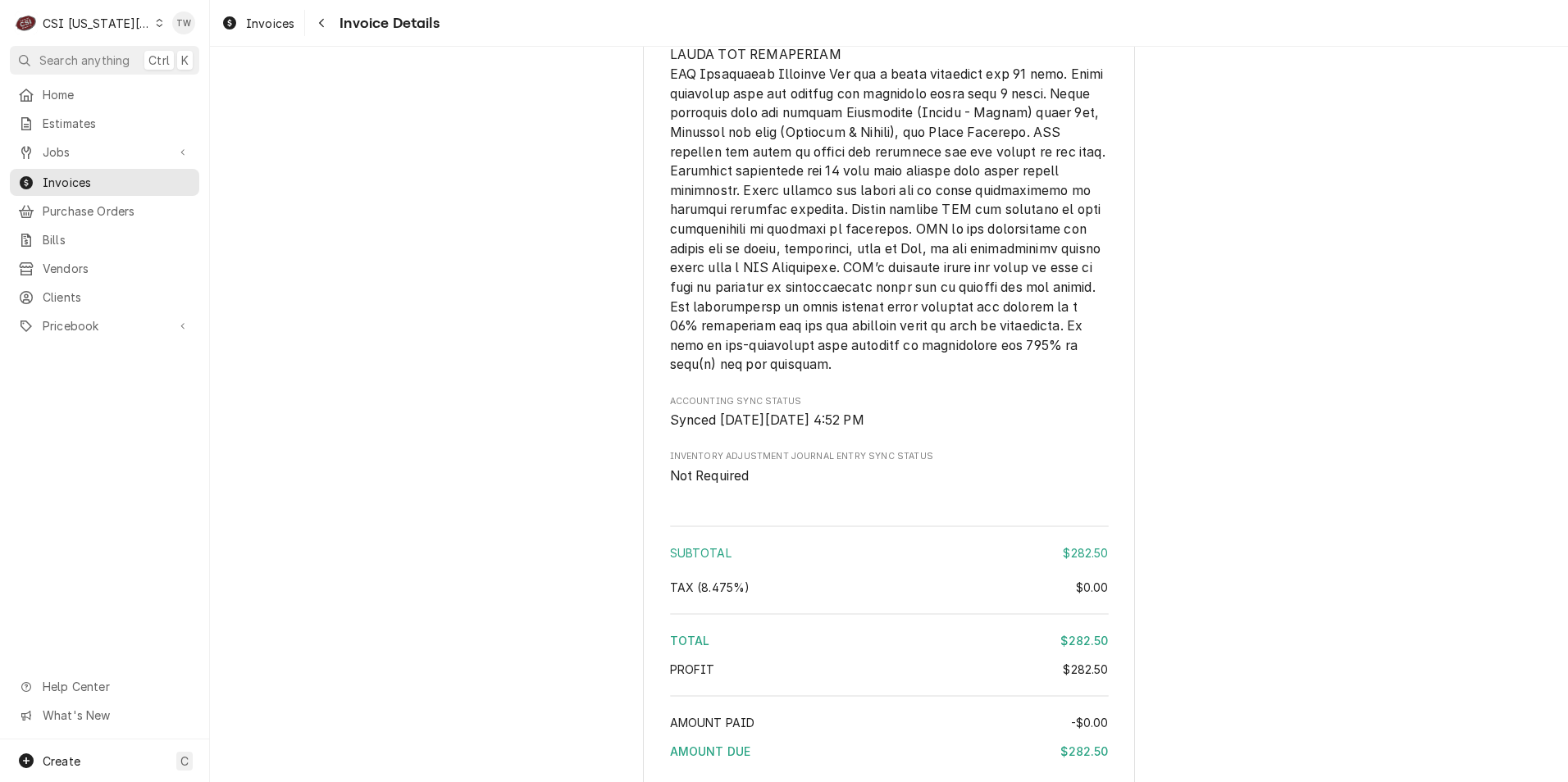
scroll to position [2641, 0]
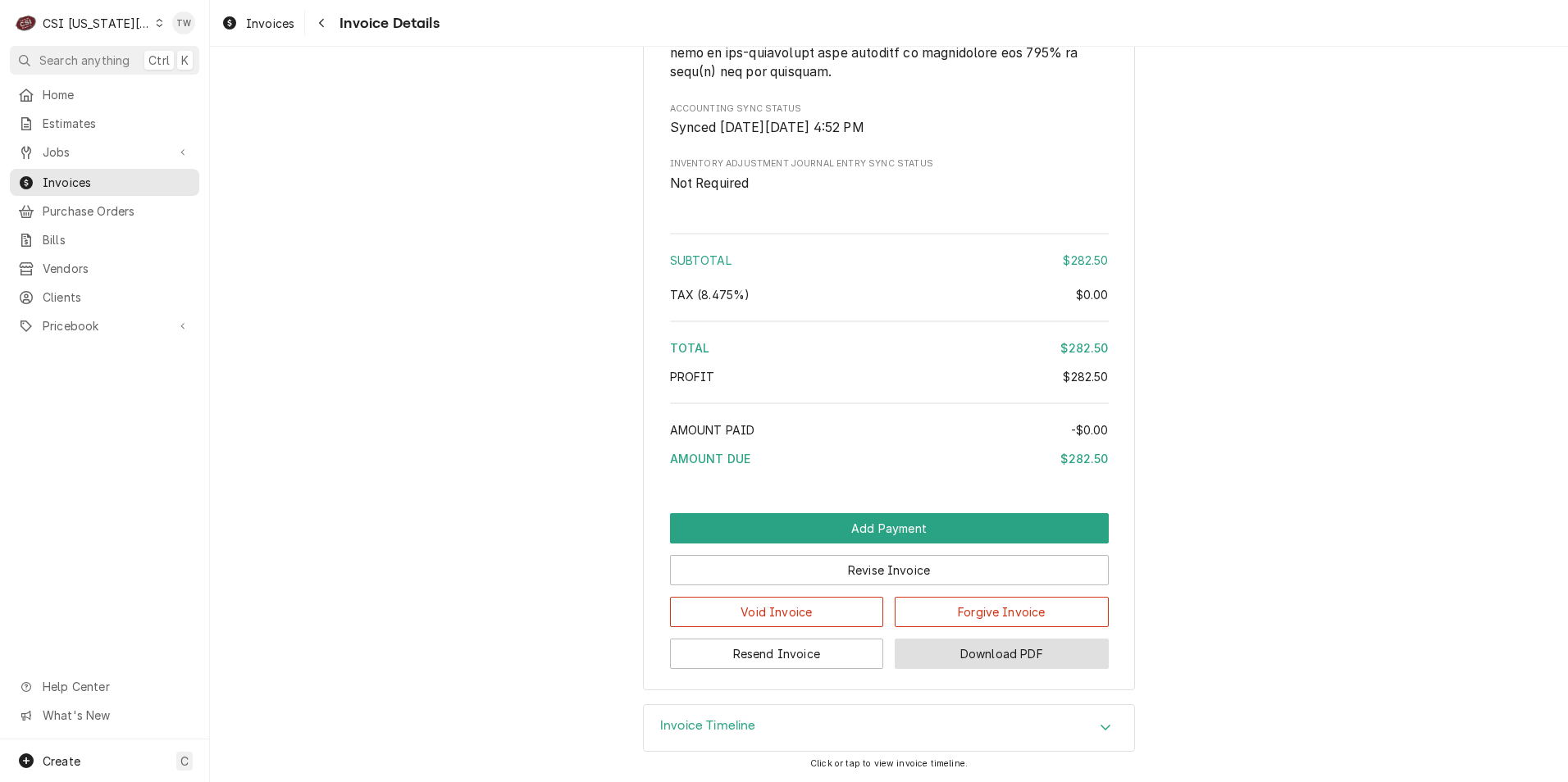
click at [1011, 657] on button "Download PDF" at bounding box center [1001, 654] width 214 height 31
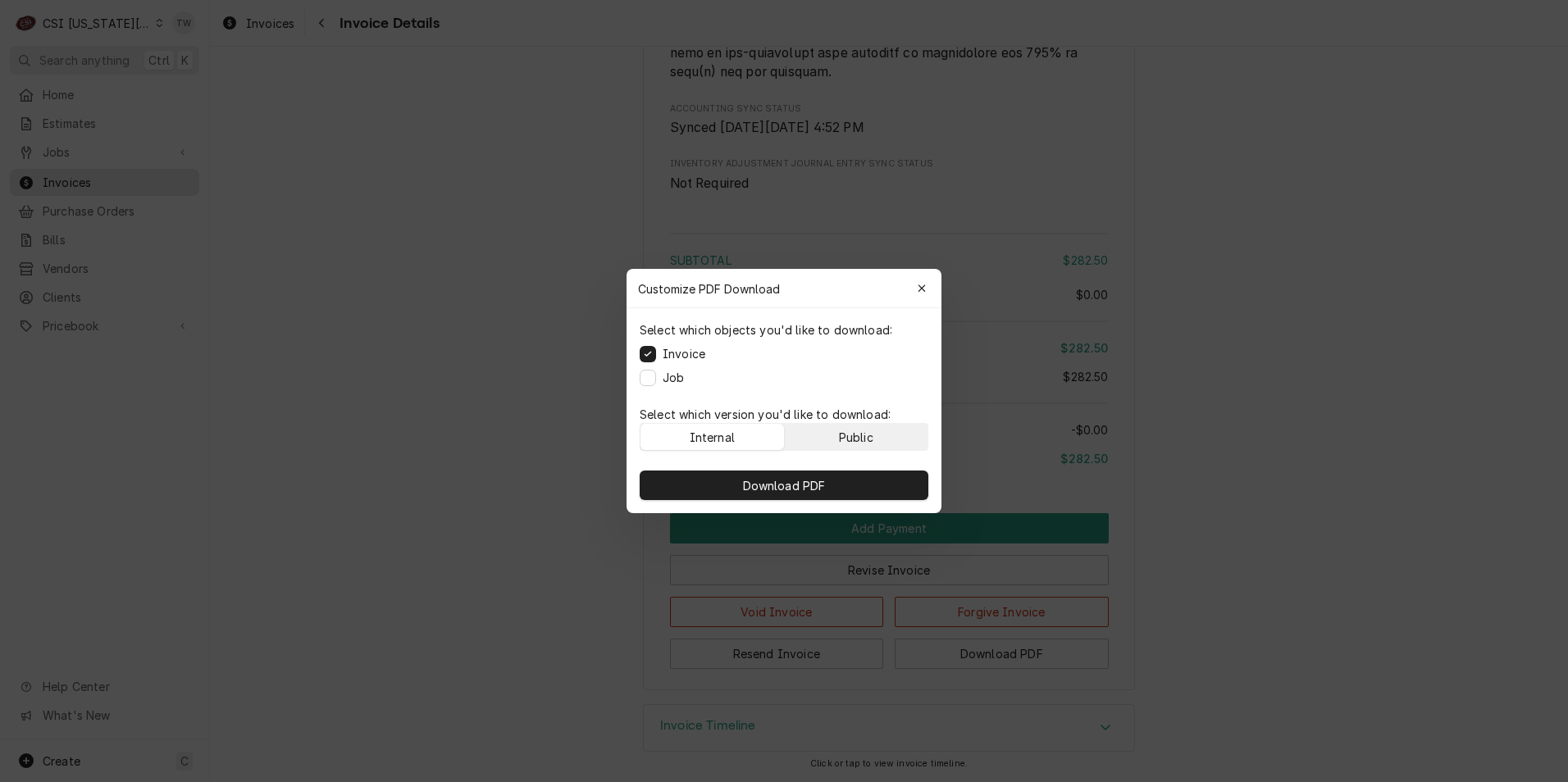
click at [861, 439] on div "Public" at bounding box center [856, 437] width 34 height 17
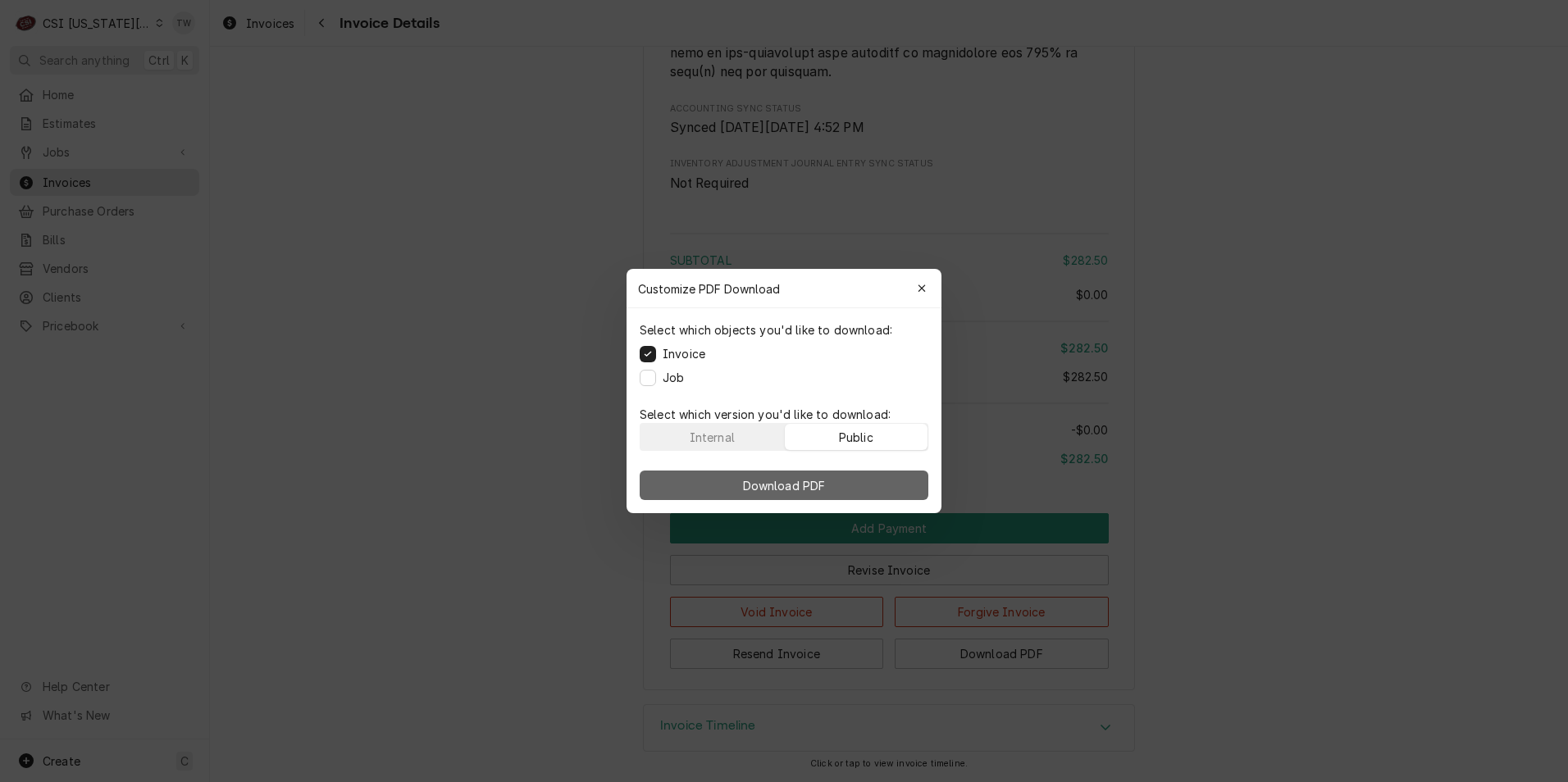
click at [837, 478] on button "Download PDF" at bounding box center [784, 485] width 289 height 30
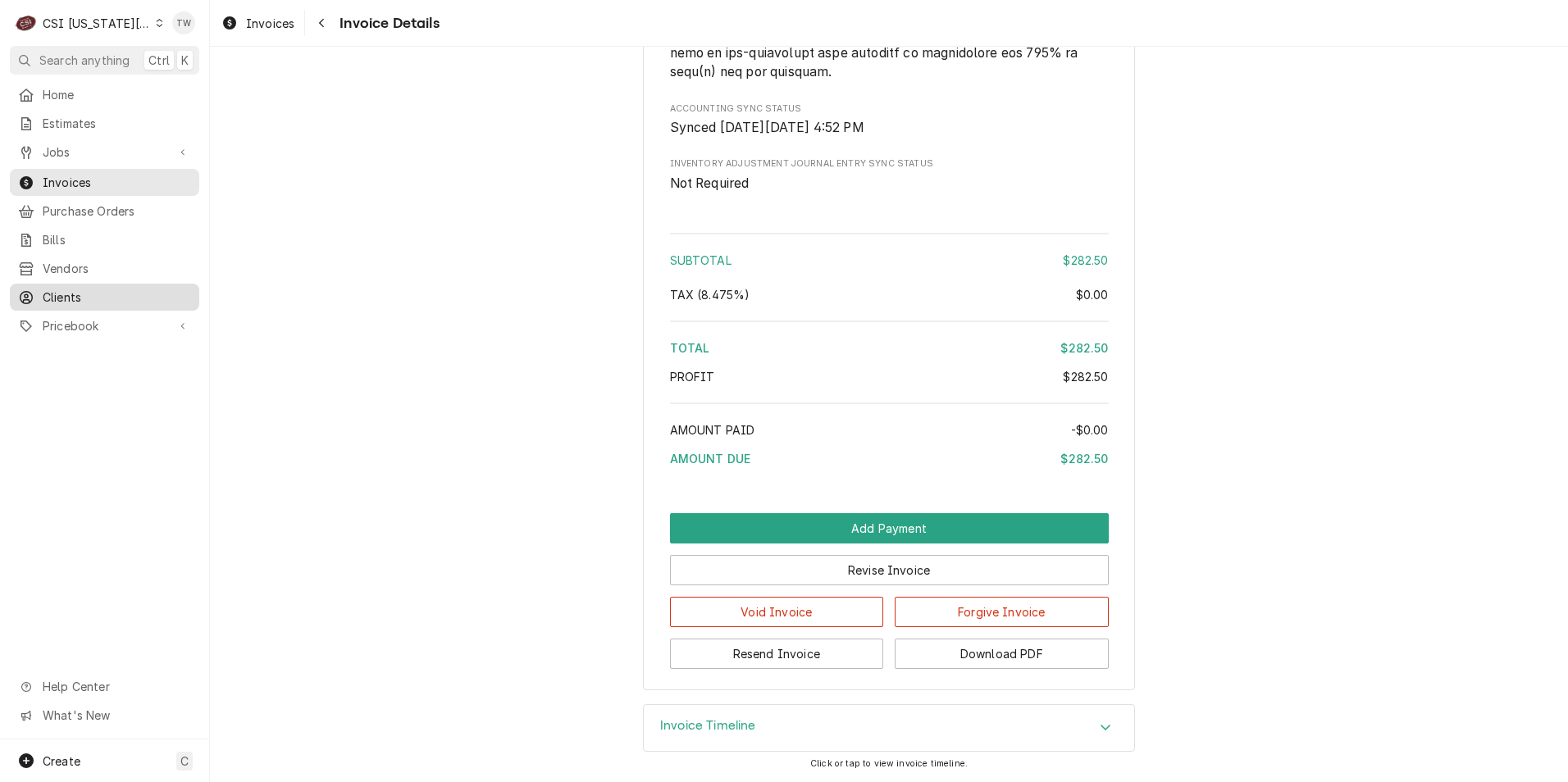
click at [77, 289] on span "Clients" at bounding box center [116, 297] width 148 height 17
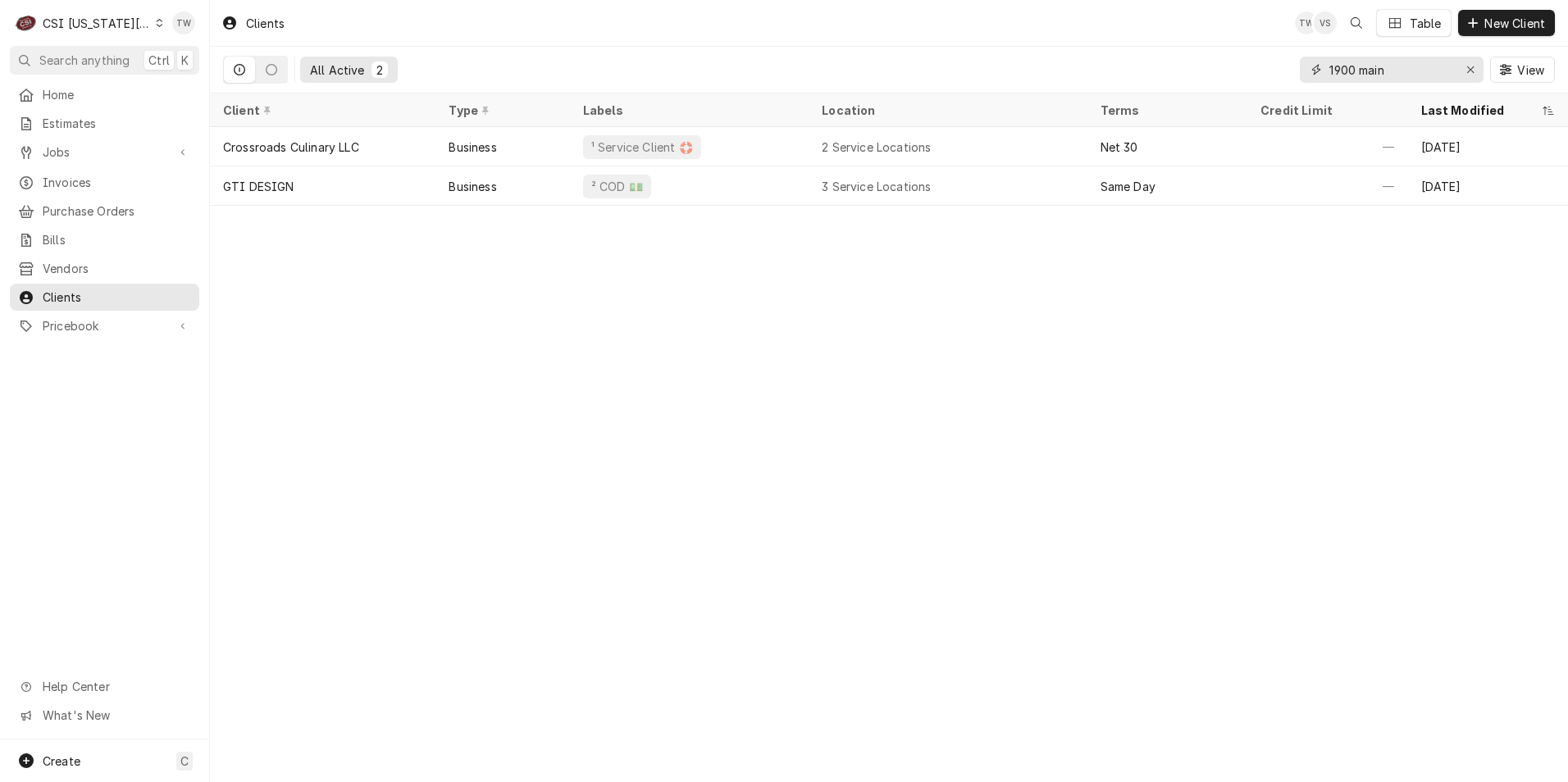
drag, startPoint x: 0, startPoint y: 0, endPoint x: 1186, endPoint y: 50, distance: 1187.1
click at [1186, 50] on div "All Active 2 1900 main View" at bounding box center [889, 69] width 1332 height 46
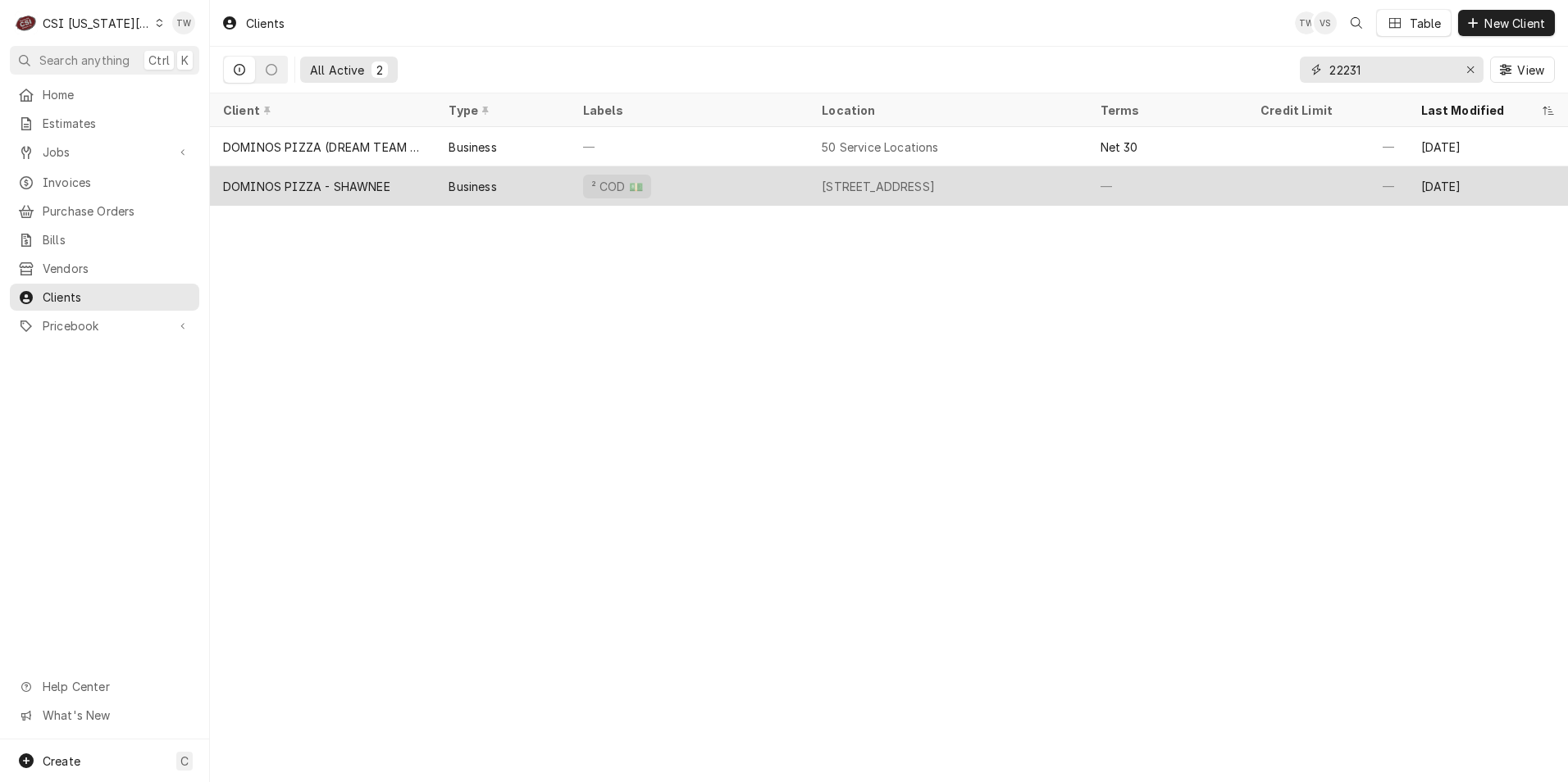
type input "22231"
click at [788, 184] on div "² COD 💵" at bounding box center [689, 186] width 238 height 40
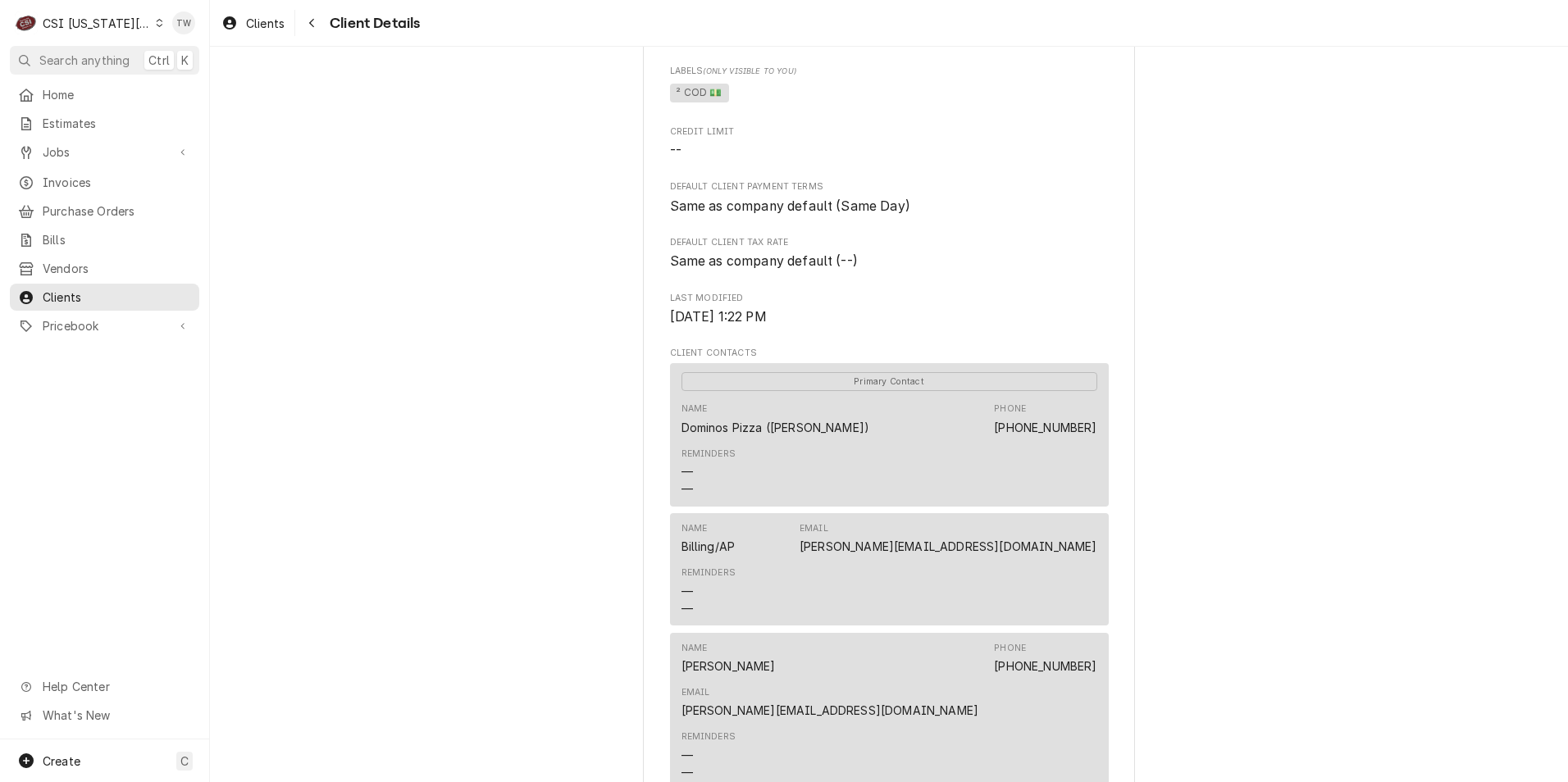
scroll to position [874, 0]
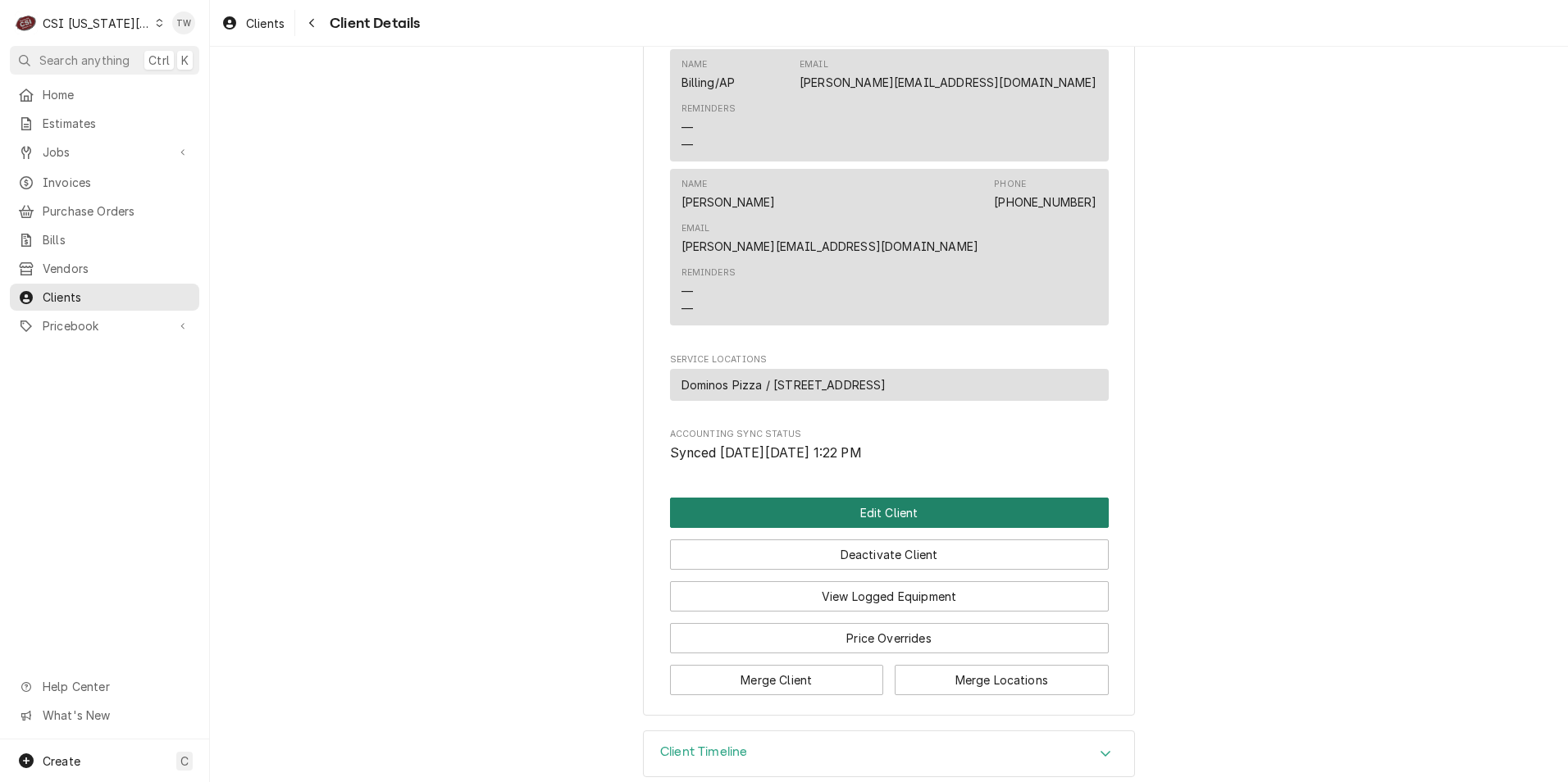
click at [736, 498] on button "Edit Client" at bounding box center [890, 513] width 438 height 31
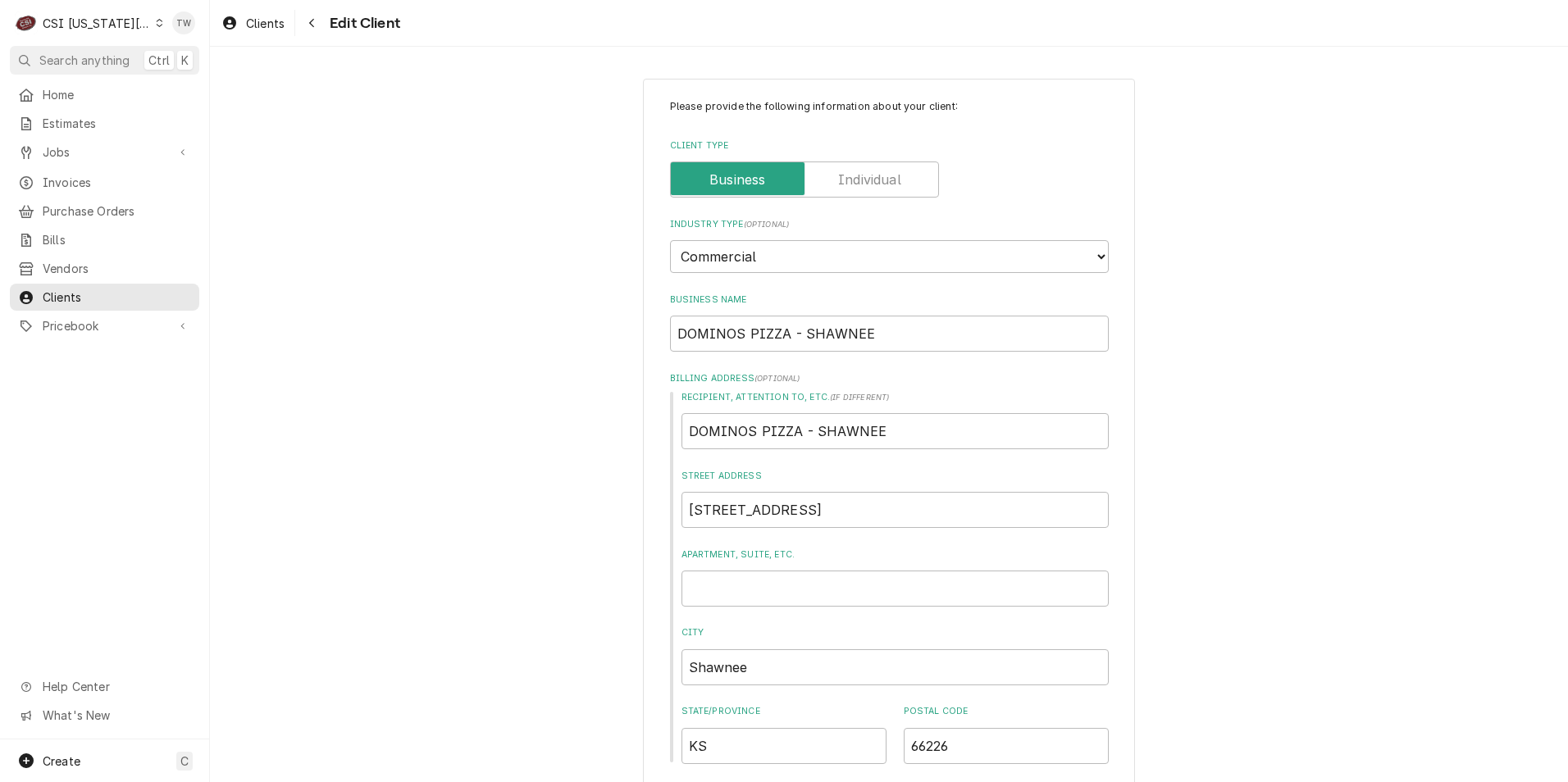
scroll to position [574, 0]
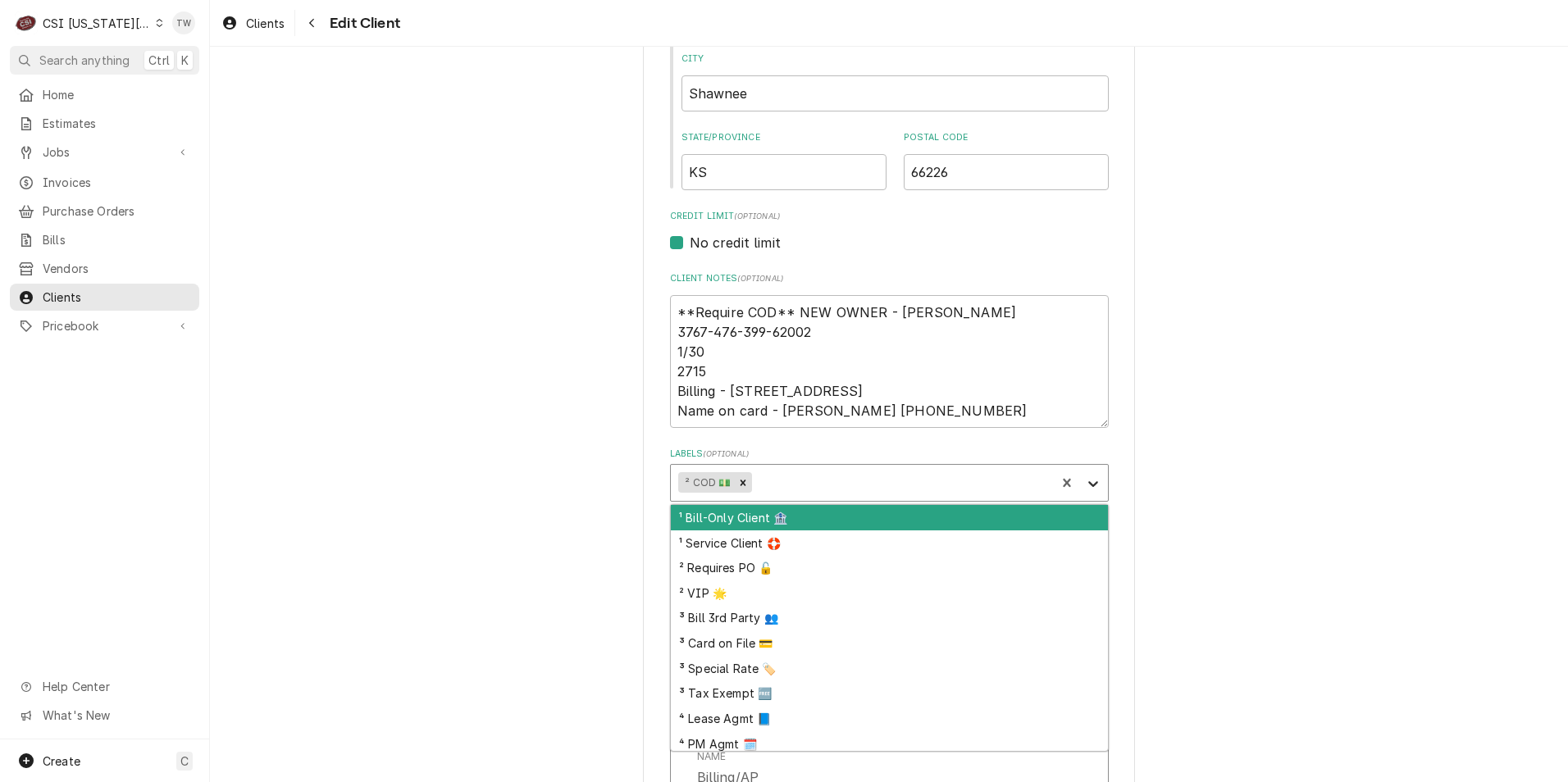
click at [1091, 490] on icon "Labels" at bounding box center [1093, 483] width 16 height 16
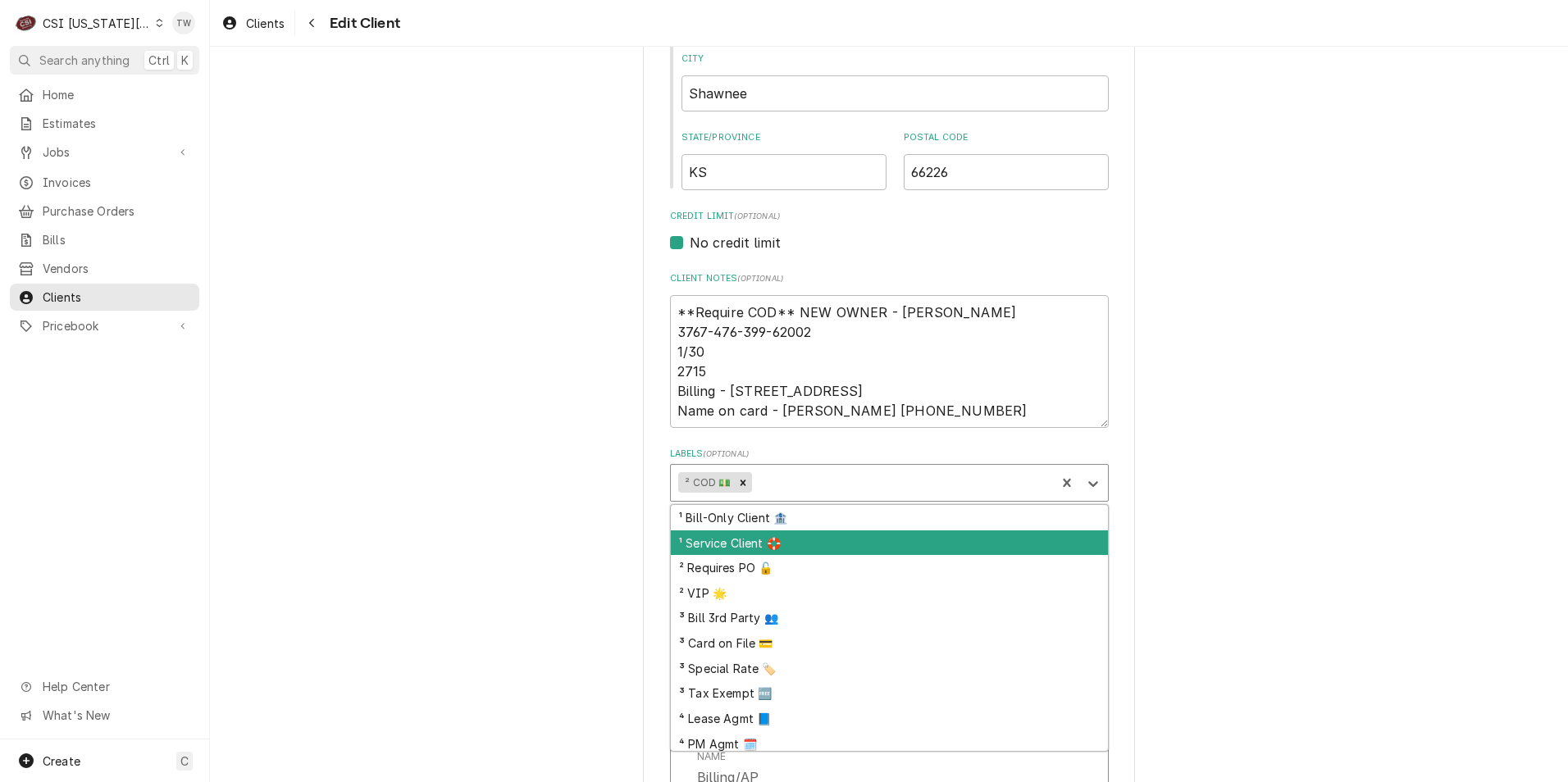
scroll to position [80, 0]
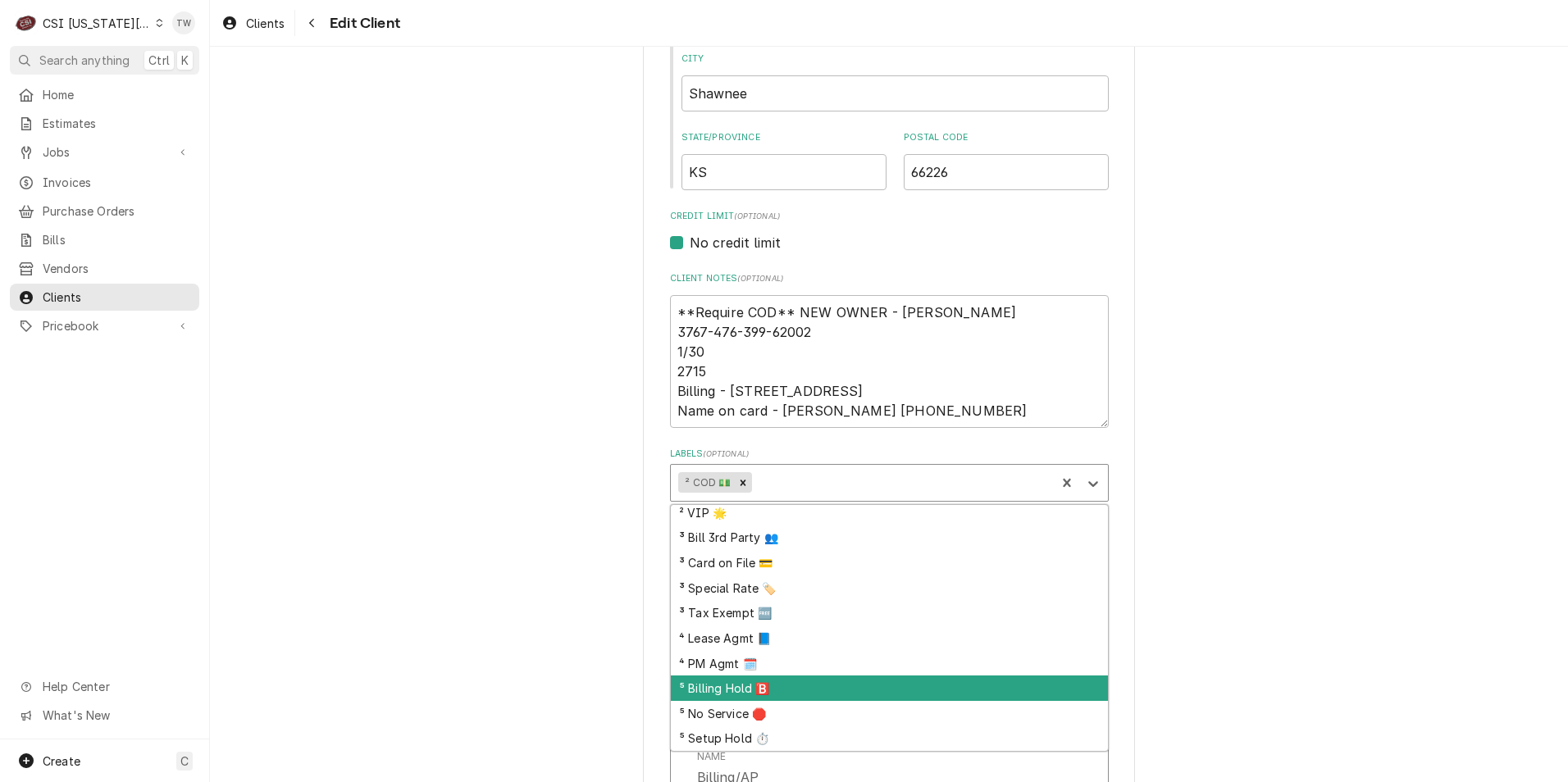
click at [770, 691] on div "⁵ Billing Hold 🅱️" at bounding box center [889, 688] width 437 height 25
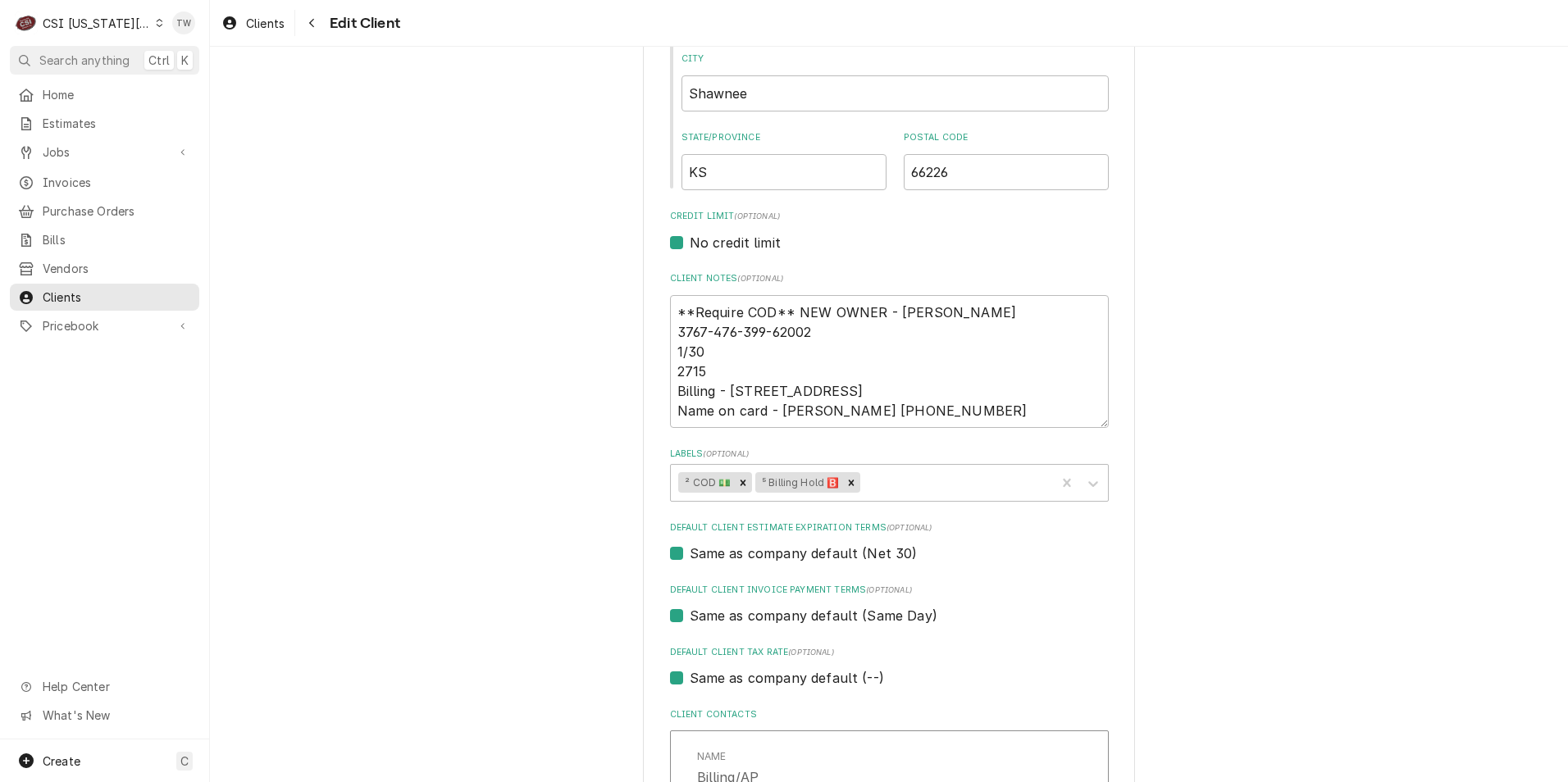
click at [448, 612] on div "Please provide the following information about your client: Client Type Industr…" at bounding box center [889, 658] width 1358 height 2334
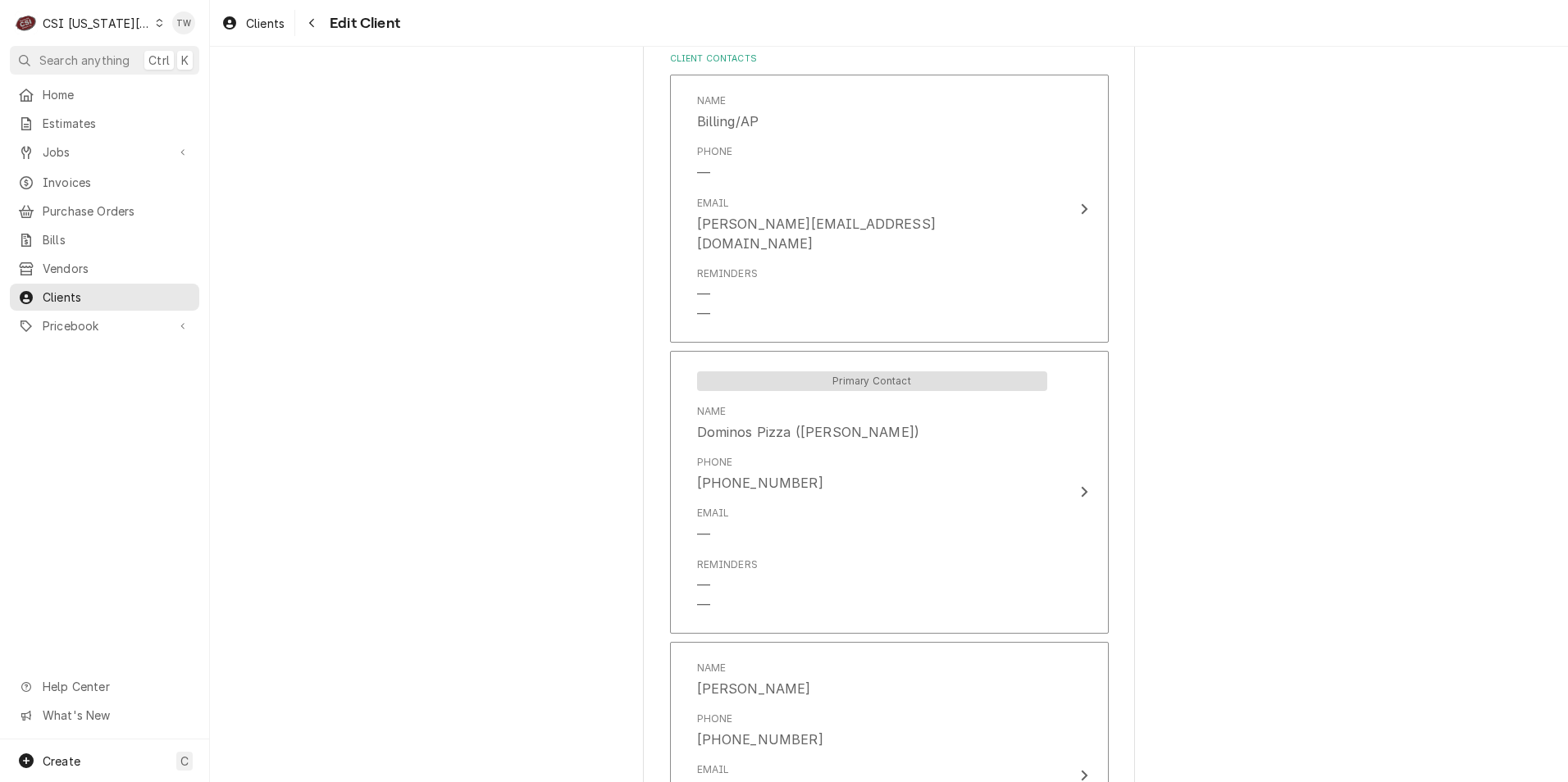
scroll to position [1578, 0]
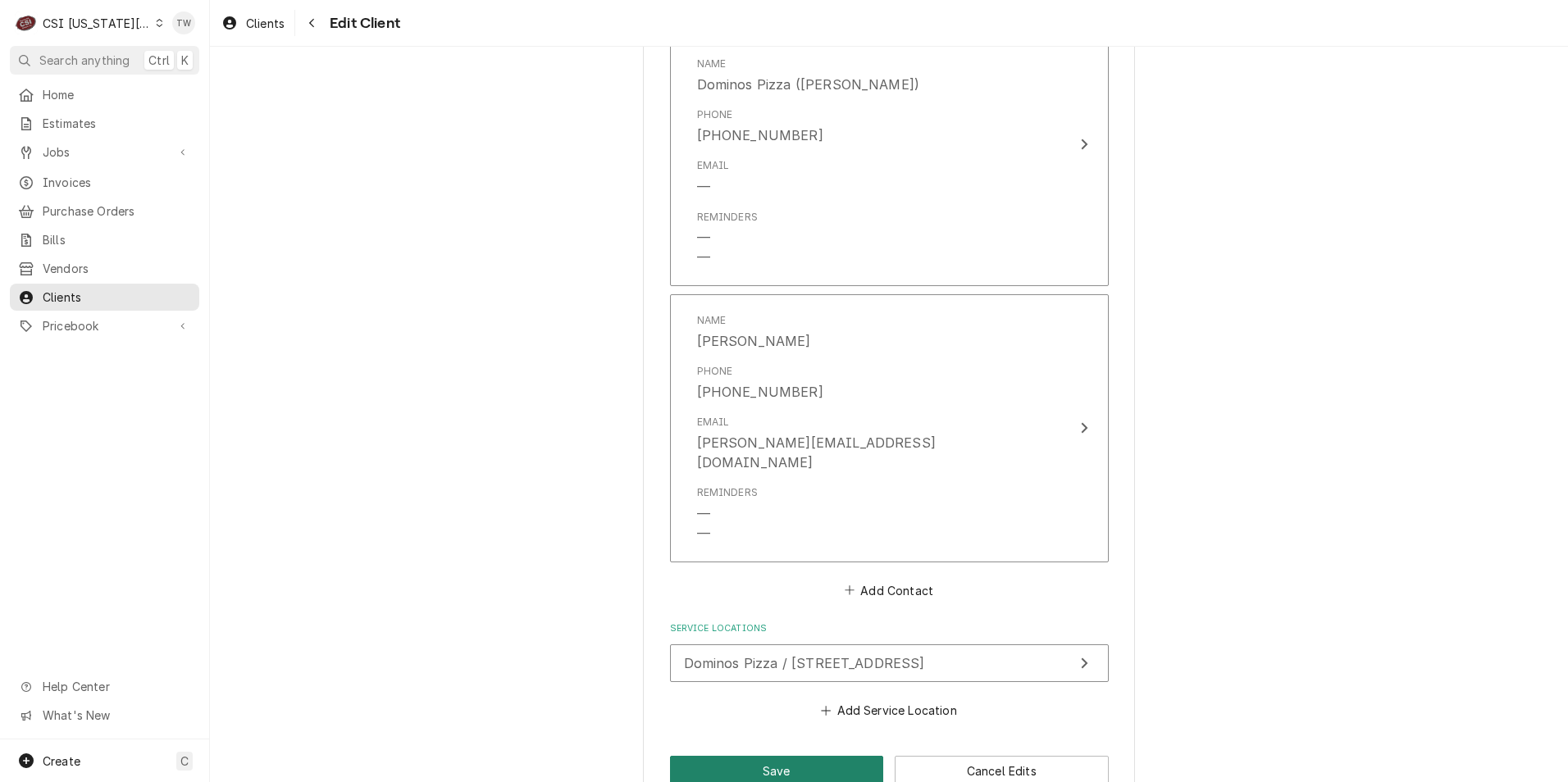
click at [800, 756] on button "Save" at bounding box center [777, 771] width 214 height 31
type textarea "x"
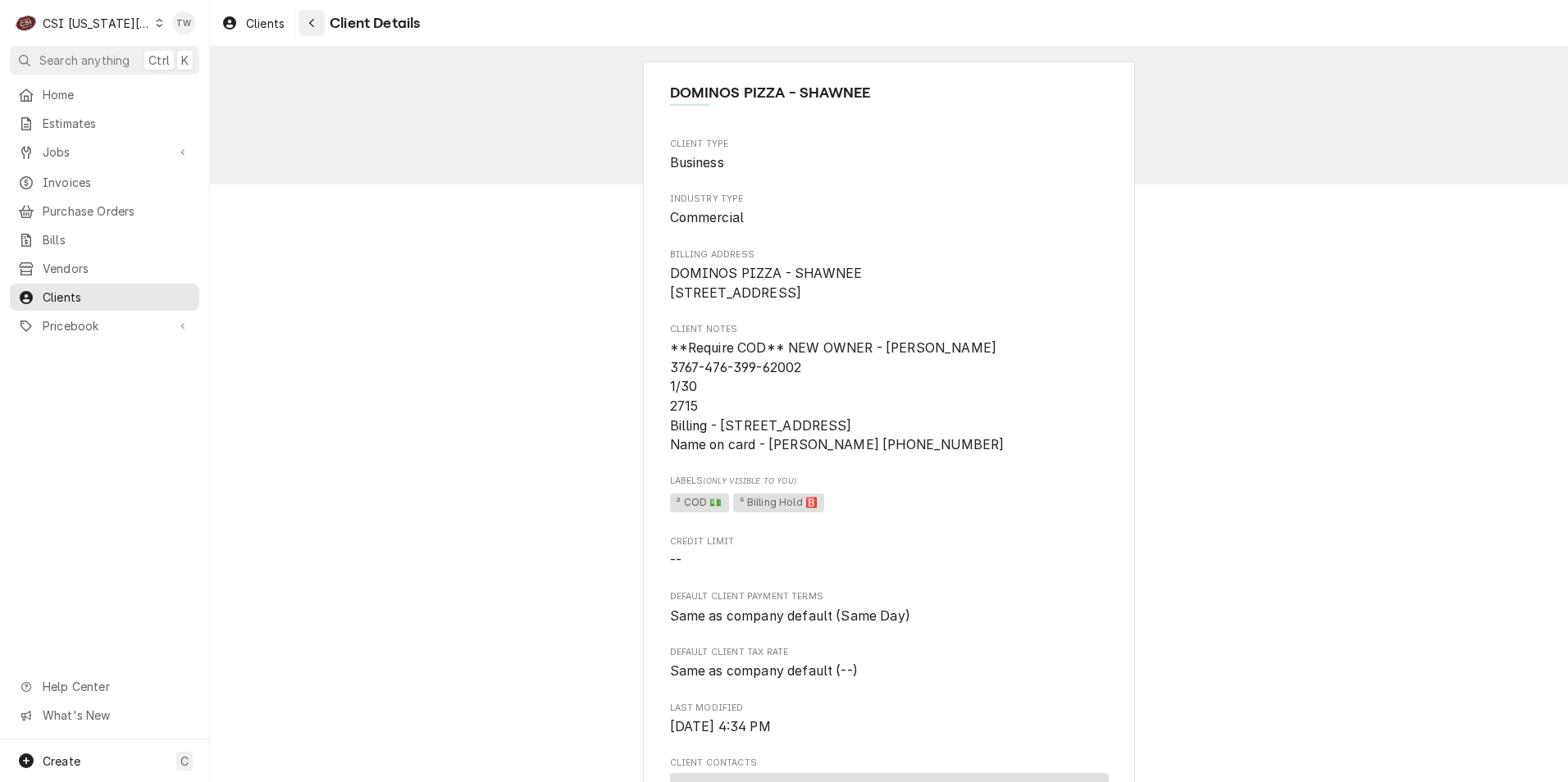
click at [314, 24] on icon "Navigate back" at bounding box center [312, 23] width 7 height 12
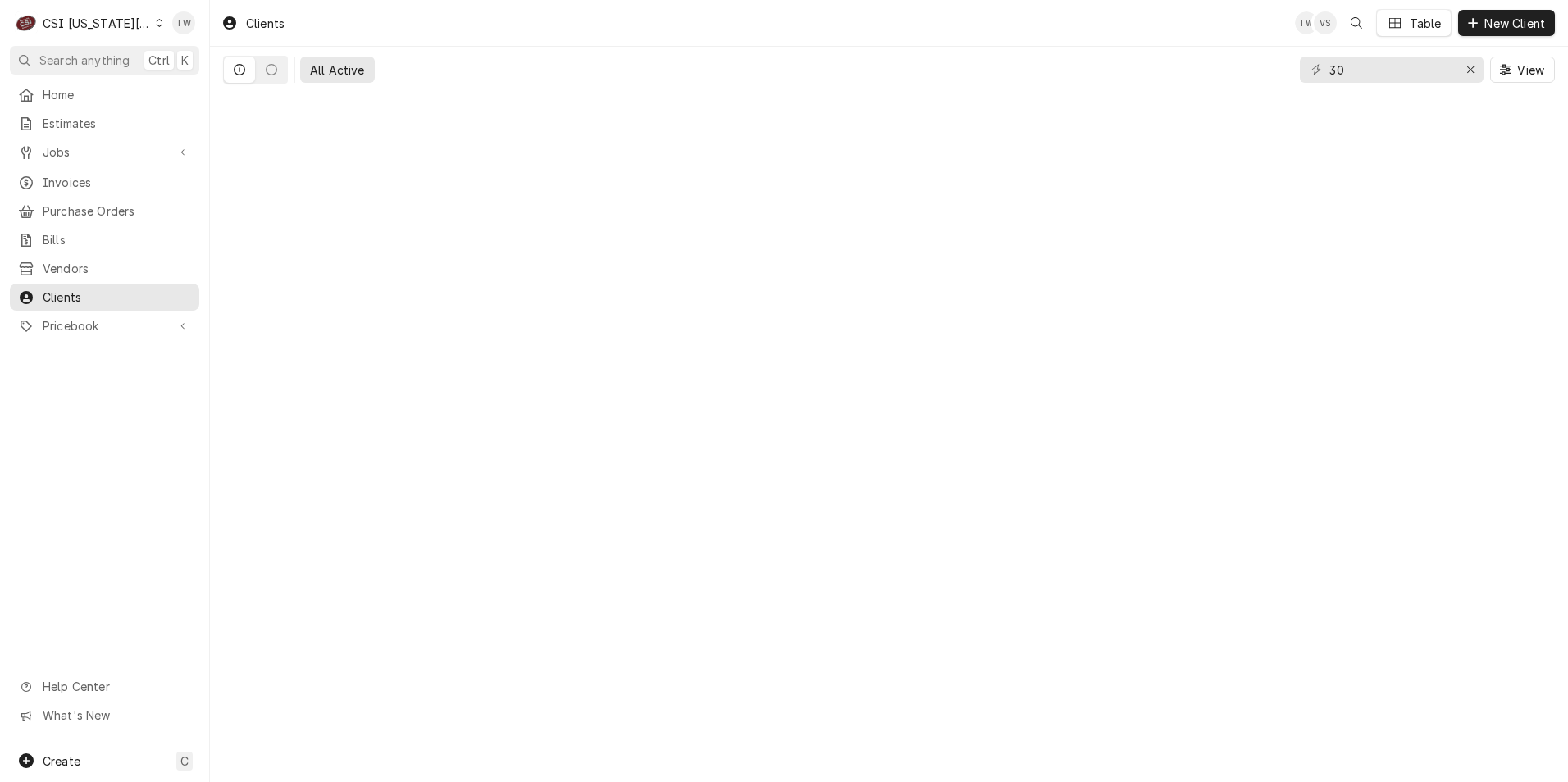
type input "3"
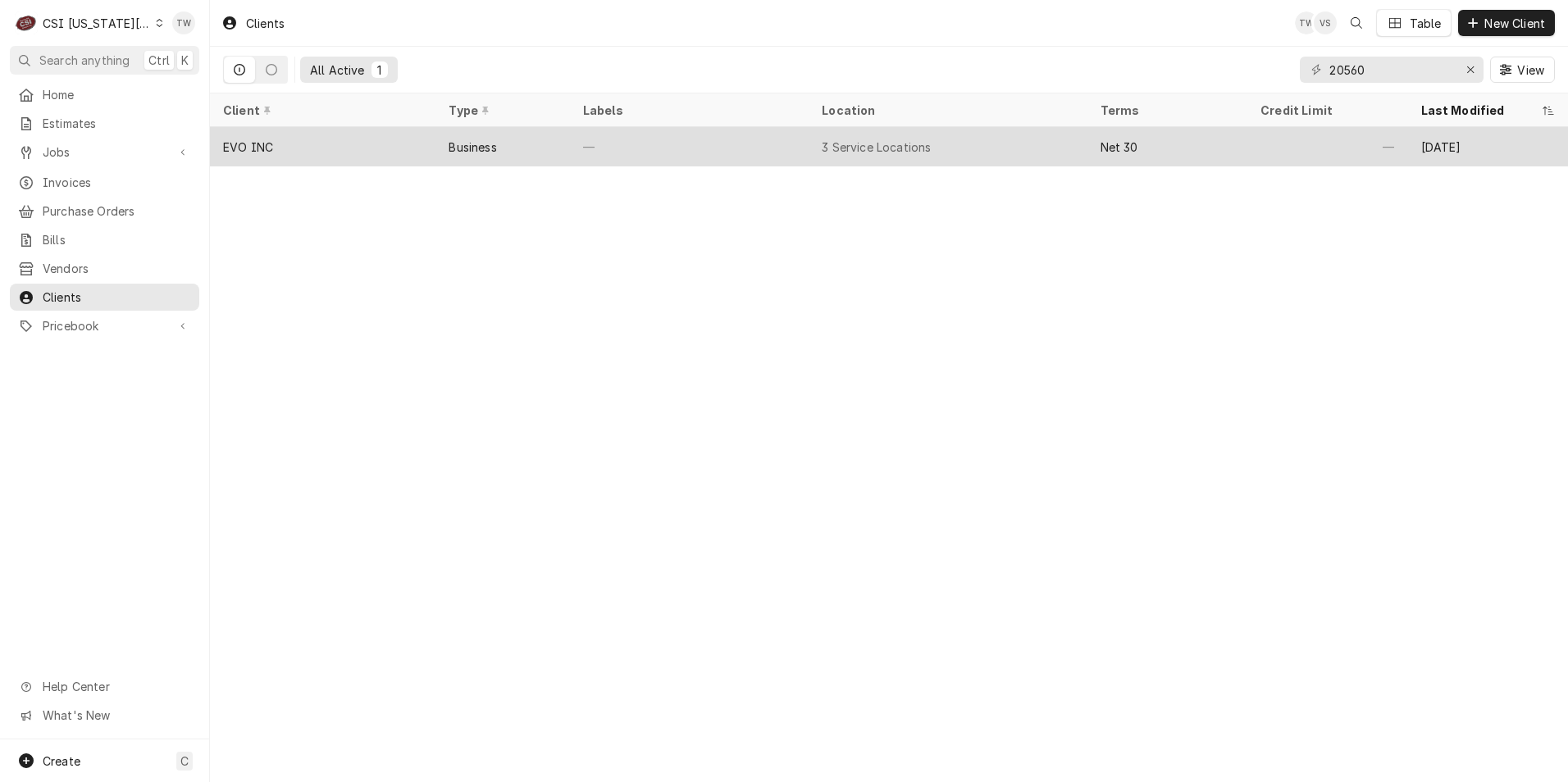
type input "20560"
click at [512, 147] on div "Business" at bounding box center [503, 147] width 134 height 40
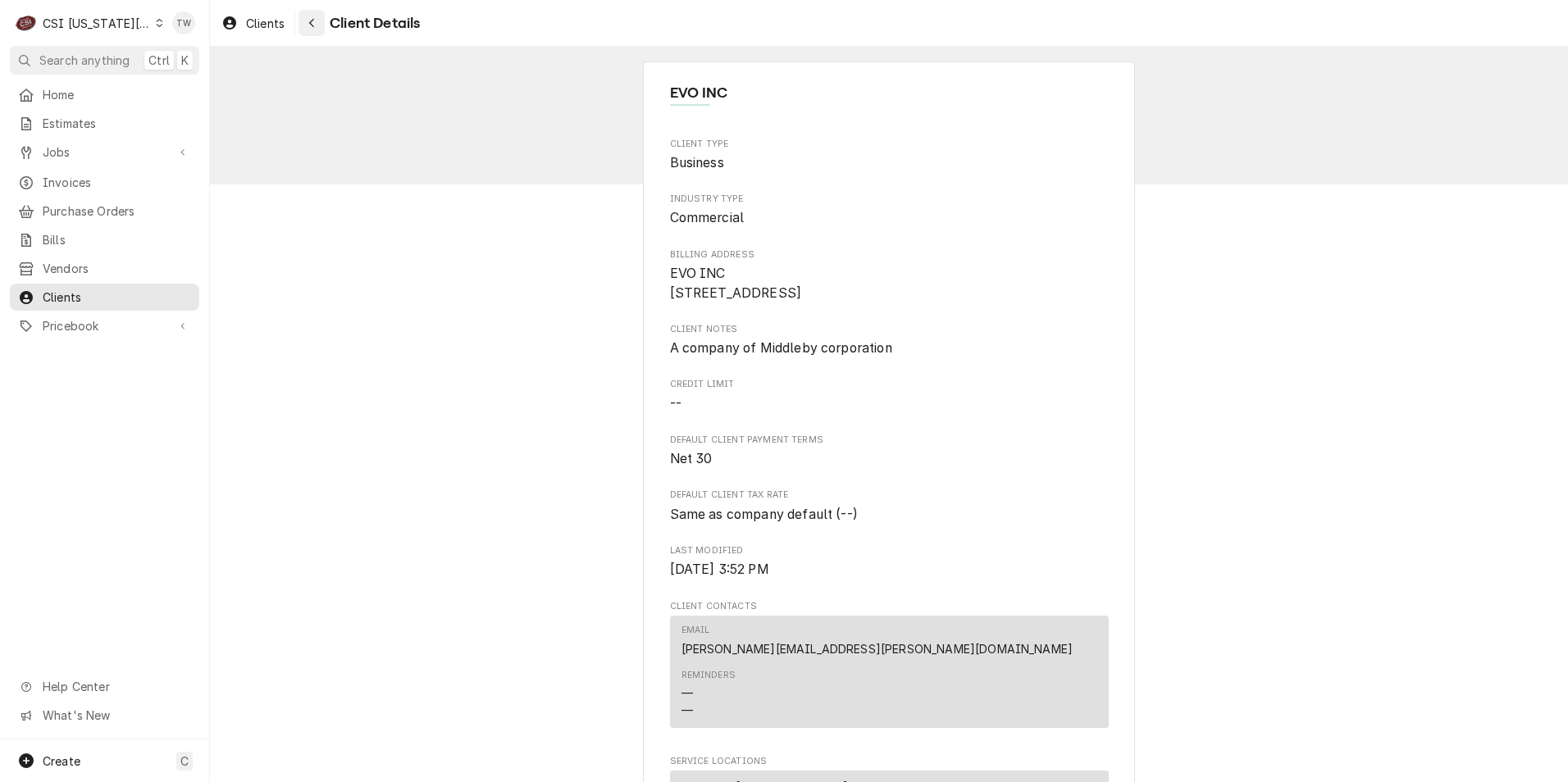
click at [311, 30] on div "Navigate back" at bounding box center [311, 23] width 16 height 16
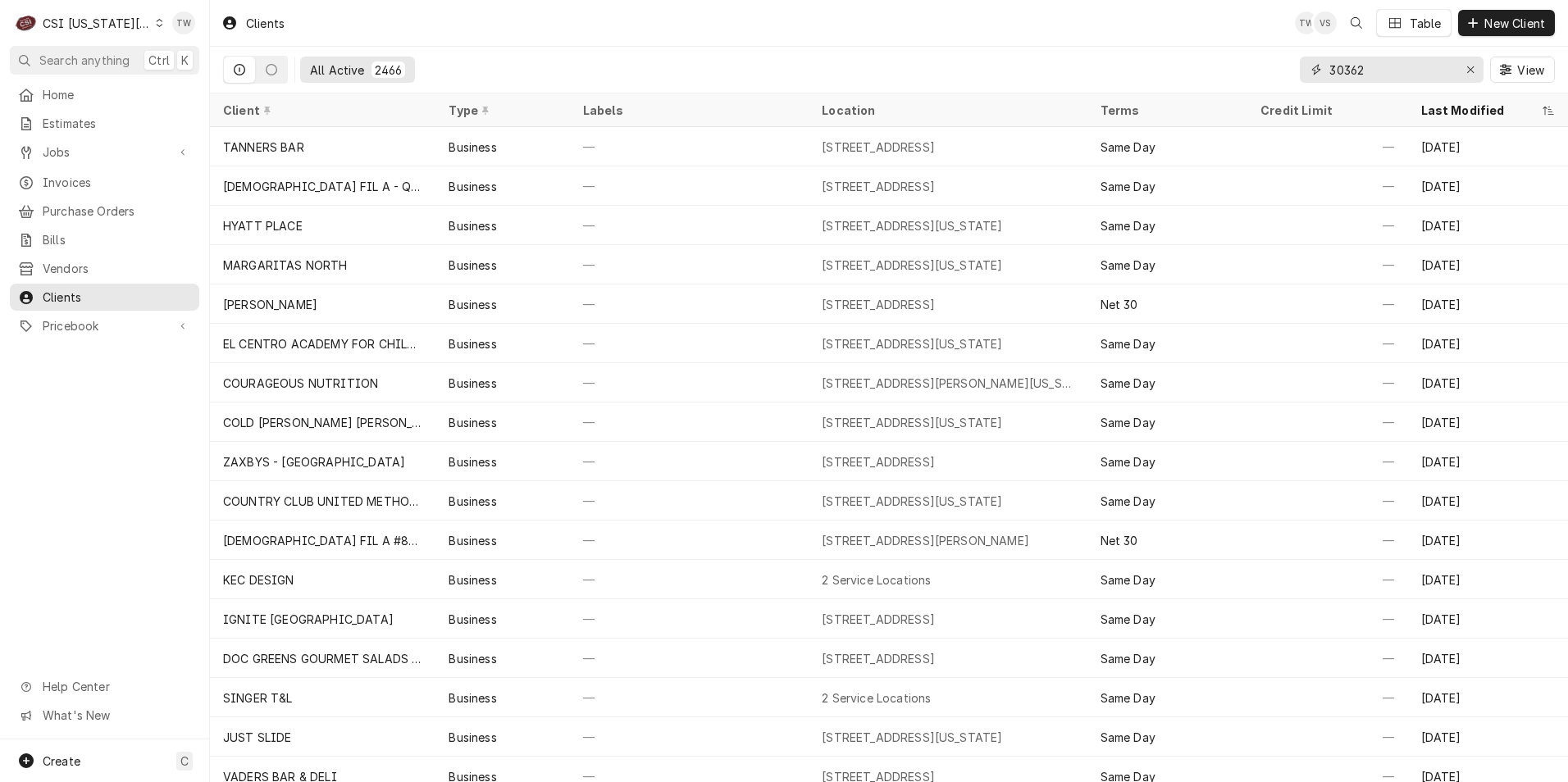
type input "303622"
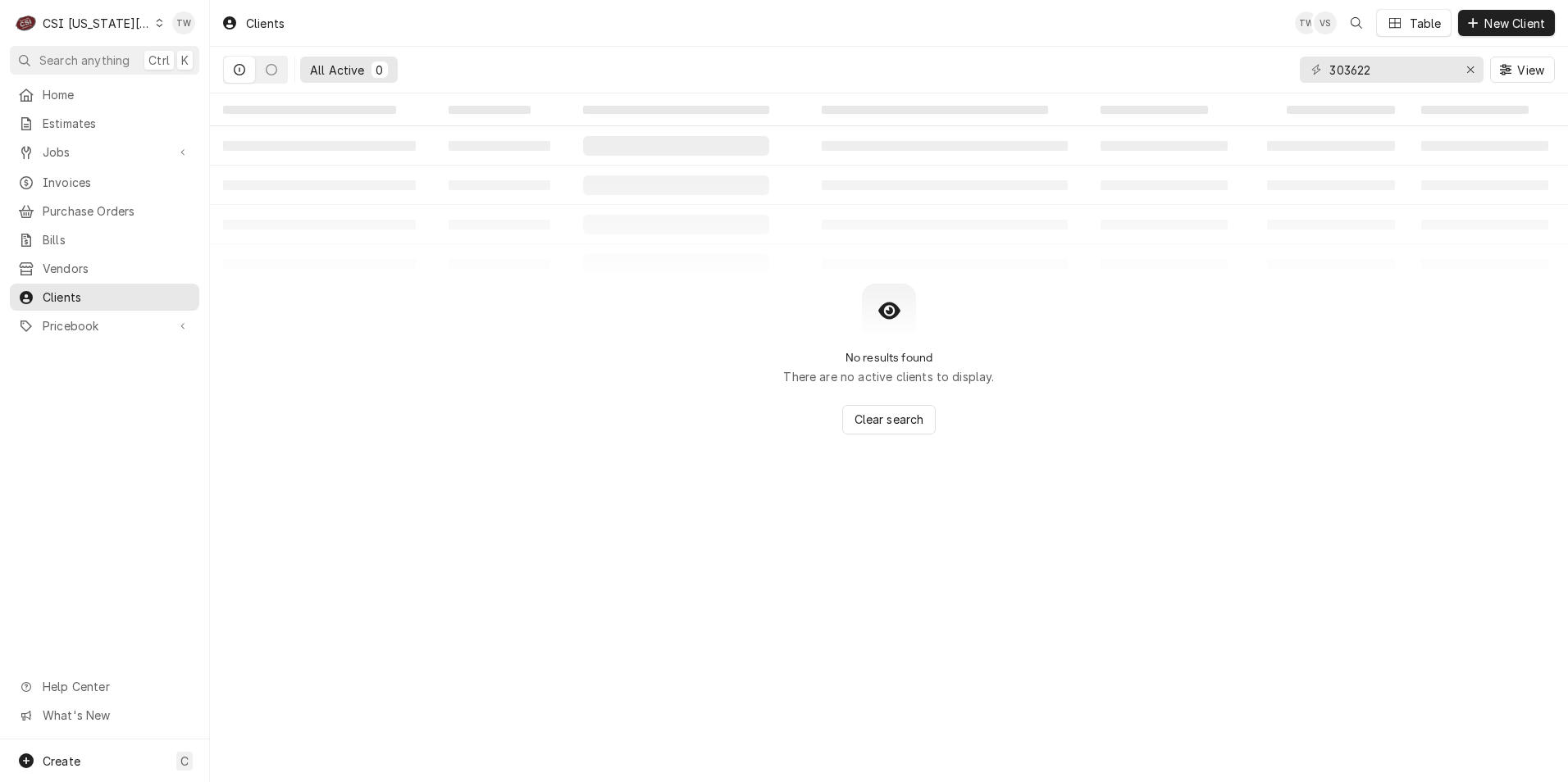
drag, startPoint x: 1335, startPoint y: 60, endPoint x: 1196, endPoint y: 60, distance: 139.0
click at [1197, 60] on div "All Active 0 303622 View" at bounding box center [889, 69] width 1332 height 46
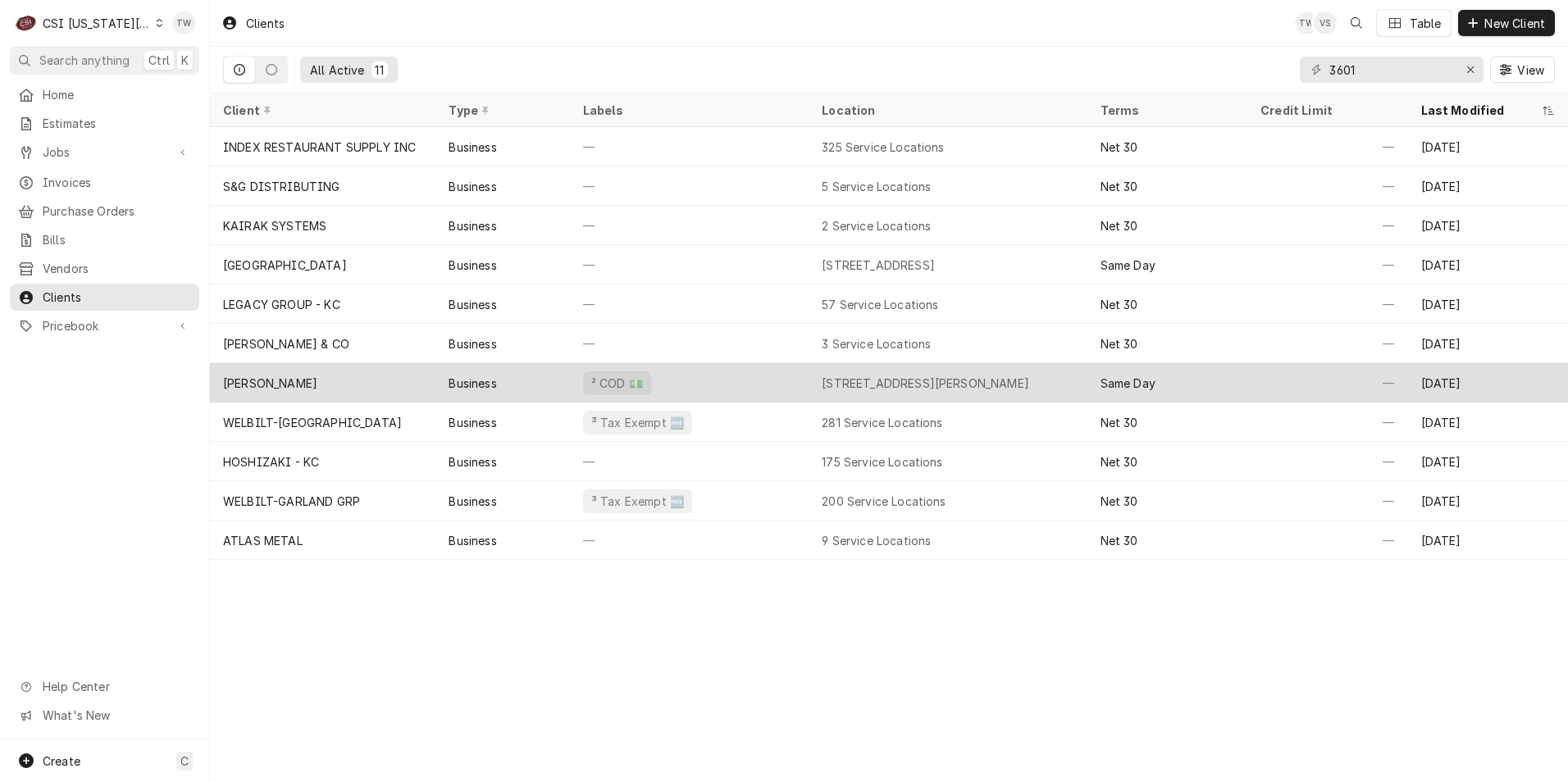
type input "3601"
click at [516, 377] on div "Business" at bounding box center [503, 383] width 134 height 40
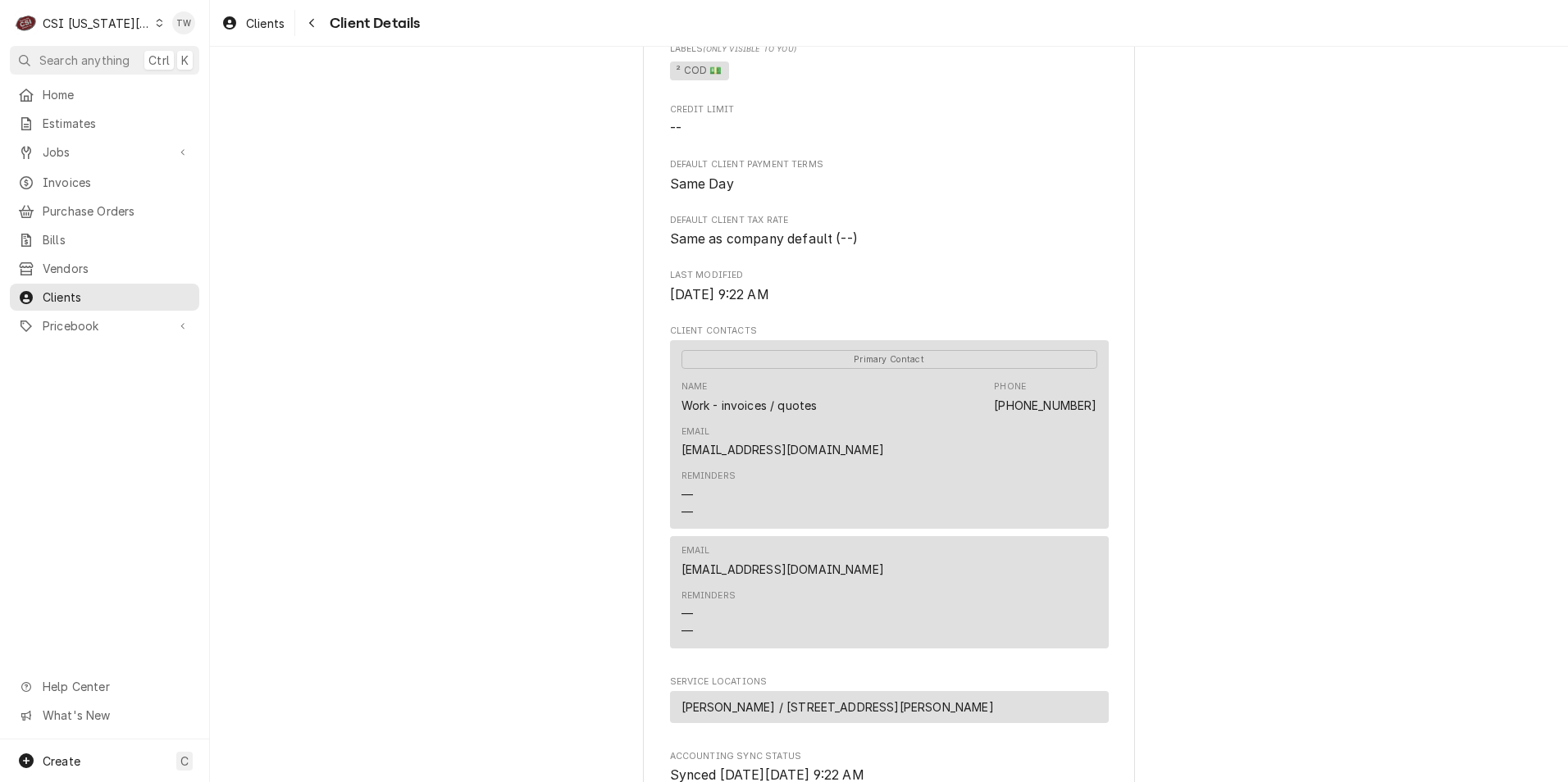
scroll to position [492, 0]
click at [309, 27] on icon "Navigate back" at bounding box center [312, 23] width 7 height 12
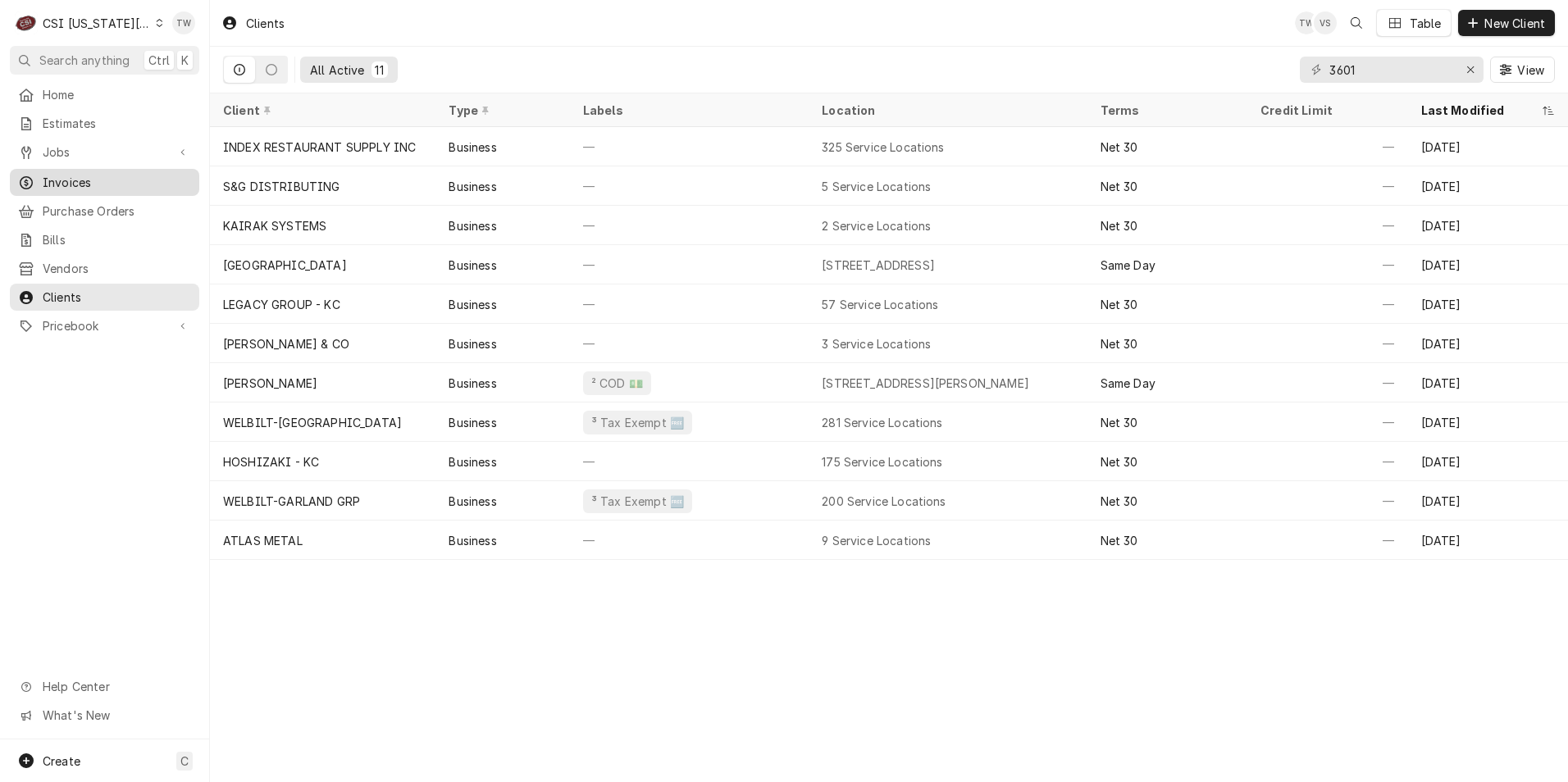
click at [88, 183] on span "Invoices" at bounding box center [116, 182] width 148 height 17
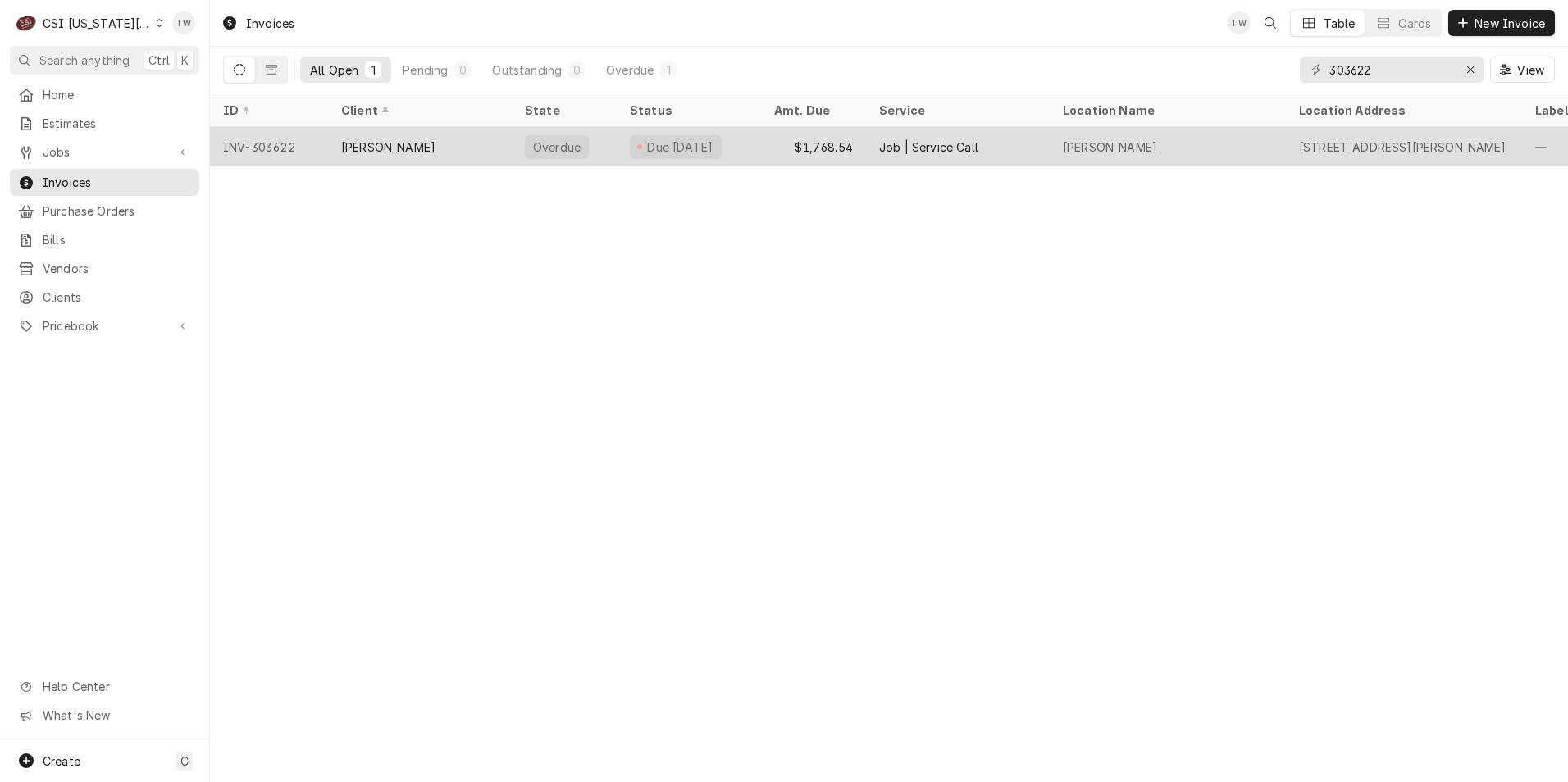
type input "303622"
click at [418, 140] on div "[PERSON_NAME]" at bounding box center [388, 147] width 95 height 17
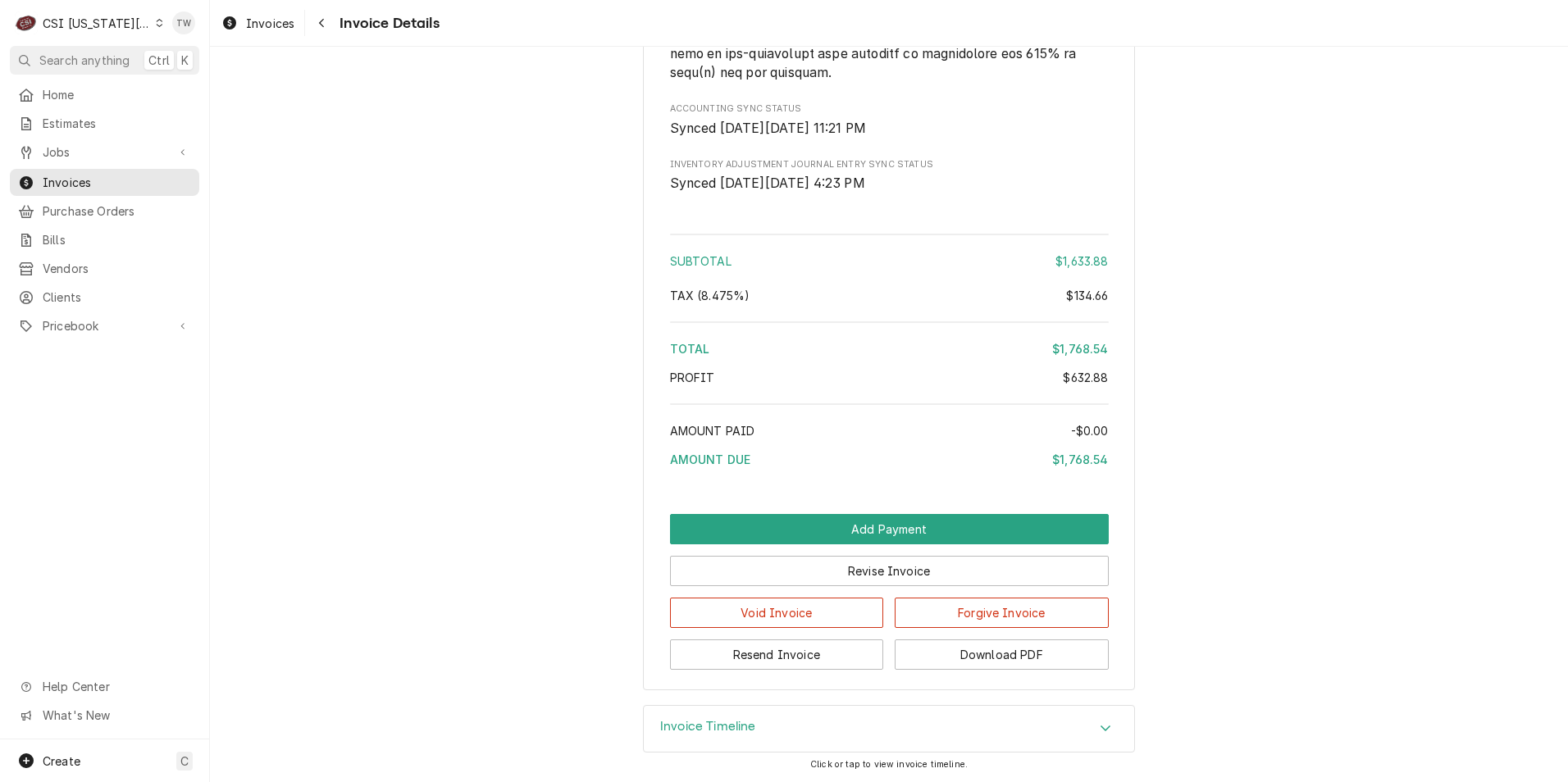
scroll to position [2872, 0]
click at [970, 641] on button "Download PDF" at bounding box center [1001, 655] width 214 height 31
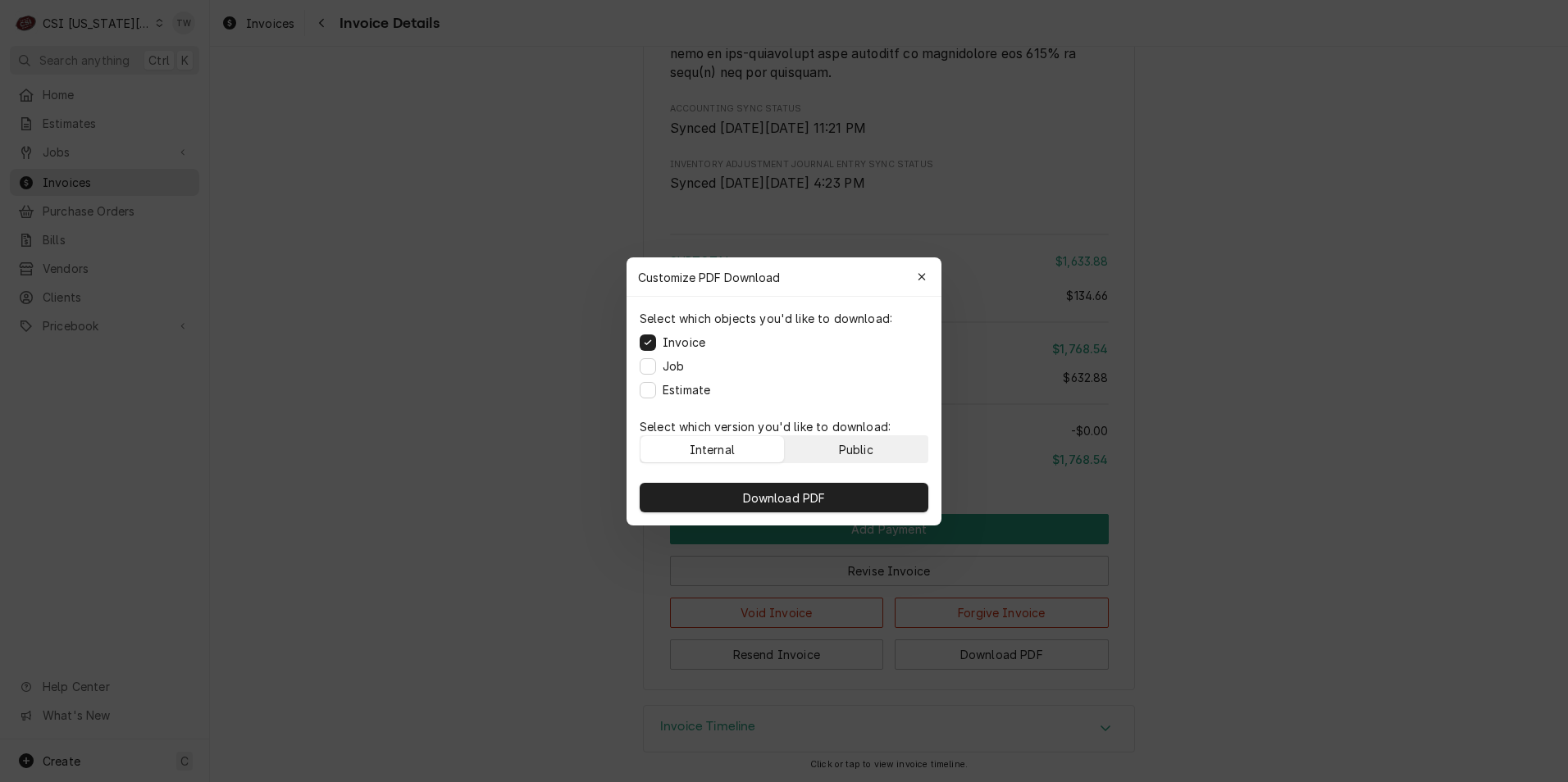
drag, startPoint x: 866, startPoint y: 423, endPoint x: 862, endPoint y: 437, distance: 14.6
click at [865, 428] on p "Select which version you'd like to download:" at bounding box center [784, 426] width 289 height 17
click at [862, 437] on button "Public" at bounding box center [856, 448] width 143 height 26
click at [826, 498] on span "Download PDF" at bounding box center [784, 497] width 89 height 17
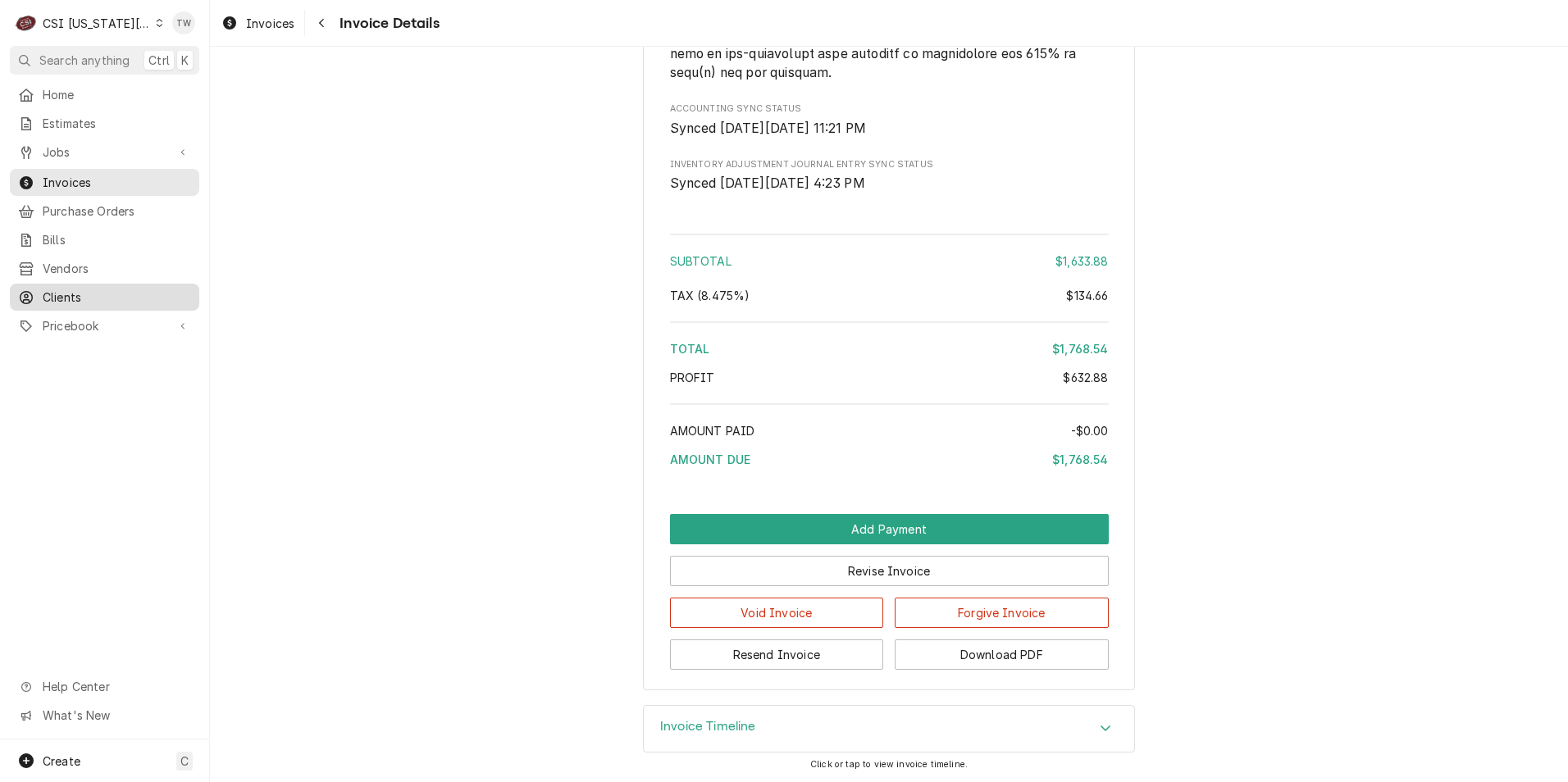
click at [121, 296] on span "Clients" at bounding box center [116, 297] width 148 height 17
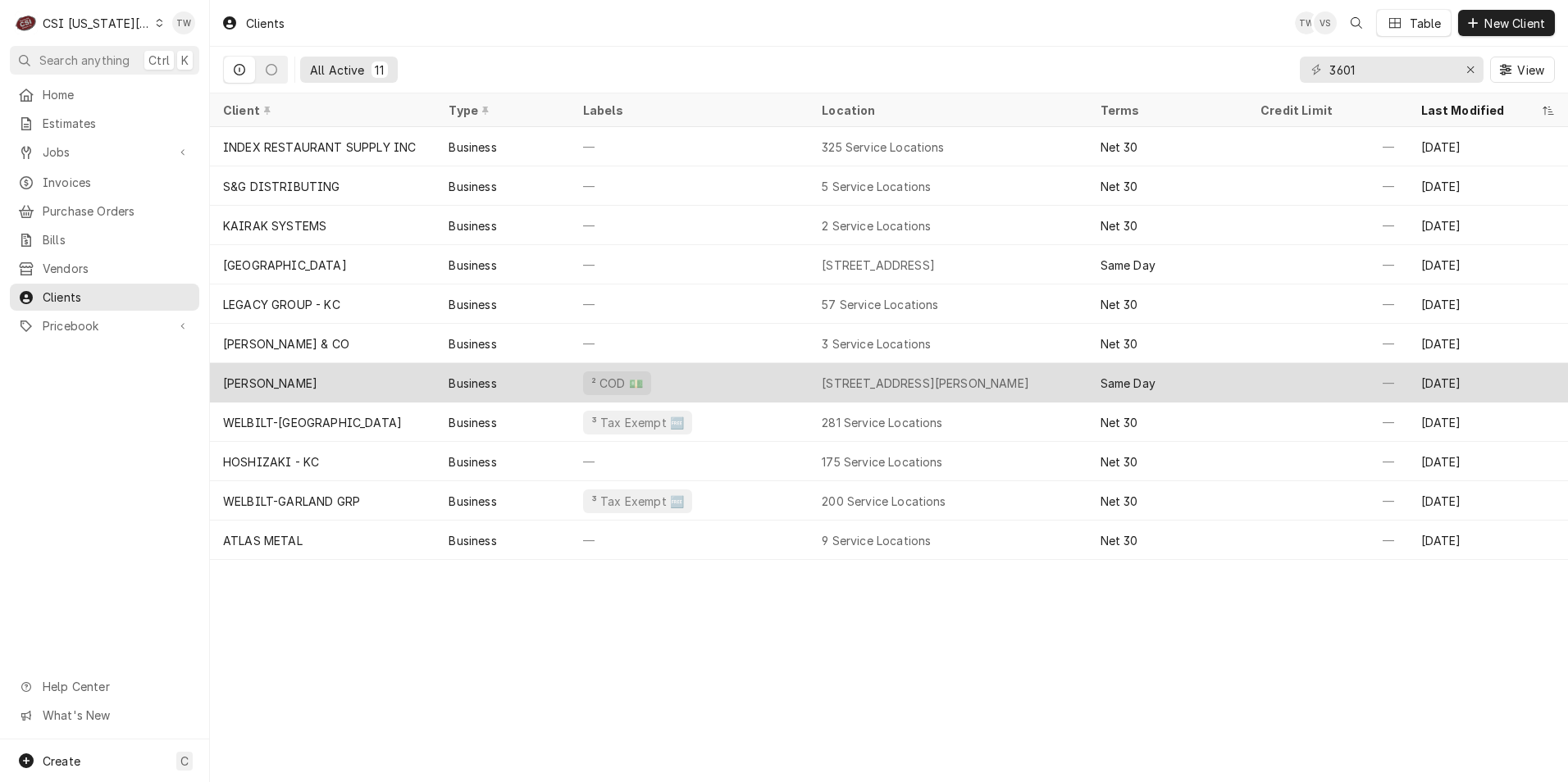
click at [318, 382] on div "[PERSON_NAME]" at bounding box center [270, 382] width 95 height 17
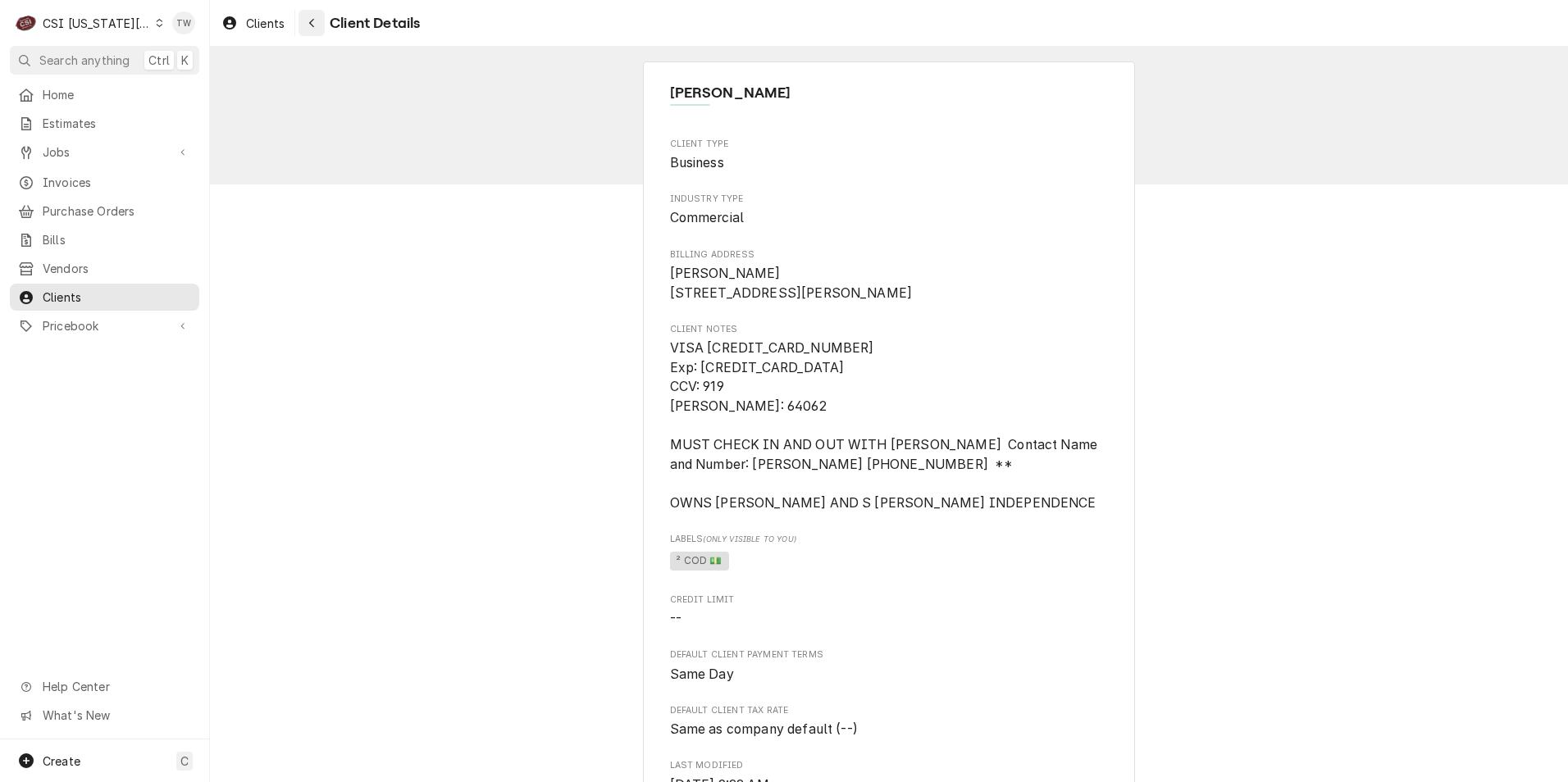
click at [309, 29] on div "Navigate back" at bounding box center [311, 23] width 16 height 16
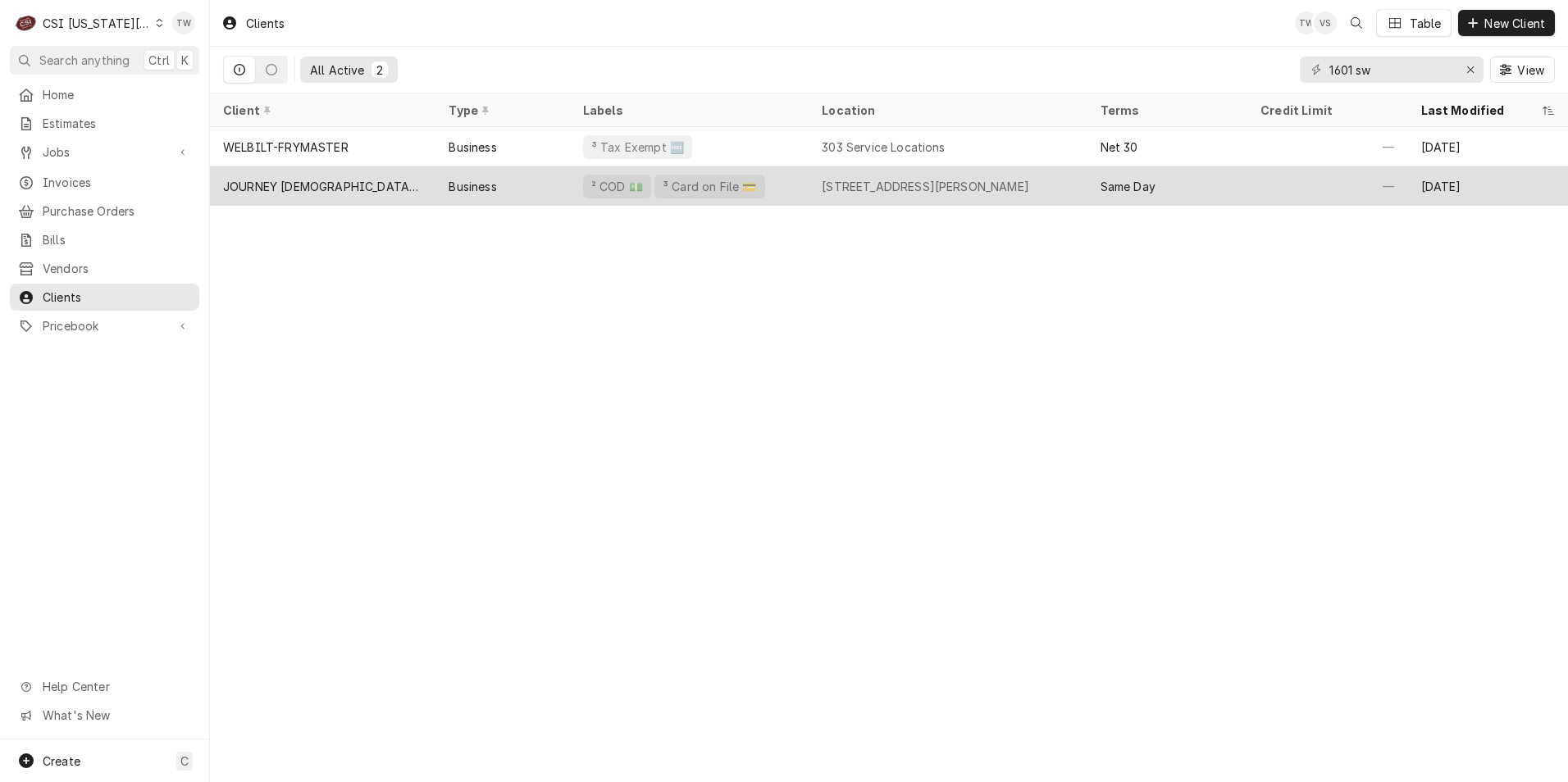
type input "1601 sw"
click at [364, 198] on div "JOURNEY [DEMOGRAPHIC_DATA] INTERNATIONAL" at bounding box center [323, 186] width 226 height 40
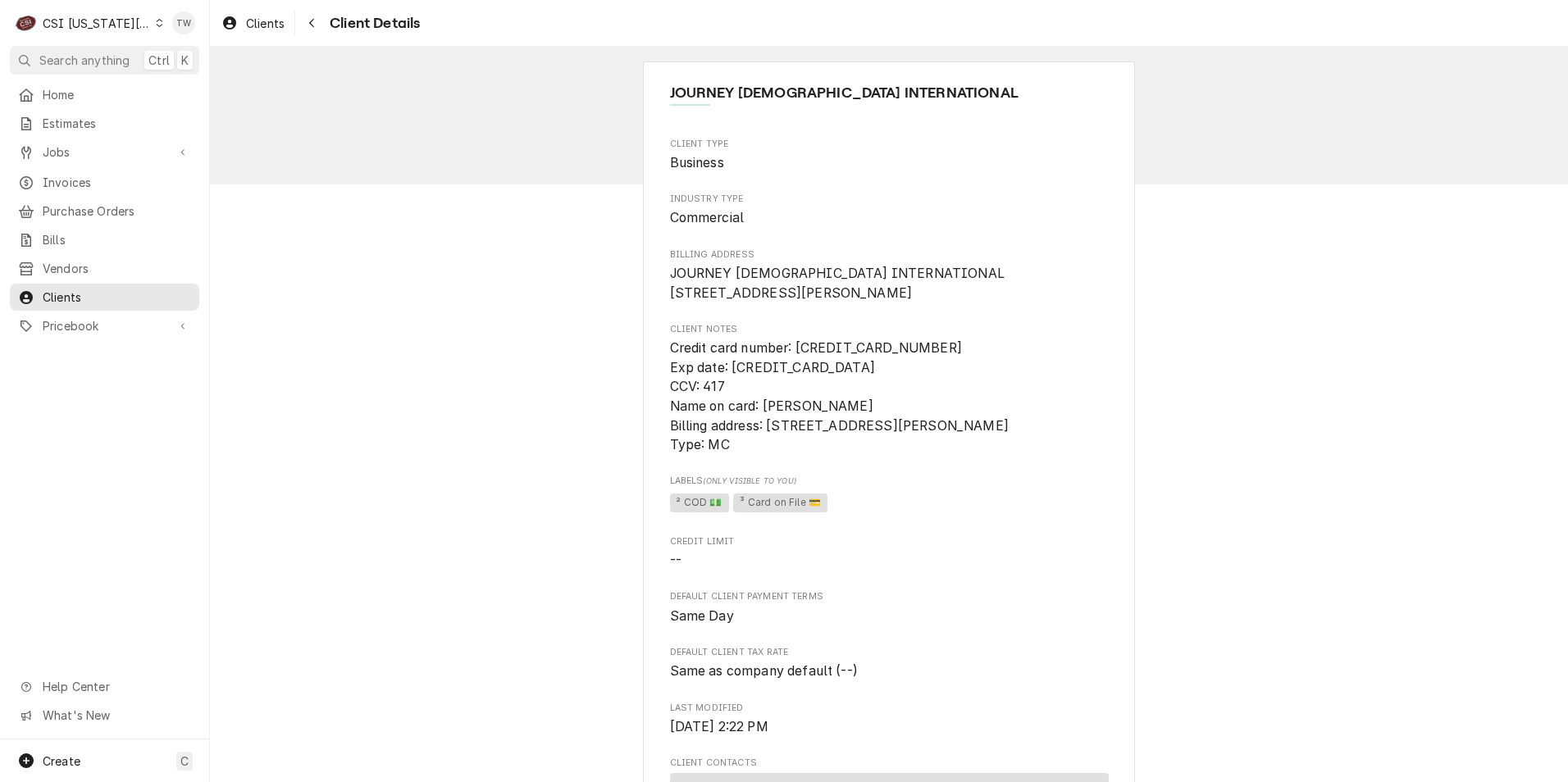
scroll to position [246, 0]
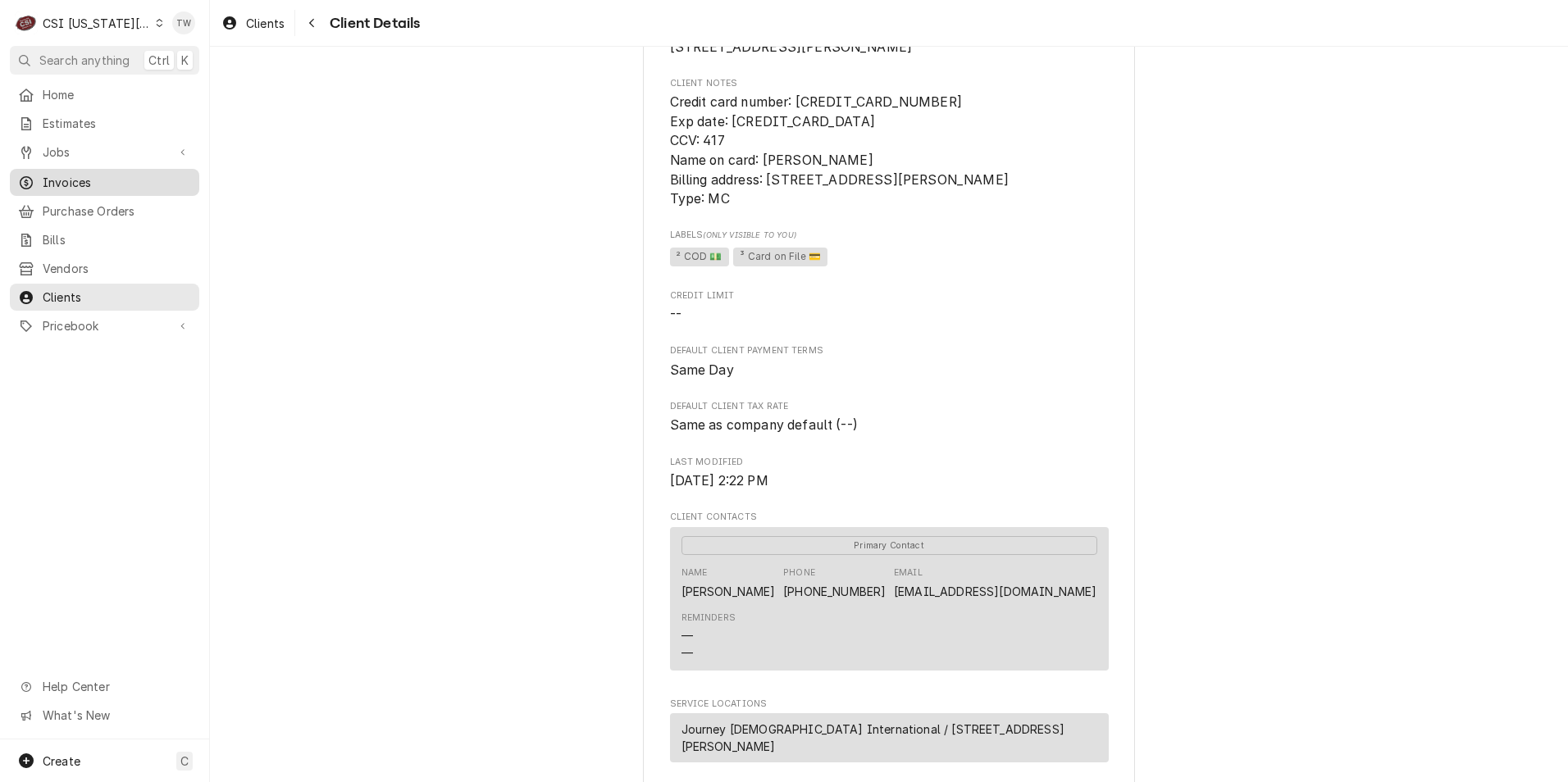
click at [109, 186] on div "Invoices" at bounding box center [105, 182] width 183 height 21
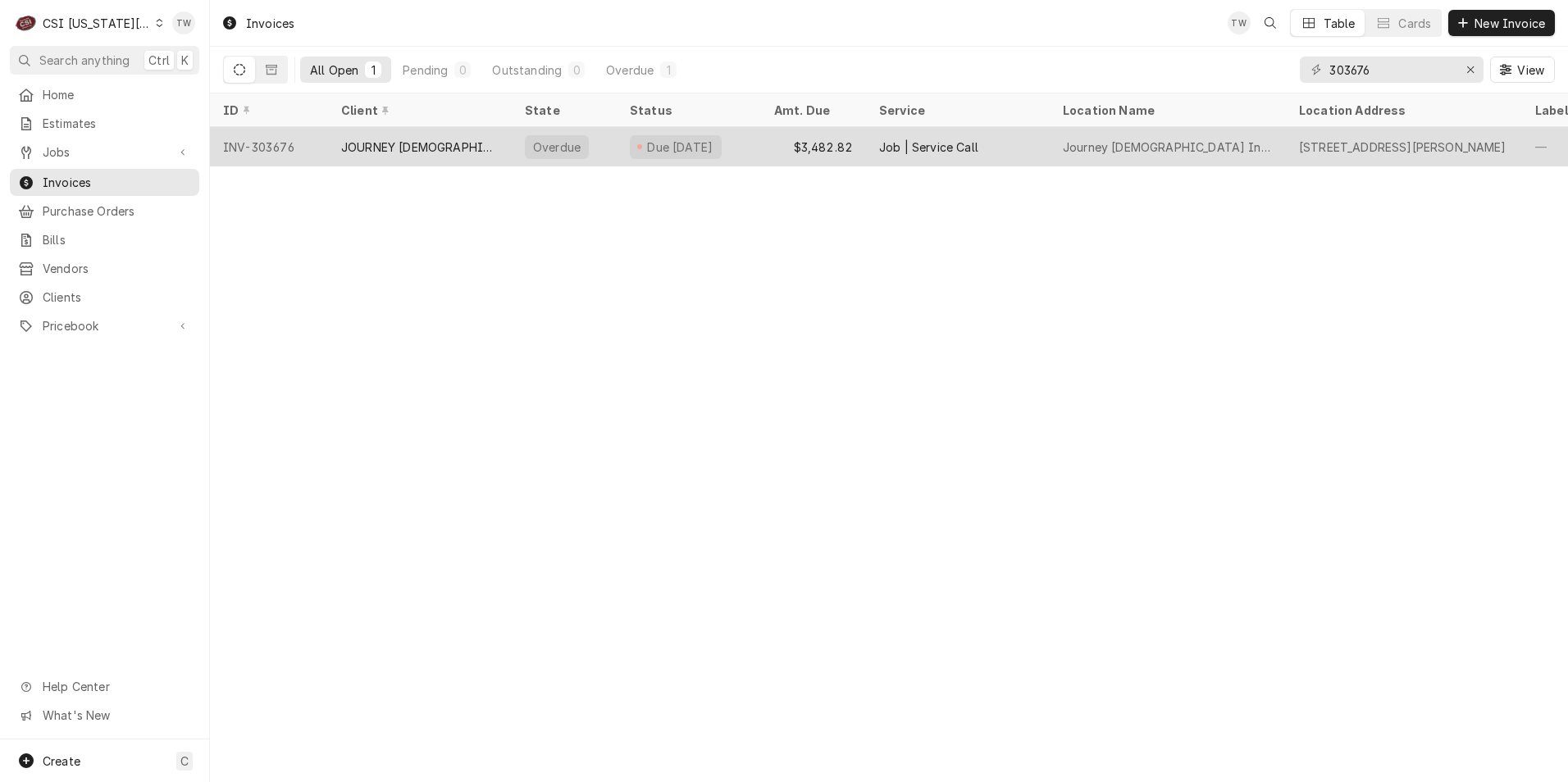
type input "303676"
click at [423, 143] on div "JOURNEY CHURCH INTERNATIONAL" at bounding box center [420, 147] width 157 height 17
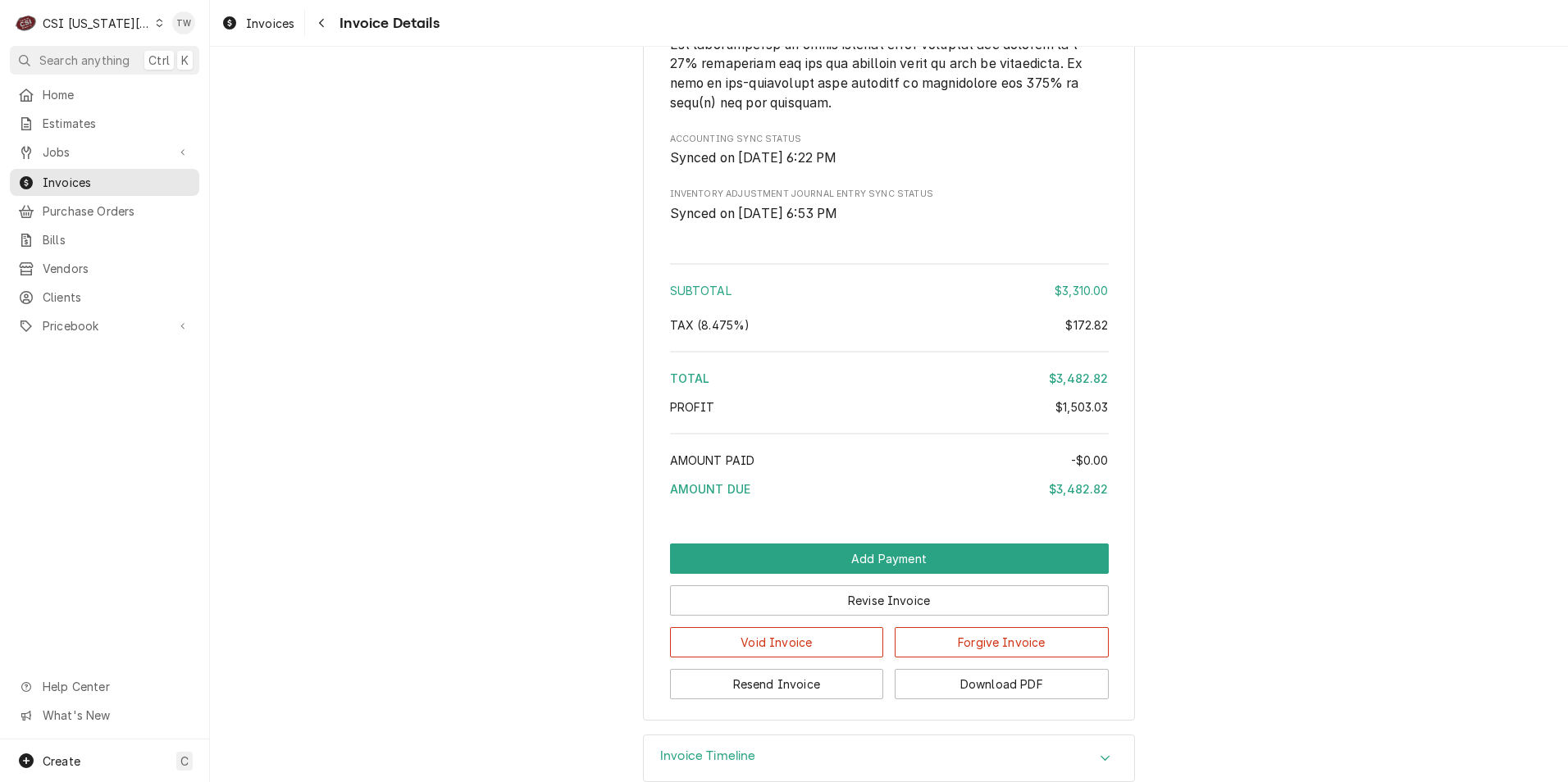
scroll to position [4375, 0]
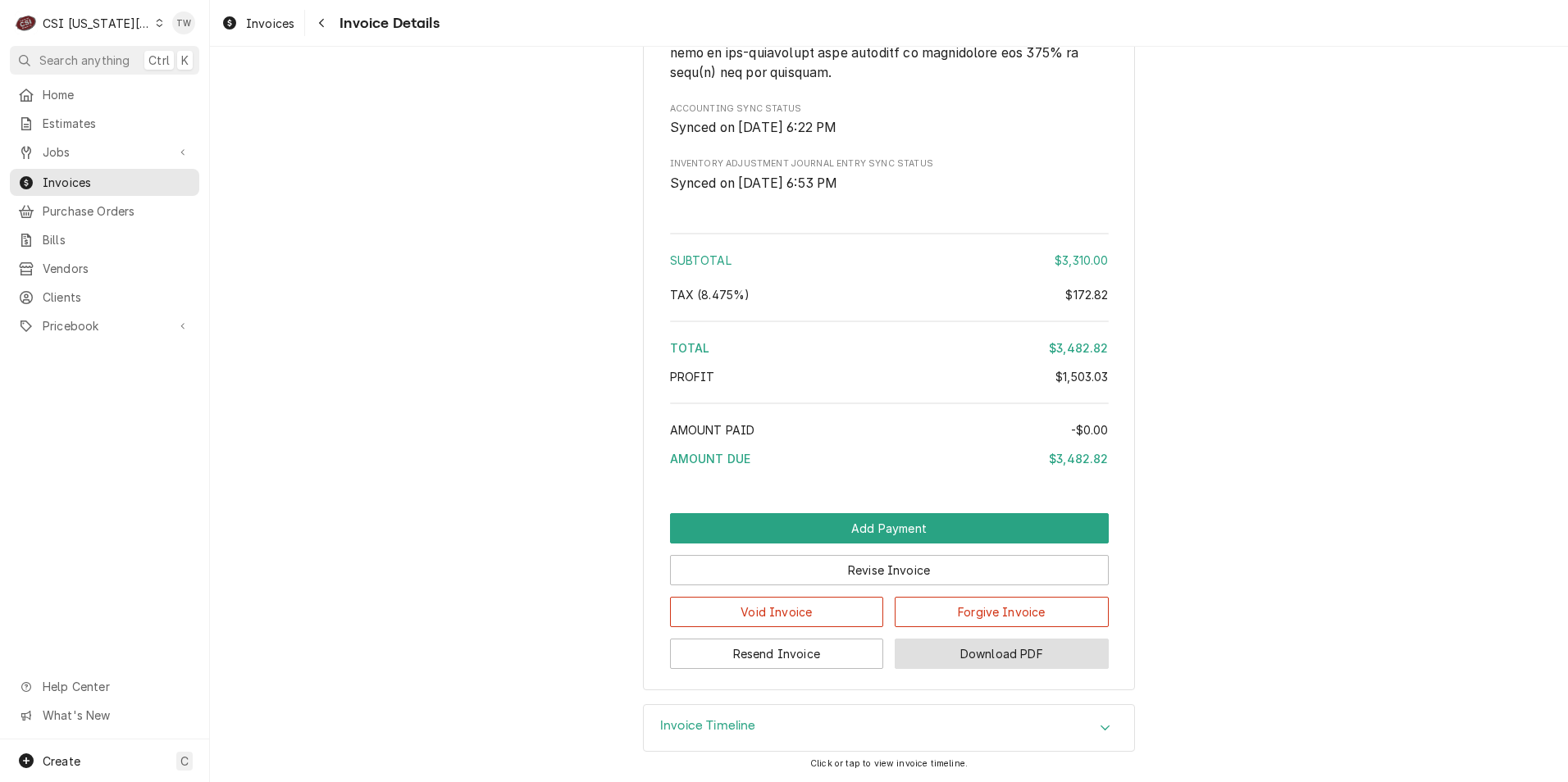
click at [1005, 651] on button "Download PDF" at bounding box center [1001, 654] width 214 height 31
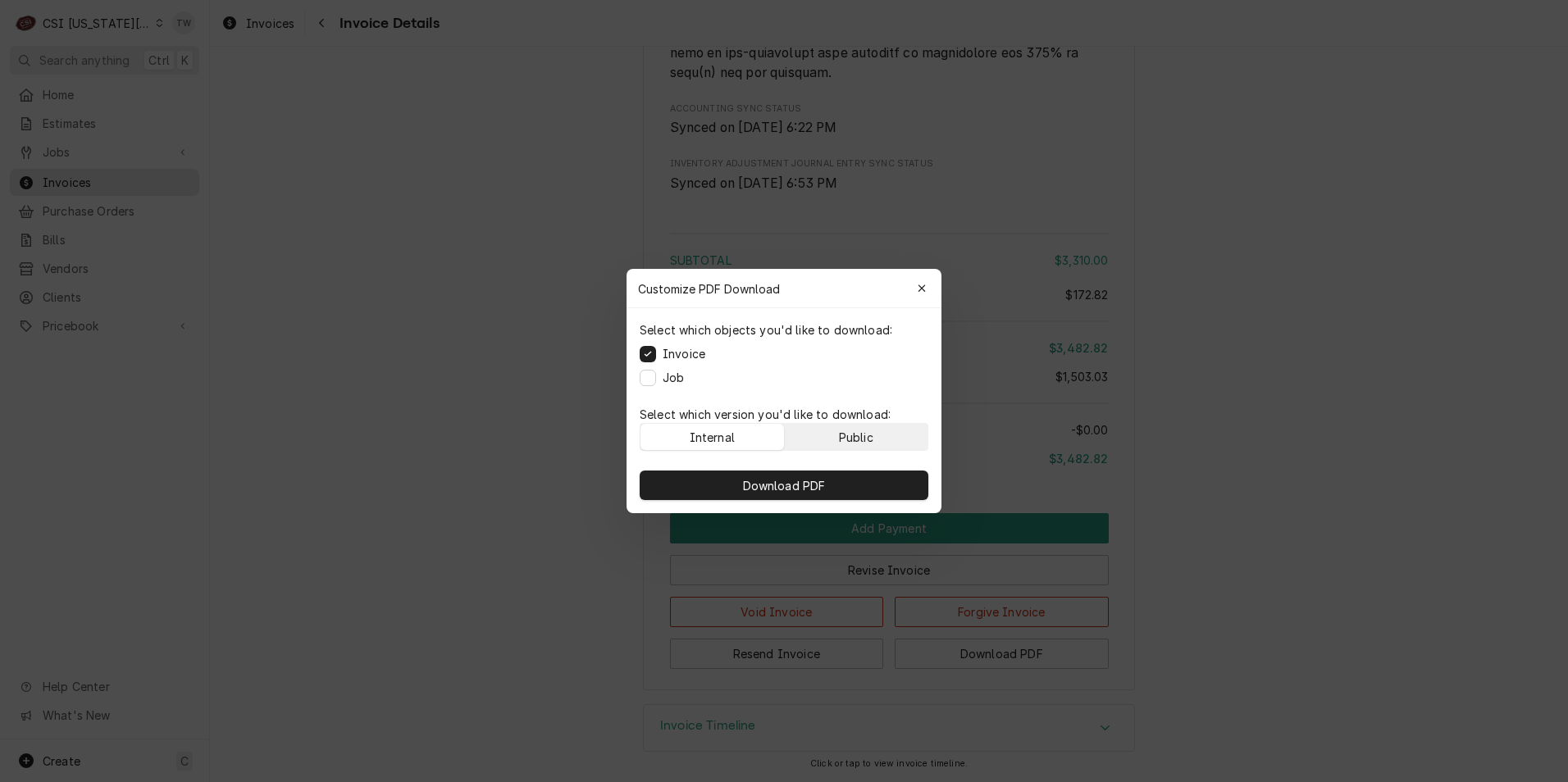
click at [878, 437] on button "Public" at bounding box center [856, 437] width 143 height 26
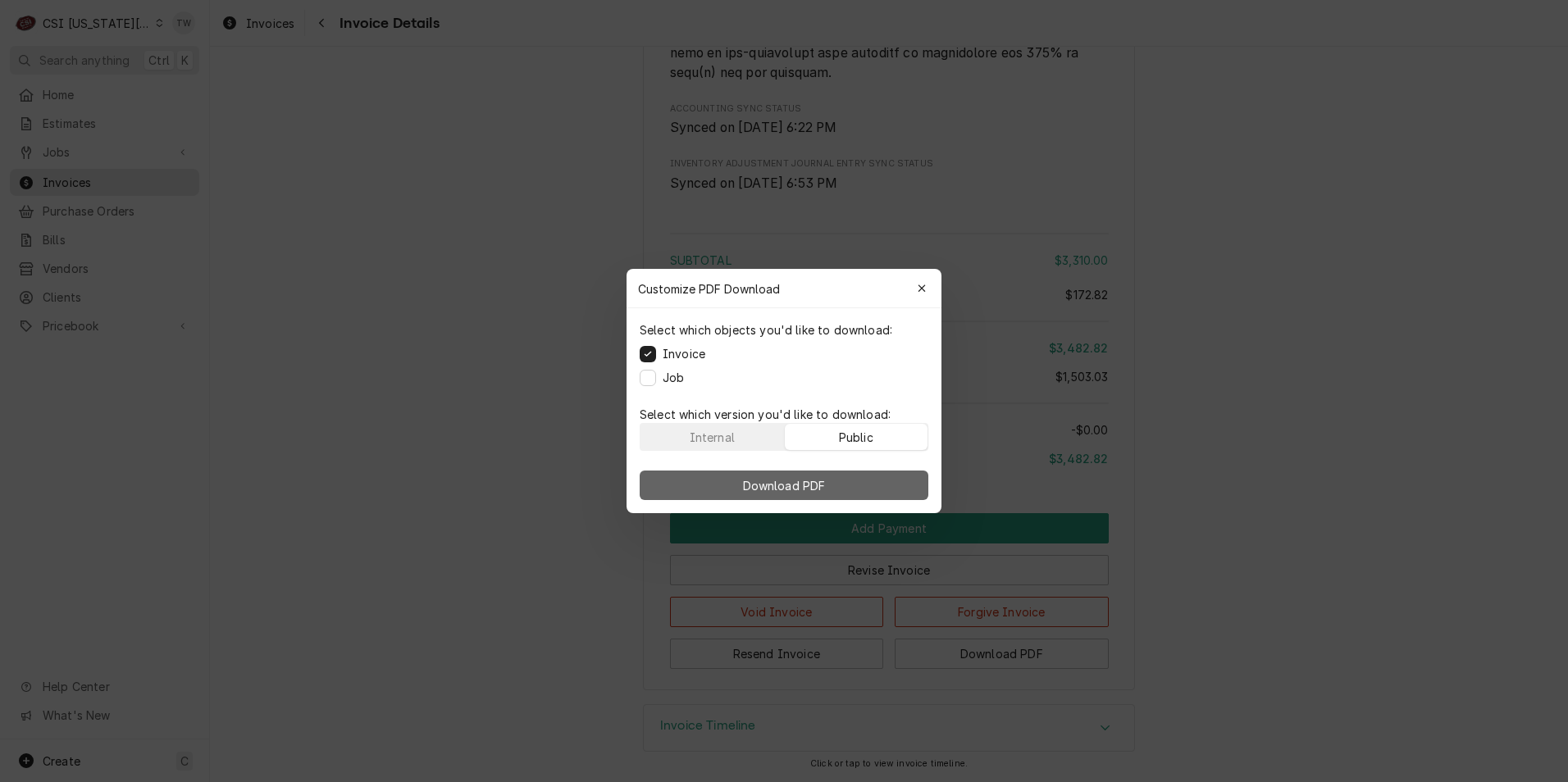
click at [847, 490] on button "Download PDF" at bounding box center [784, 485] width 289 height 30
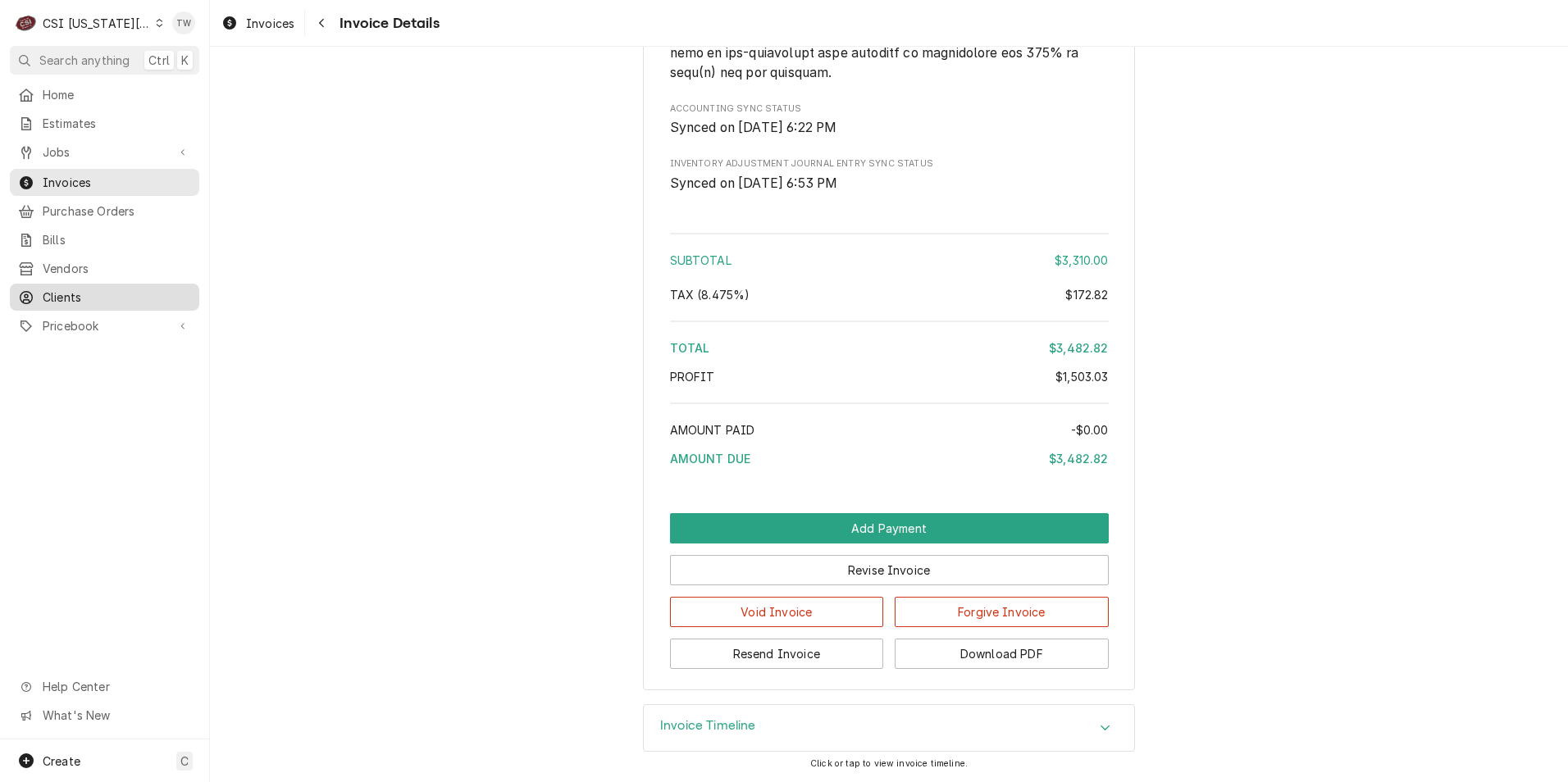
click at [113, 290] on span "Clients" at bounding box center [116, 297] width 148 height 17
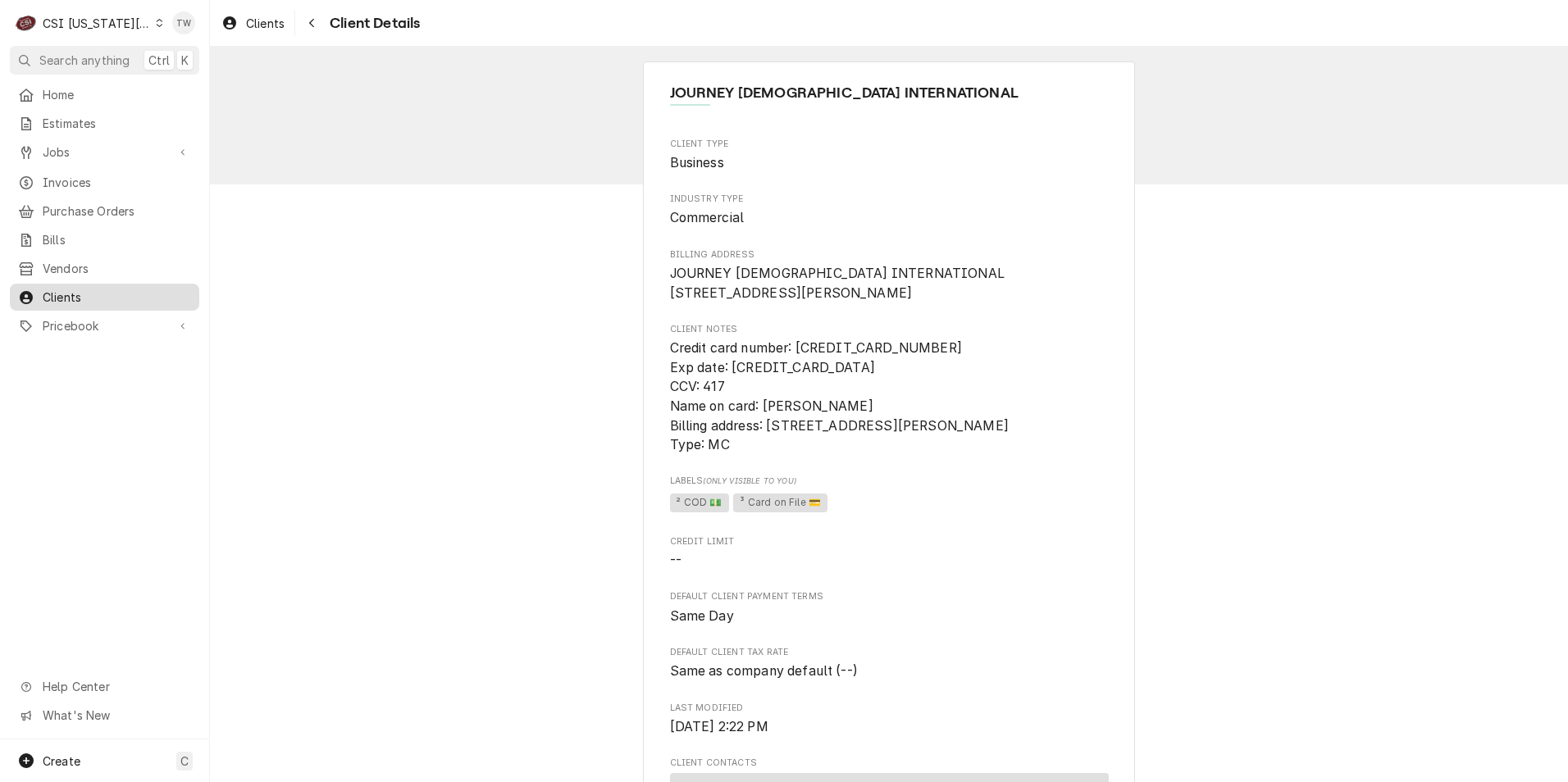
click at [78, 289] on span "Clients" at bounding box center [116, 297] width 148 height 17
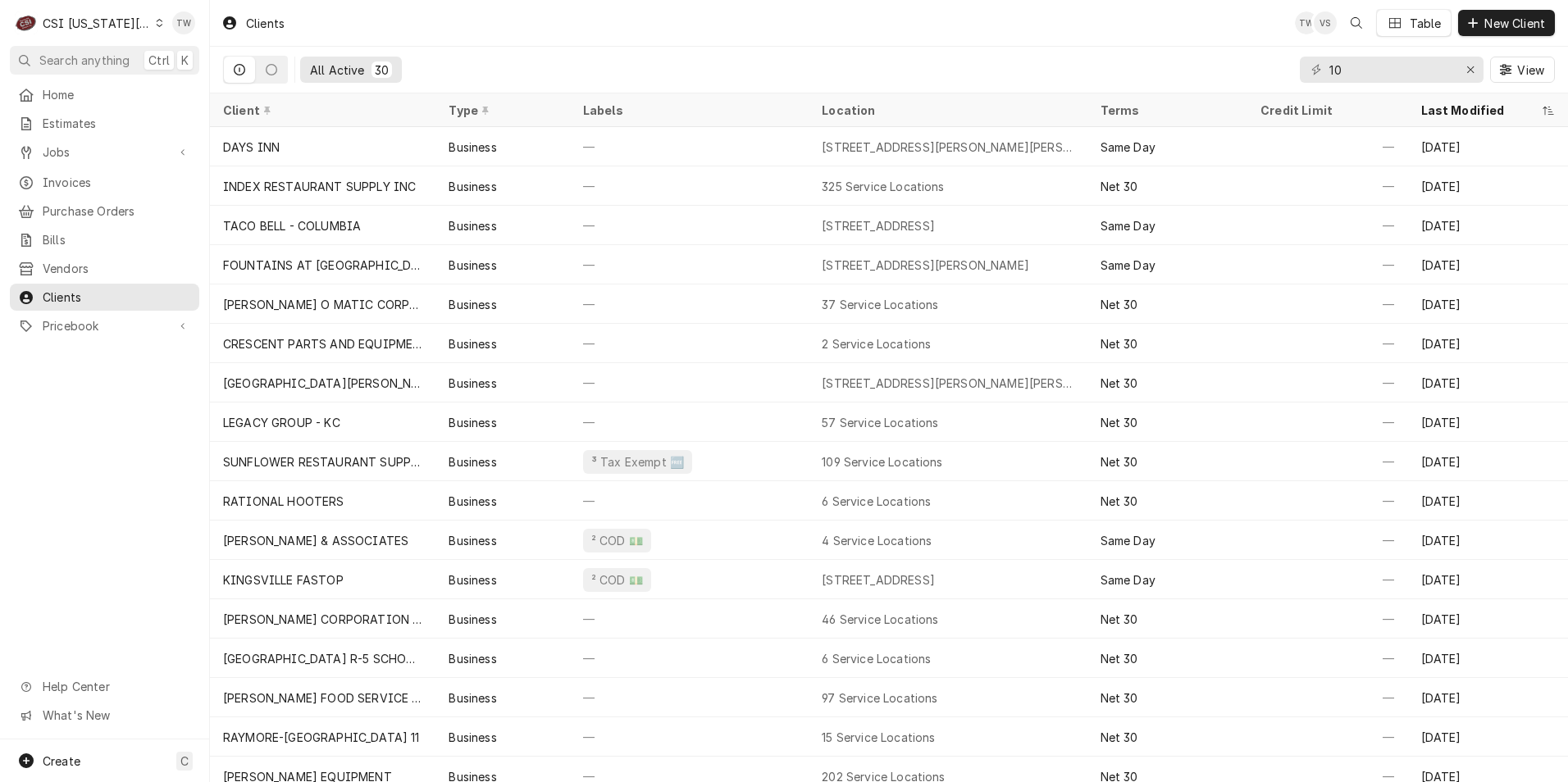
type input "1"
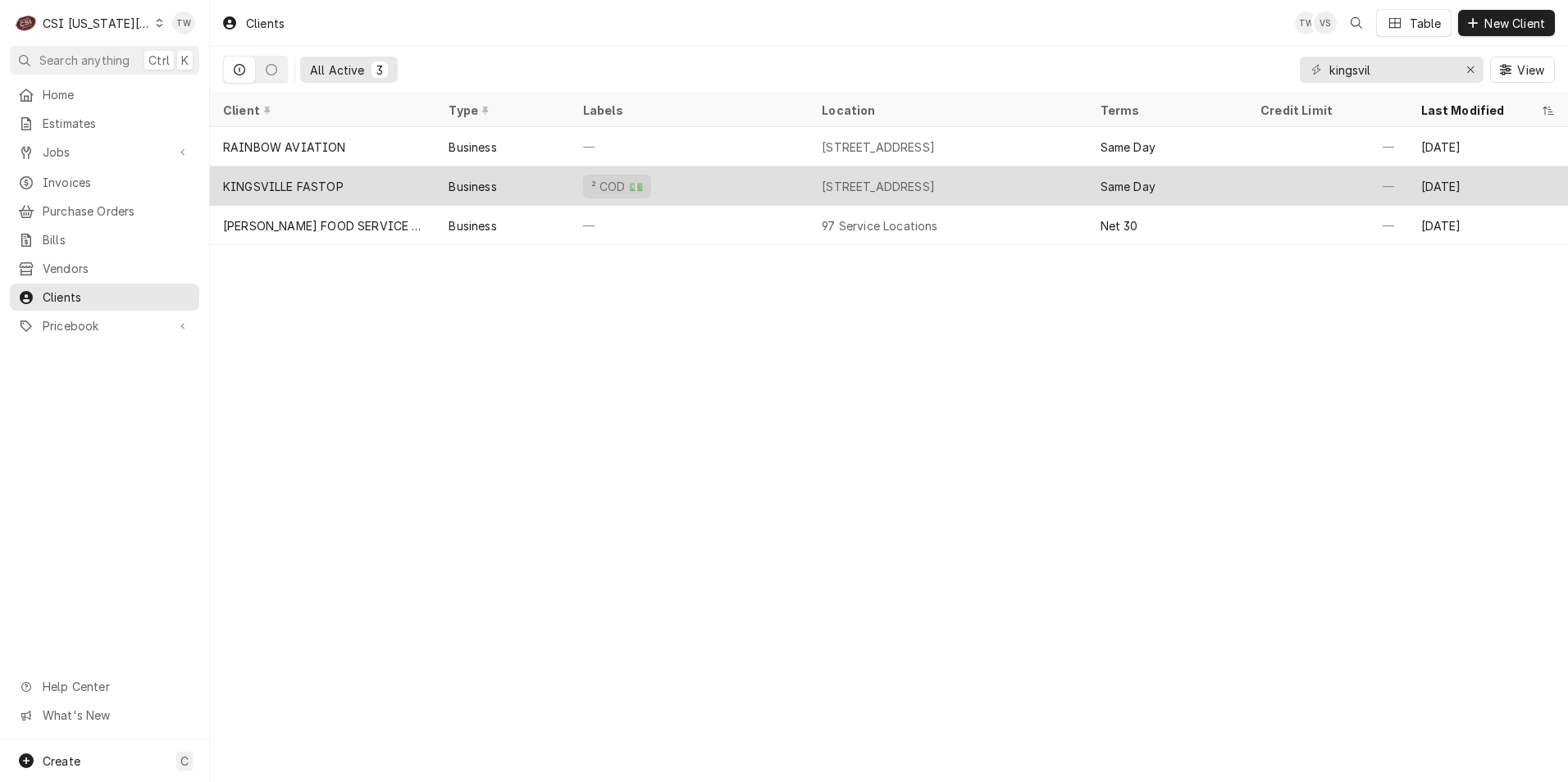
type input "kingsvil"
click at [383, 193] on div "KINGSVILLE FASTOP" at bounding box center [323, 186] width 226 height 40
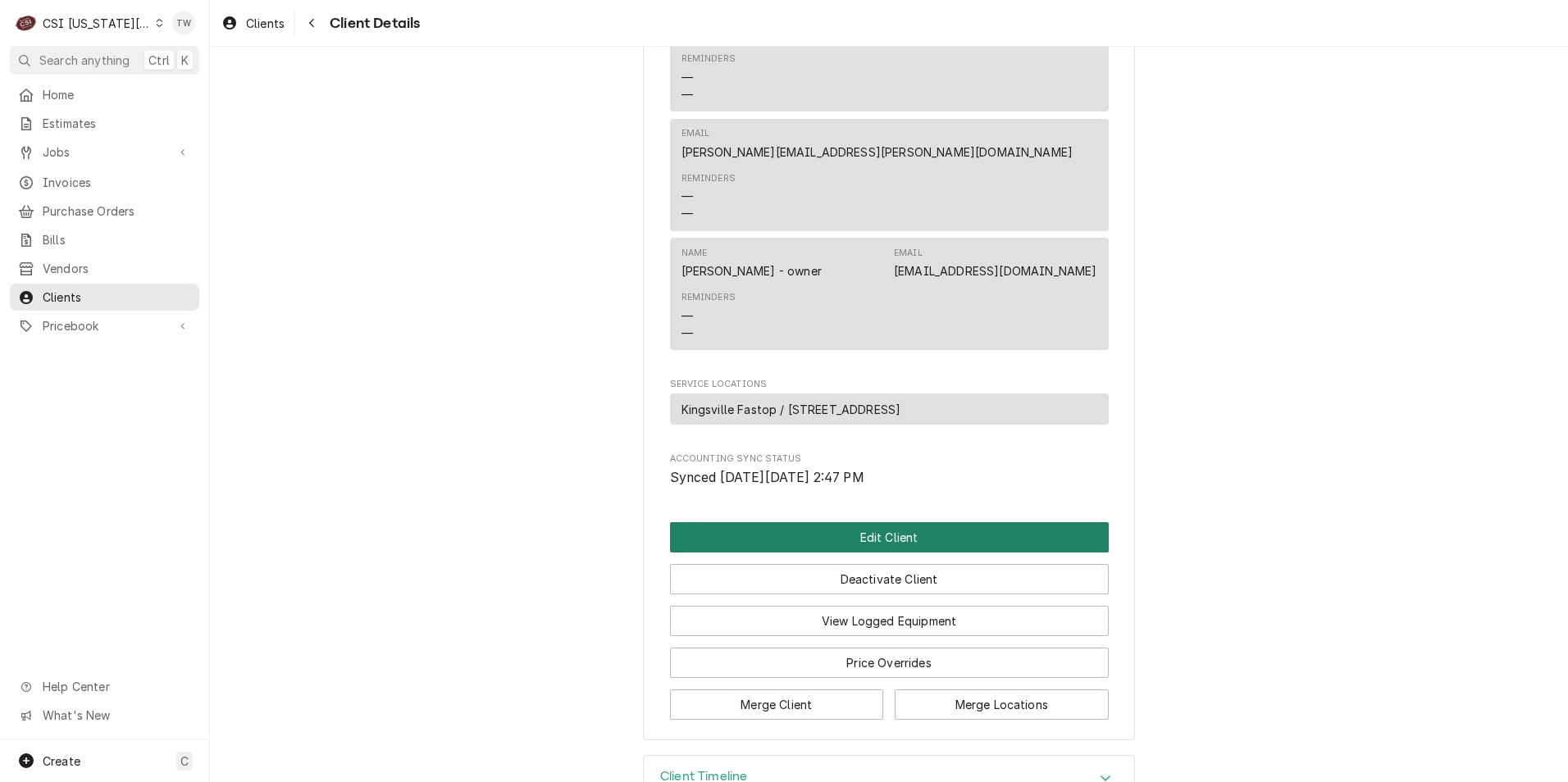
scroll to position [855, 0]
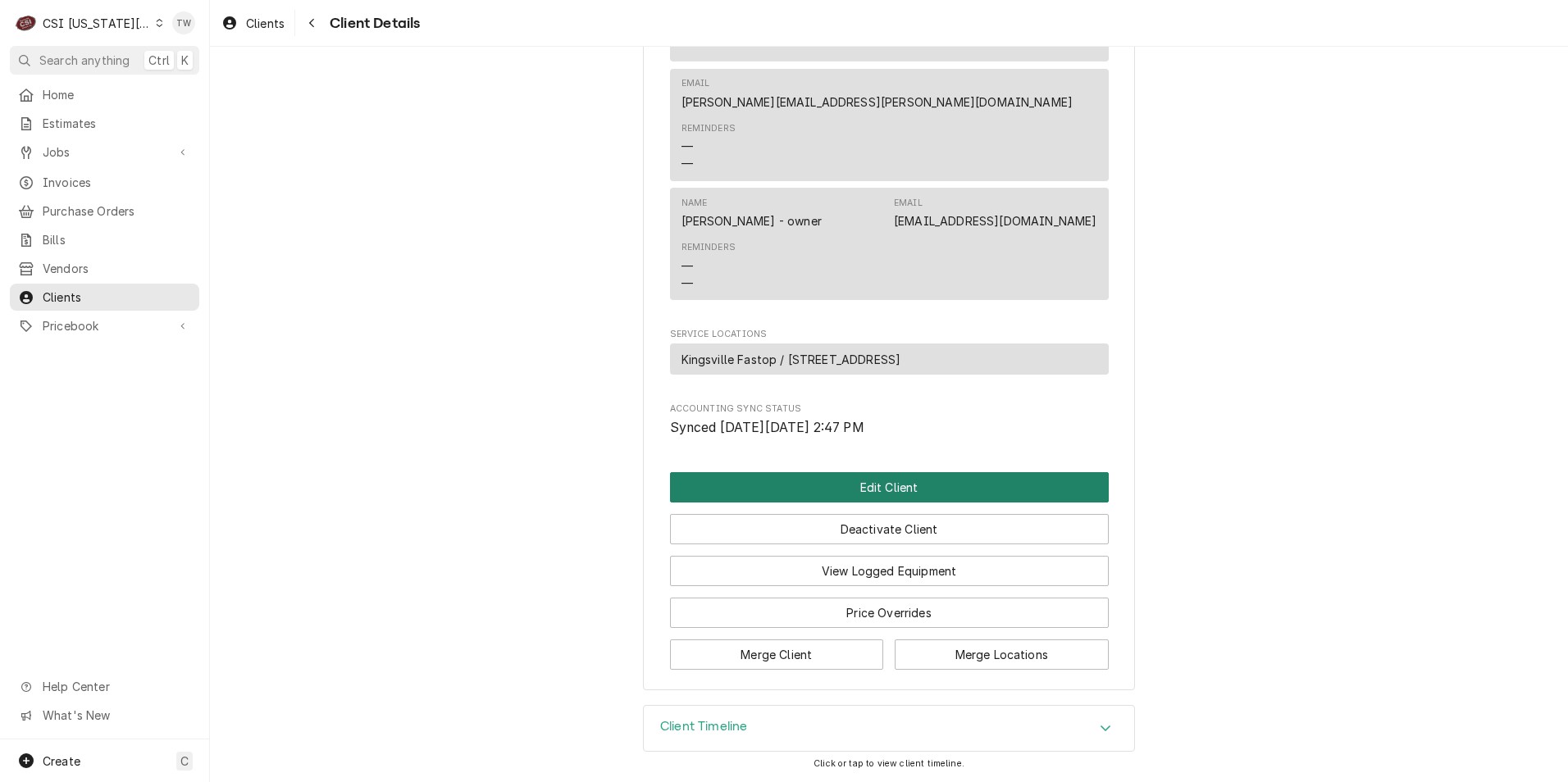
click at [784, 492] on button "Edit Client" at bounding box center [890, 487] width 438 height 31
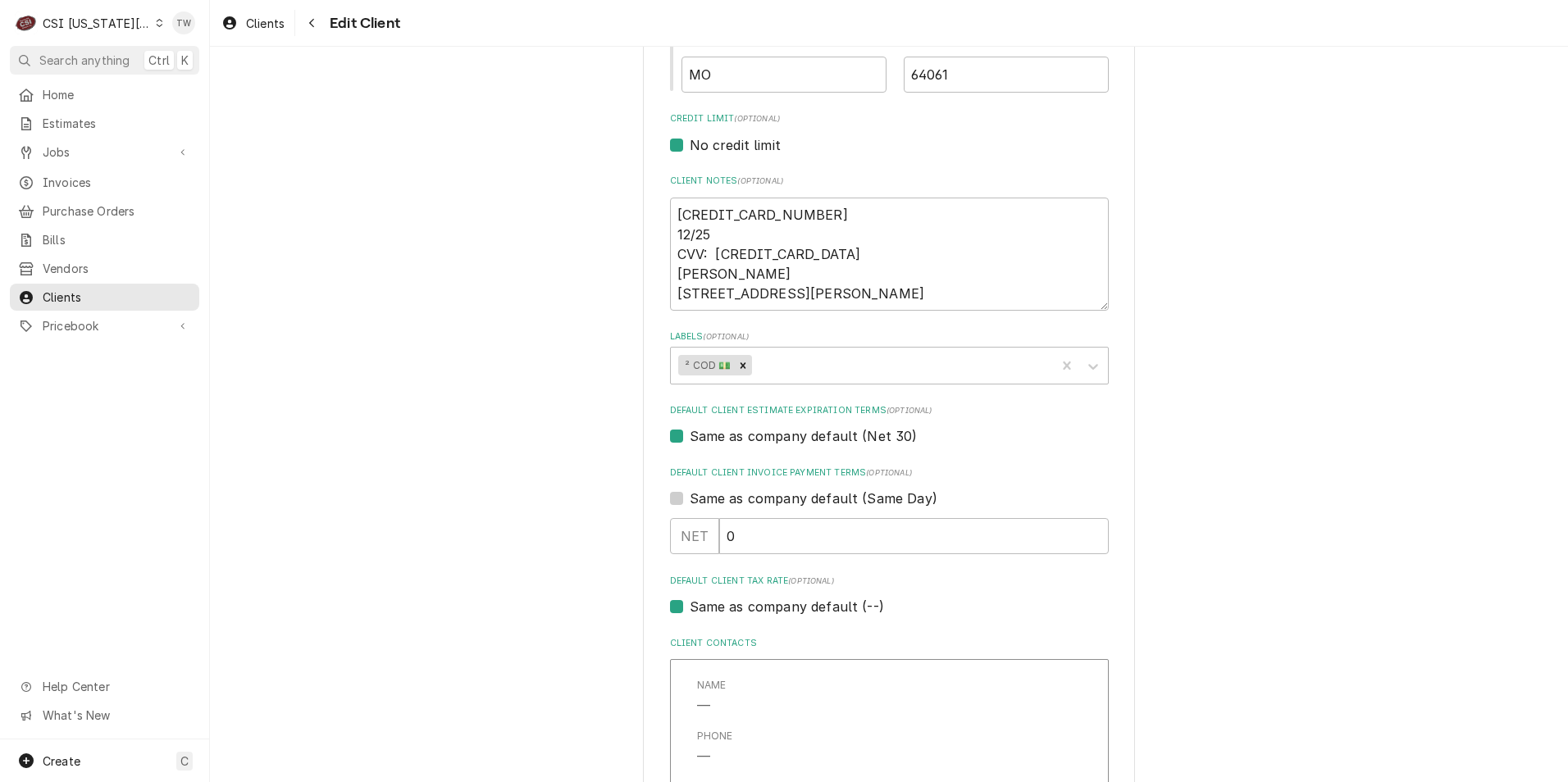
scroll to position [738, 0]
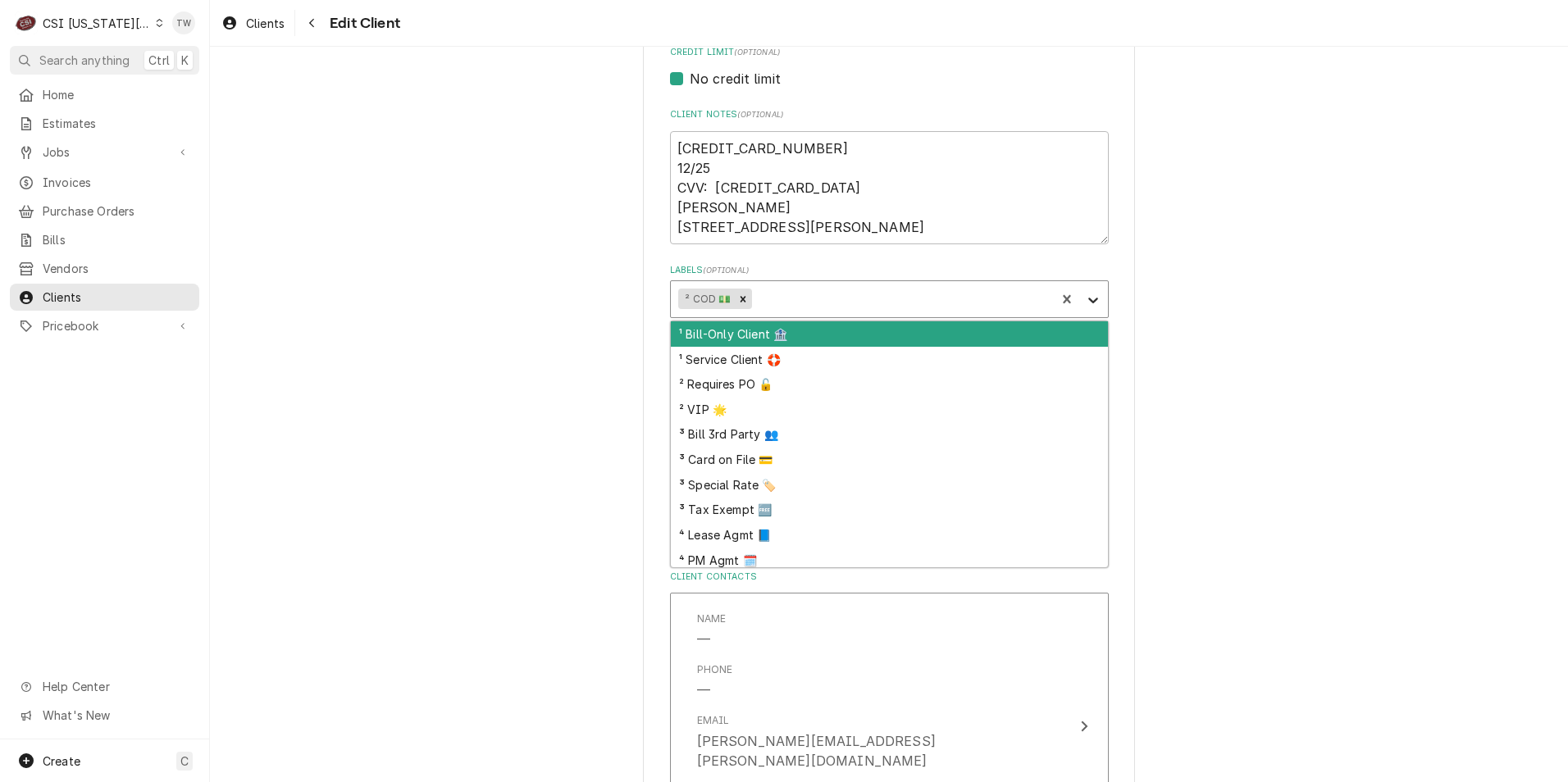
click at [1084, 296] on icon "Labels" at bounding box center [1093, 300] width 16 height 16
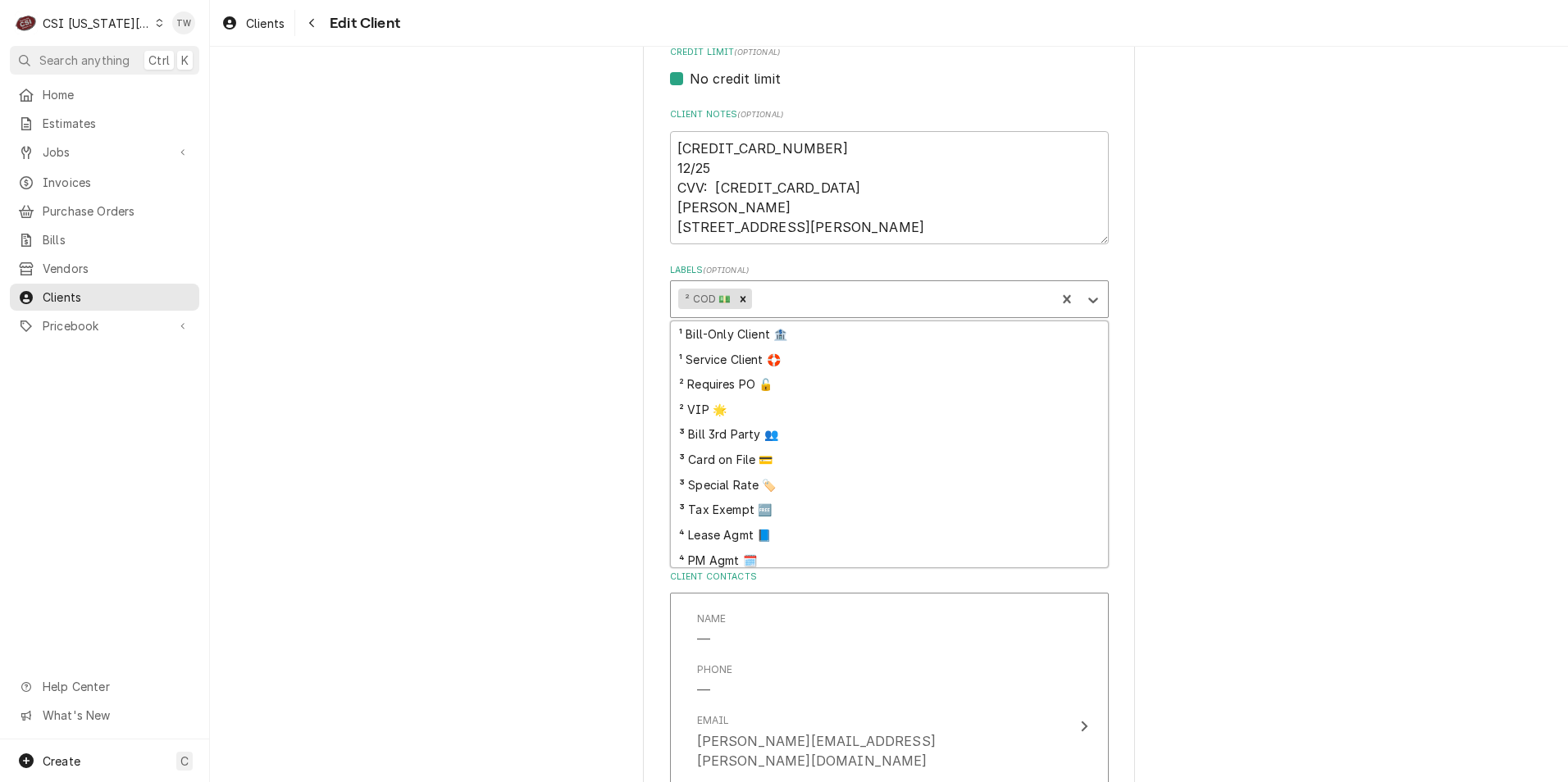
scroll to position [80, 0]
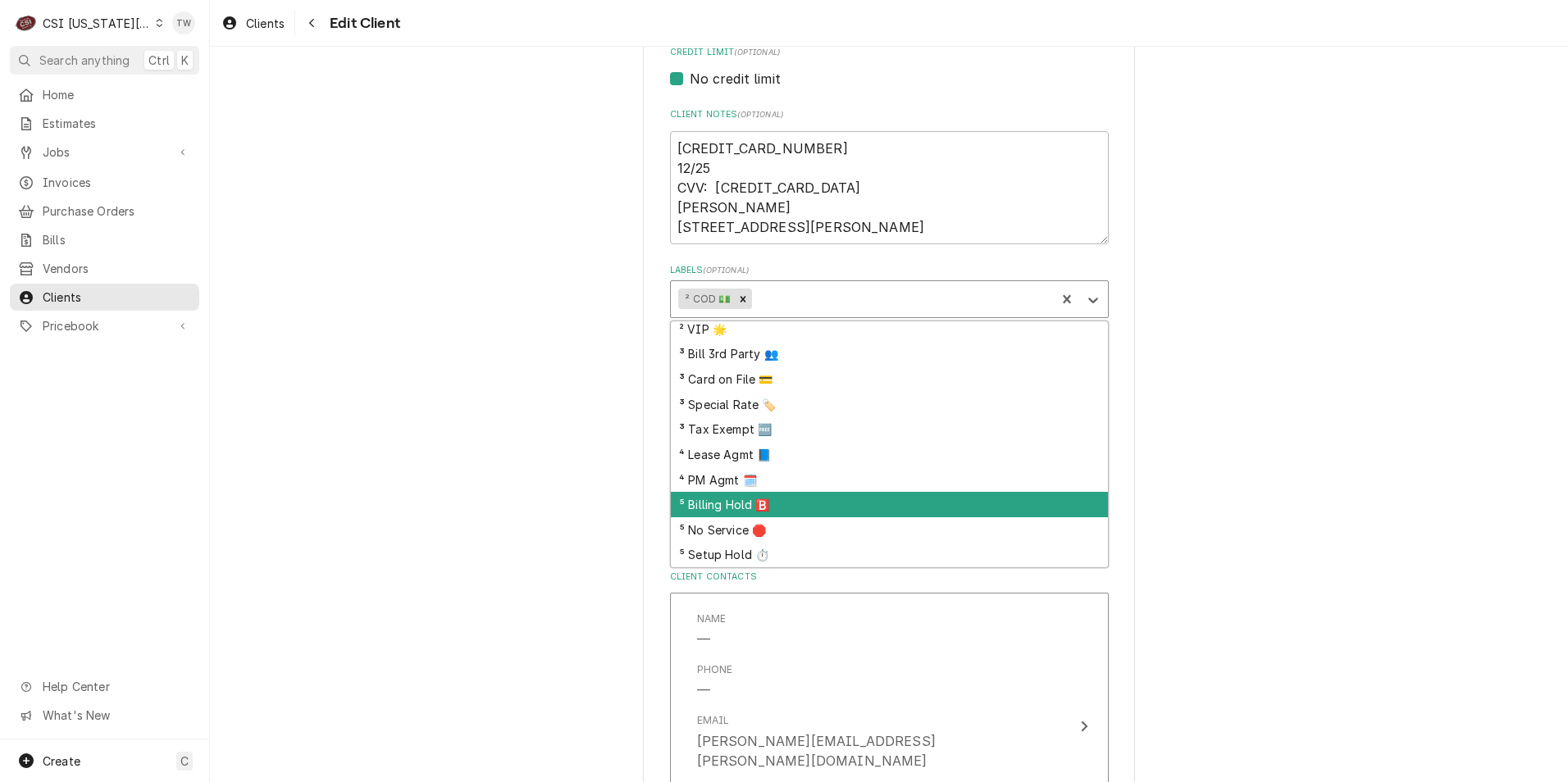
click at [798, 511] on div "⁵ Billing Hold 🅱️" at bounding box center [889, 504] width 437 height 25
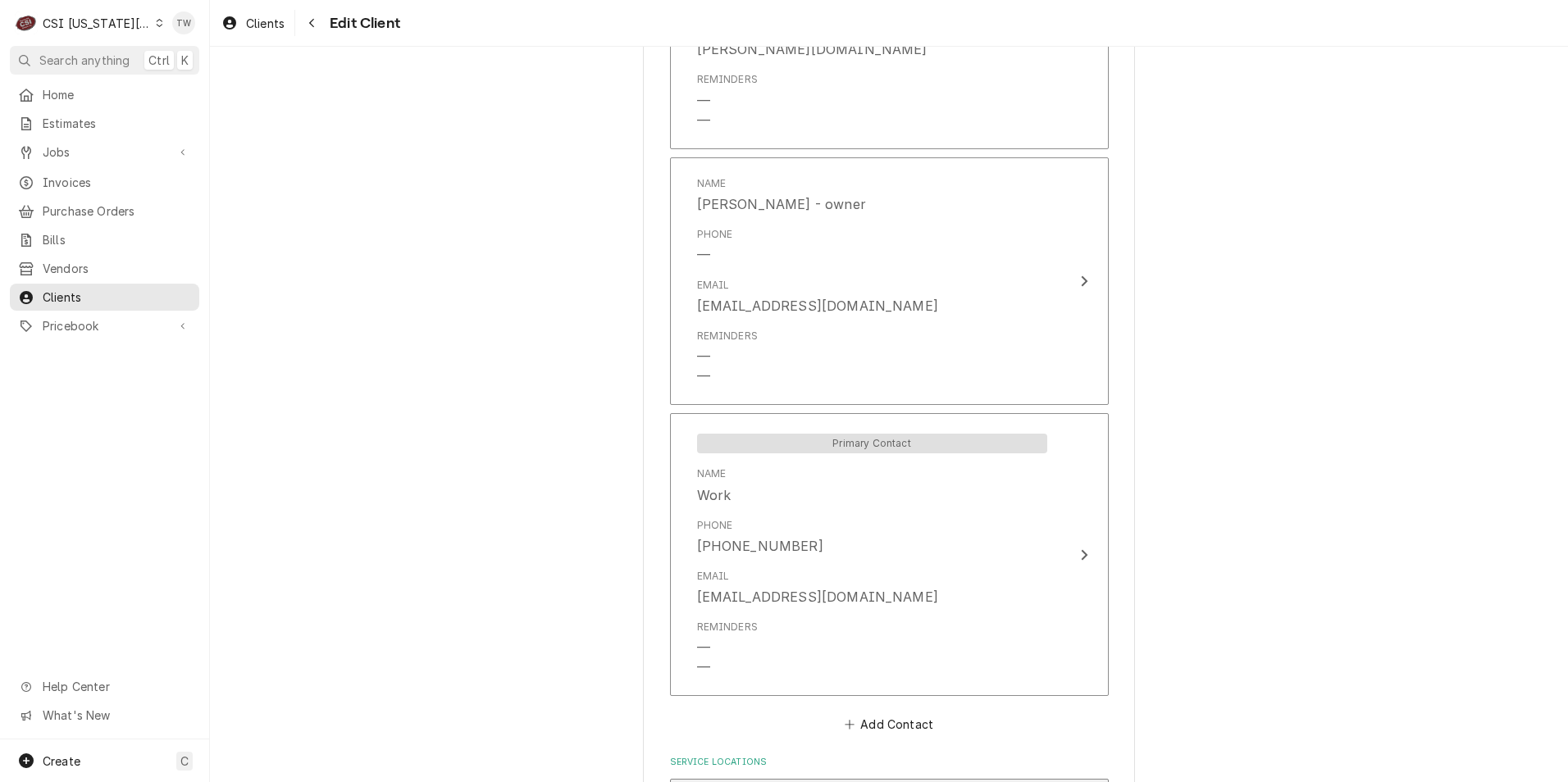
scroll to position [1604, 0]
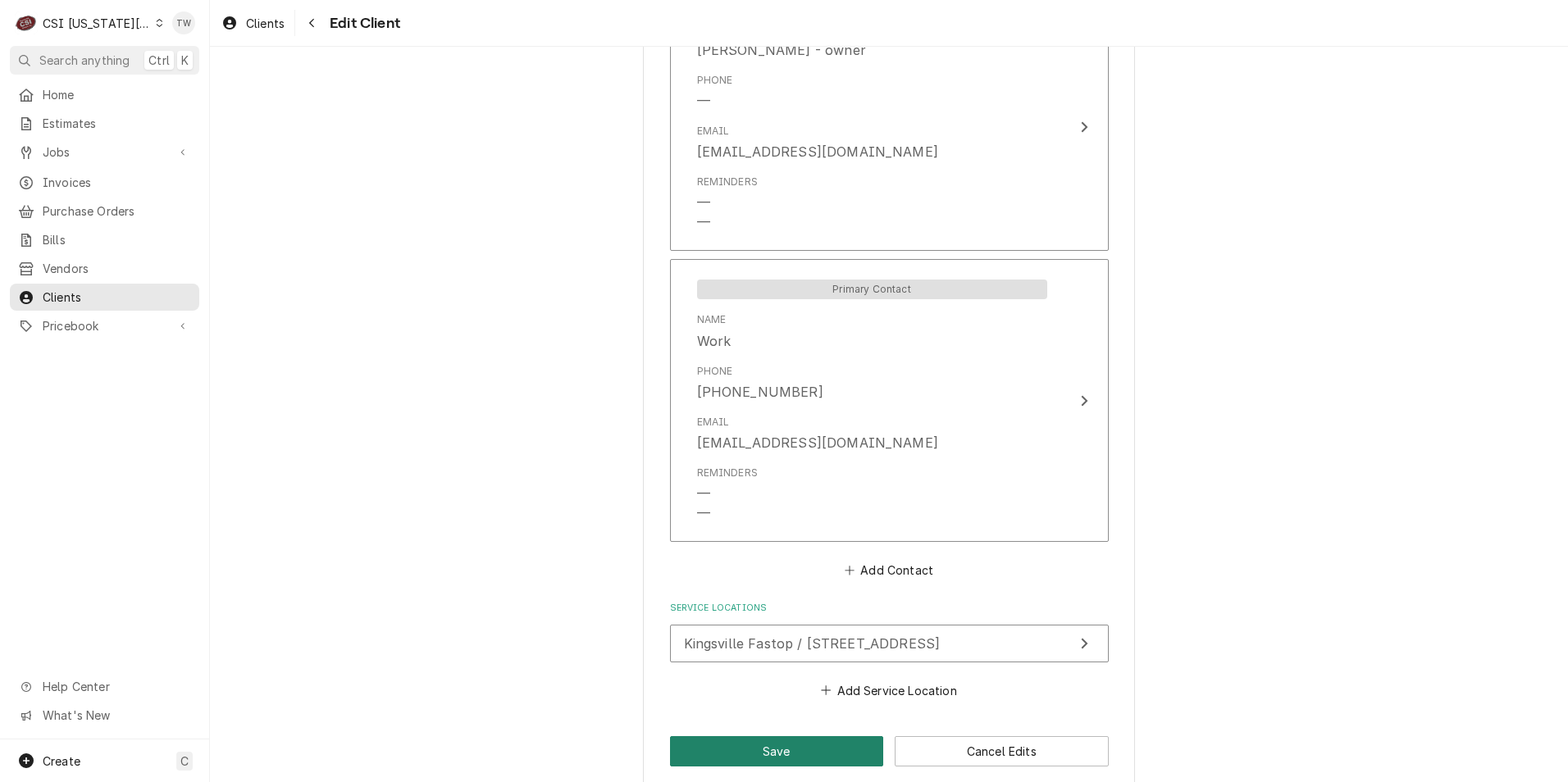
click at [760, 736] on button "Save" at bounding box center [777, 751] width 214 height 31
type textarea "x"
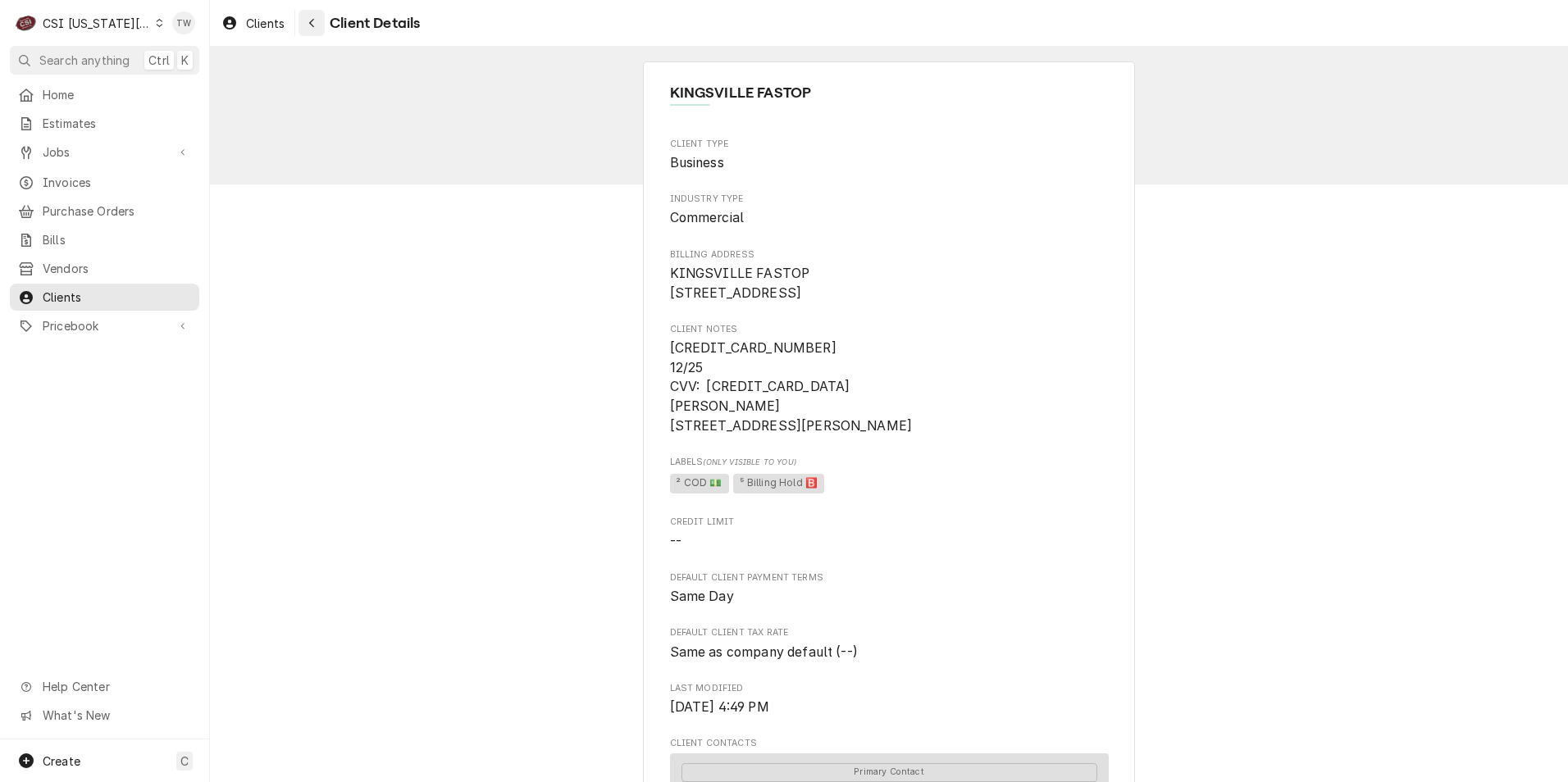
click at [309, 22] on icon "Navigate back" at bounding box center [312, 23] width 7 height 12
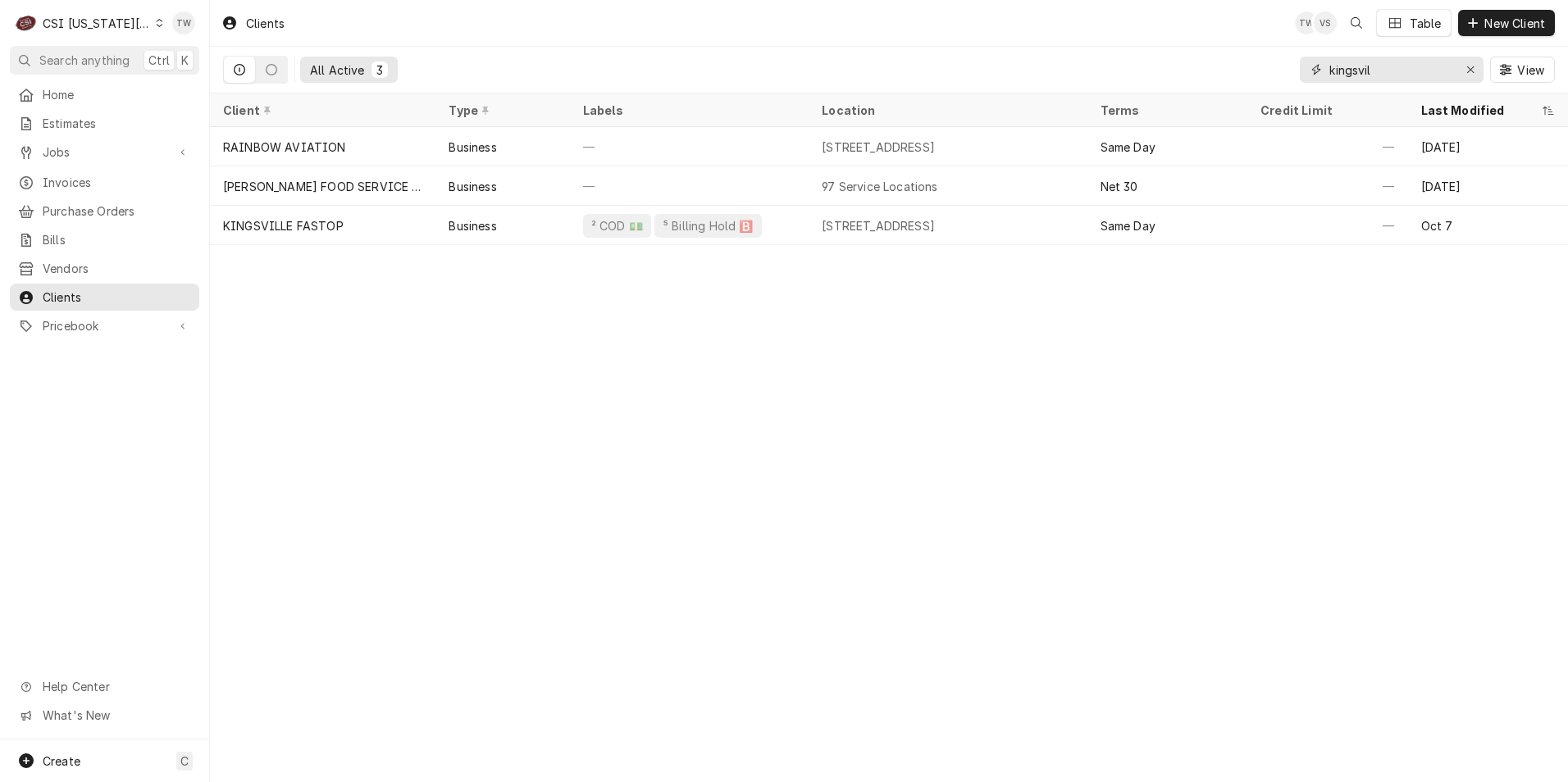
drag, startPoint x: 1369, startPoint y: 77, endPoint x: 1230, endPoint y: 60, distance: 140.0
click at [1230, 60] on div "All Active 3 kingsvil View" at bounding box center [889, 69] width 1332 height 46
click at [1380, 67] on input "kingsvil" at bounding box center [1390, 69] width 123 height 26
drag, startPoint x: 1399, startPoint y: 66, endPoint x: 975, endPoint y: 33, distance: 425.3
click at [975, 33] on div "Clients TW VS Table New Client All Active 3 kingsvil View" at bounding box center [889, 47] width 1358 height 94
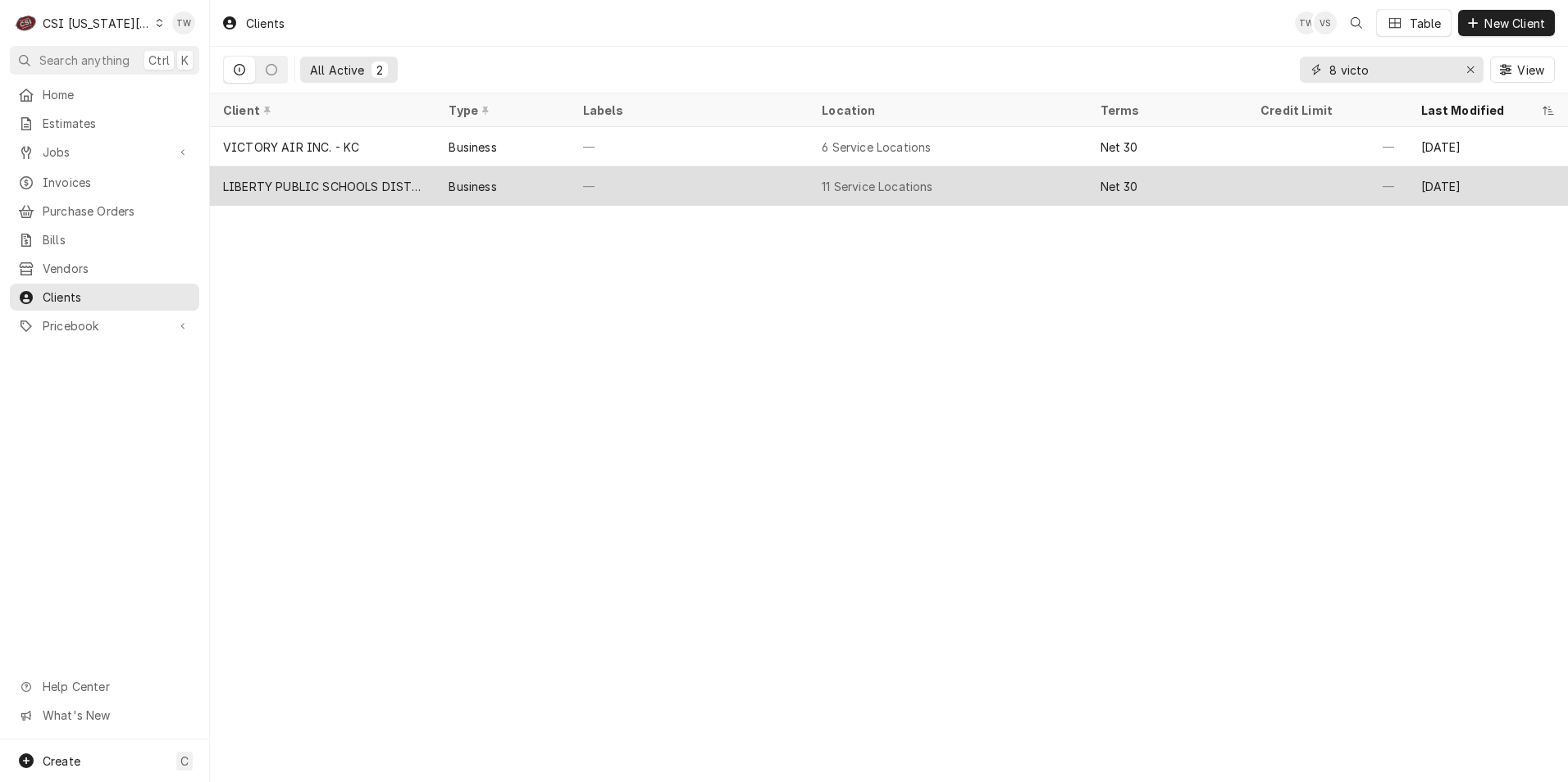
type input "8 victo"
click at [666, 190] on div "—" at bounding box center [689, 186] width 238 height 40
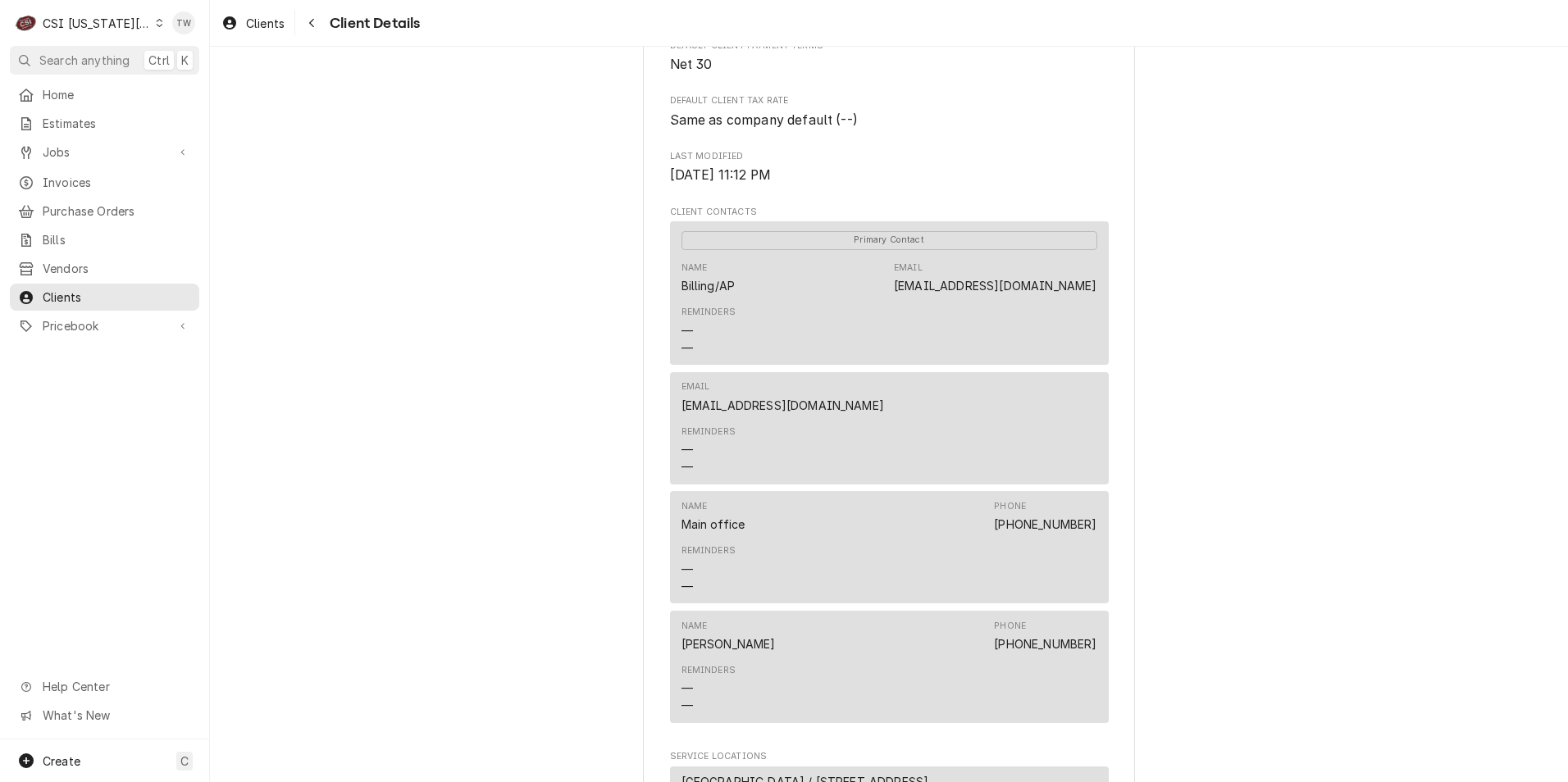
scroll to position [409, 0]
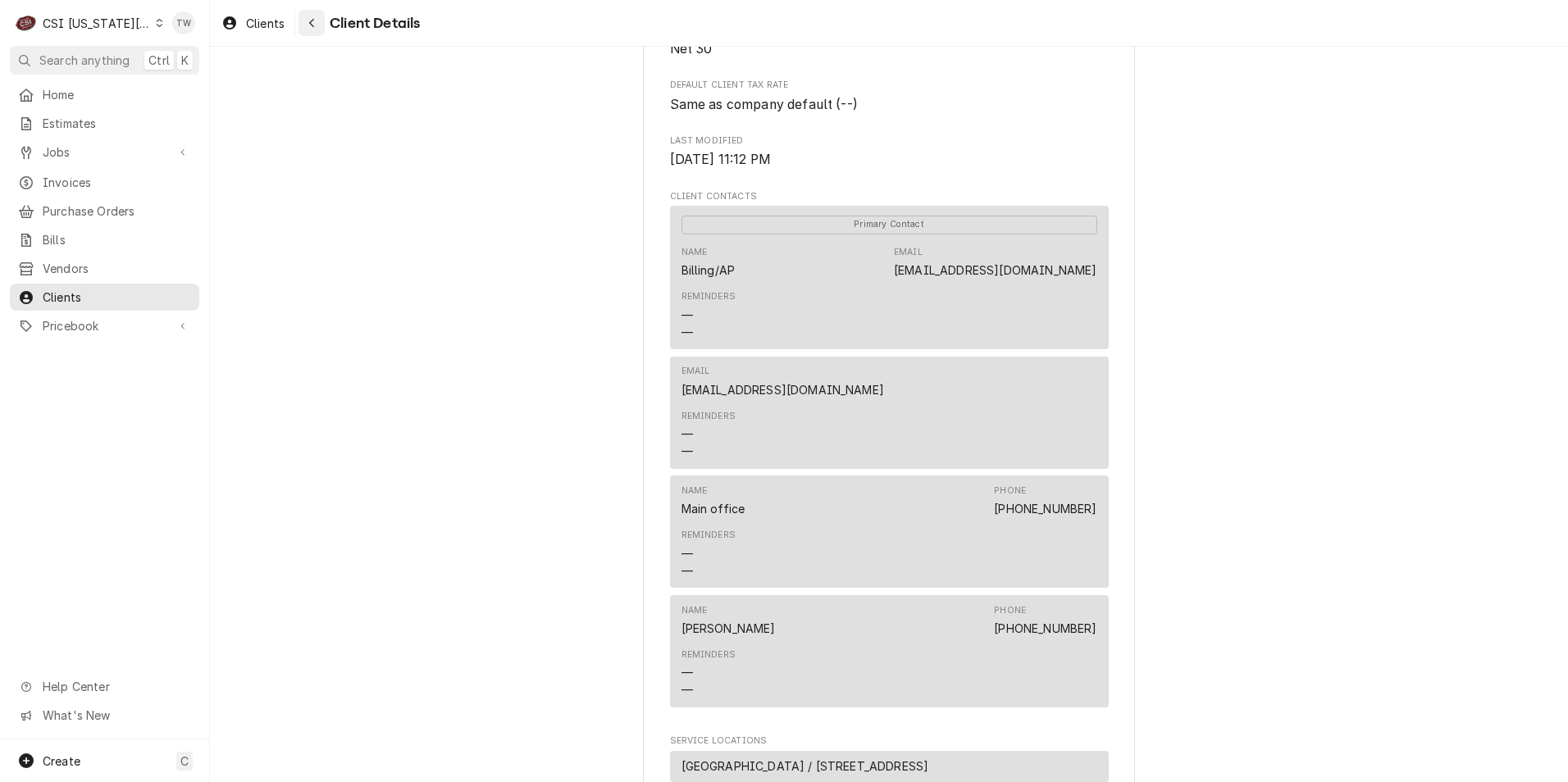
click at [315, 21] on icon "Navigate back" at bounding box center [312, 23] width 7 height 12
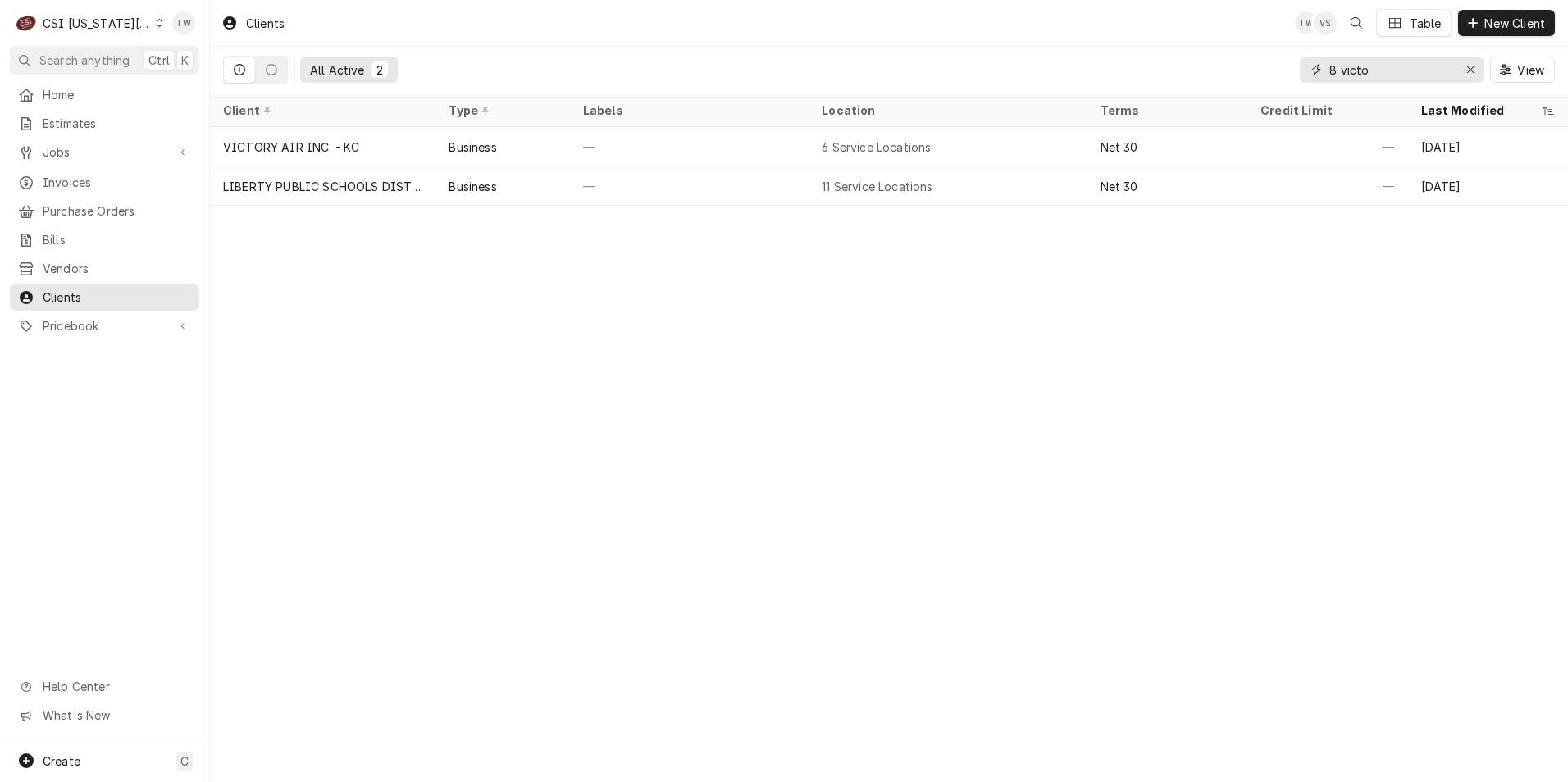
drag, startPoint x: 1371, startPoint y: 73, endPoint x: 1290, endPoint y: 66, distance: 81.3
click at [1291, 66] on div "All Active 2 8 victo View" at bounding box center [889, 69] width 1332 height 46
click at [93, 174] on span "Invoices" at bounding box center [116, 182] width 148 height 17
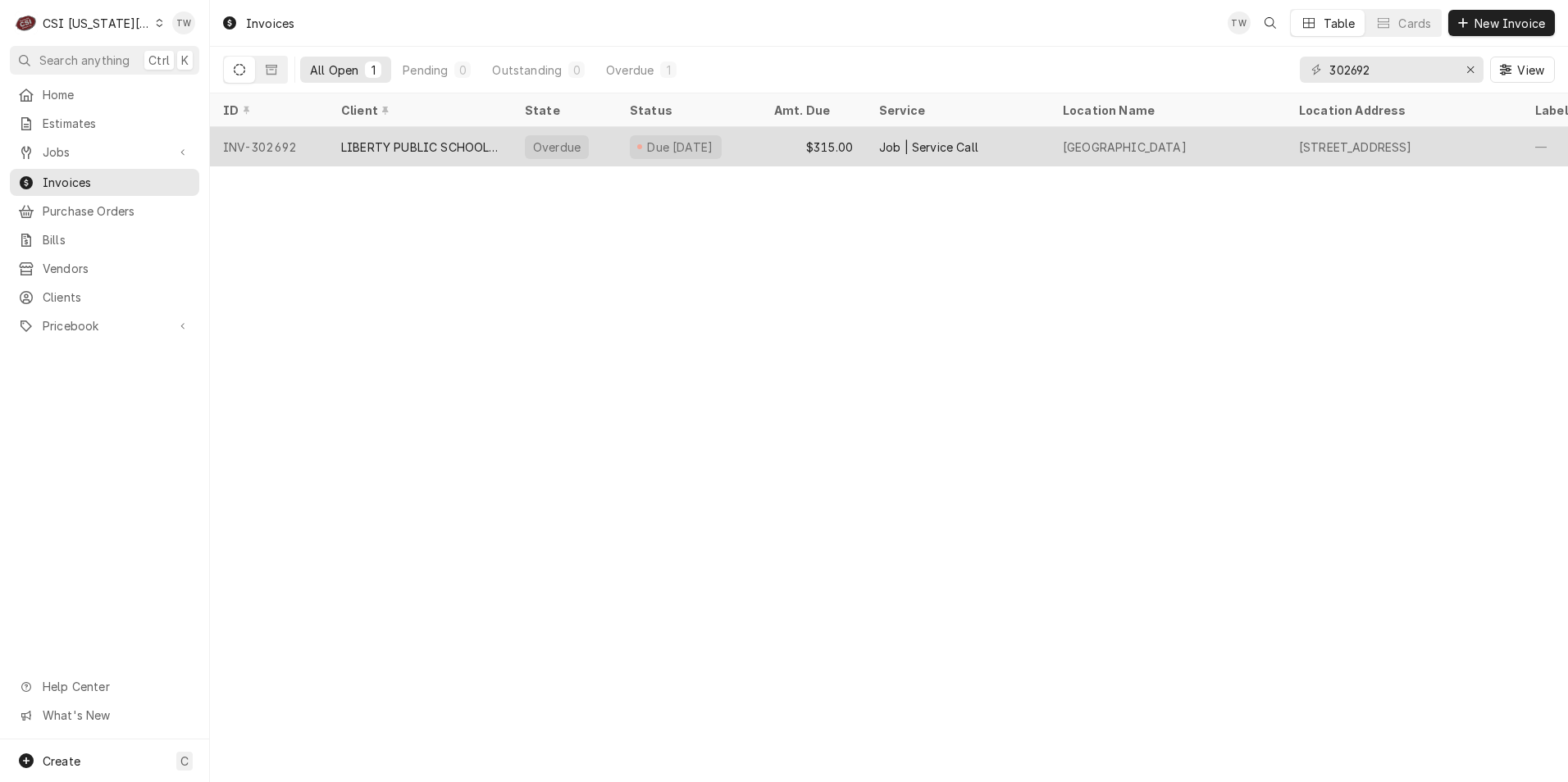
type input "302692"
click at [369, 145] on div "LIBERTY PUBLIC SCHOOLS DIST 53" at bounding box center [420, 147] width 157 height 17
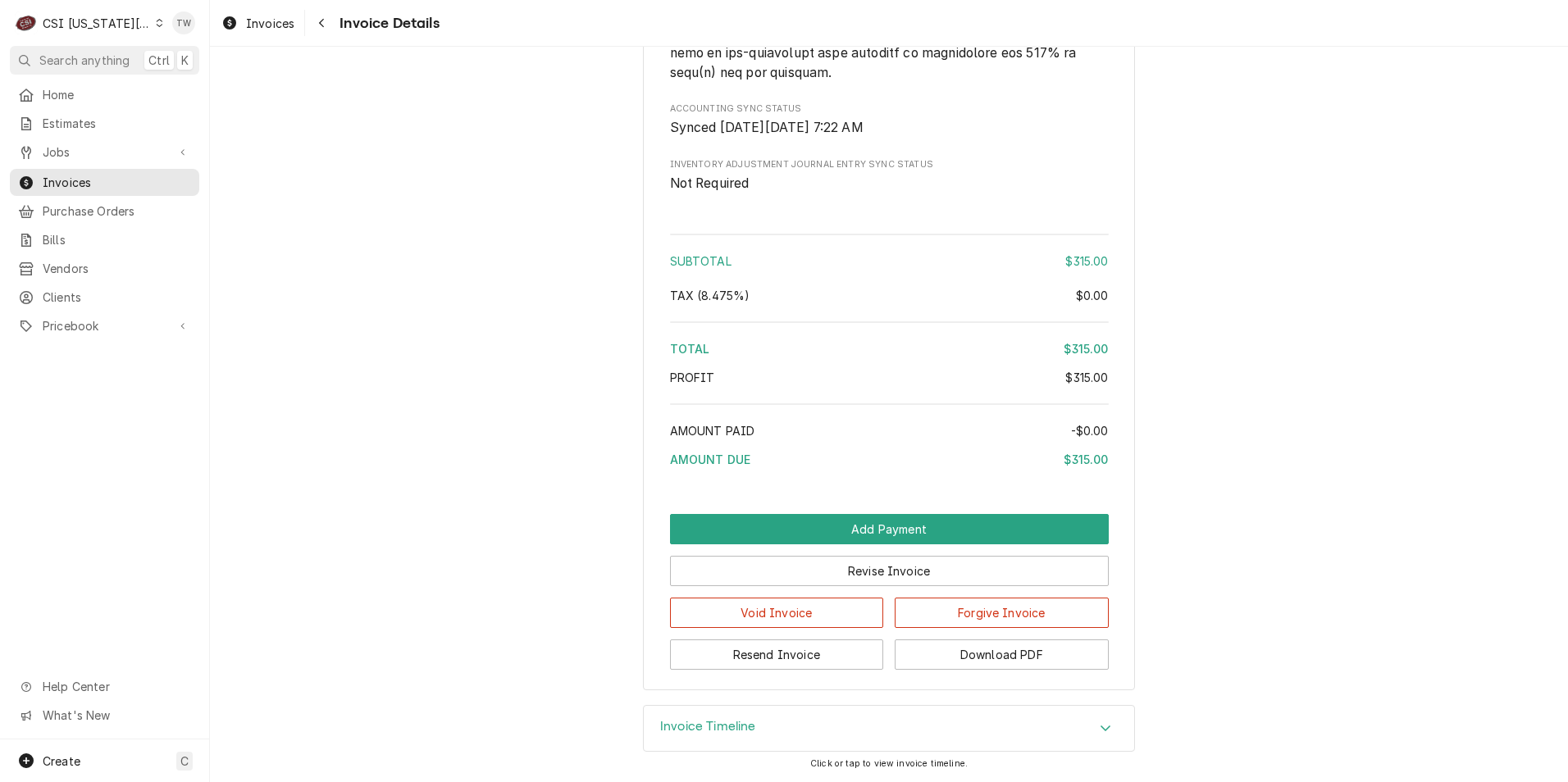
scroll to position [2620, 0]
click at [1045, 659] on button "Download PDF" at bounding box center [1001, 655] width 214 height 31
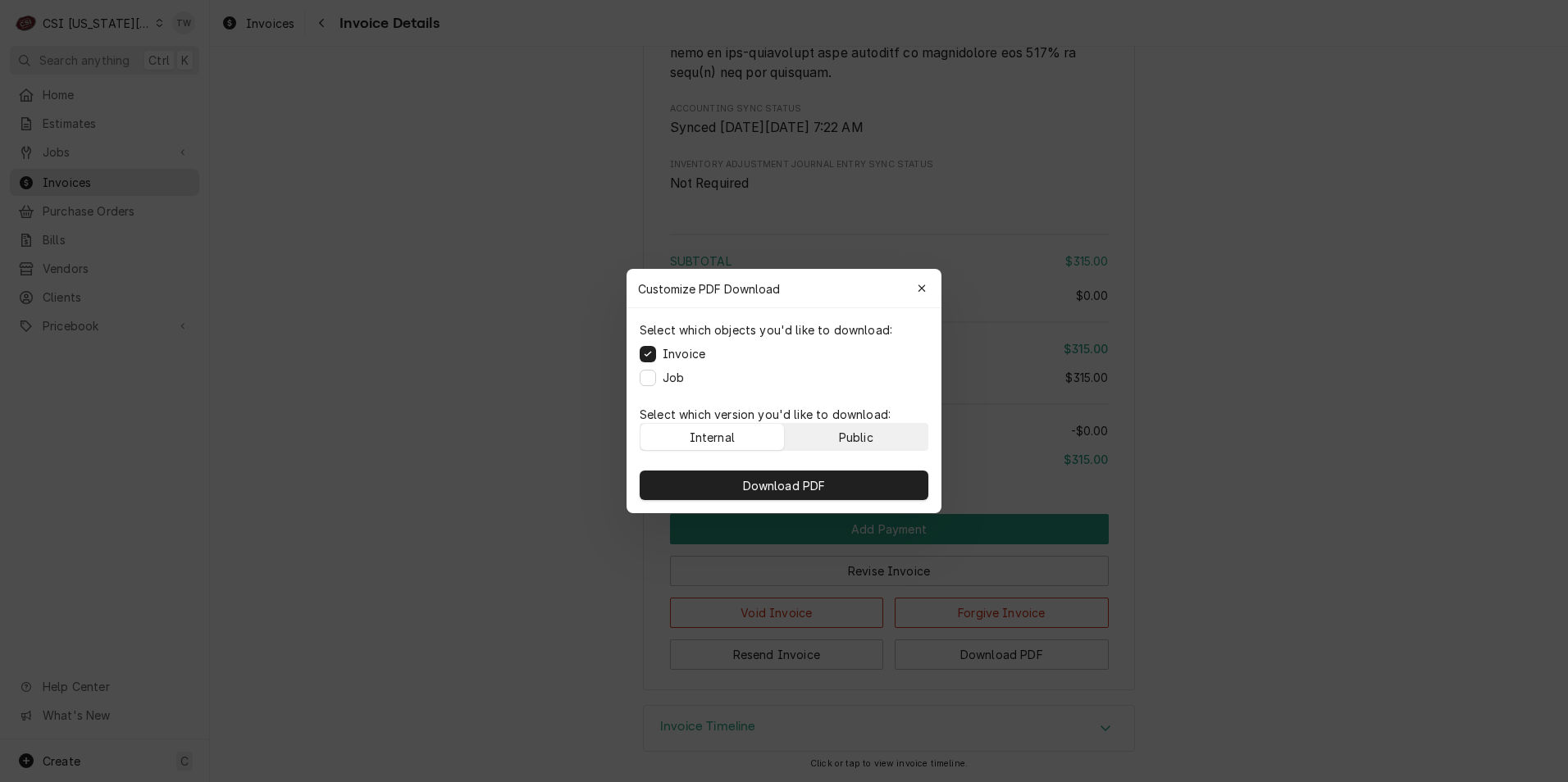
click at [879, 436] on button "Public" at bounding box center [856, 437] width 143 height 26
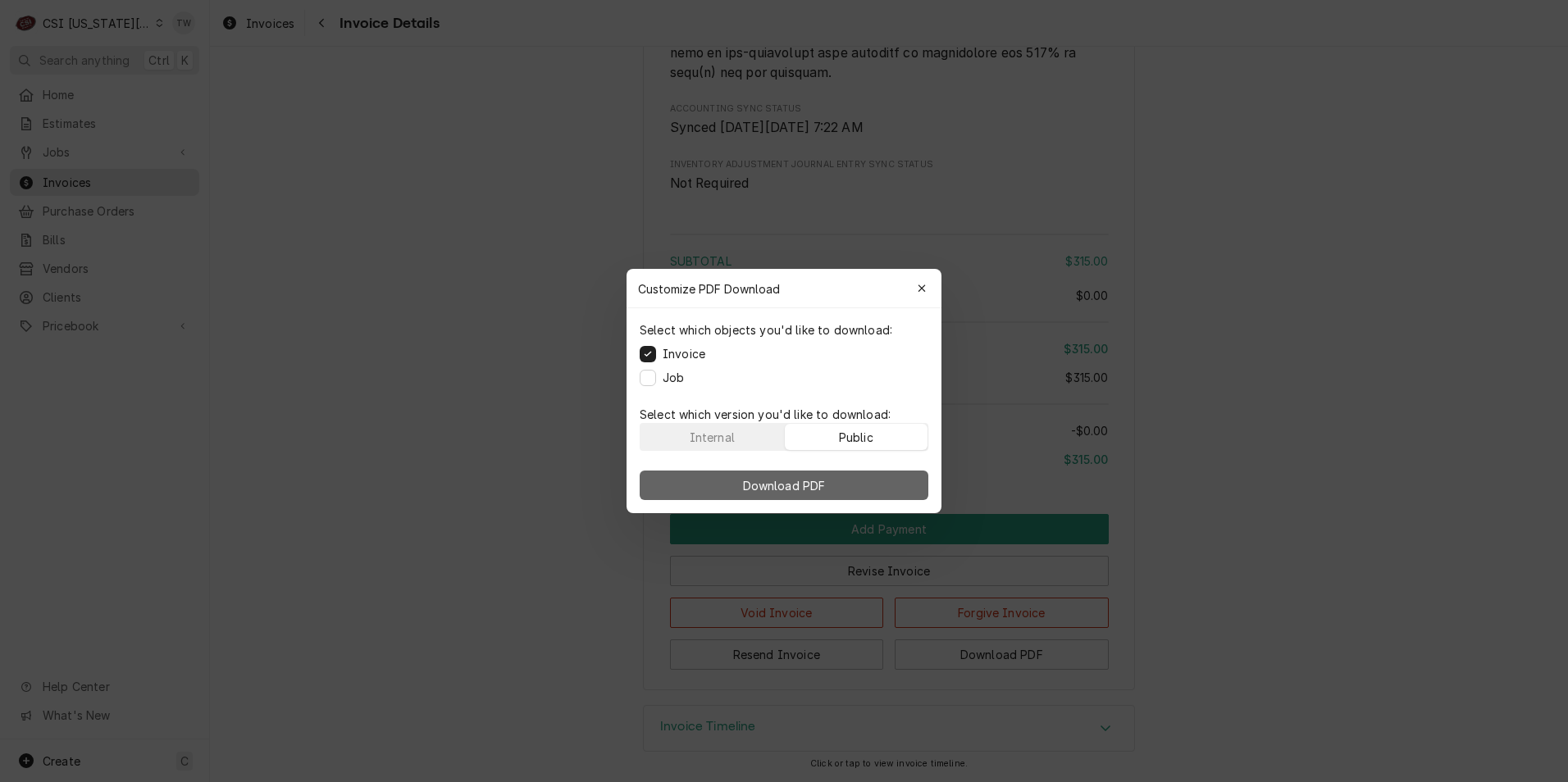
click at [832, 488] on button "Download PDF" at bounding box center [784, 485] width 289 height 30
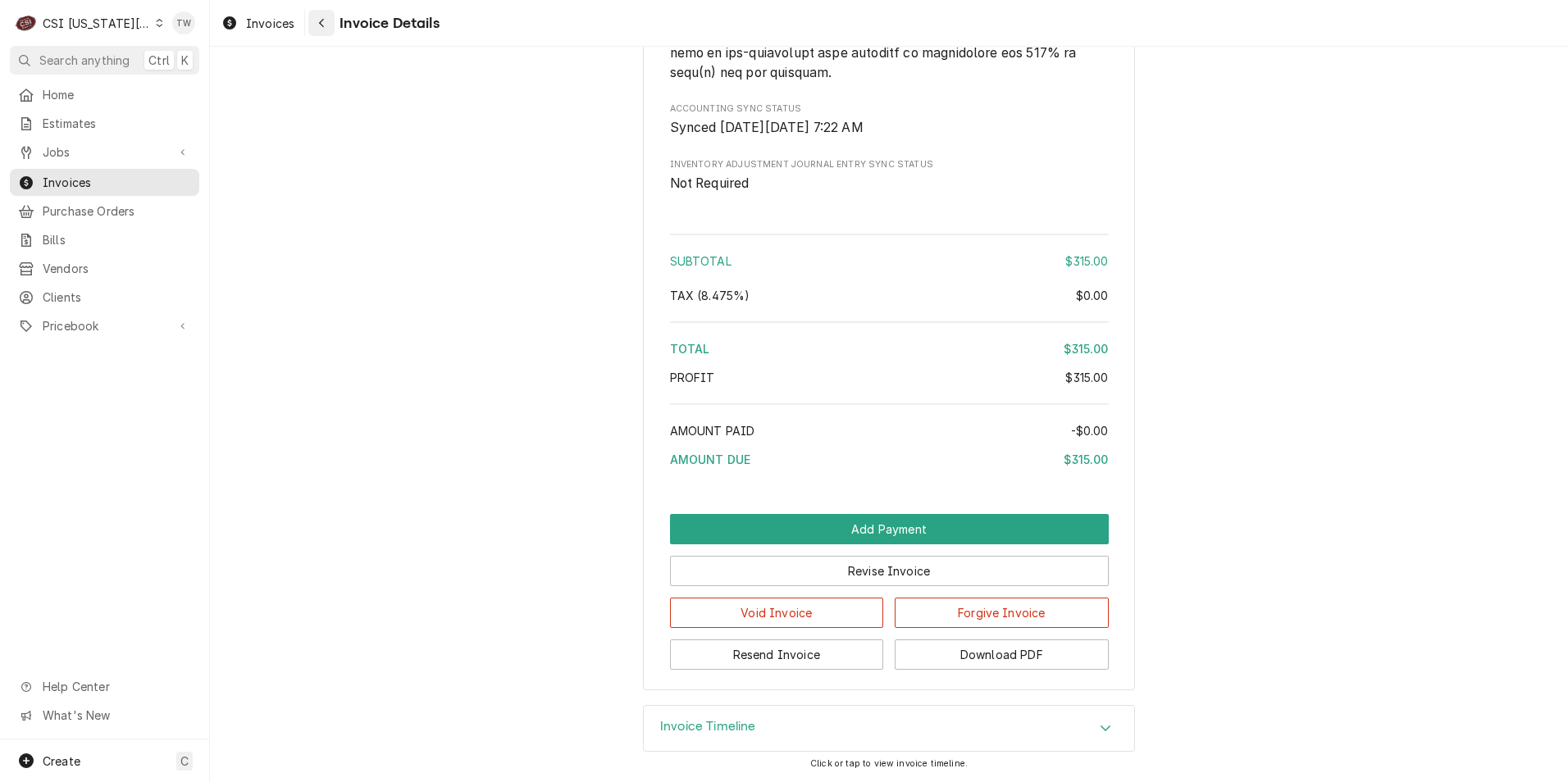
click at [327, 27] on div "Navigate back" at bounding box center [321, 23] width 16 height 16
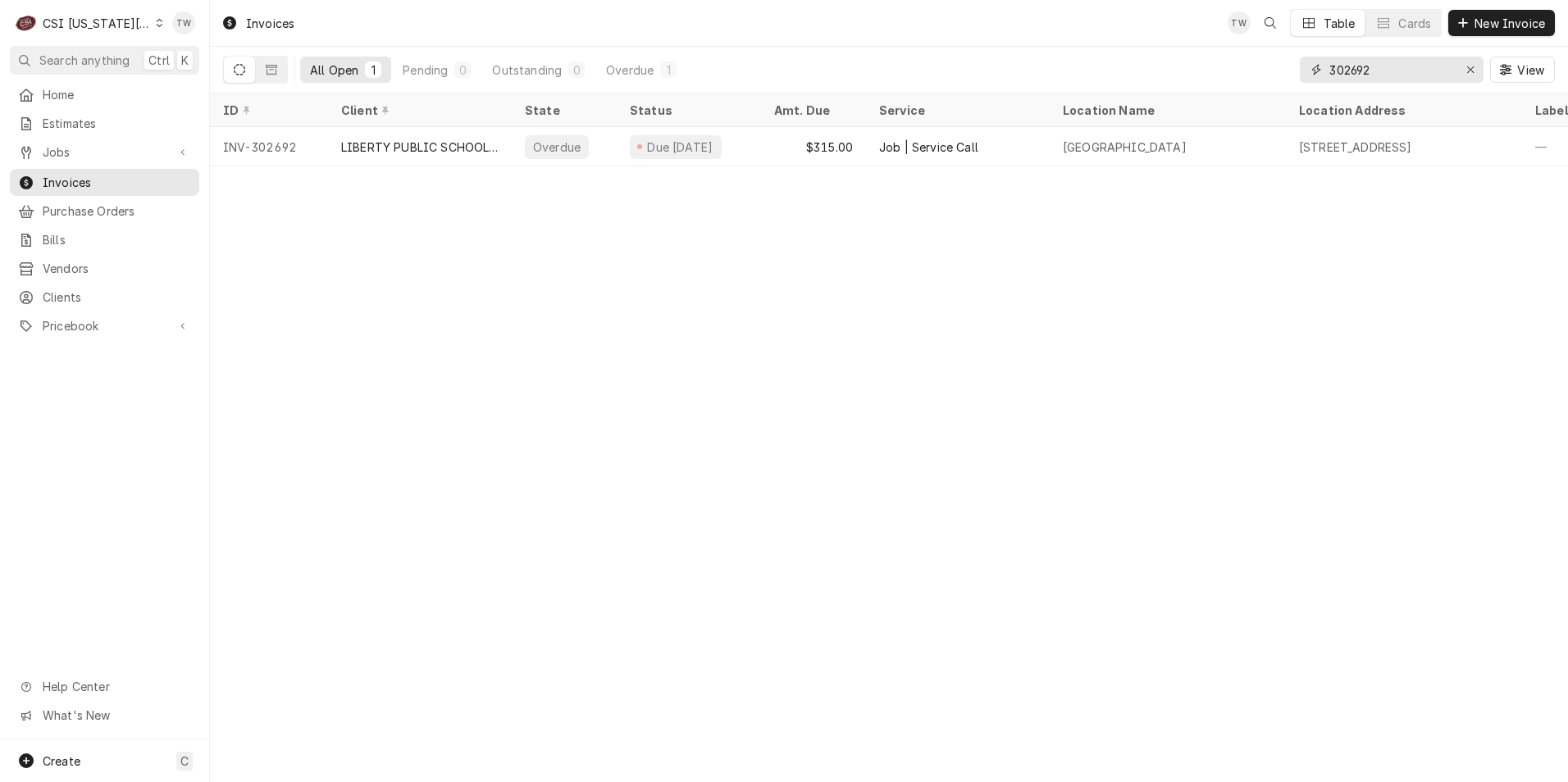
drag, startPoint x: 1407, startPoint y: 69, endPoint x: 1010, endPoint y: 19, distance: 400.1
click at [1010, 19] on div "Invoices TW Table Cards New Invoice All Open 1 Pending 0 Outstanding 0 Overdue …" at bounding box center [889, 47] width 1358 height 94
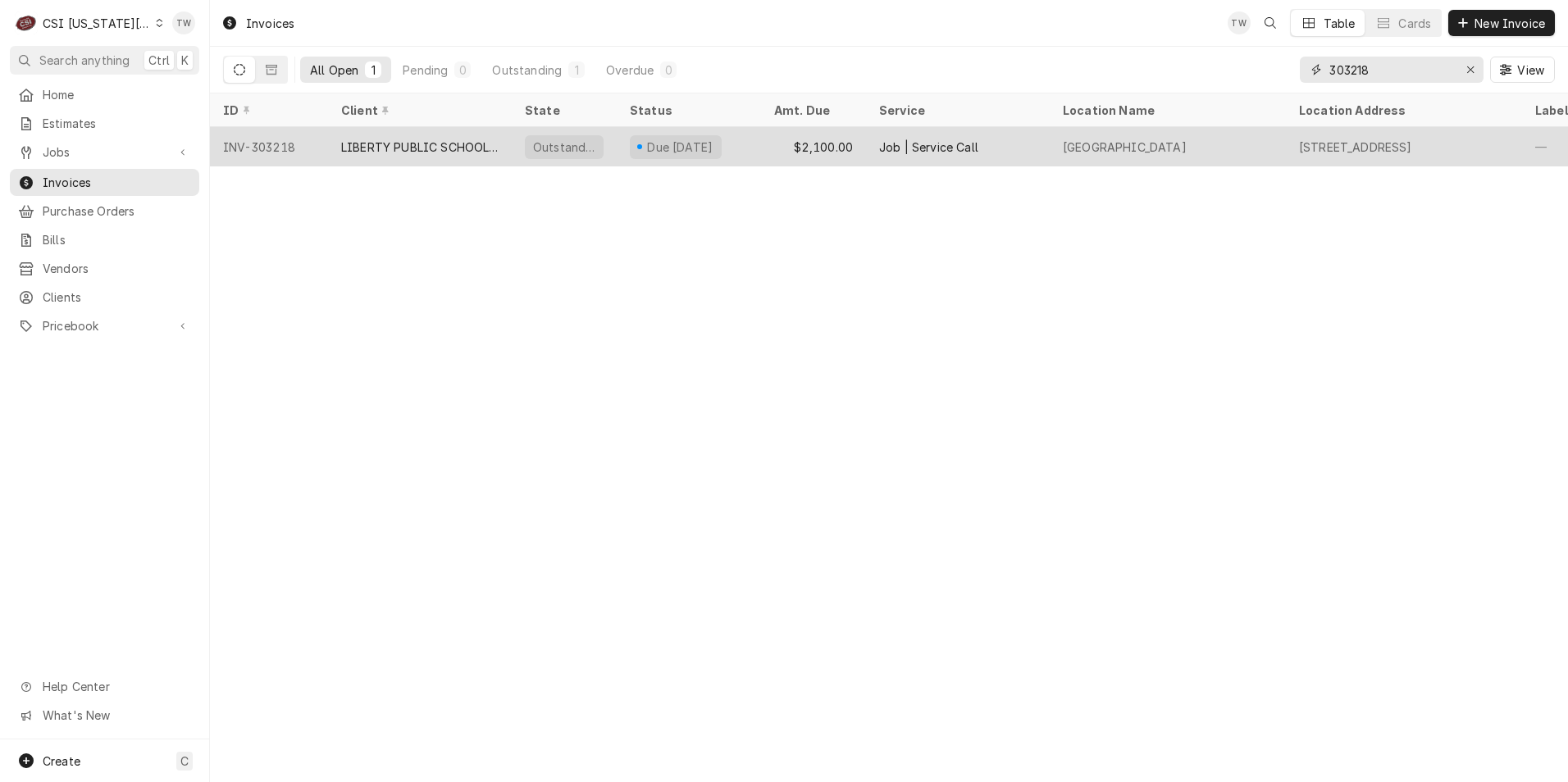
type input "303218"
click at [315, 138] on div "INV-303218" at bounding box center [269, 147] width 118 height 40
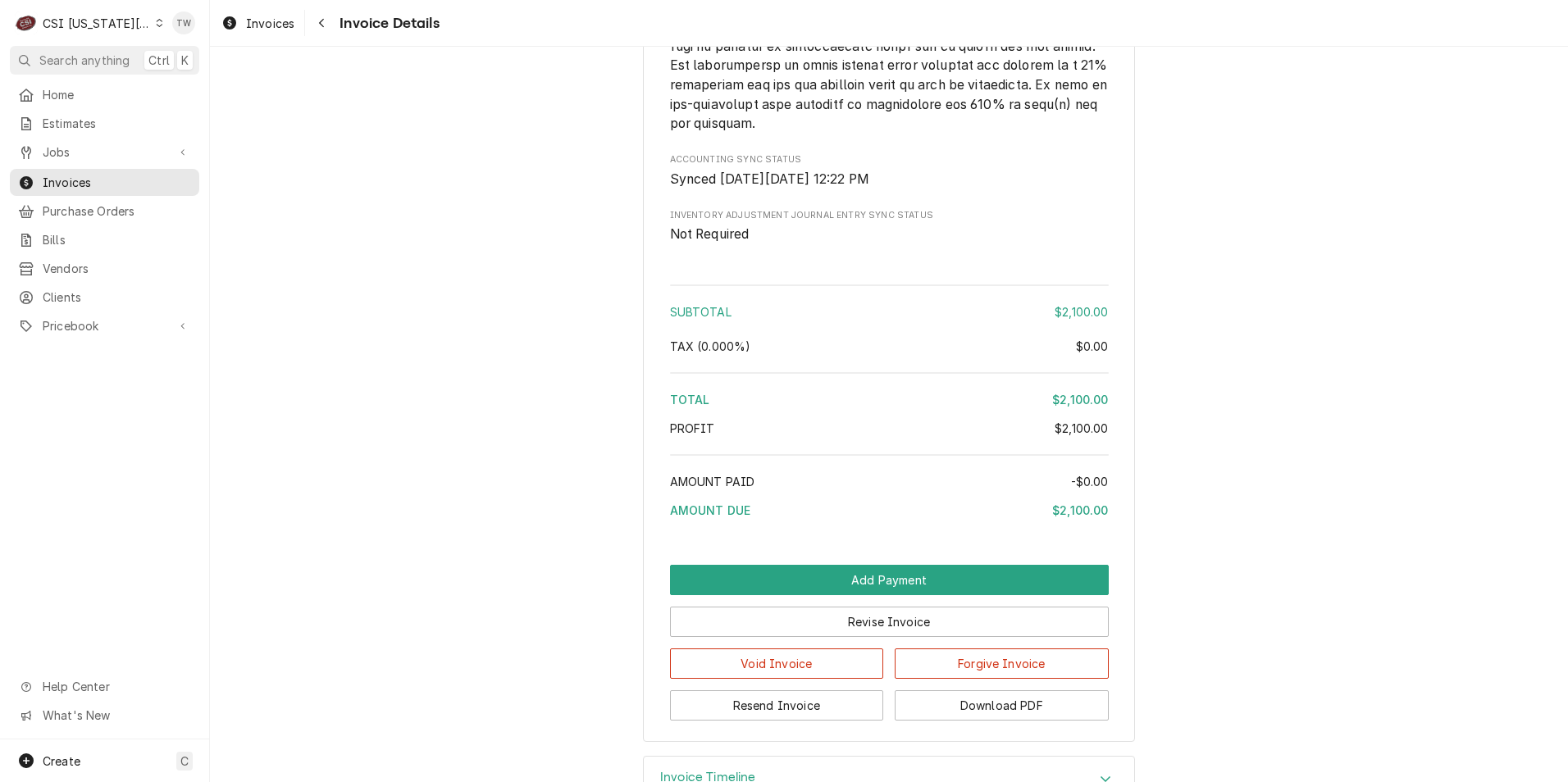
scroll to position [2889, 0]
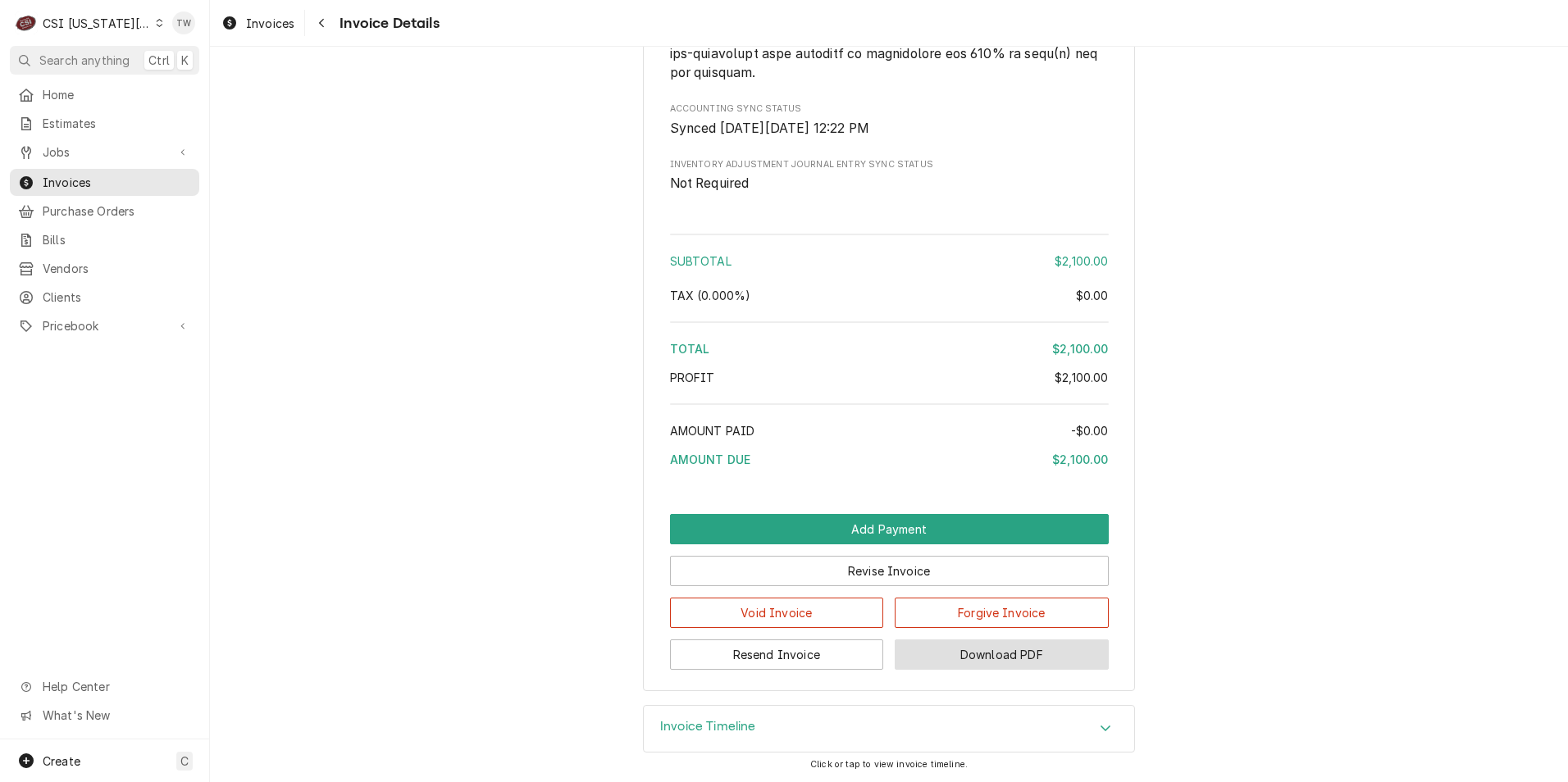
click at [1012, 648] on button "Download PDF" at bounding box center [1001, 655] width 214 height 31
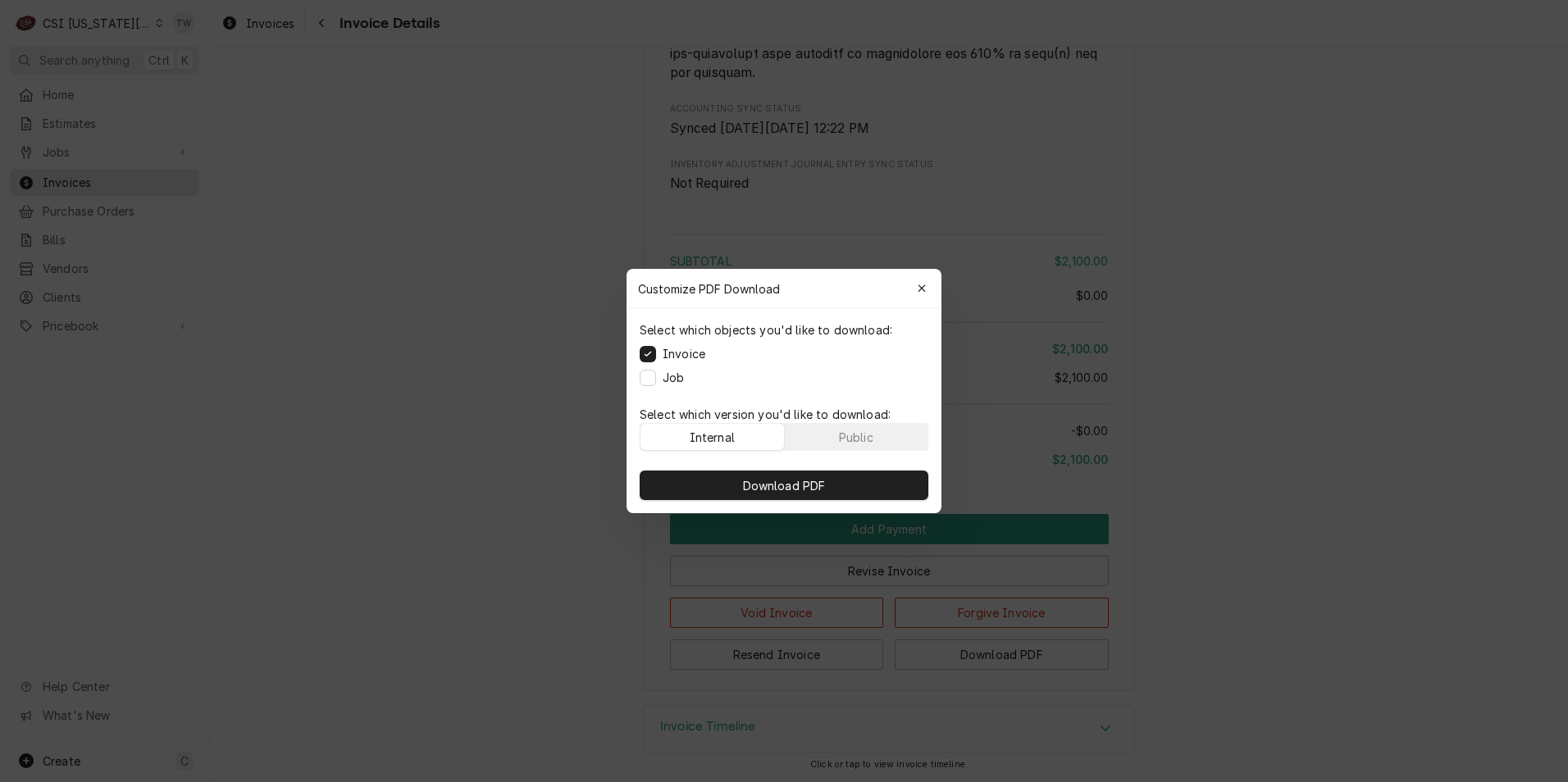
click at [882, 419] on p "Select which version you'd like to download:" at bounding box center [784, 414] width 289 height 17
click at [882, 429] on button "Public" at bounding box center [856, 437] width 143 height 26
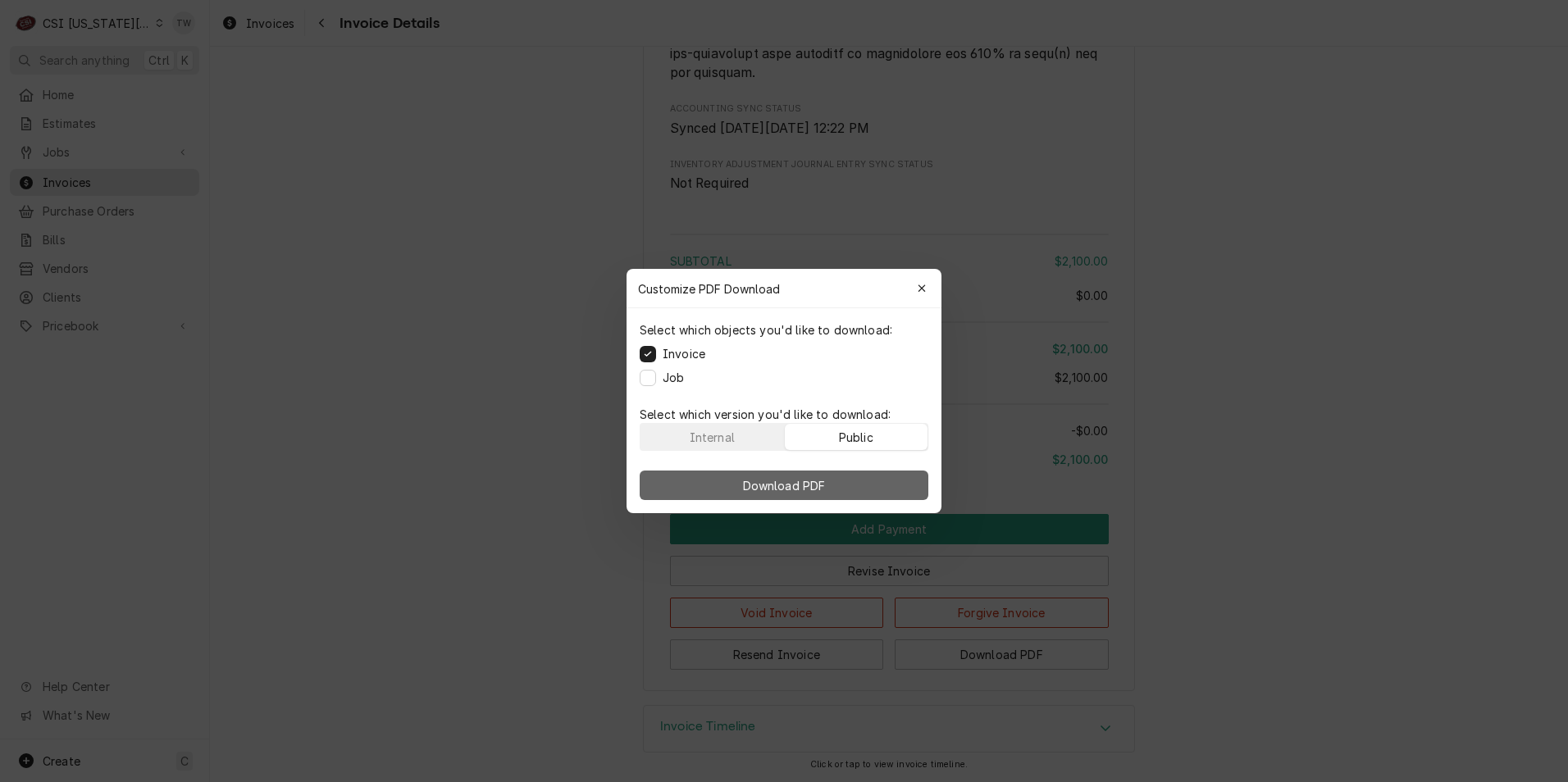
click at [858, 477] on button "Download PDF" at bounding box center [784, 485] width 289 height 30
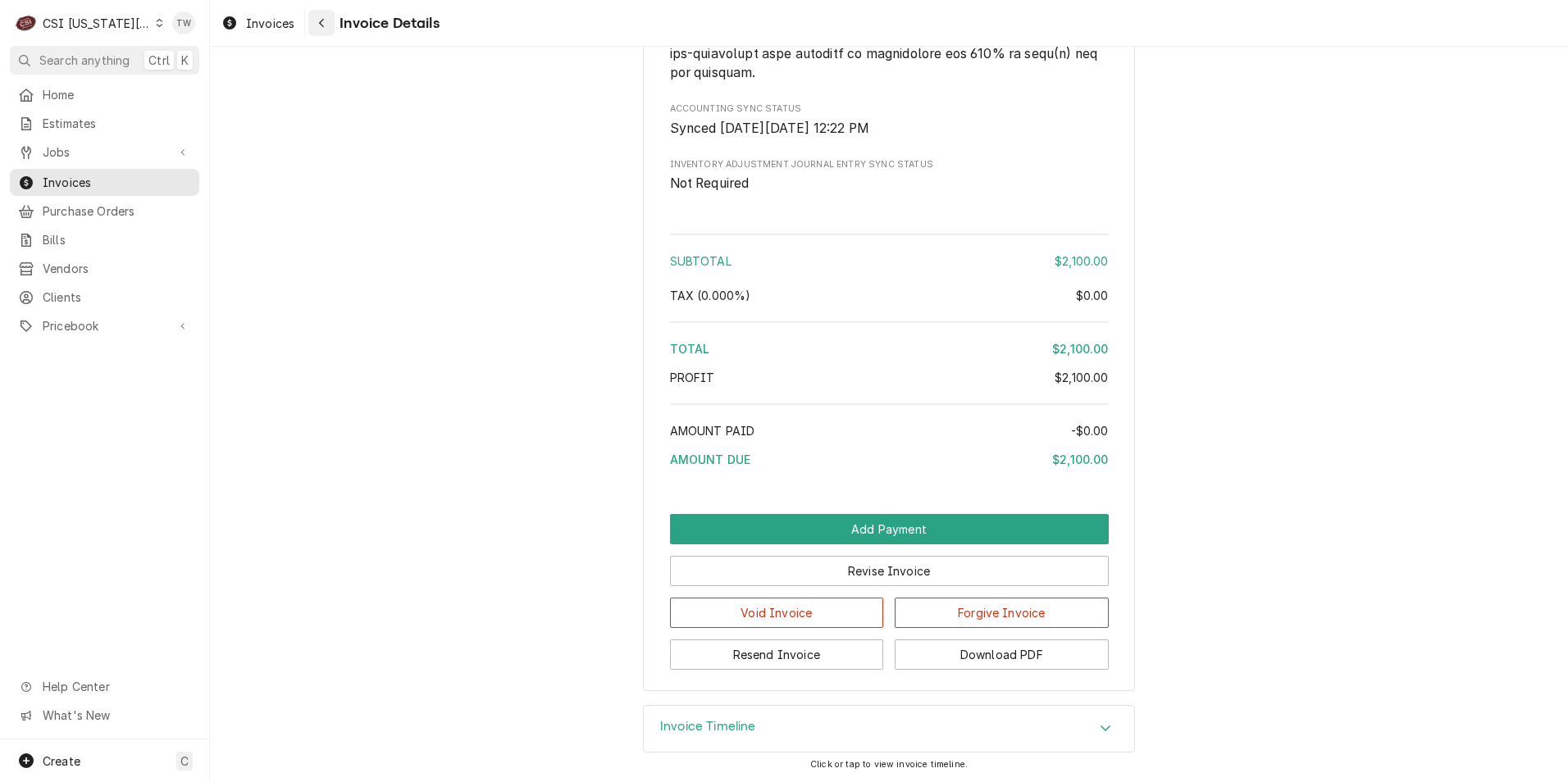
click at [325, 20] on icon "Navigate back" at bounding box center [322, 23] width 7 height 12
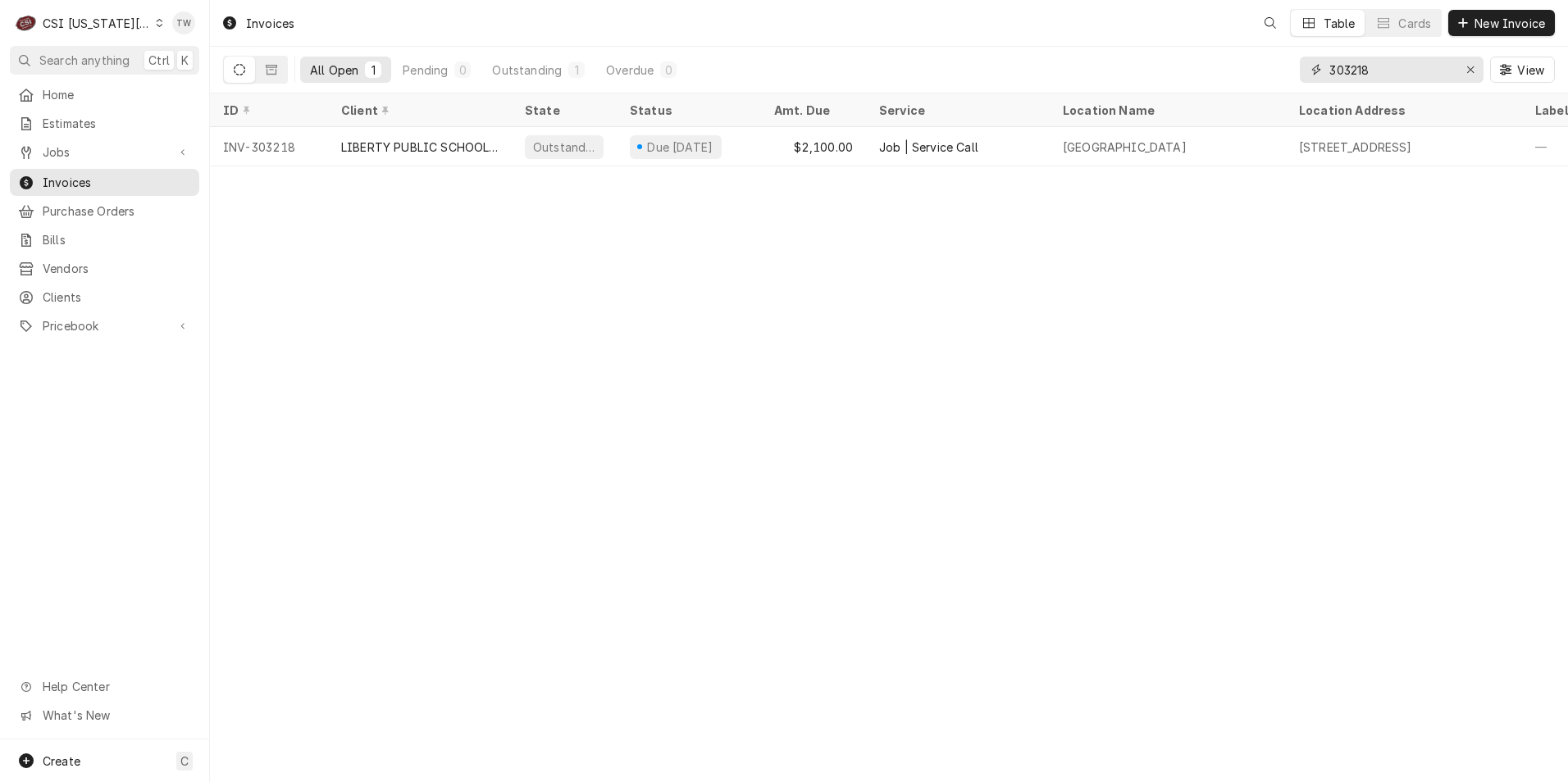
click at [1385, 69] on input "303218" at bounding box center [1390, 69] width 123 height 26
type input "3"
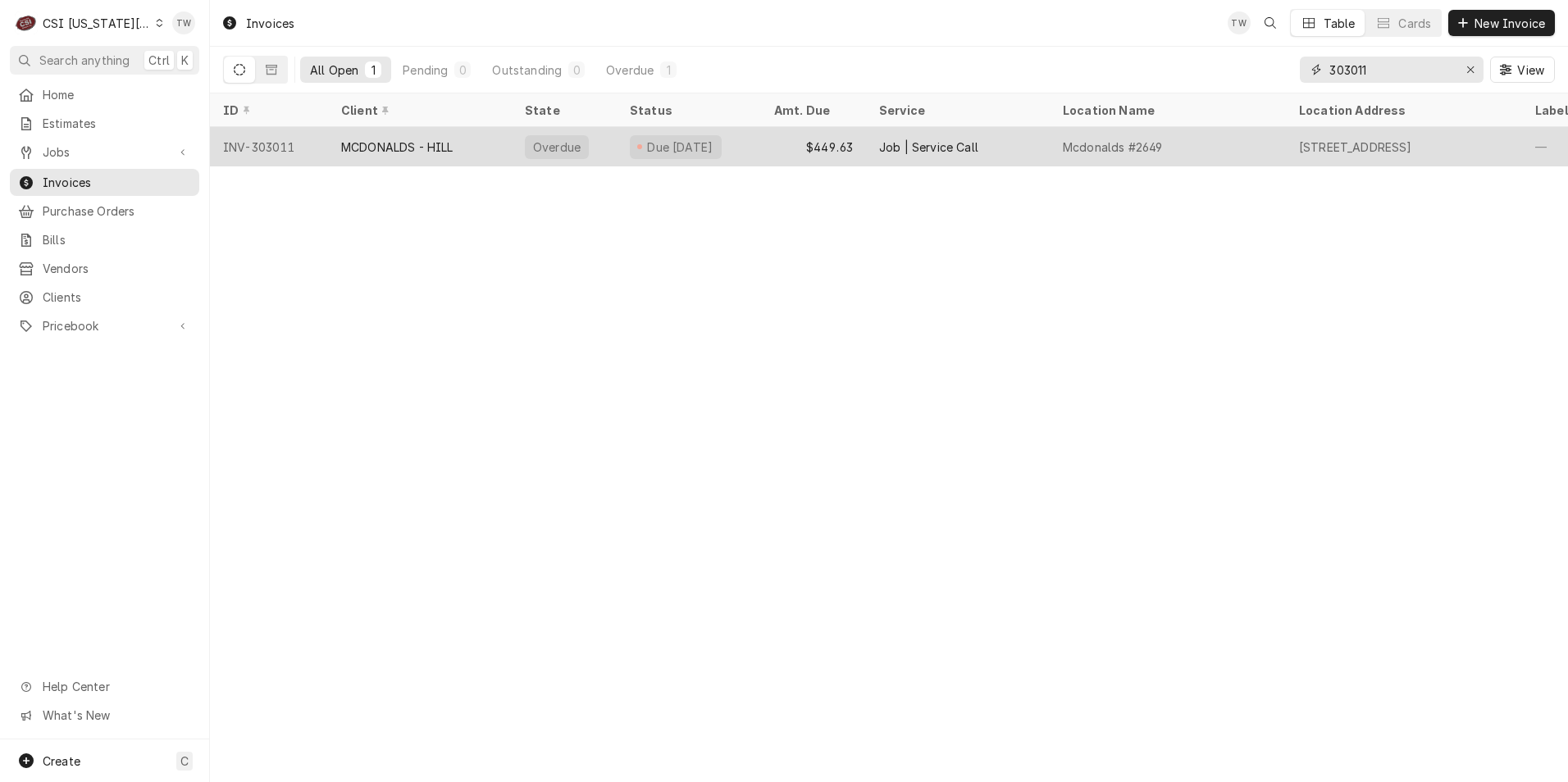
type input "303011"
click at [424, 143] on div "MCDONALDS - HILL" at bounding box center [397, 147] width 113 height 17
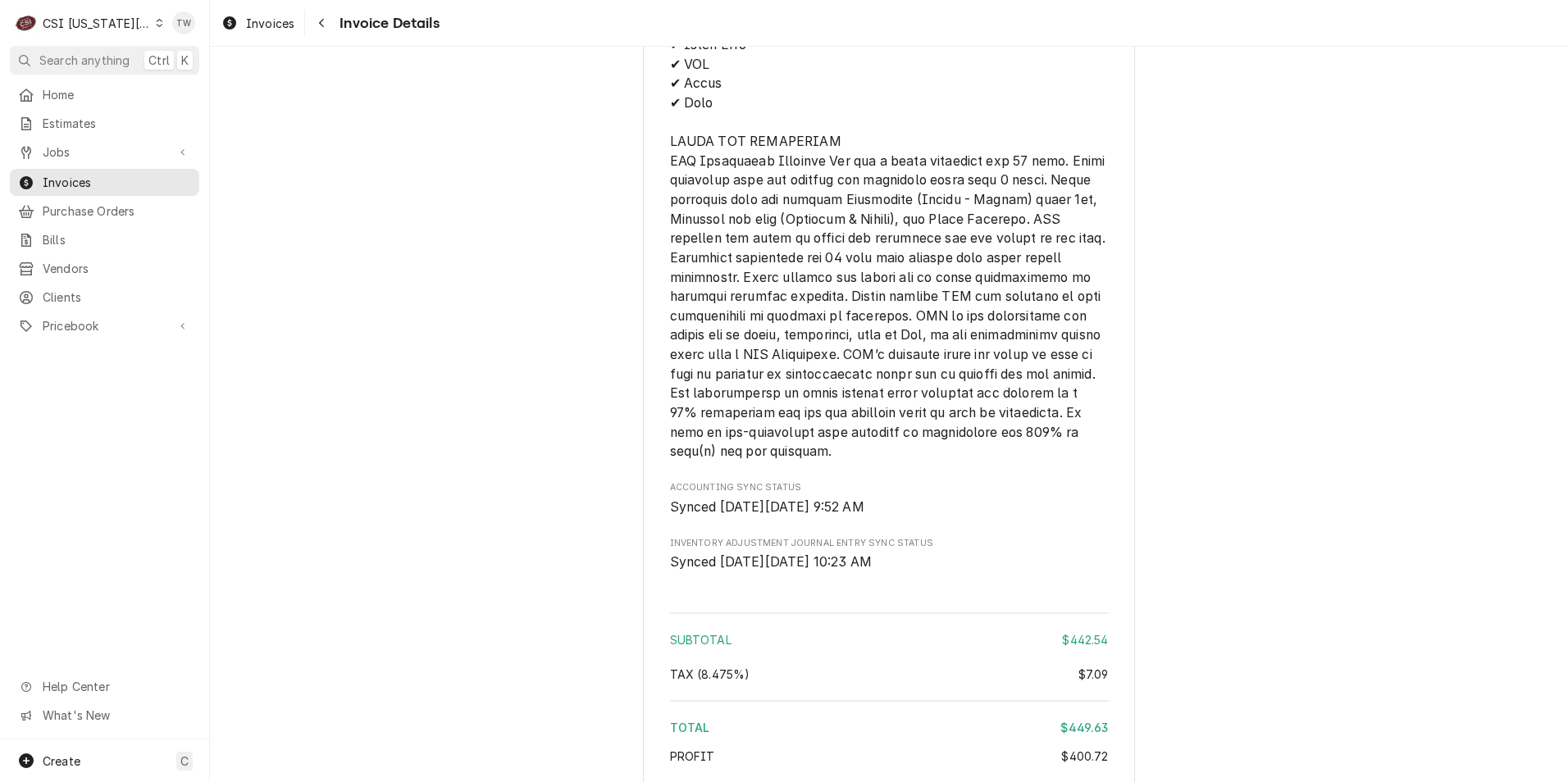
scroll to position [3530, 0]
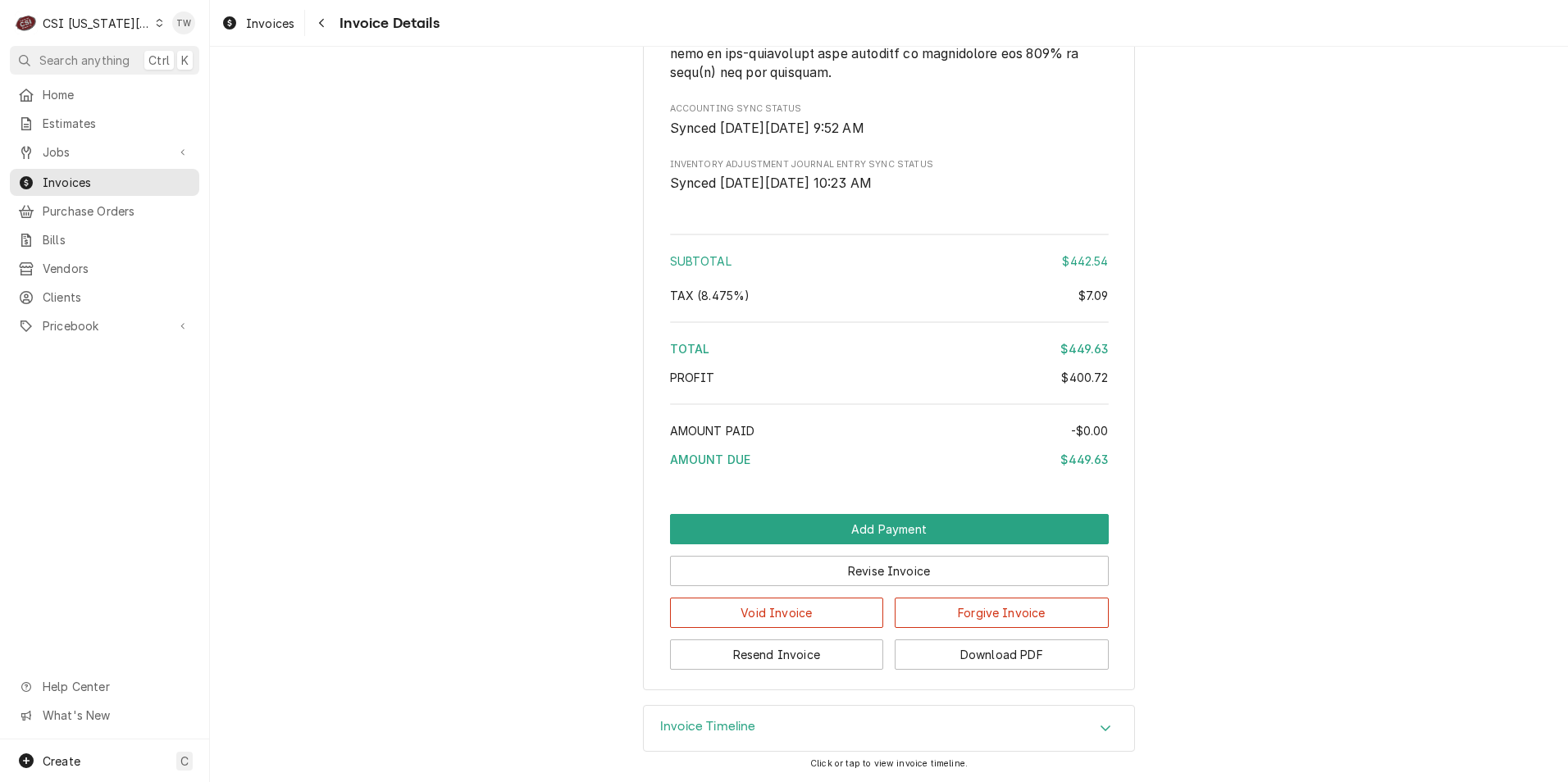
click at [682, 722] on h3 "Invoice Timeline" at bounding box center [708, 726] width 96 height 15
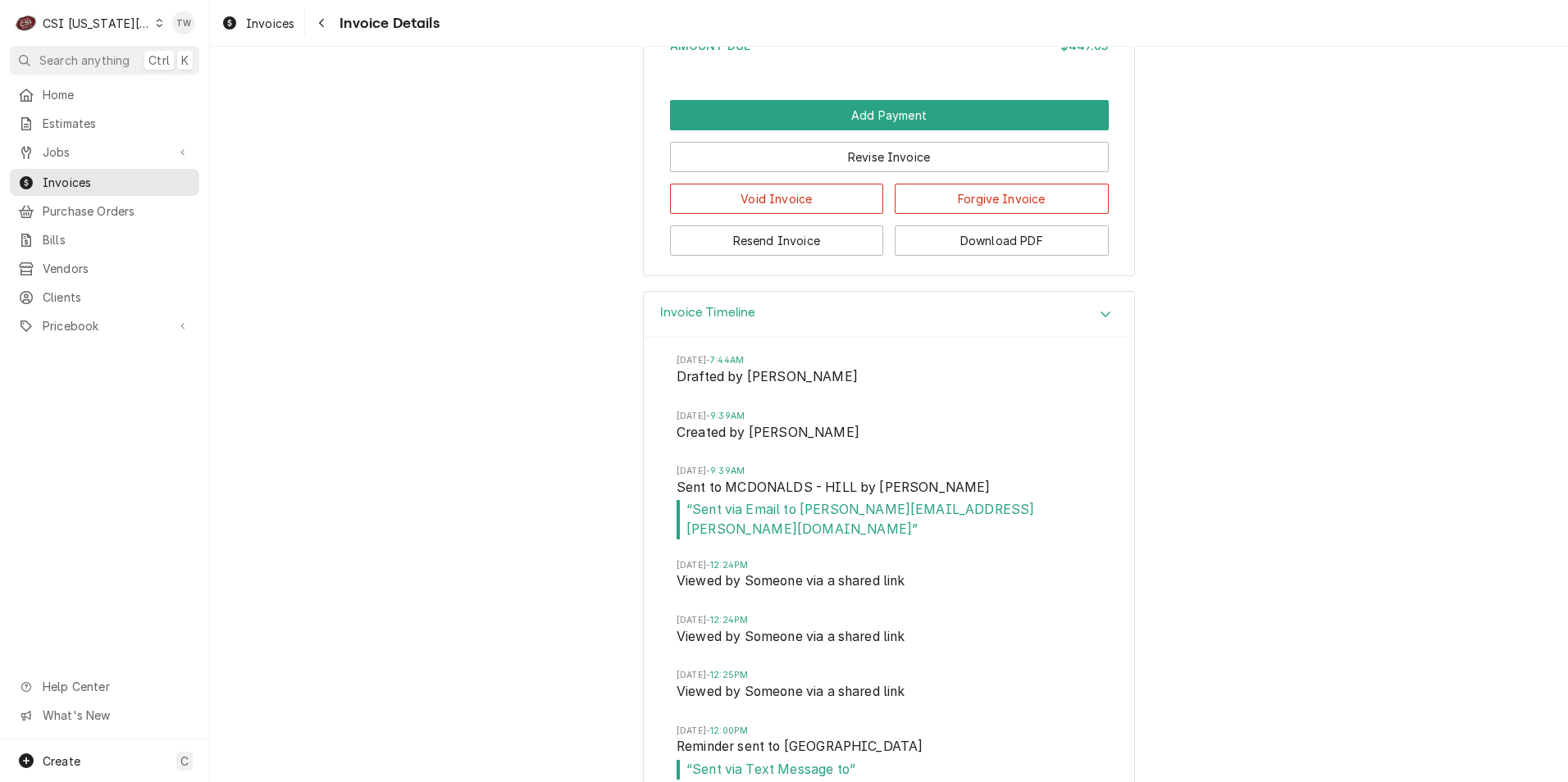
scroll to position [4023, 0]
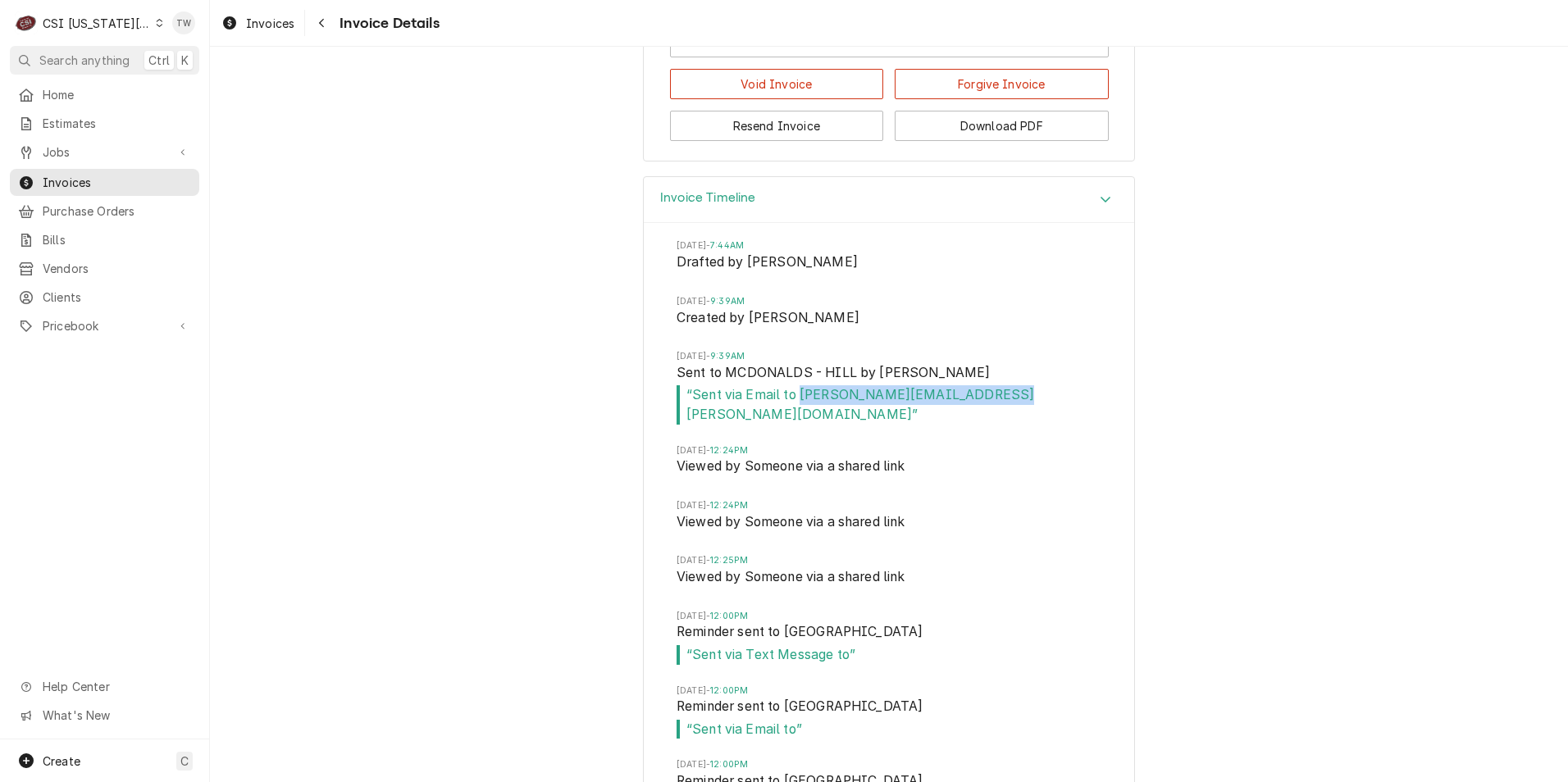
drag, startPoint x: 968, startPoint y: 432, endPoint x: 795, endPoint y: 435, distance: 173.0
click at [795, 424] on span "“ Sent via Email to [PERSON_NAME][EMAIL_ADDRESS][PERSON_NAME][DOMAIN_NAME] ”" at bounding box center [889, 404] width 425 height 39
copy span "[PERSON_NAME][EMAIL_ADDRESS][PERSON_NAME][DOMAIN_NAME]"
drag, startPoint x: 328, startPoint y: 23, endPoint x: 457, endPoint y: 81, distance: 141.4
click at [328, 23] on div "Navigate back" at bounding box center [321, 23] width 16 height 16
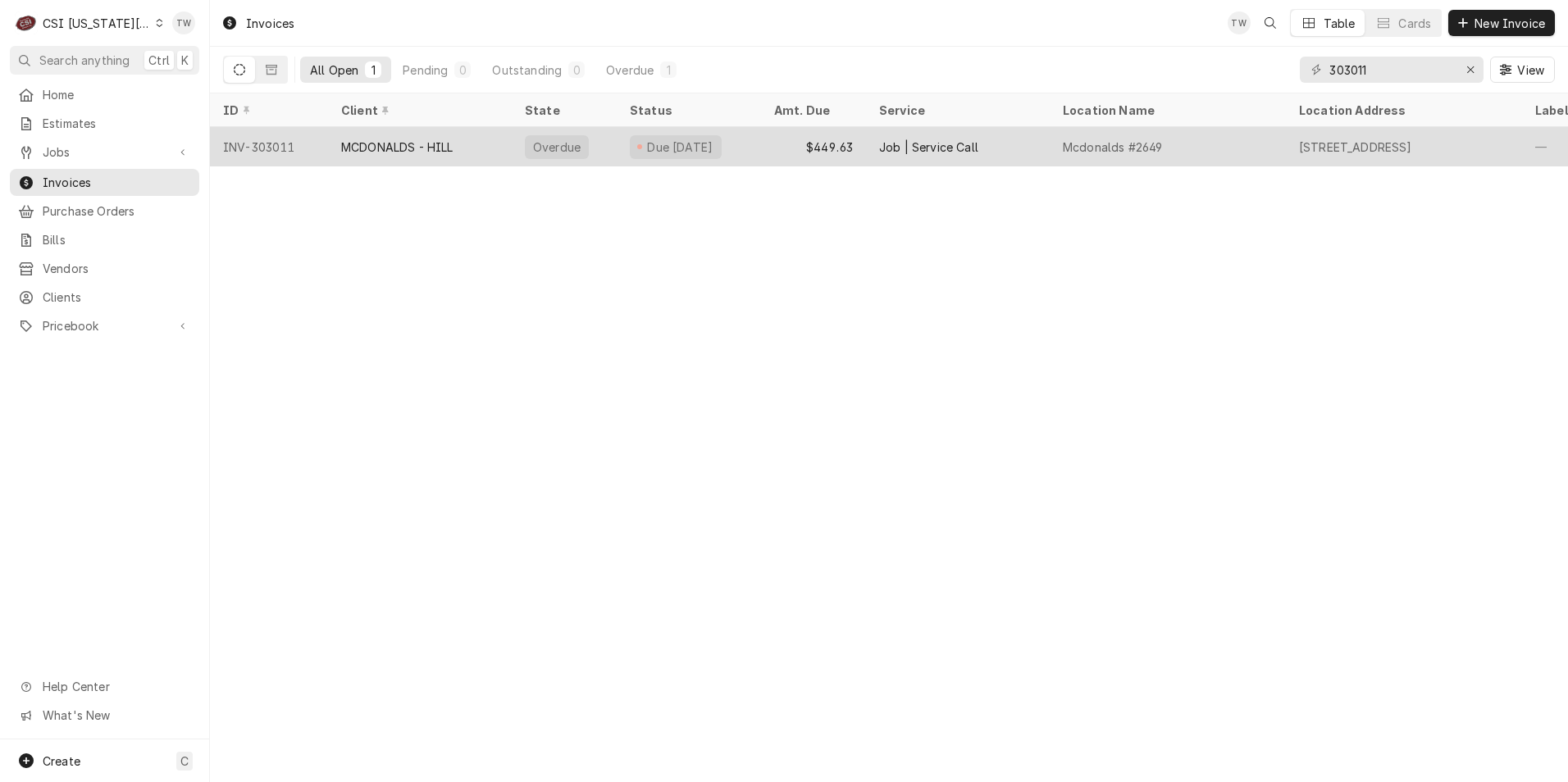
click at [482, 152] on div "MCDONALDS - HILL" at bounding box center [420, 147] width 184 height 40
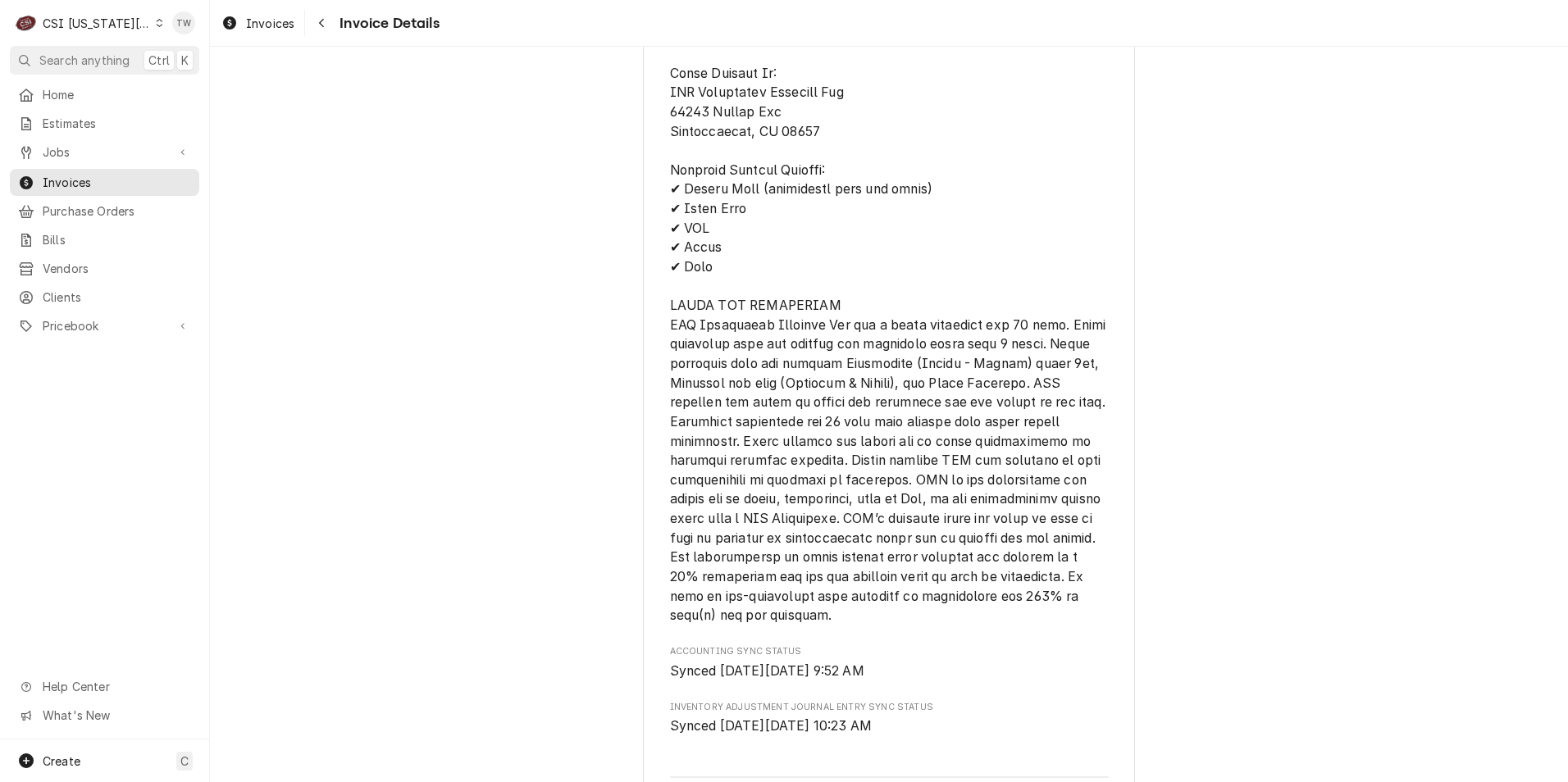
scroll to position [3530, 0]
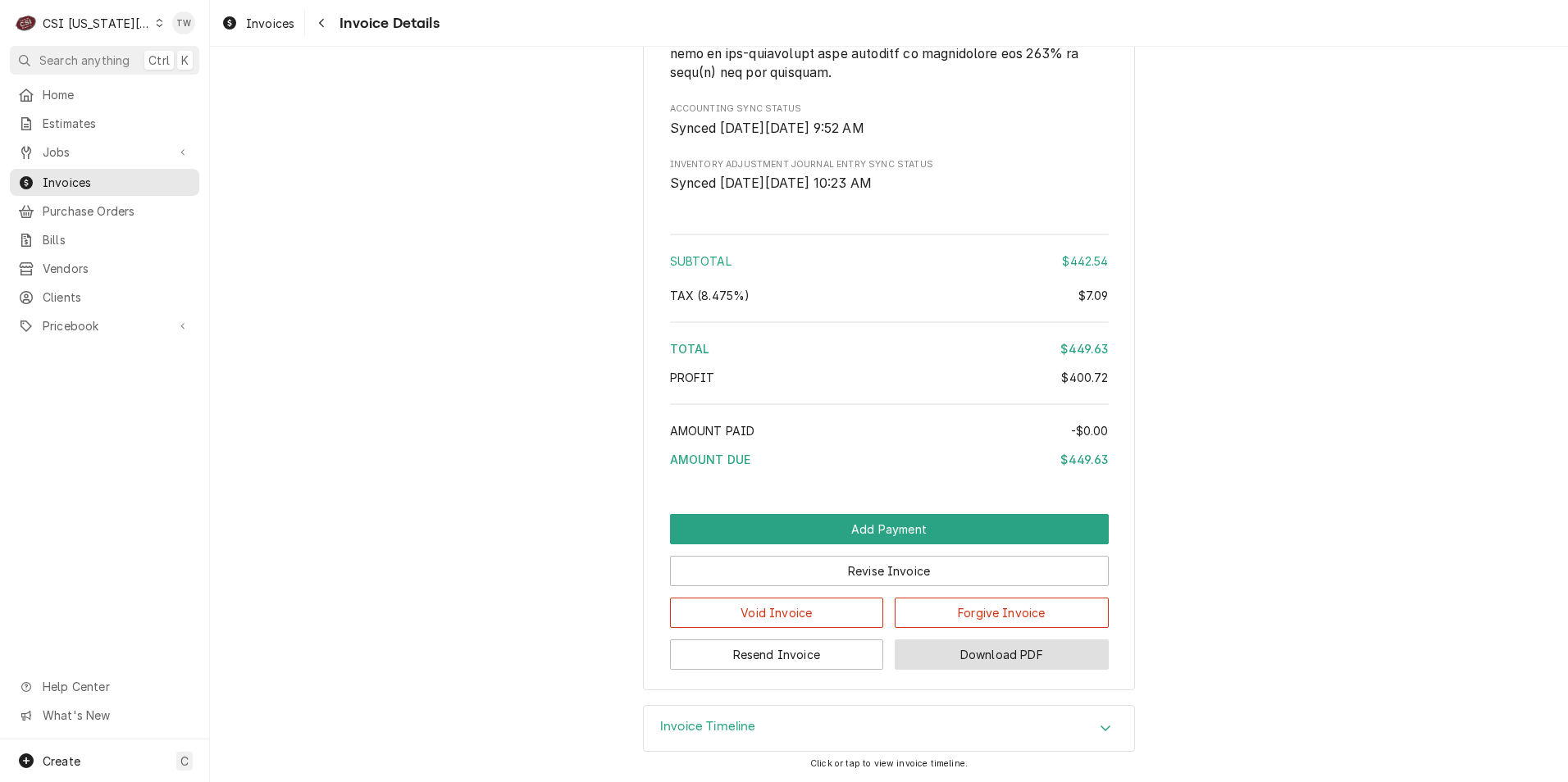
click at [977, 648] on button "Download PDF" at bounding box center [1001, 655] width 214 height 31
click at [310, 26] on button "Navigate back" at bounding box center [321, 23] width 26 height 26
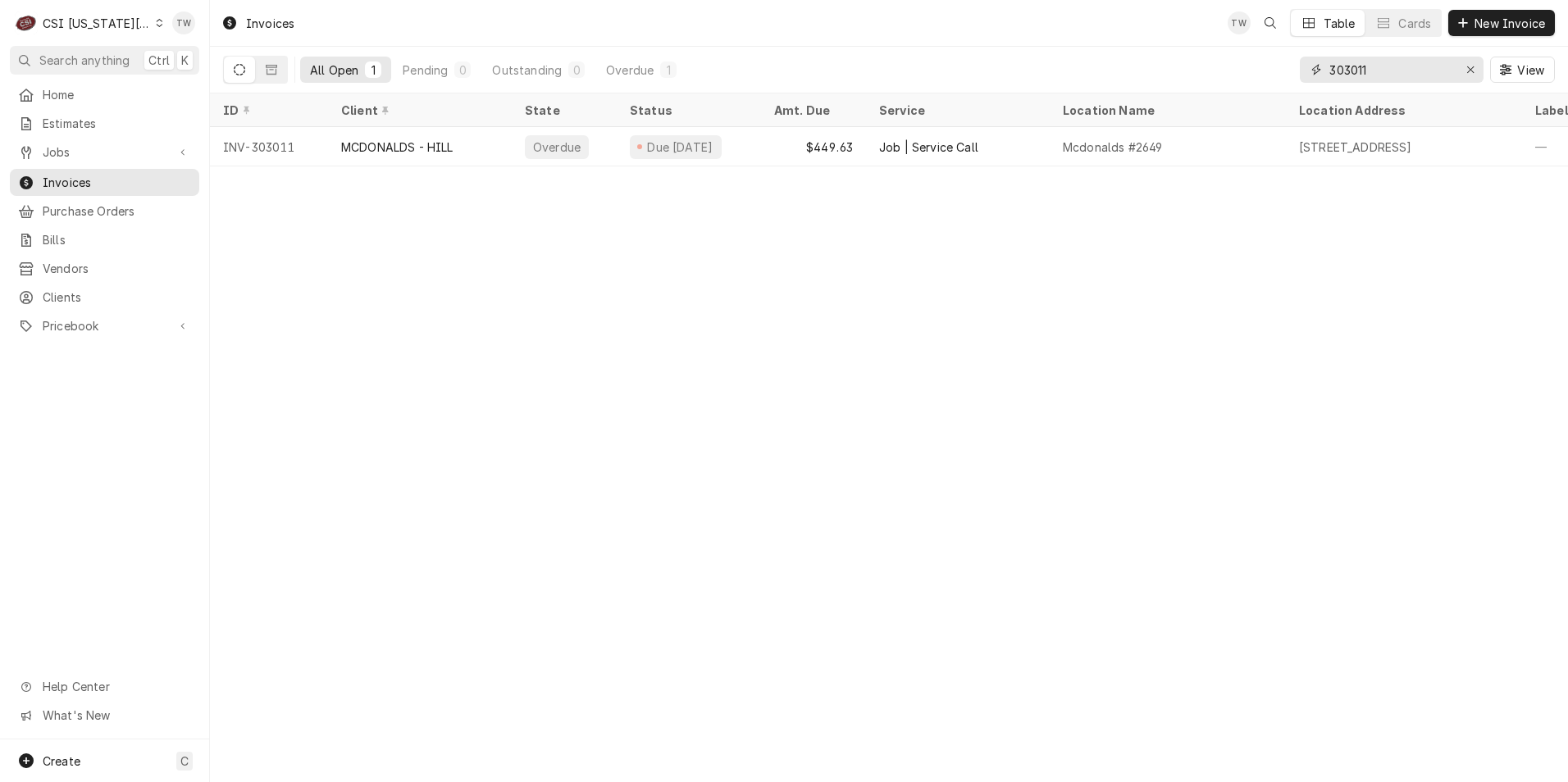
drag, startPoint x: 1406, startPoint y: 71, endPoint x: 1245, endPoint y: 55, distance: 161.8
click at [1250, 55] on div "All Open 1 Pending 0 Outstanding 0 Overdue 1 303011 View" at bounding box center [889, 69] width 1332 height 46
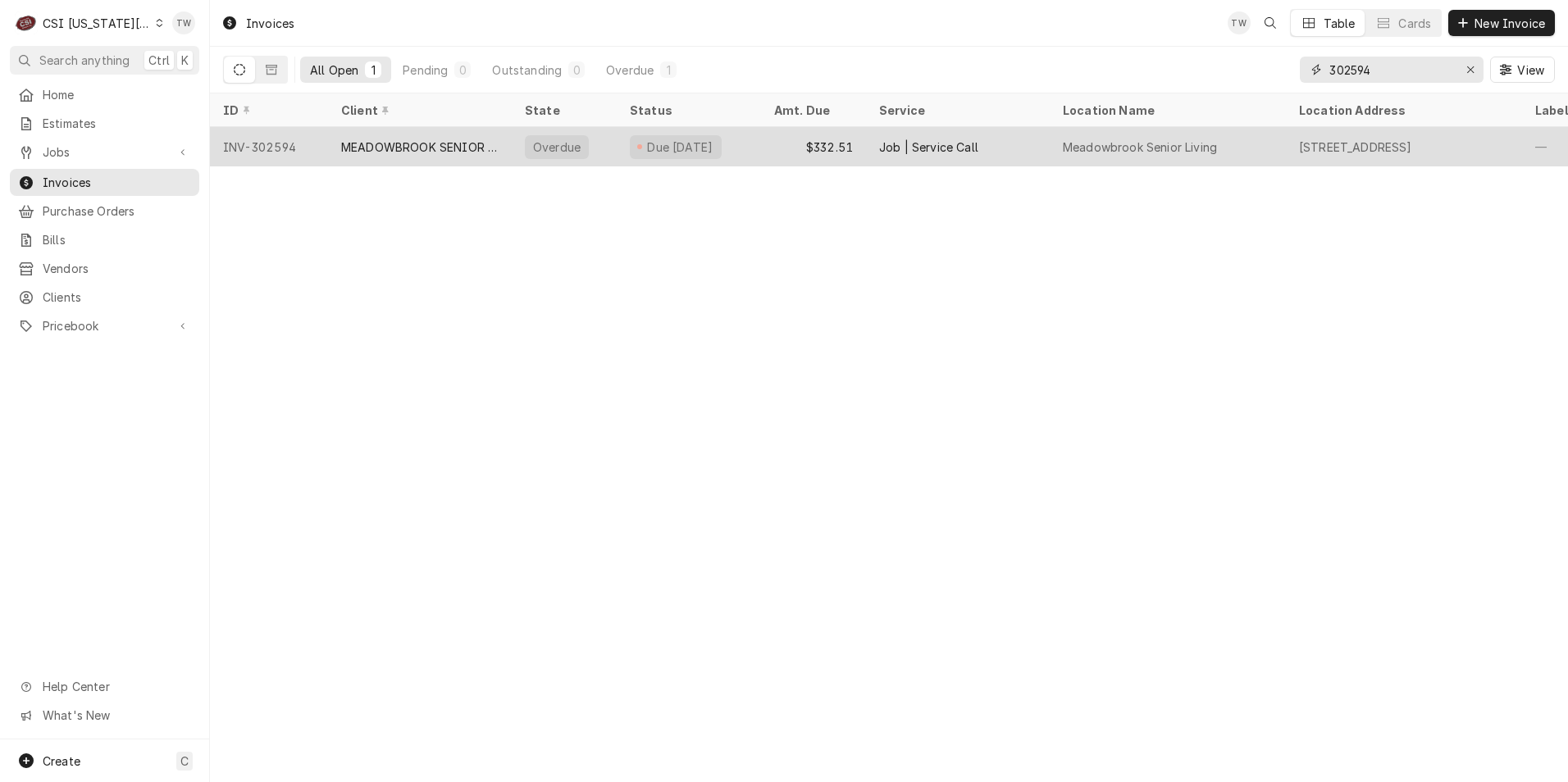
type input "302594"
click at [470, 141] on div "MEADOWBROOK SENIOR LIVING" at bounding box center [420, 147] width 157 height 17
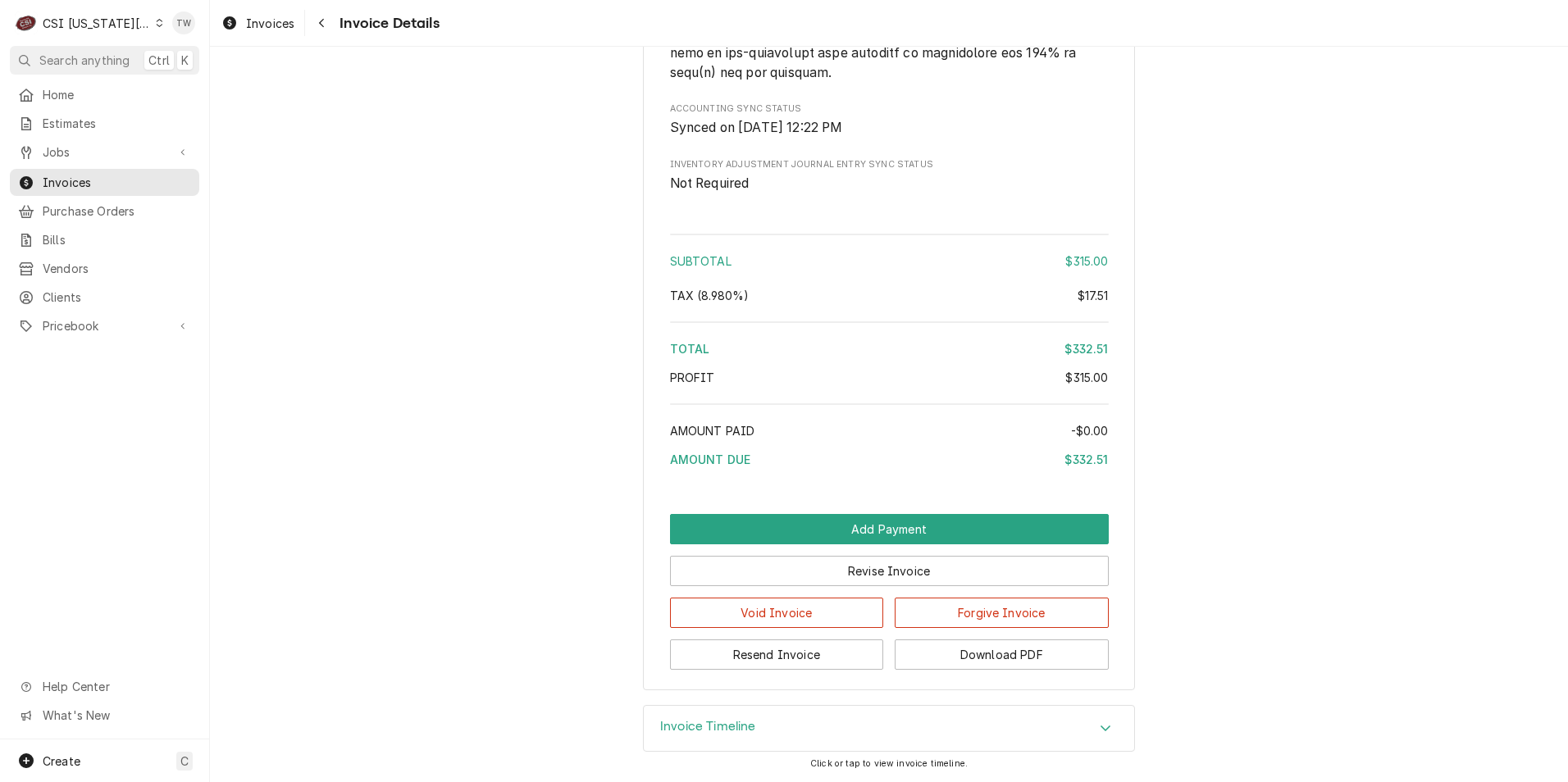
scroll to position [2620, 0]
click at [807, 722] on div "Invoice Timeline" at bounding box center [888, 728] width 490 height 46
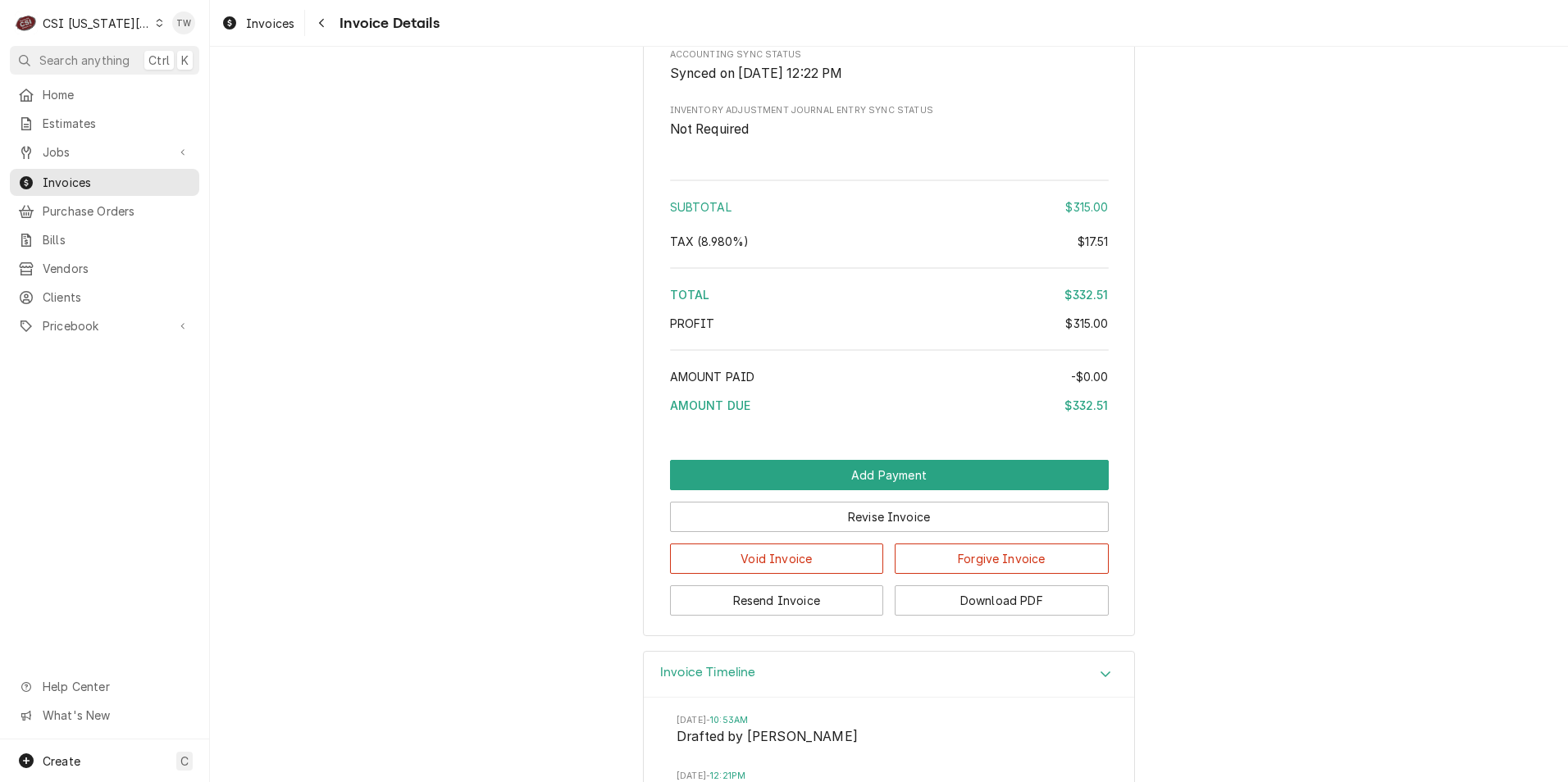
scroll to position [3113, 0]
